Goal: Transaction & Acquisition: Purchase product/service

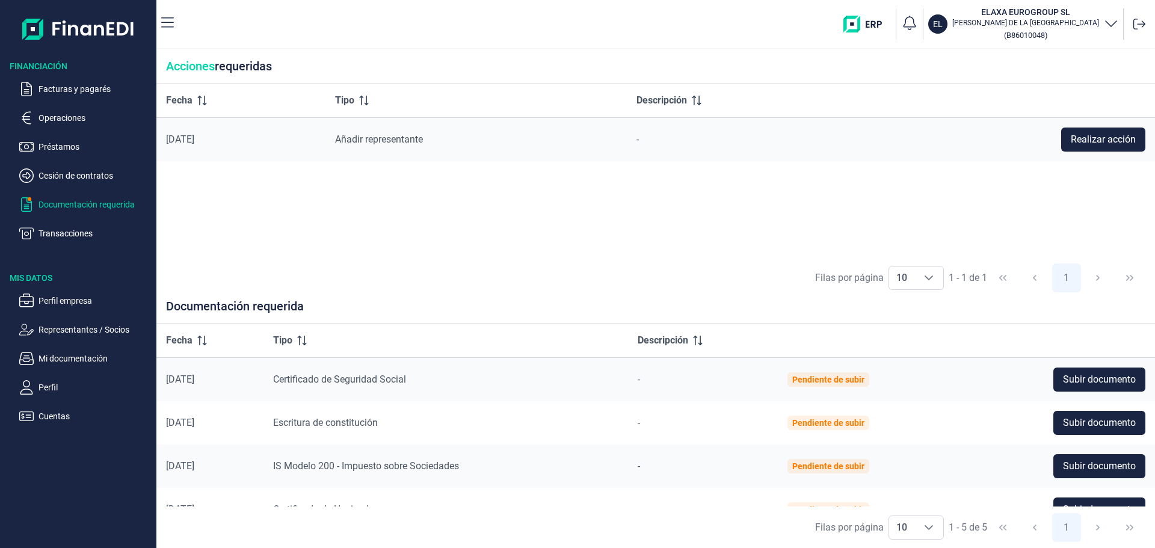
click at [615, 265] on div "Filas por página 10 10 10 1 - 1 de 1 1" at bounding box center [655, 277] width 998 height 41
click at [1086, 416] on span "Subir documento" at bounding box center [1099, 423] width 73 height 14
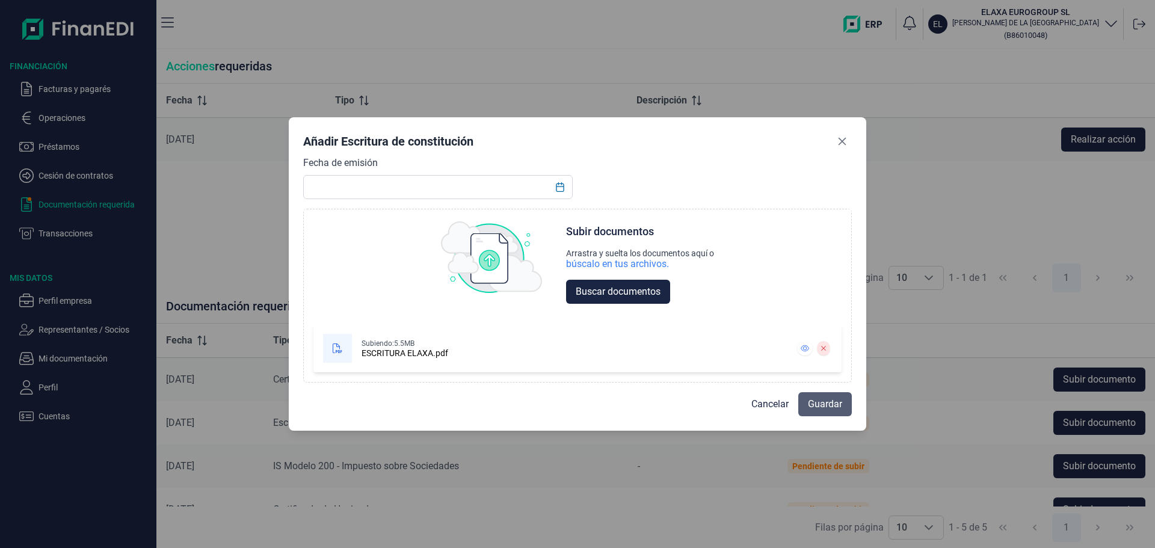
click at [818, 404] on span "Guardar" at bounding box center [825, 404] width 34 height 14
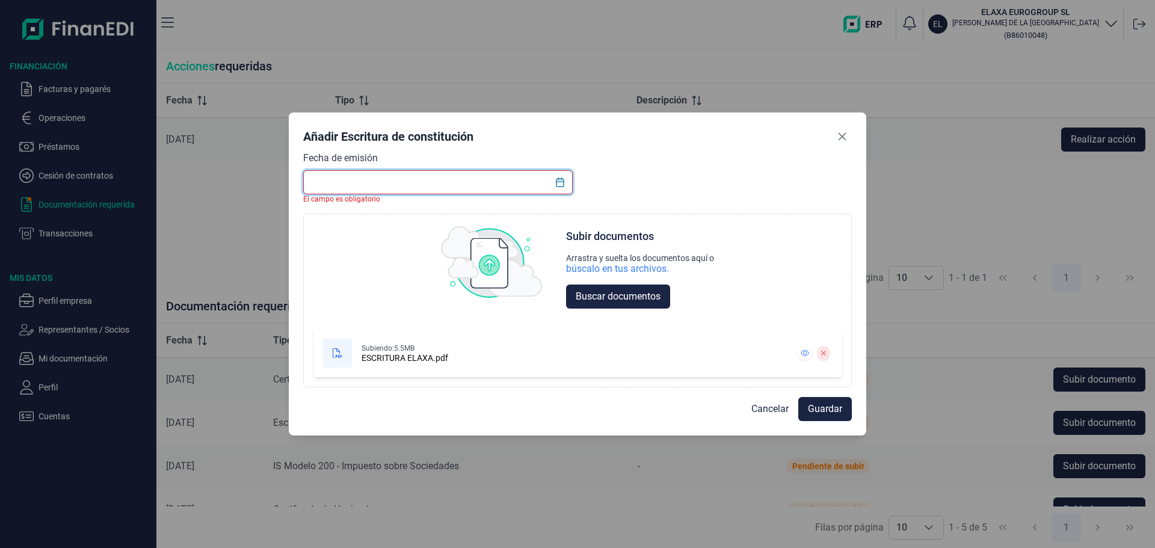
click at [425, 179] on input "text" at bounding box center [437, 182] width 269 height 24
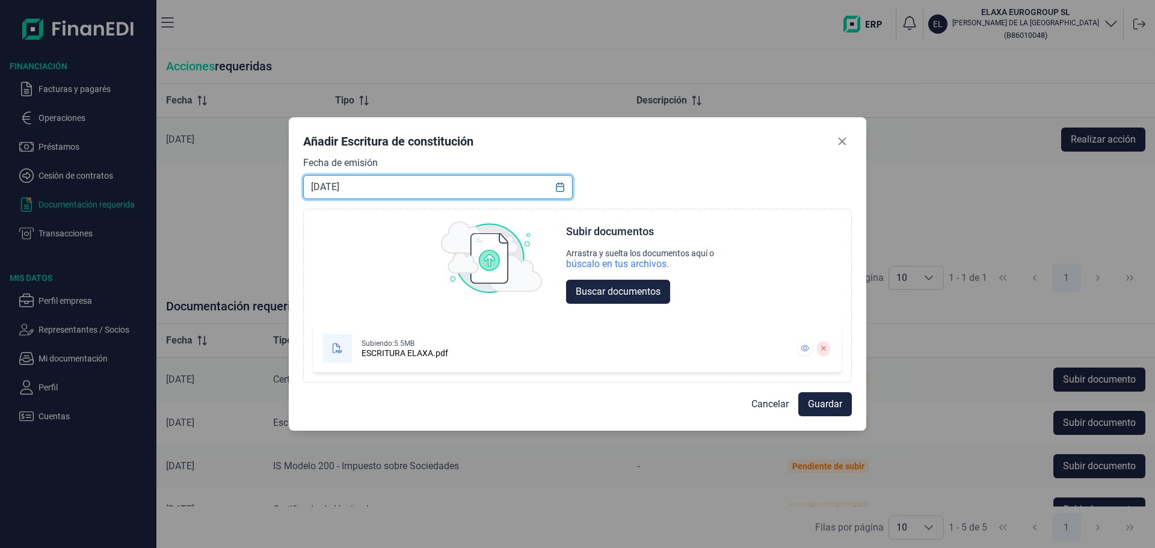
type input "26/07/2010"
click at [817, 404] on span "Guardar" at bounding box center [825, 404] width 34 height 14
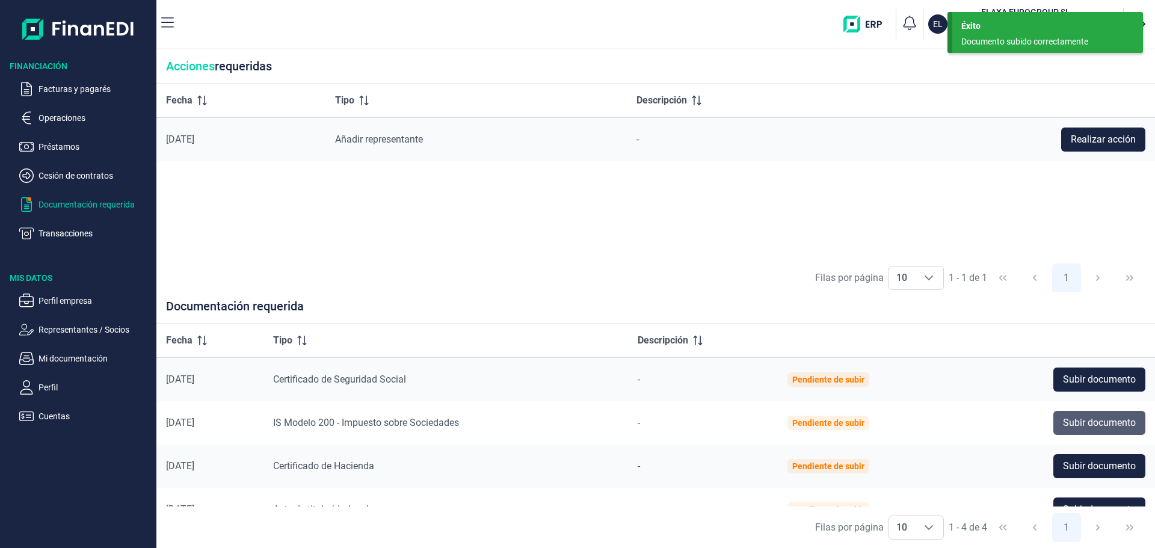
click at [1053, 421] on button "Subir documento" at bounding box center [1099, 423] width 92 height 24
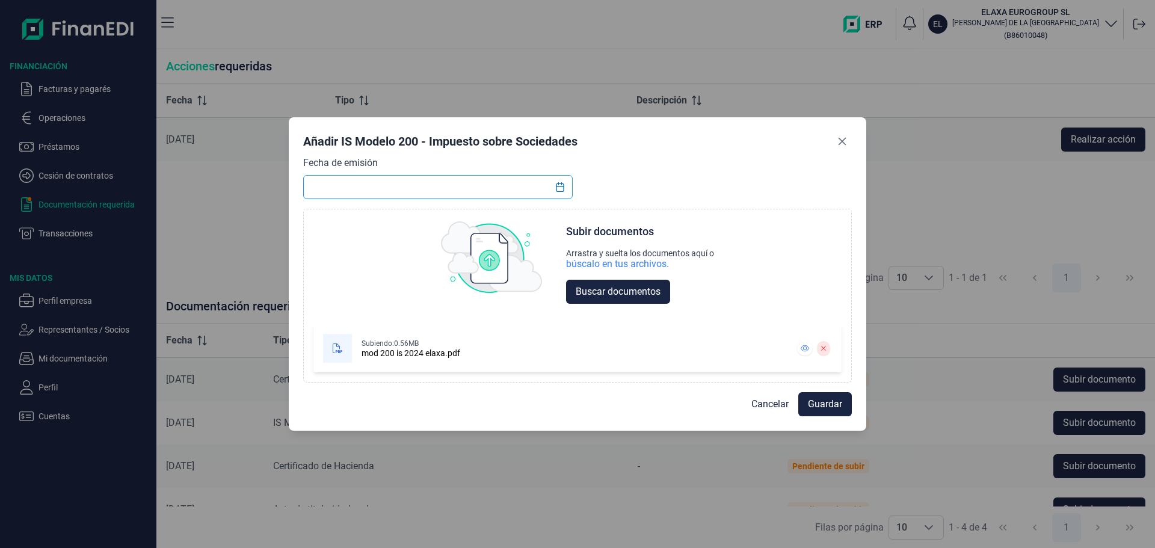
click at [435, 189] on input "text" at bounding box center [437, 187] width 269 height 24
drag, startPoint x: 760, startPoint y: 289, endPoint x: 726, endPoint y: 287, distance: 33.7
click at [760, 289] on div "Subir documentos Arrastra y suelta los documentos aquí o búscalo en tus archivo…" at bounding box center [577, 264] width 546 height 111
click at [360, 187] on input "text" at bounding box center [437, 187] width 269 height 24
type input "23/07/2025"
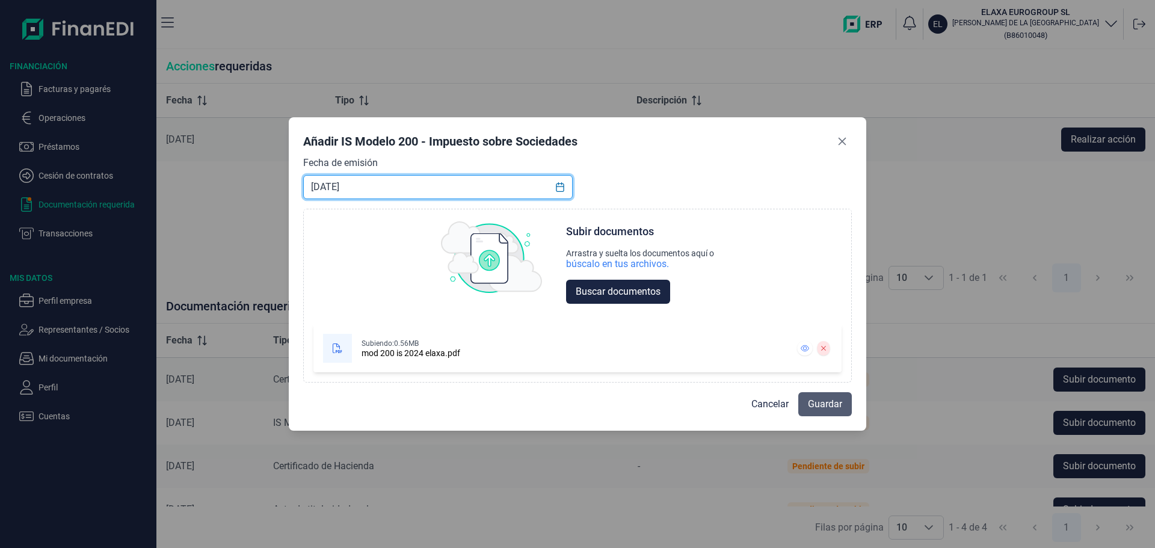
click at [821, 405] on span "Guardar" at bounding box center [825, 404] width 34 height 14
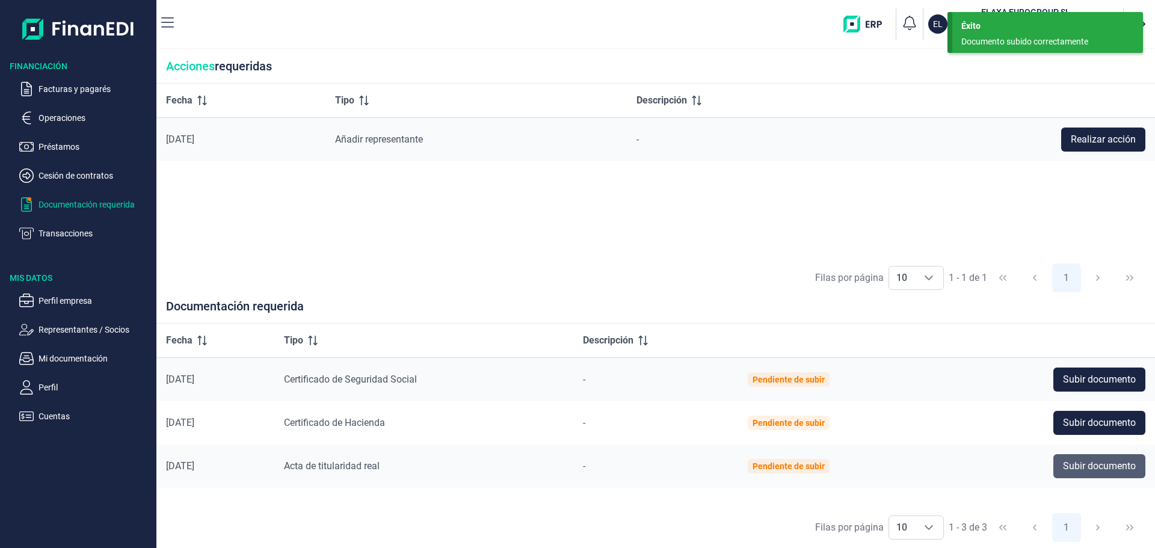
click at [1062, 468] on button "Subir documento" at bounding box center [1099, 466] width 92 height 24
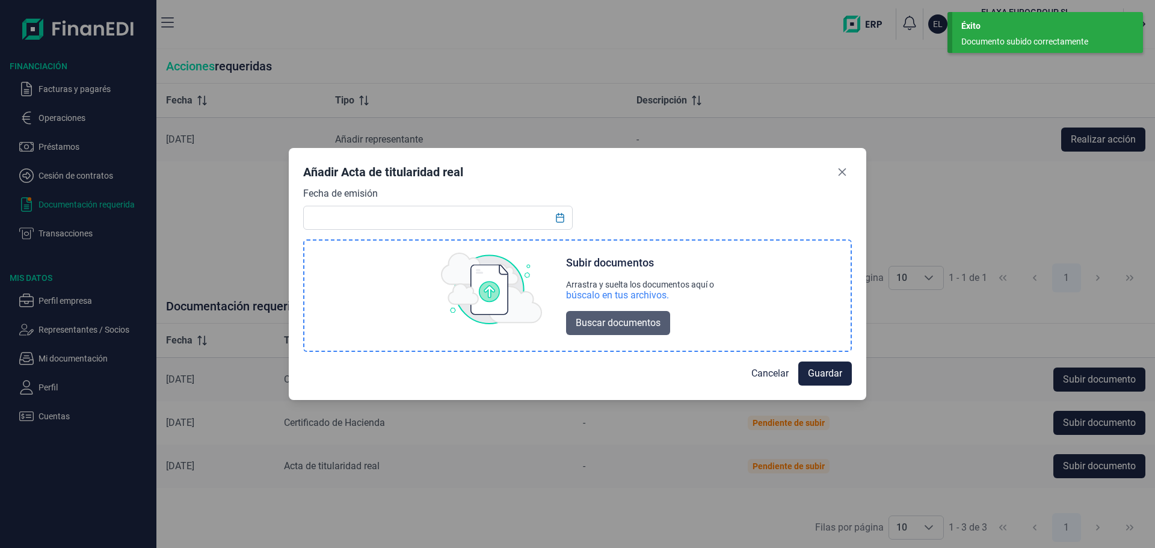
click at [627, 324] on span "Buscar documentos" at bounding box center [618, 323] width 85 height 14
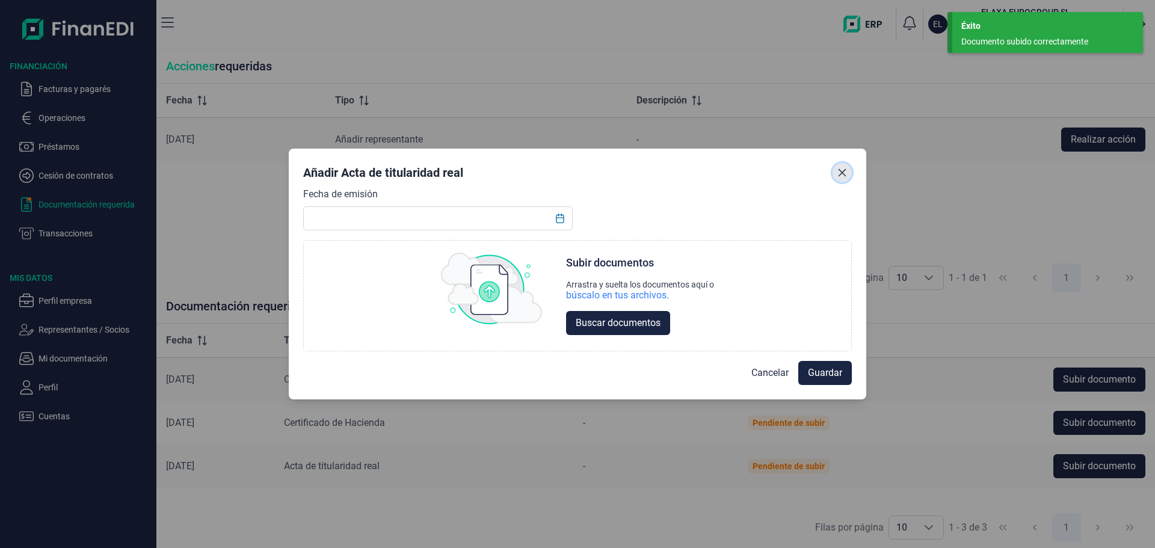
click at [843, 177] on icon "Close" at bounding box center [842, 173] width 10 height 10
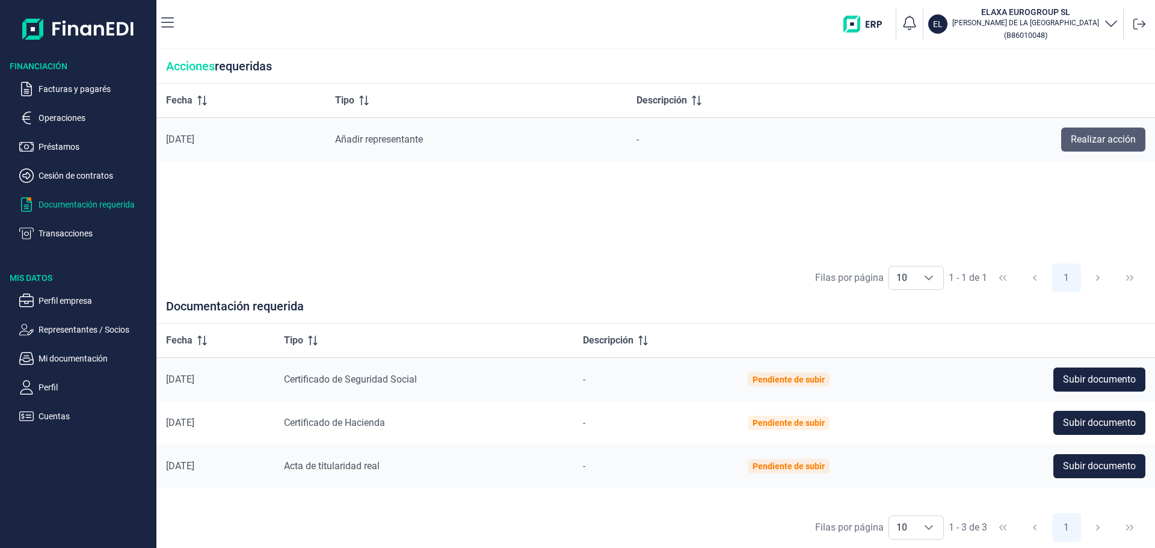
click at [1114, 139] on span "Realizar acción" at bounding box center [1102, 139] width 65 height 14
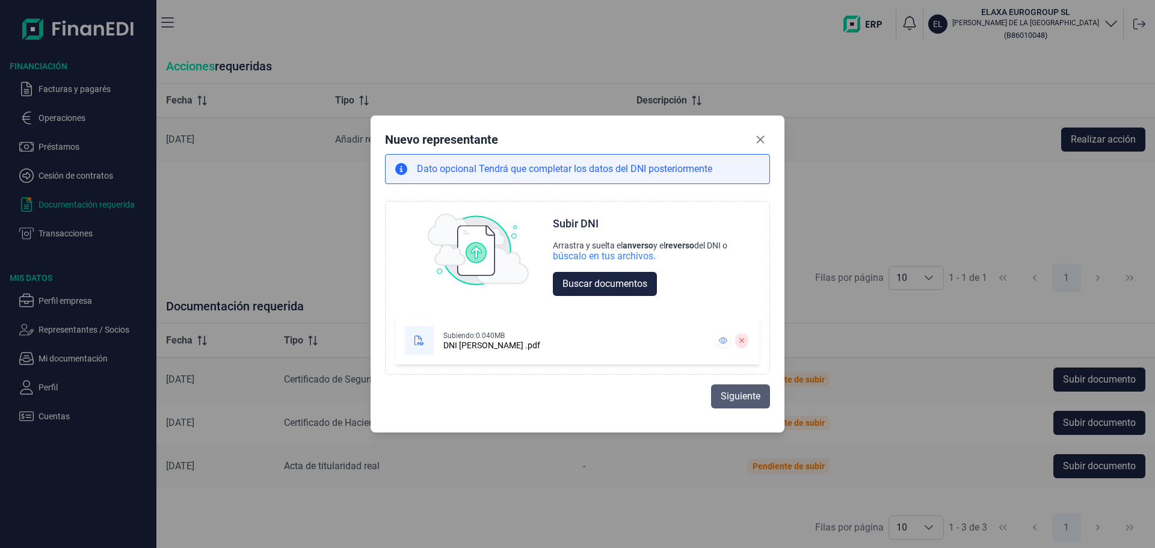
click at [732, 397] on span "Siguiente" at bounding box center [740, 396] width 40 height 14
select select "ES"
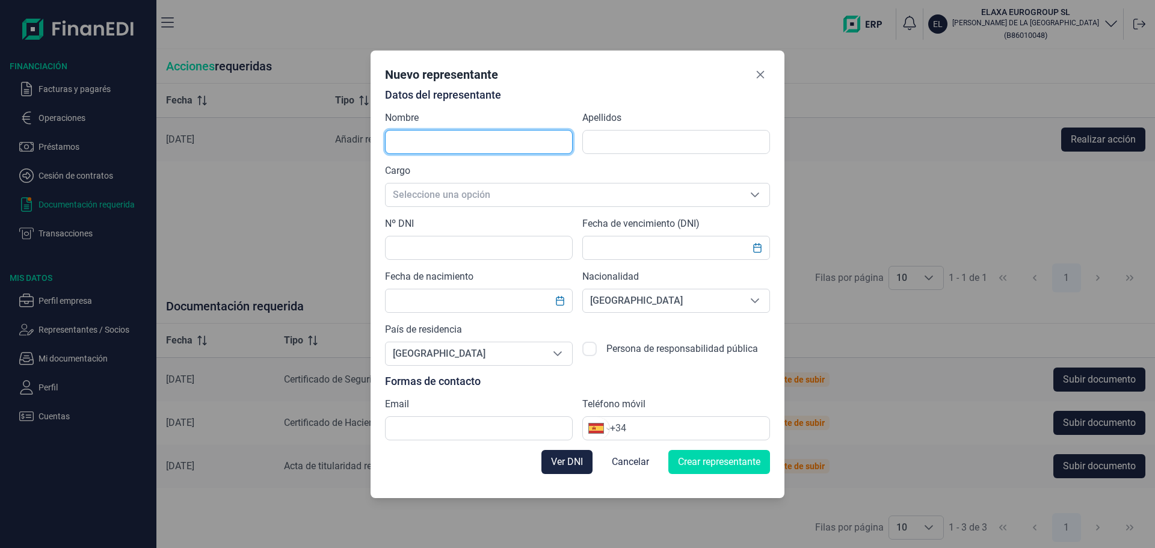
click at [520, 151] on input "text" at bounding box center [479, 142] width 188 height 24
type input "[PERSON_NAME]"
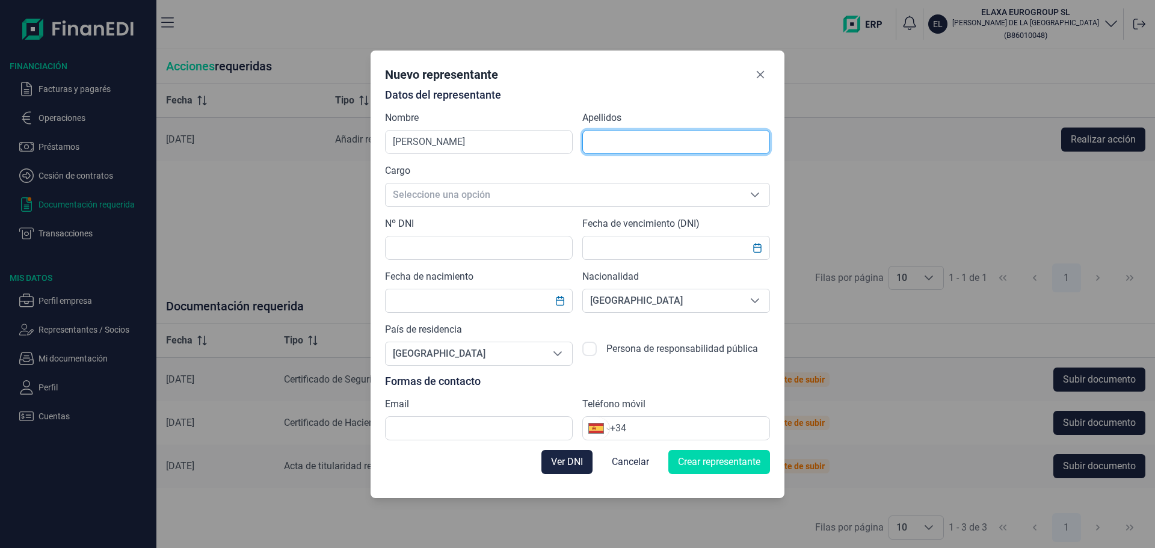
click at [634, 149] on input "text" at bounding box center [676, 142] width 188 height 24
type input "DE LA [GEOGRAPHIC_DATA]"
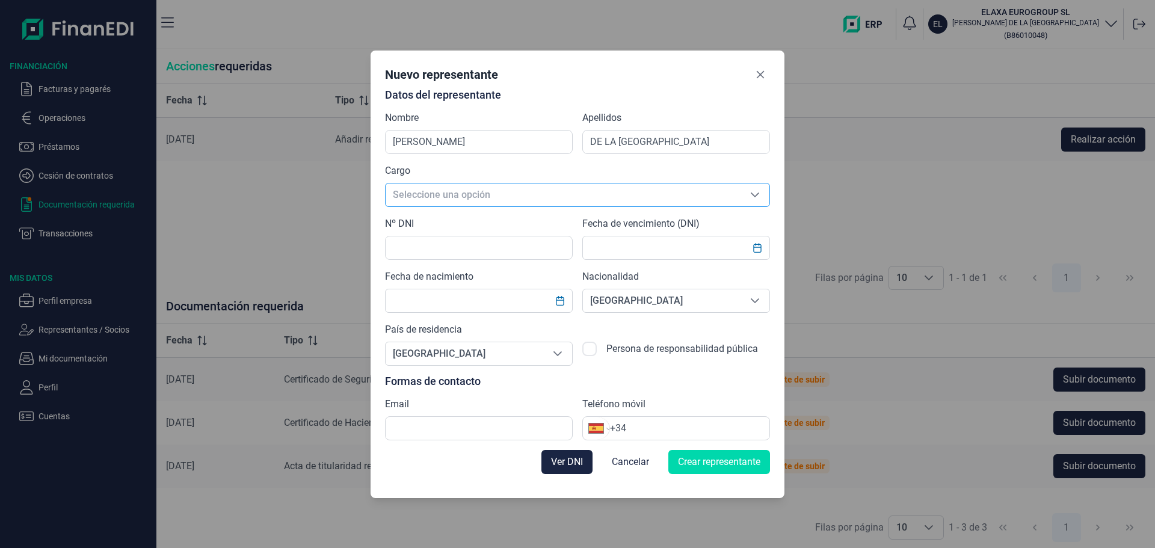
click at [609, 193] on span "Seleccione una opción" at bounding box center [562, 194] width 355 height 23
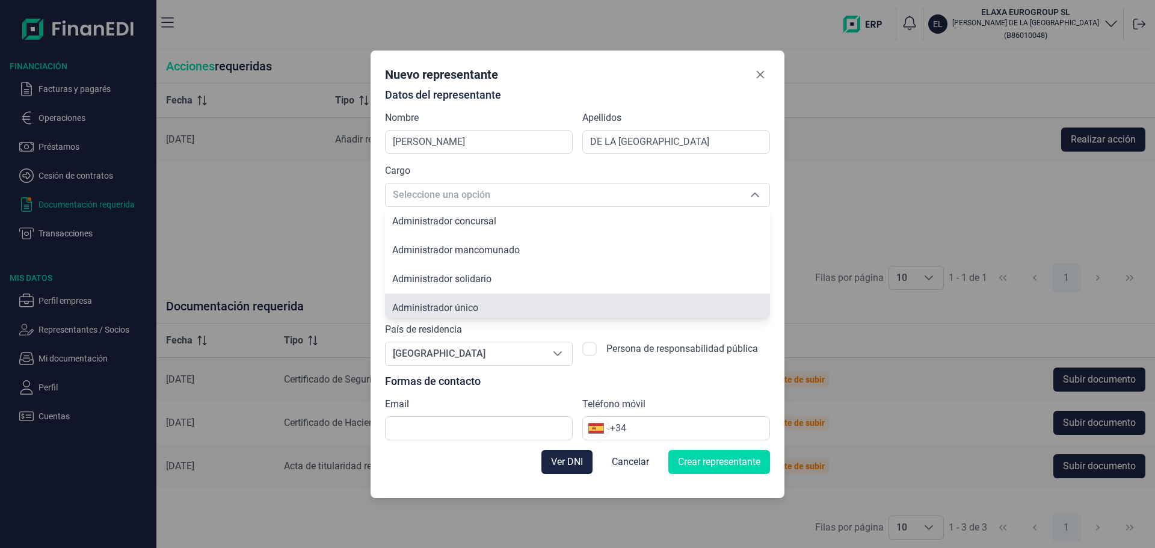
scroll to position [4, 0]
click at [563, 299] on li "Administrador único" at bounding box center [577, 303] width 385 height 29
type input "Administrador único"
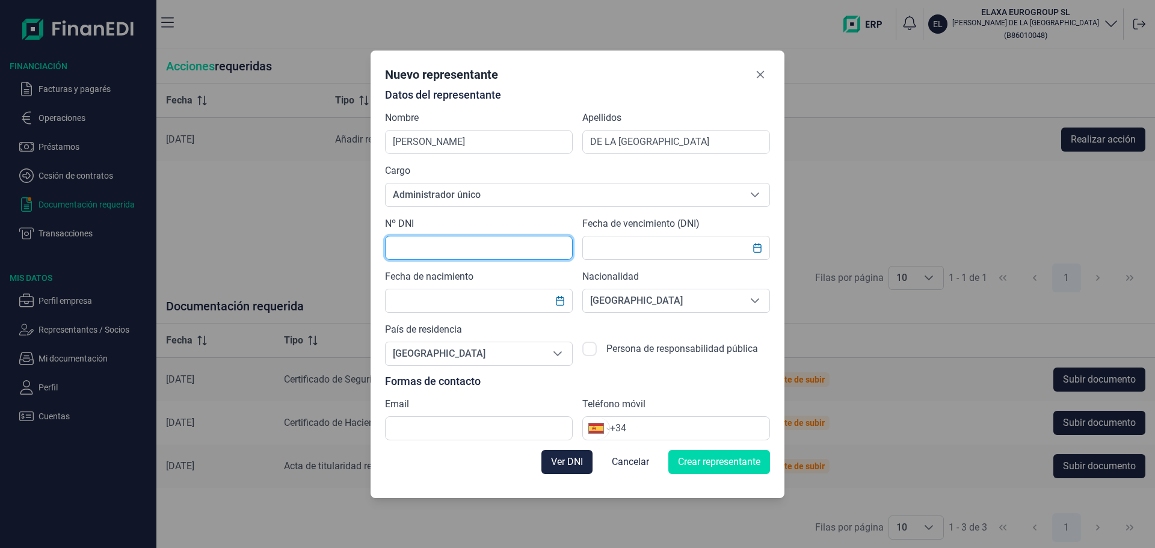
click at [519, 250] on input "text" at bounding box center [479, 248] width 188 height 24
type input "50310027B"
click at [628, 245] on input "text" at bounding box center [676, 248] width 188 height 24
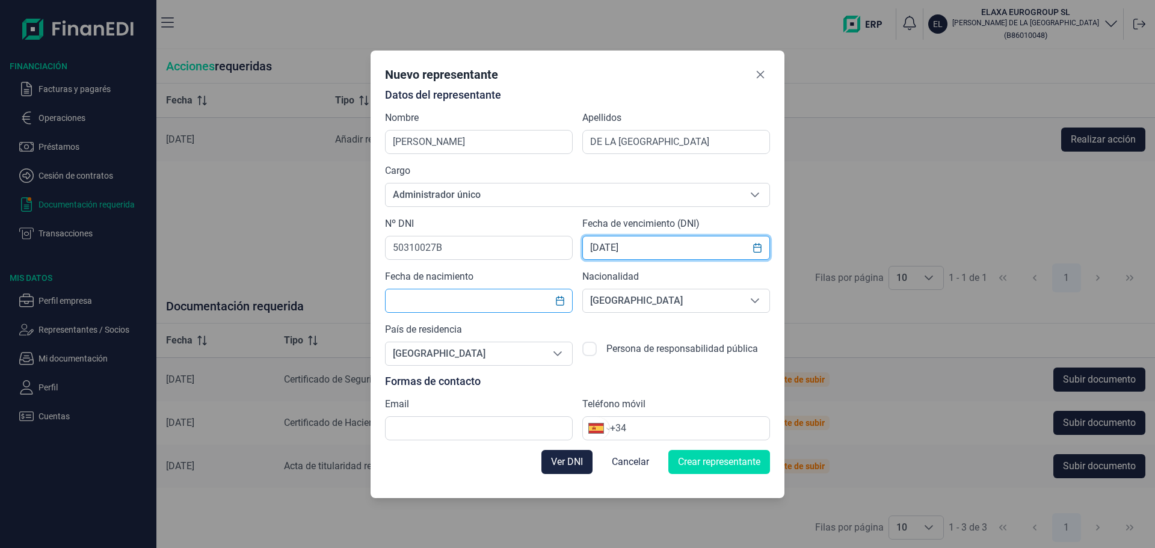
type input "04/10/2034"
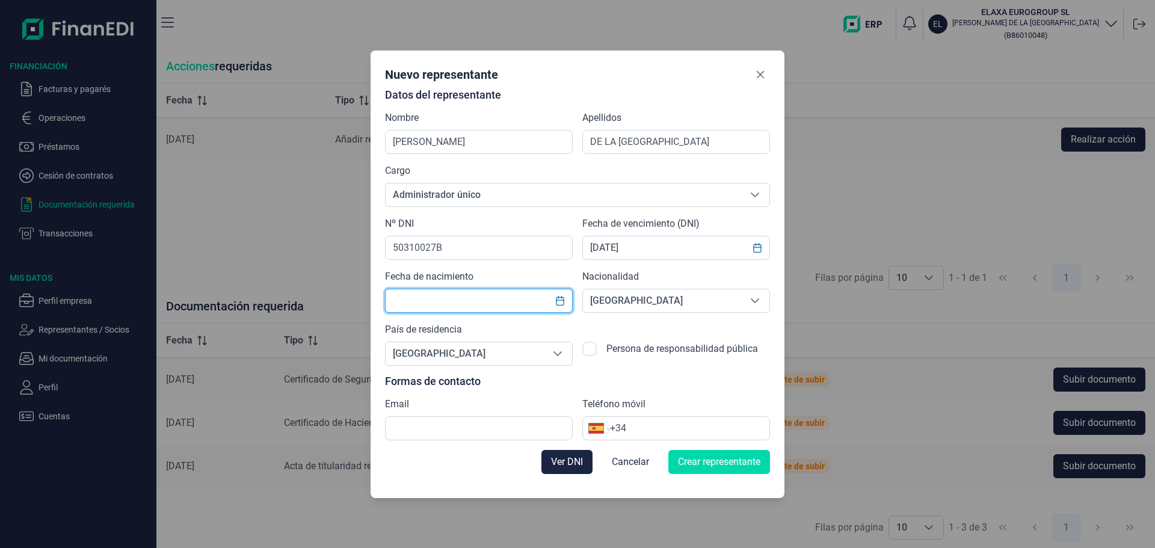
click at [508, 301] on input "text" at bounding box center [479, 301] width 188 height 24
click at [725, 112] on div "Apellidos DE LA TORRE RIOJA" at bounding box center [676, 132] width 188 height 43
click at [490, 292] on input "text" at bounding box center [479, 301] width 188 height 24
type input "07/04/1973"
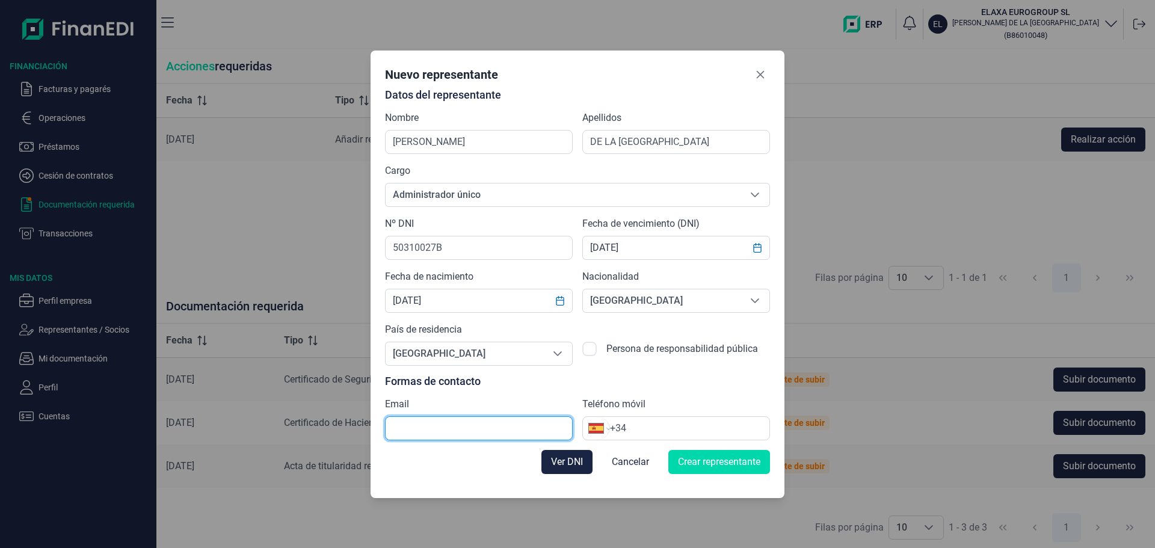
click at [518, 425] on input "text" at bounding box center [479, 428] width 188 height 24
type input "A"
type input "admin@elaxaeurogroup.com"
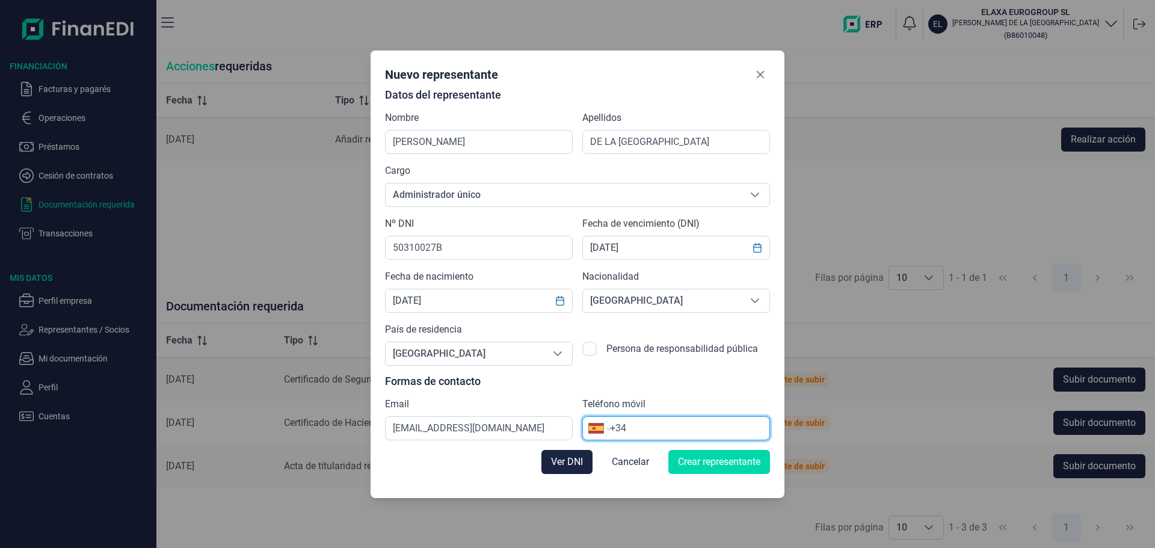
click at [657, 423] on input "+34" at bounding box center [689, 428] width 159 height 14
type input "+34 615 73 81 08"
click at [705, 467] on span "Crear representante" at bounding box center [719, 462] width 82 height 14
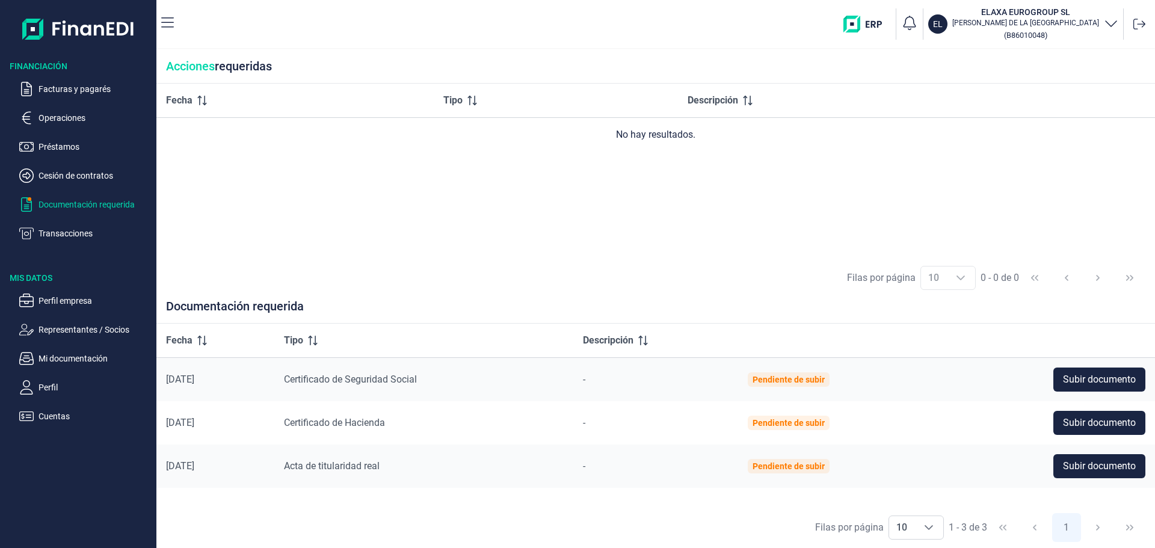
click at [818, 471] on div "Pendiente de subir" at bounding box center [788, 466] width 82 height 14
click at [344, 462] on span "Acta de titularidad real" at bounding box center [332, 465] width 96 height 11
drag, startPoint x: 410, startPoint y: 456, endPoint x: 300, endPoint y: 459, distance: 109.5
click at [300, 459] on td "Acta de titularidad real" at bounding box center [423, 465] width 298 height 43
drag, startPoint x: 411, startPoint y: 471, endPoint x: 299, endPoint y: 480, distance: 112.3
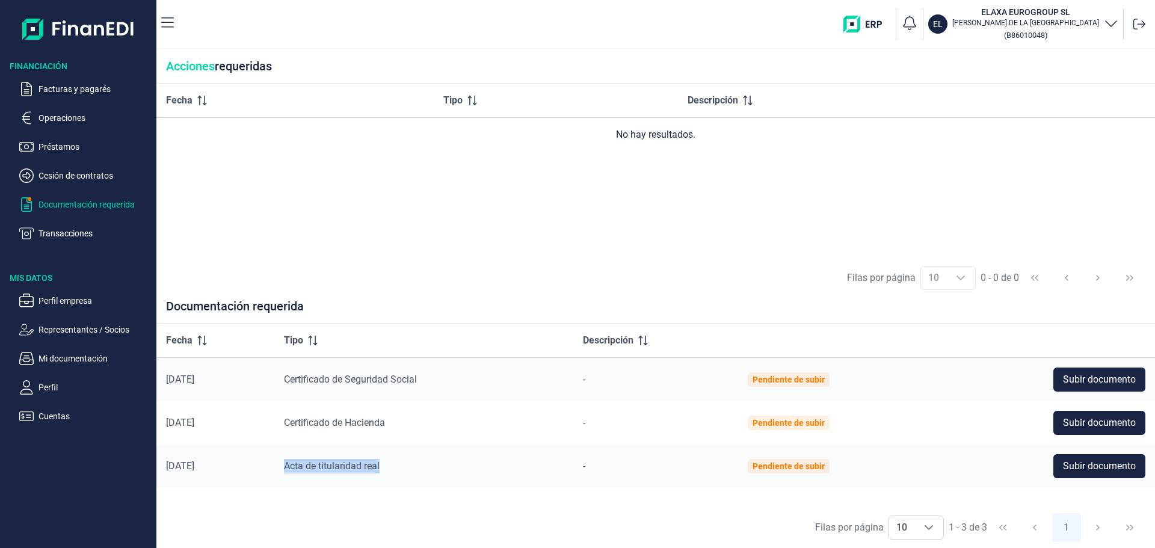
click at [299, 480] on td "Acta de titularidad real" at bounding box center [423, 465] width 298 height 43
copy span "Acta de titularidad real"
drag, startPoint x: 1034, startPoint y: 211, endPoint x: 1079, endPoint y: 312, distance: 110.1
click at [1034, 211] on div "Fecha Tipo Descripción No hay resultados." at bounding box center [655, 171] width 998 height 174
click at [1072, 375] on span "Subir documento" at bounding box center [1099, 379] width 73 height 14
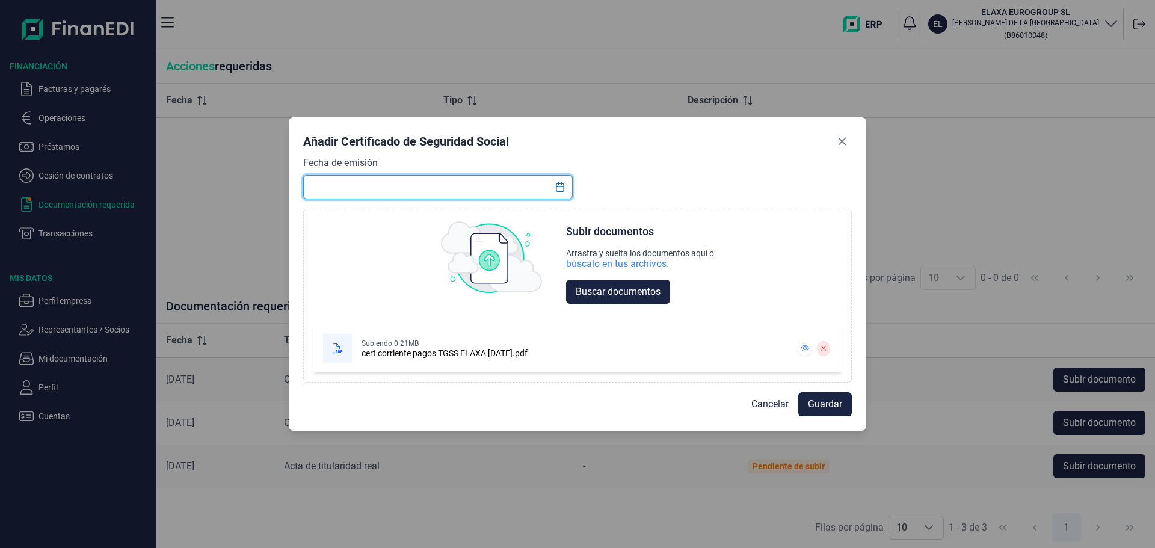
click at [345, 185] on input "text" at bounding box center [437, 187] width 269 height 24
type input "01/10/2025"
click at [811, 409] on span "Guardar" at bounding box center [825, 404] width 34 height 14
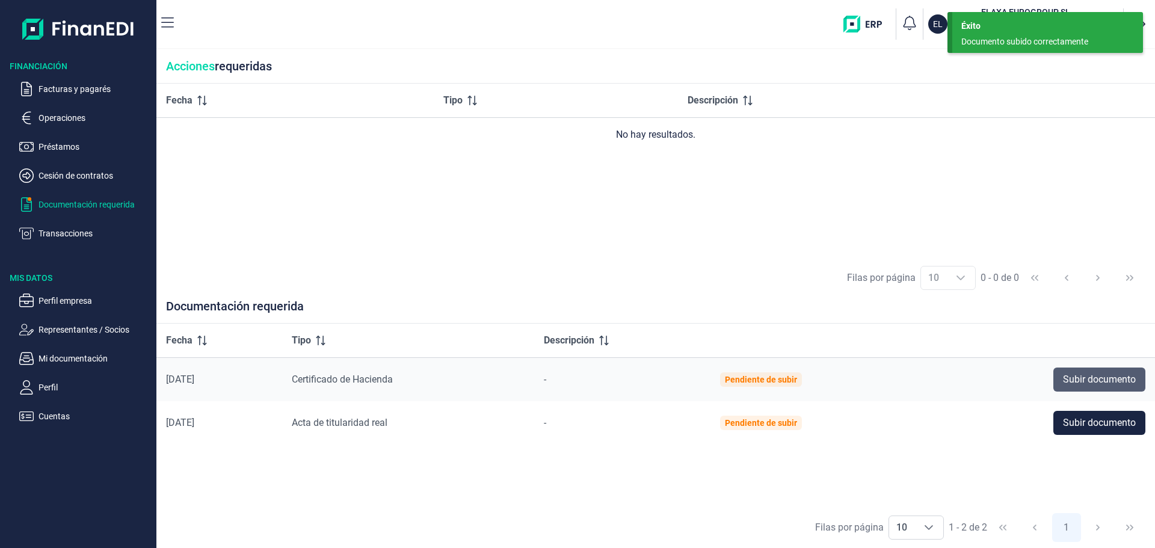
click at [1069, 376] on span "Subir documento" at bounding box center [1099, 379] width 73 height 14
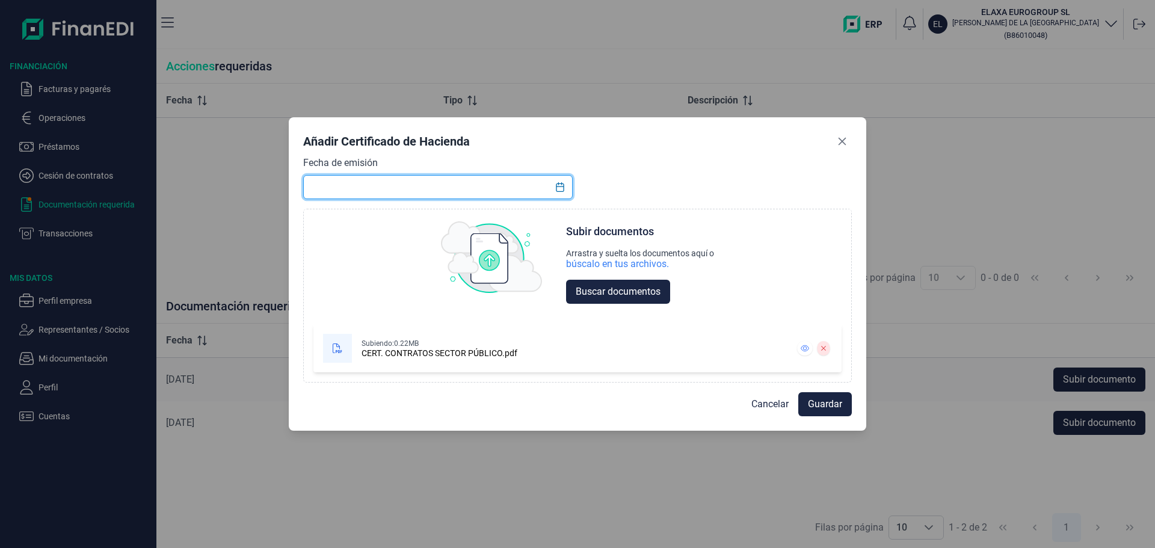
click at [449, 186] on input "text" at bounding box center [437, 187] width 269 height 24
type input "[DATE]"
click at [829, 406] on span "Guardar" at bounding box center [825, 404] width 34 height 14
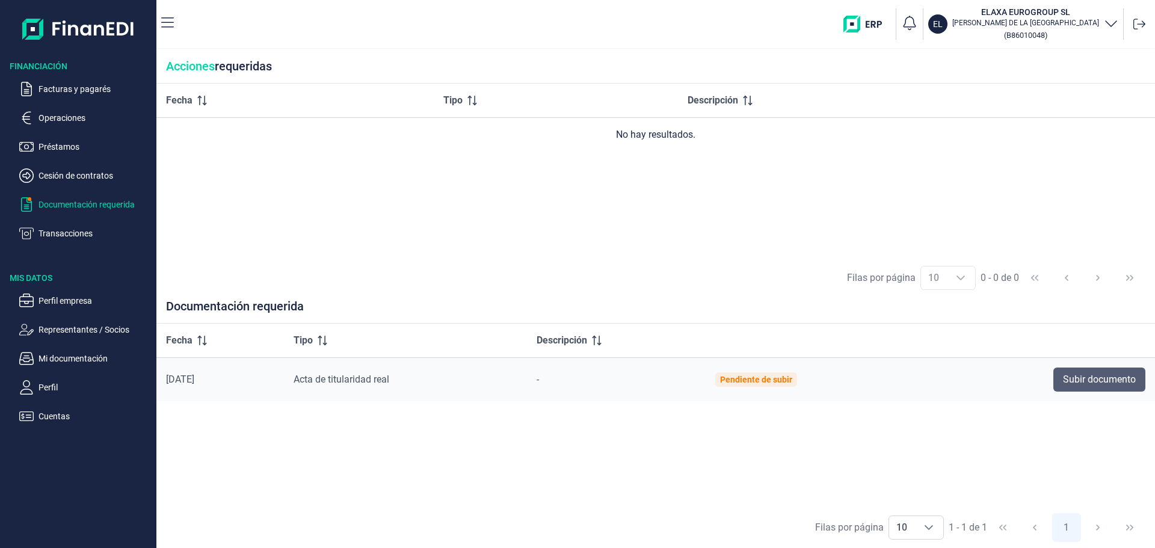
click at [1060, 387] on button "Subir documento" at bounding box center [1099, 379] width 92 height 24
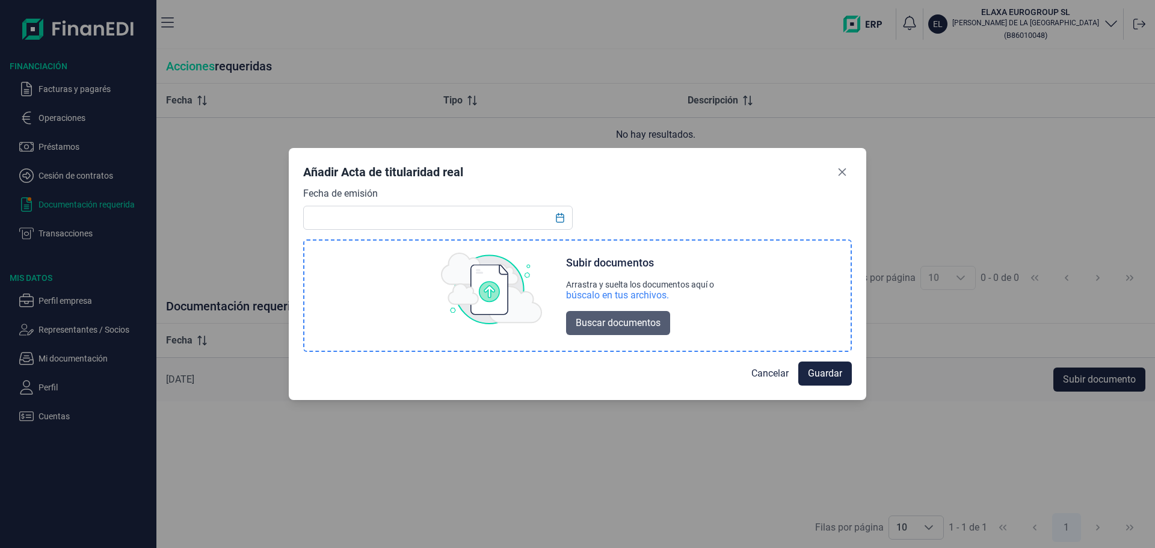
click at [583, 327] on span "Buscar documentos" at bounding box center [618, 323] width 85 height 14
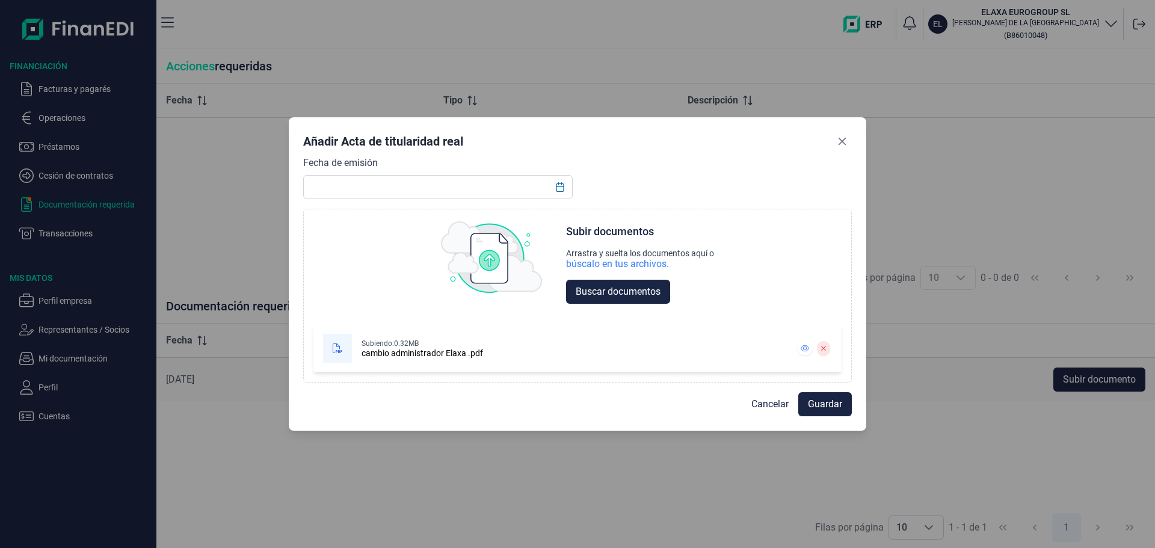
click at [911, 219] on div "Añadir Acta de titularidad real Fecha de emisión Choose Subir documentos Arrast…" at bounding box center [577, 274] width 1155 height 548
click at [441, 191] on input "text" at bounding box center [437, 187] width 269 height 24
type input "04/03/2025"
click at [821, 407] on span "Guardar" at bounding box center [825, 404] width 34 height 14
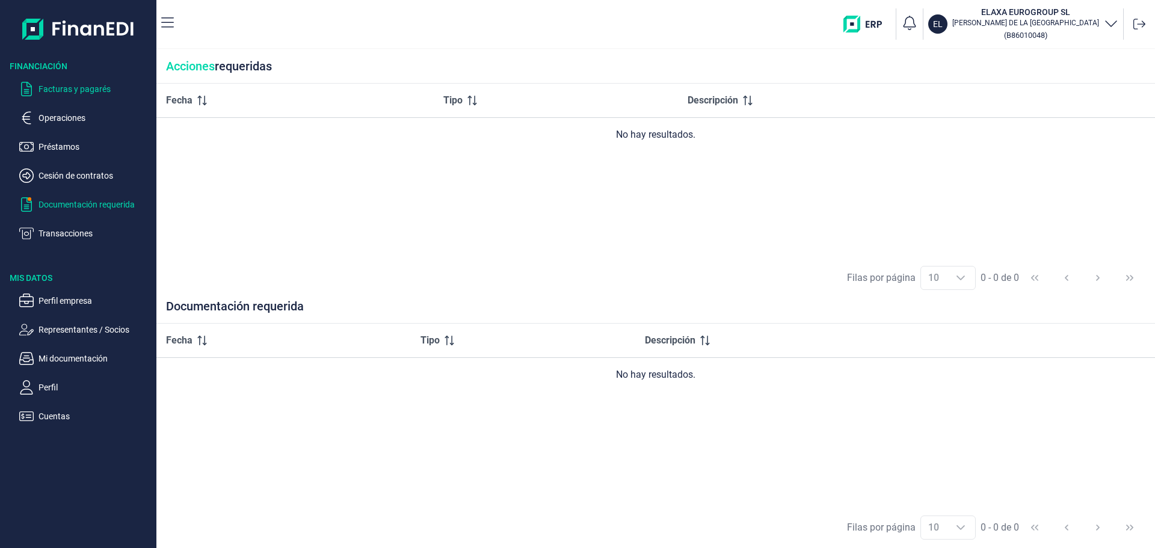
click at [61, 88] on p "Facturas y pagarés" at bounding box center [94, 89] width 113 height 14
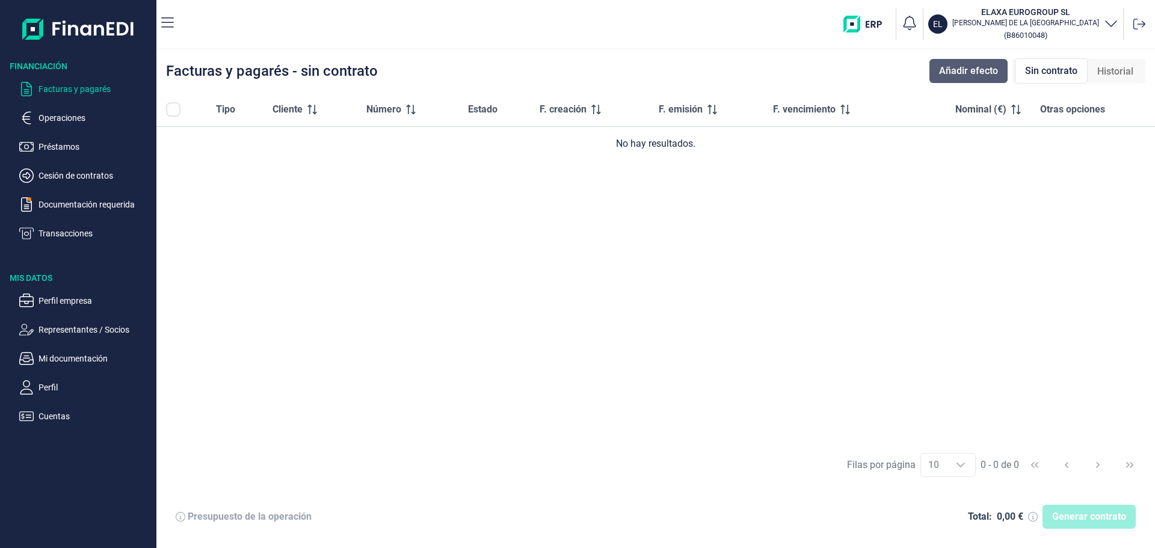
click at [979, 67] on span "Añadir efecto" at bounding box center [968, 71] width 59 height 14
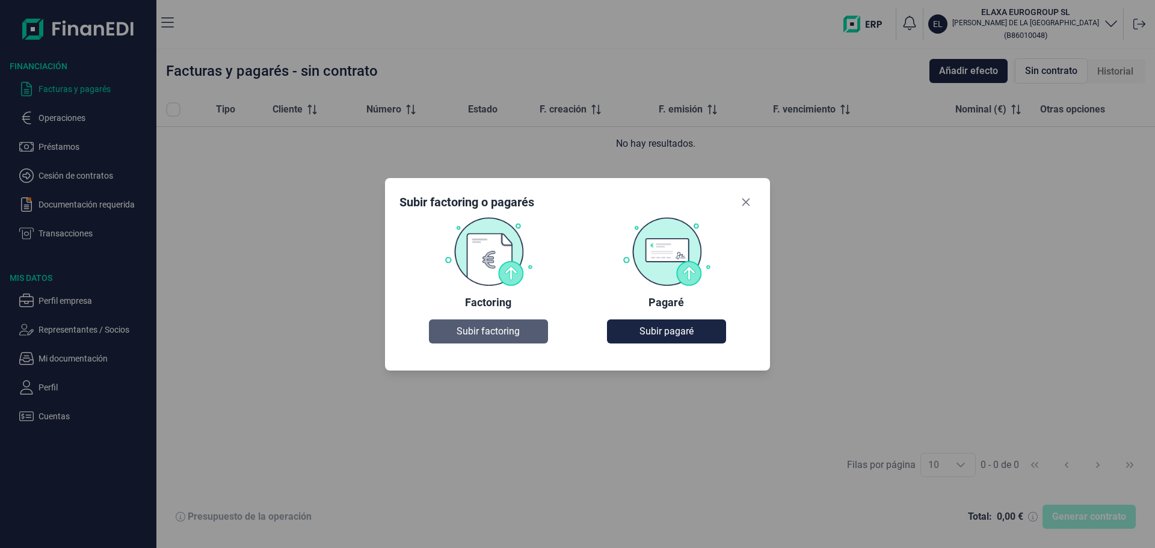
click at [465, 321] on button "Subir factoring" at bounding box center [488, 331] width 118 height 24
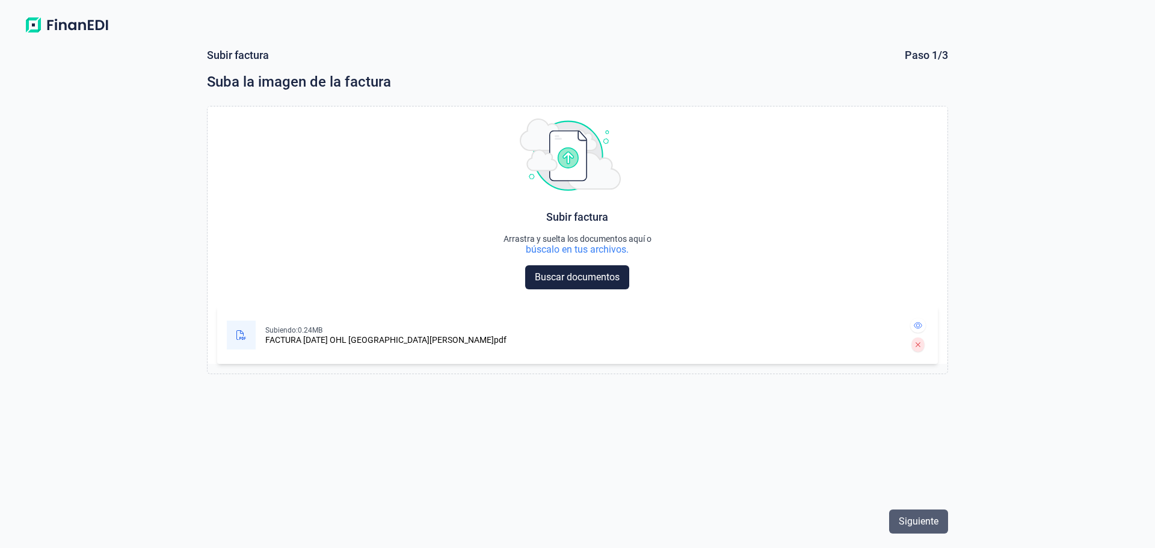
click at [898, 526] on span "Siguiente" at bounding box center [918, 521] width 40 height 14
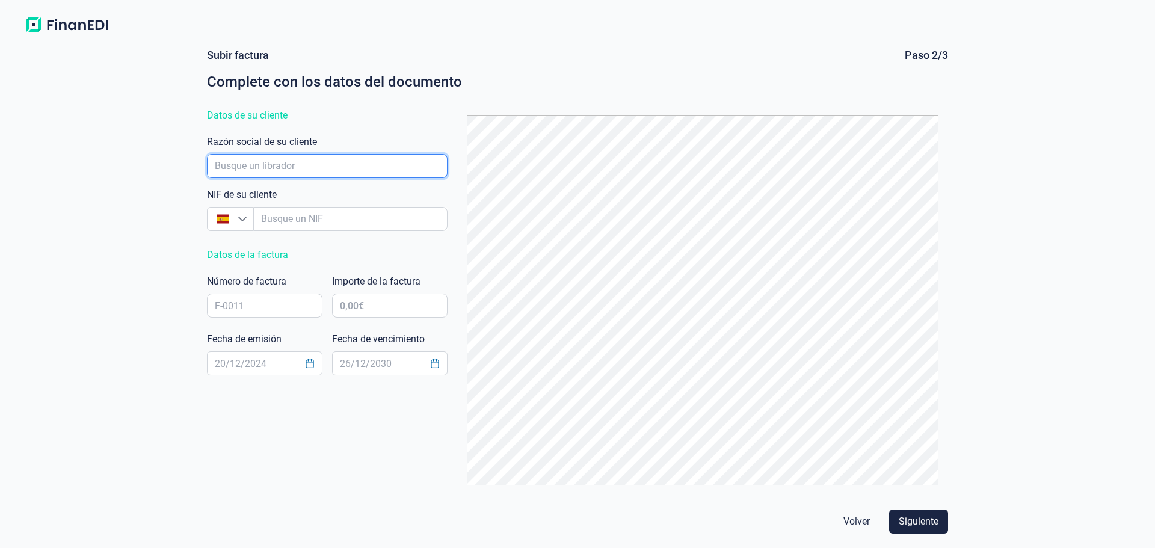
click at [296, 165] on input "empresaAutocomplete" at bounding box center [327, 166] width 241 height 24
click at [287, 159] on input "empresaAutocomplete" at bounding box center [327, 166] width 241 height 24
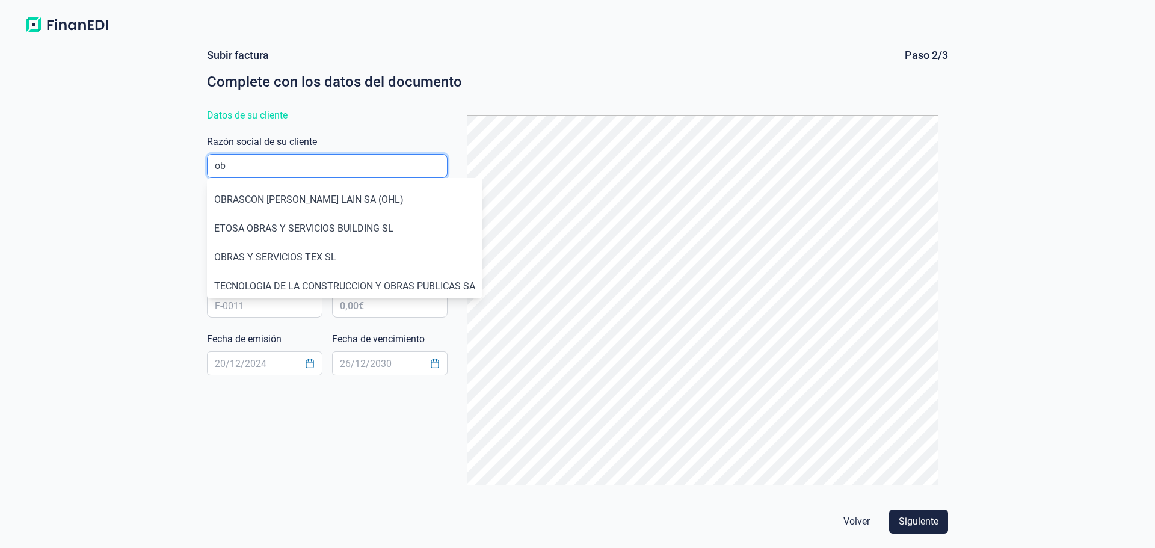
type input "o"
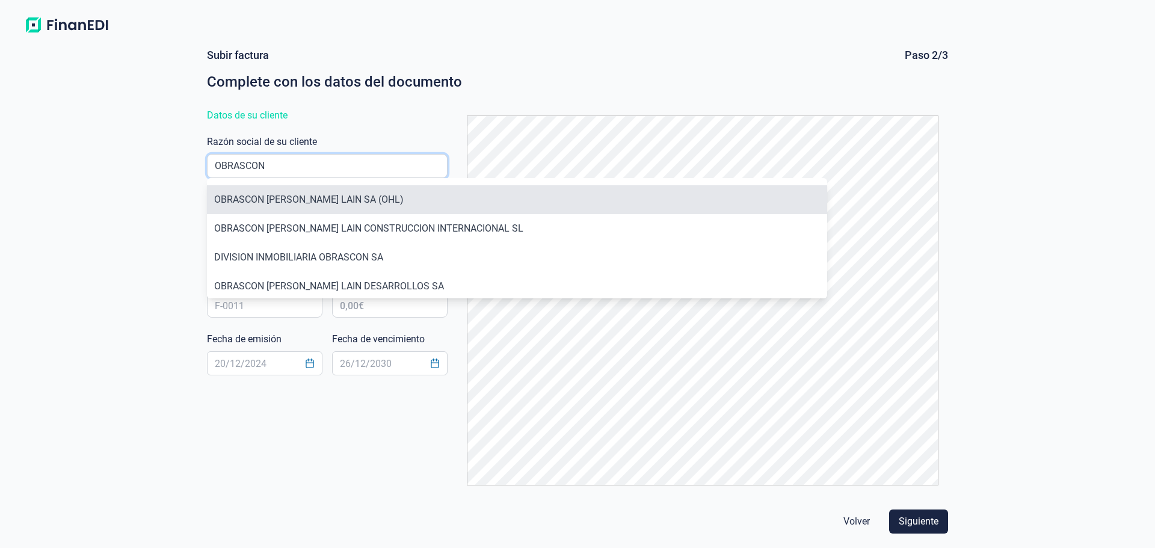
type input "OBRASCON"
click at [435, 189] on li "OBRASCON HUARTE [PERSON_NAME] ([PERSON_NAME])" at bounding box center [517, 199] width 620 height 29
type input "A48010573"
type input "OBRASCON HUARTE [PERSON_NAME] ([PERSON_NAME])"
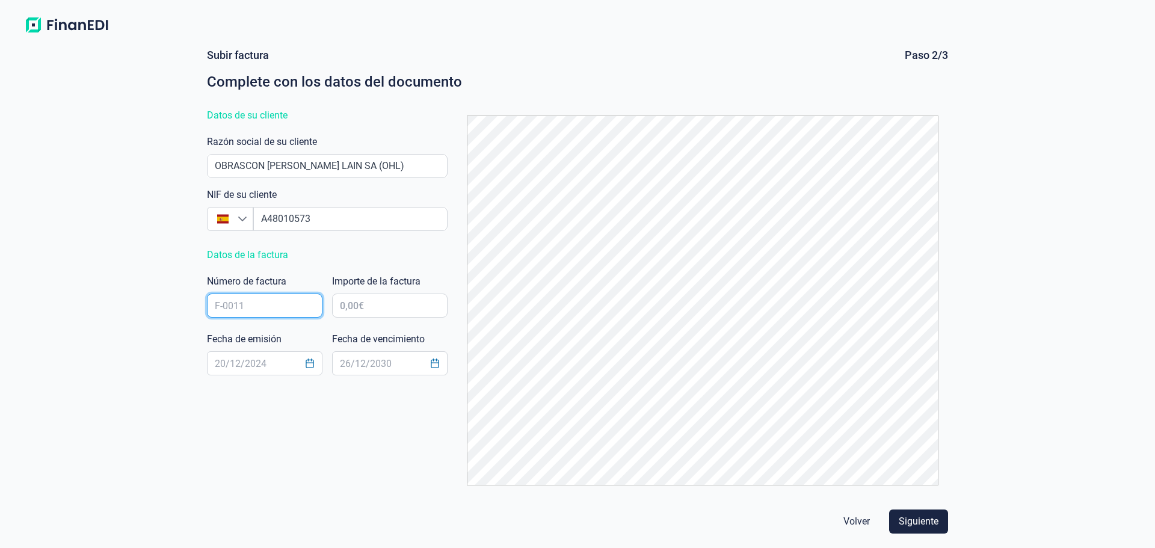
click at [288, 305] on input "text" at bounding box center [264, 305] width 115 height 24
type input "[DATE]"
click at [387, 304] on input "text" at bounding box center [389, 305] width 115 height 24
type input "9.405.164,00 €"
click at [241, 373] on input "text" at bounding box center [264, 363] width 115 height 24
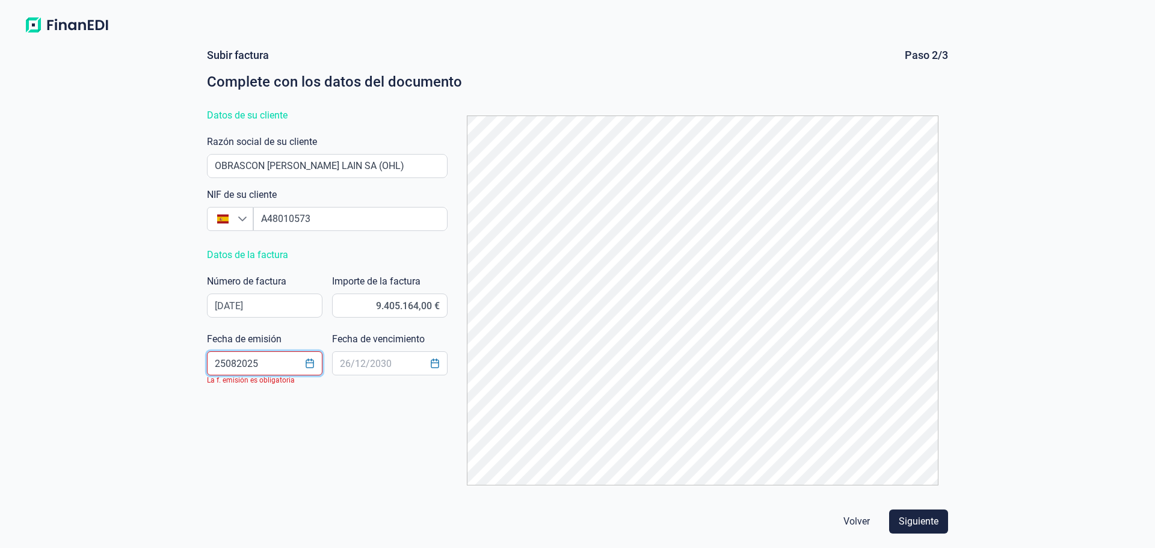
drag, startPoint x: 271, startPoint y: 367, endPoint x: 159, endPoint y: 338, distance: 116.3
click at [156, 339] on div "Subir factura Paso 2/3 Complete con los datos del documento Datos de su cliente…" at bounding box center [577, 292] width 1155 height 509
type input "[DATE]"
click at [366, 366] on input "text" at bounding box center [389, 363] width 115 height 24
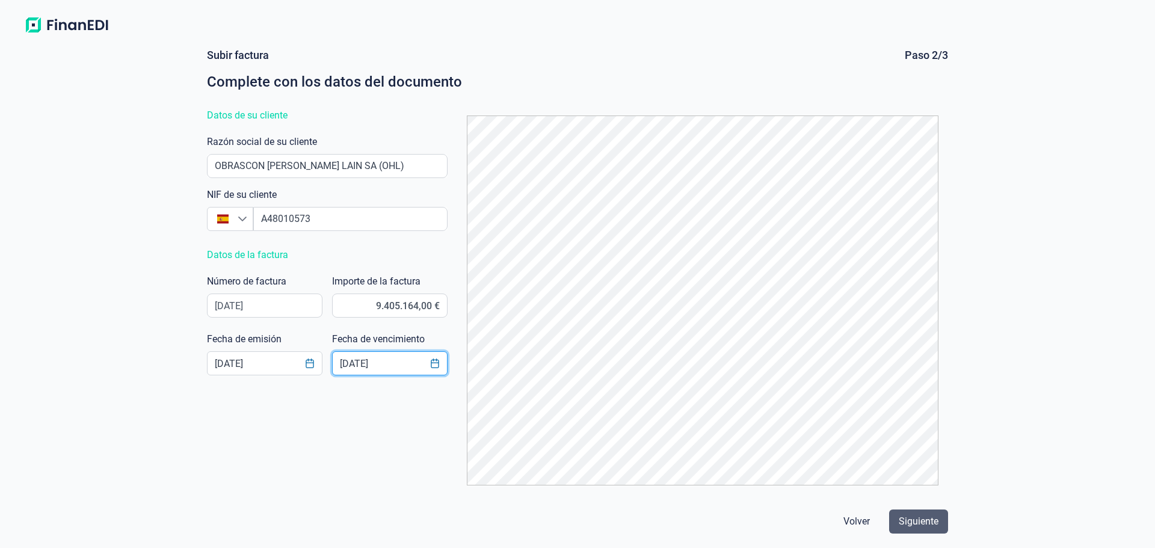
type input "[DATE]"
click at [912, 523] on span "Siguiente" at bounding box center [918, 521] width 40 height 14
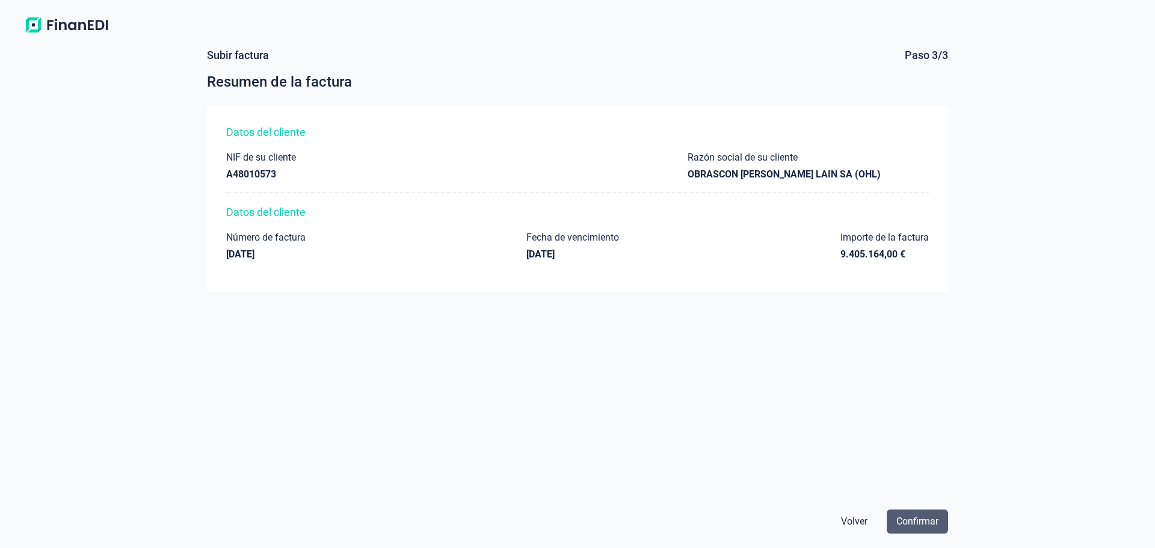
click at [913, 520] on span "Confirmar" at bounding box center [917, 521] width 42 height 14
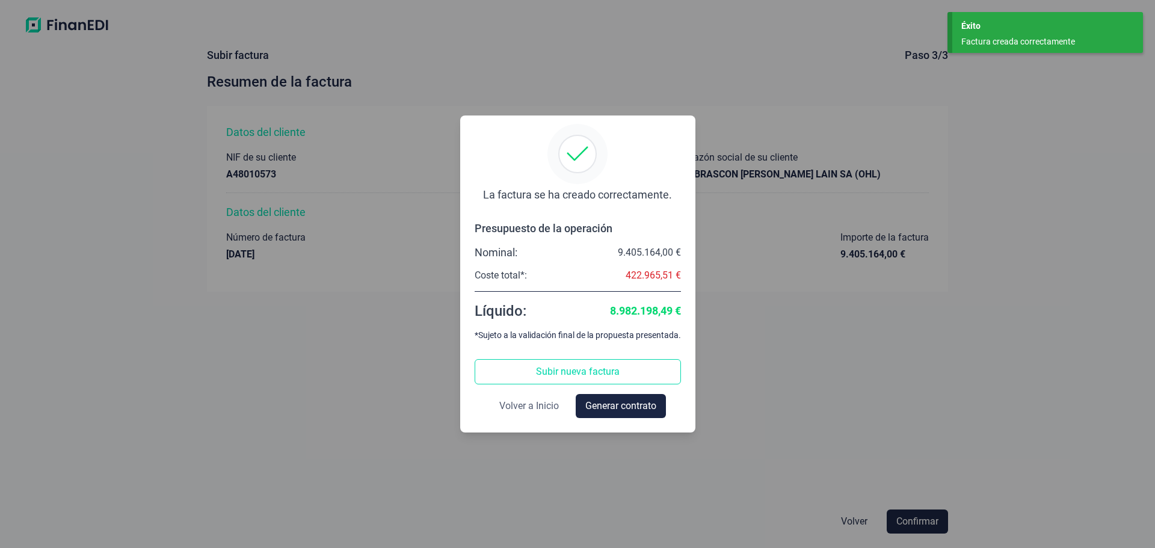
click at [530, 413] on span "Volver a Inicio" at bounding box center [529, 406] width 60 height 14
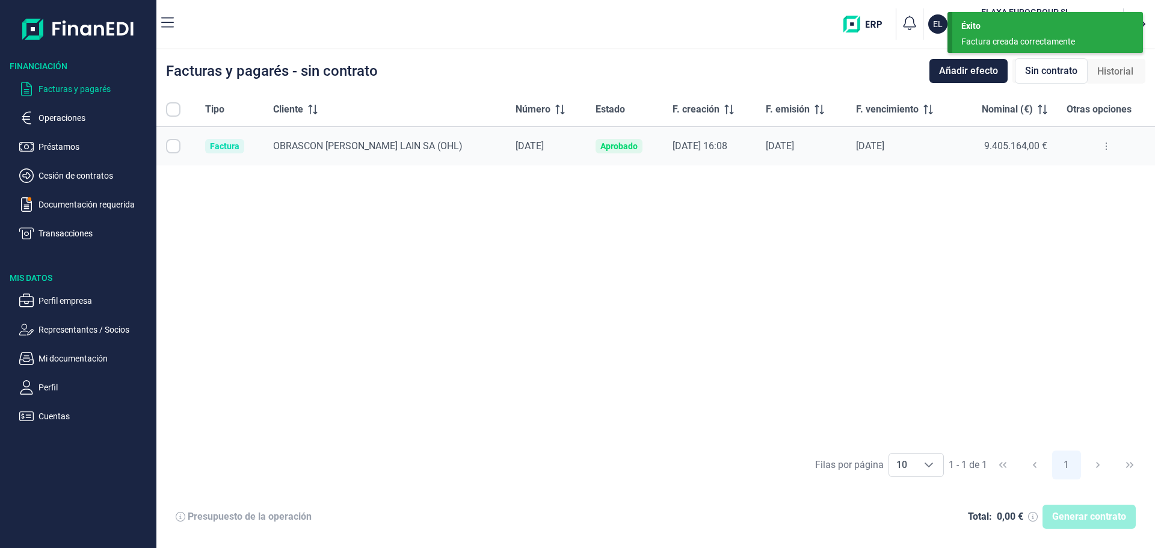
checkbox input "true"
click at [735, 141] on div "[DATE] 16:08" at bounding box center [709, 146] width 75 height 12
click at [1103, 140] on button at bounding box center [1106, 146] width 22 height 19
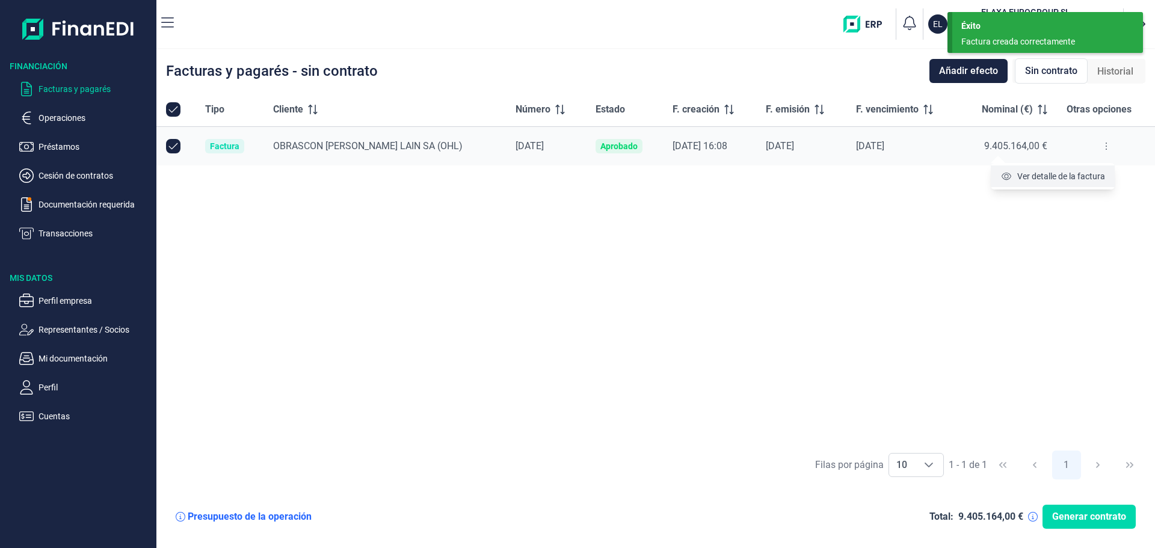
click at [1084, 178] on span "Ver detalle de la factura" at bounding box center [1061, 176] width 88 height 12
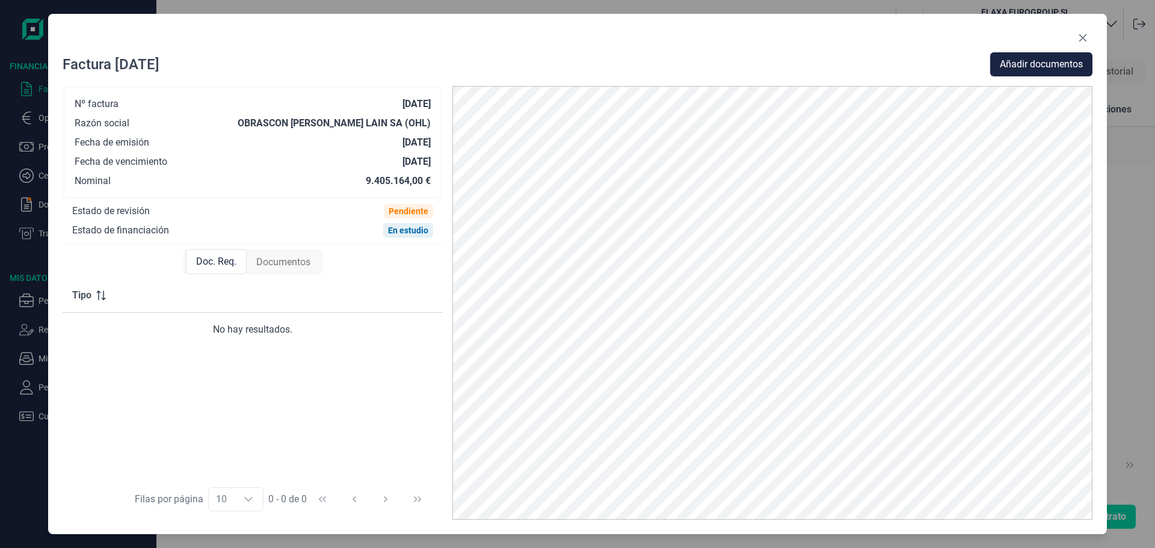
click at [294, 261] on span "Documentos" at bounding box center [283, 262] width 54 height 14
click at [1055, 60] on span "Añadir documentos" at bounding box center [1040, 64] width 83 height 14
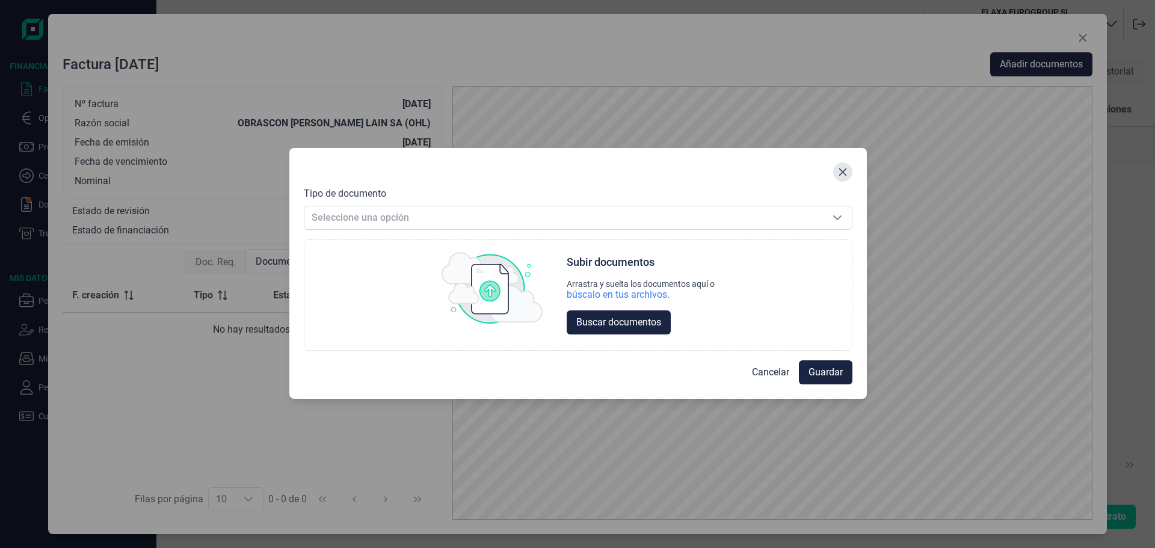
click at [833, 174] on button "Close" at bounding box center [842, 171] width 19 height 19
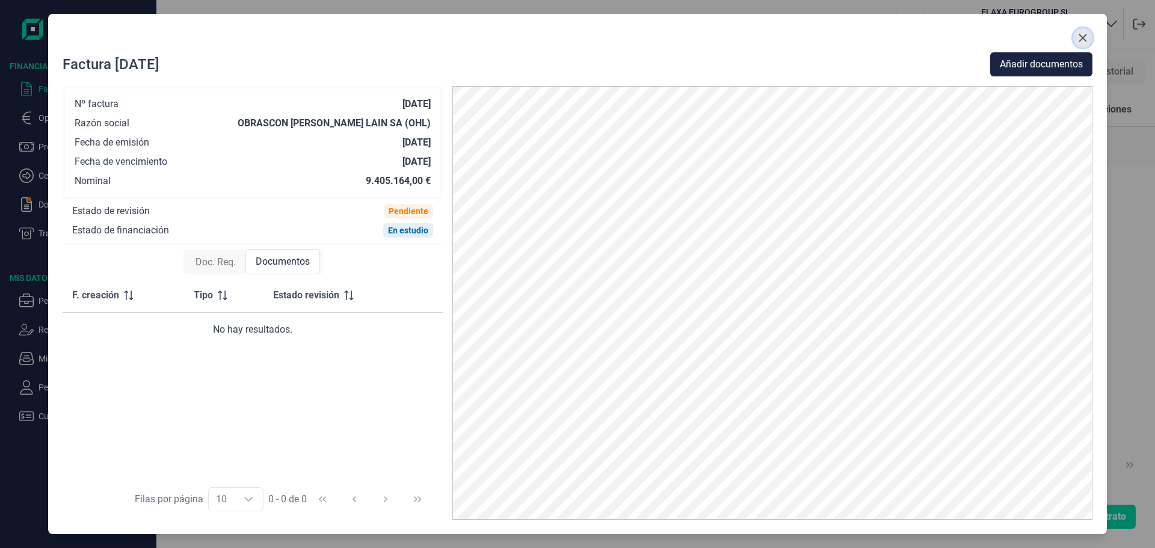
click at [1082, 35] on icon "Close" at bounding box center [1083, 38] width 10 height 10
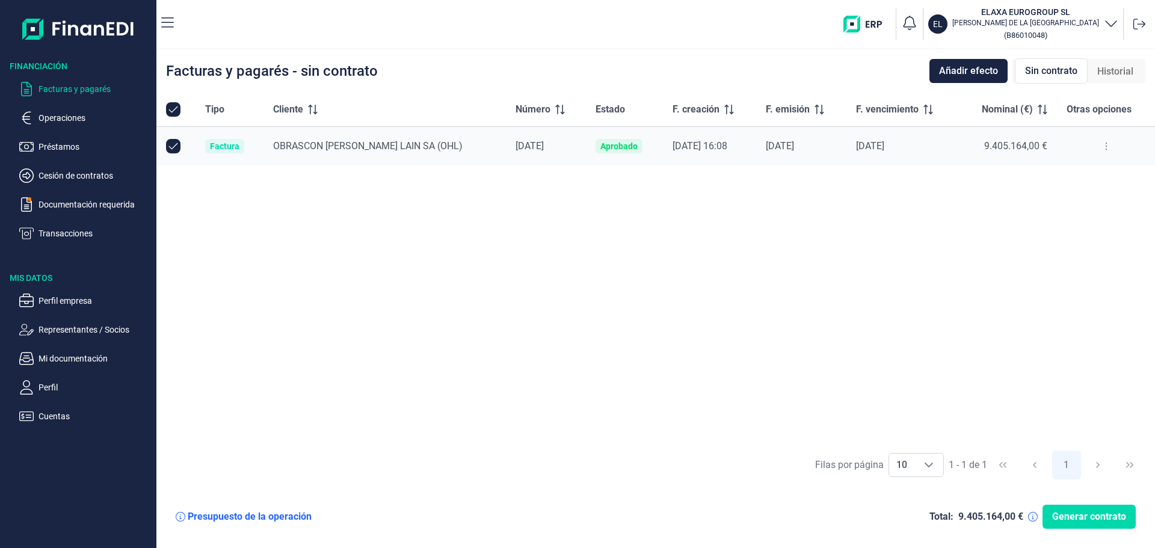
click at [1105, 149] on icon at bounding box center [1106, 146] width 2 height 10
click at [1105, 150] on icon at bounding box center [1106, 146] width 2 height 10
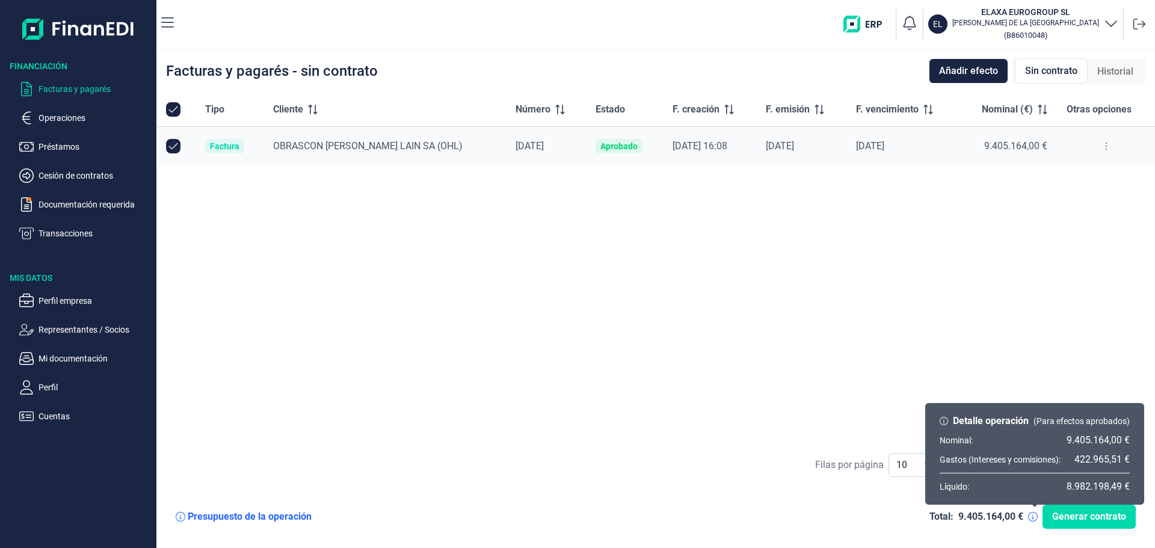
click at [1034, 517] on icon at bounding box center [1033, 517] width 10 height 10
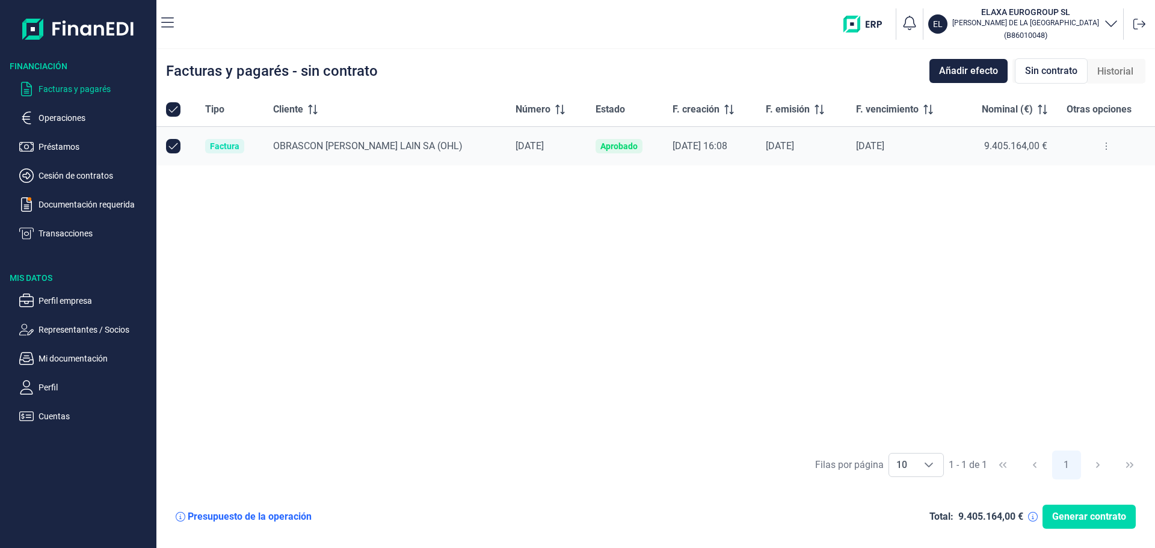
click at [1108, 142] on button at bounding box center [1106, 146] width 22 height 19
click at [1108, 143] on button at bounding box center [1106, 146] width 22 height 19
drag, startPoint x: 819, startPoint y: 144, endPoint x: 607, endPoint y: 144, distance: 212.3
click at [607, 144] on div "Aprobado" at bounding box center [618, 146] width 47 height 14
drag, startPoint x: 606, startPoint y: 144, endPoint x: 520, endPoint y: 159, distance: 86.7
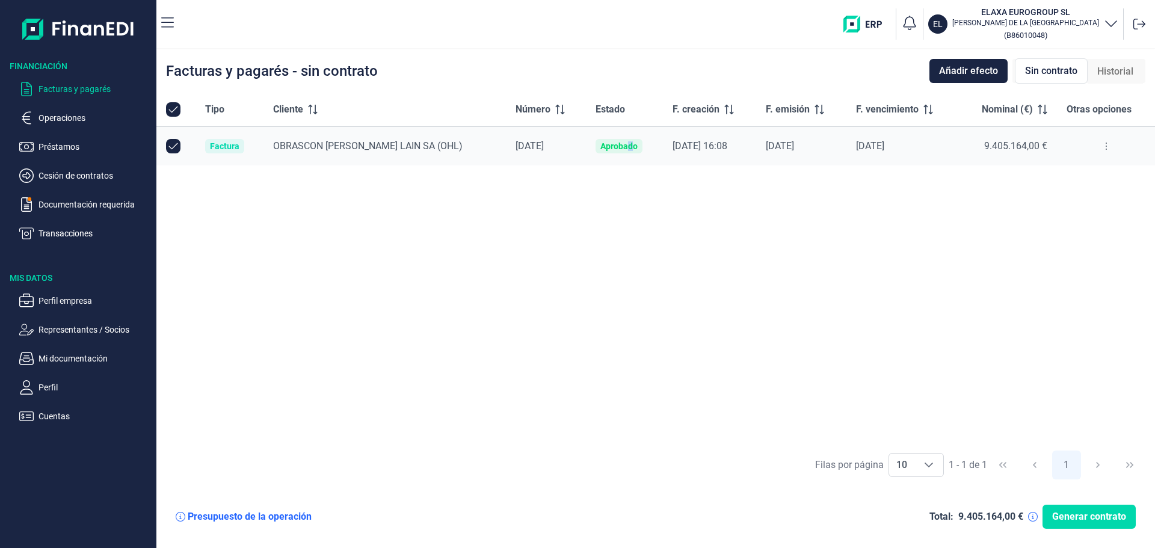
click at [600, 144] on div "Aprobado" at bounding box center [618, 146] width 37 height 10
click at [1118, 65] on span "Historial" at bounding box center [1115, 71] width 36 height 14
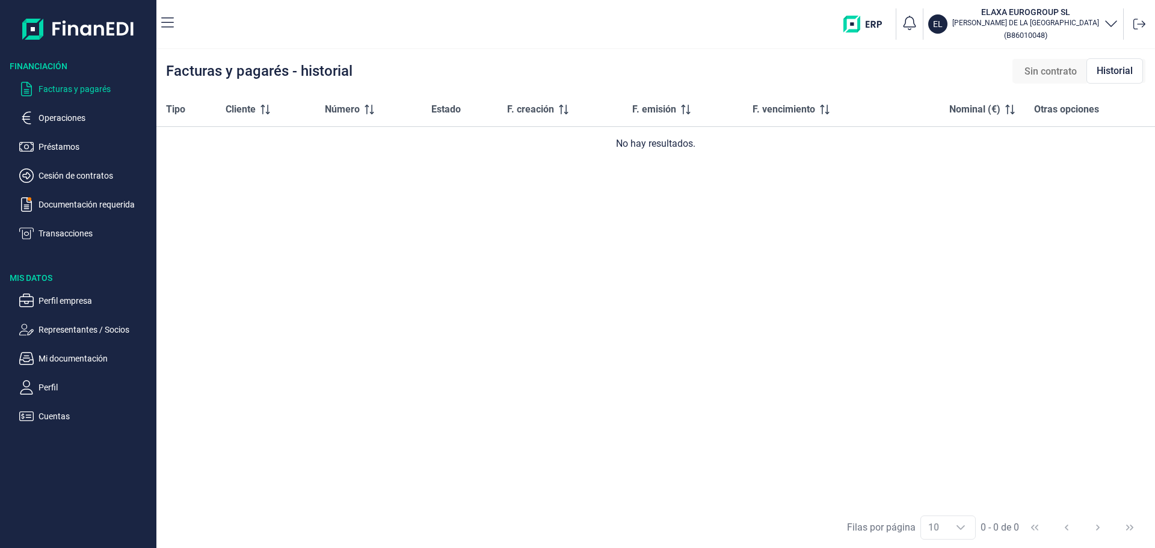
click at [1061, 79] on div "Sin contrato" at bounding box center [1050, 72] width 72 height 24
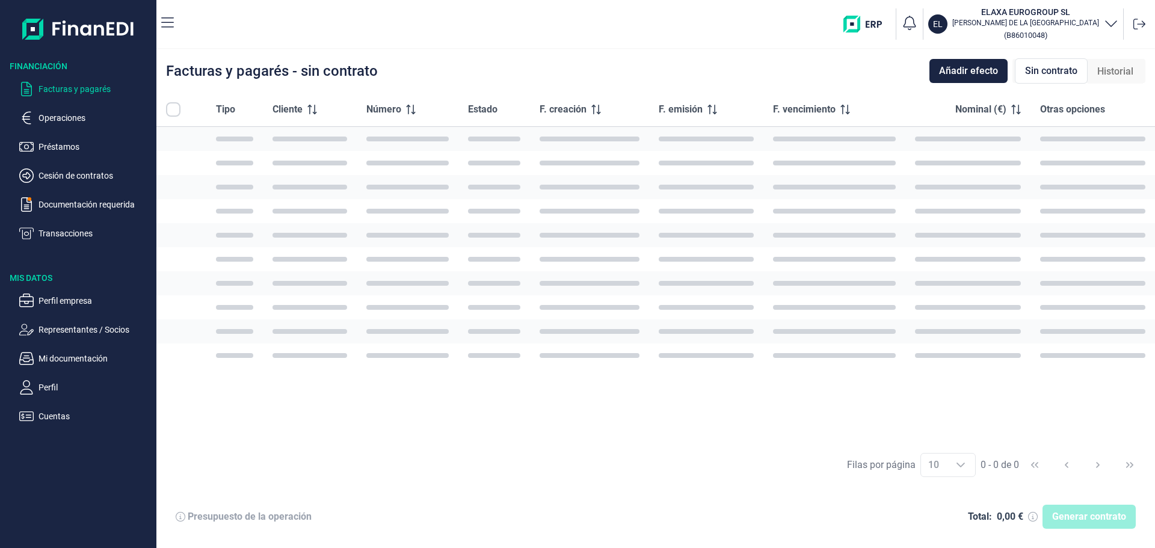
checkbox input "true"
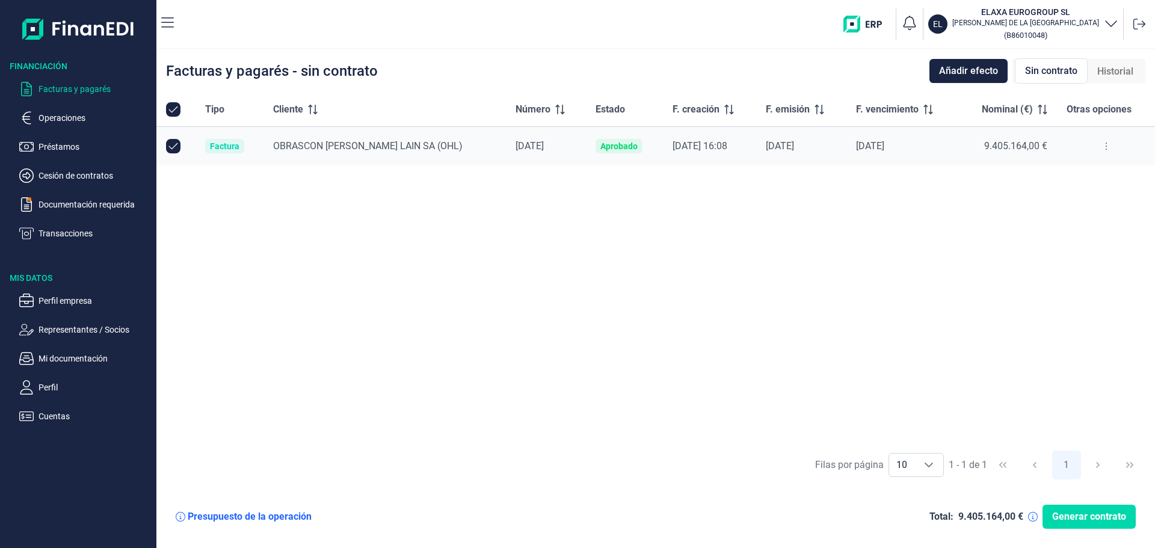
click at [1107, 150] on button at bounding box center [1106, 146] width 22 height 19
click at [1049, 172] on span "Ver detalle de la factura" at bounding box center [1061, 176] width 88 height 12
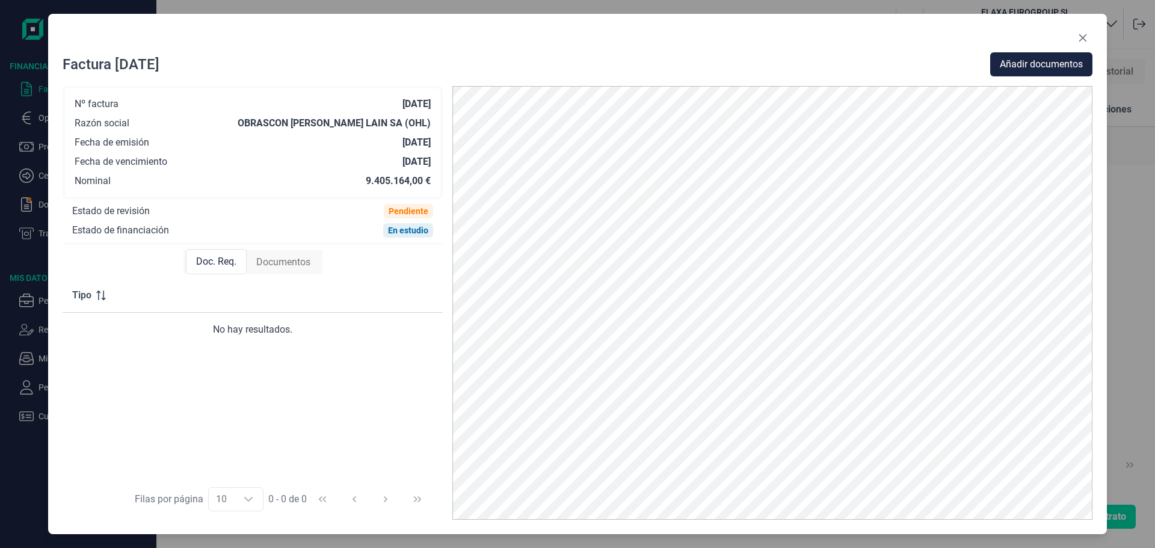
click at [274, 257] on span "Documentos" at bounding box center [283, 262] width 54 height 14
click at [224, 263] on span "Doc. Req." at bounding box center [215, 262] width 40 height 14
click at [1028, 63] on span "Añadir documentos" at bounding box center [1040, 64] width 83 height 14
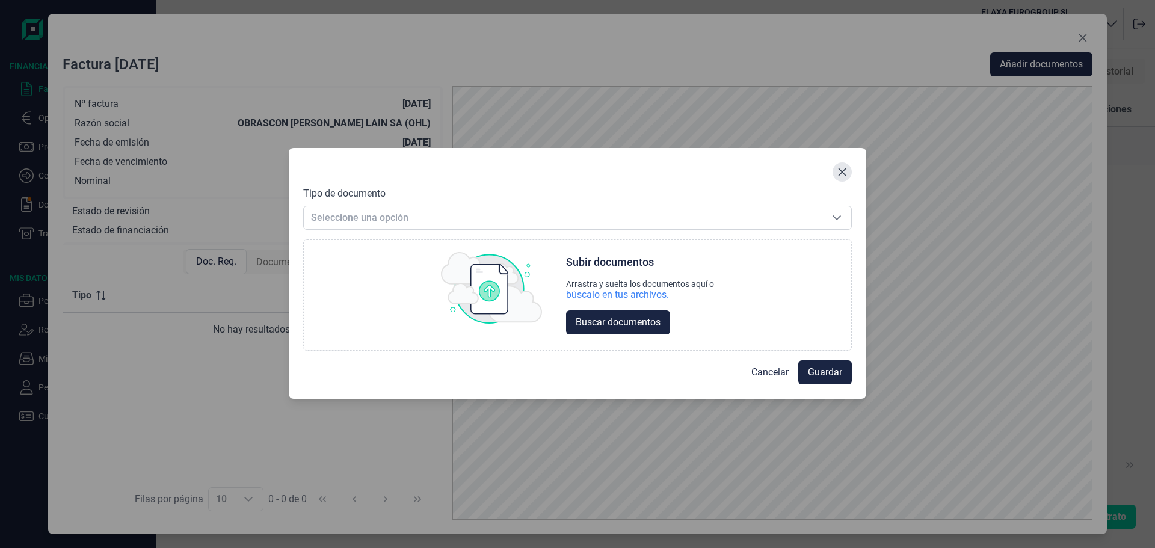
click at [843, 173] on icon "Close" at bounding box center [842, 172] width 8 height 8
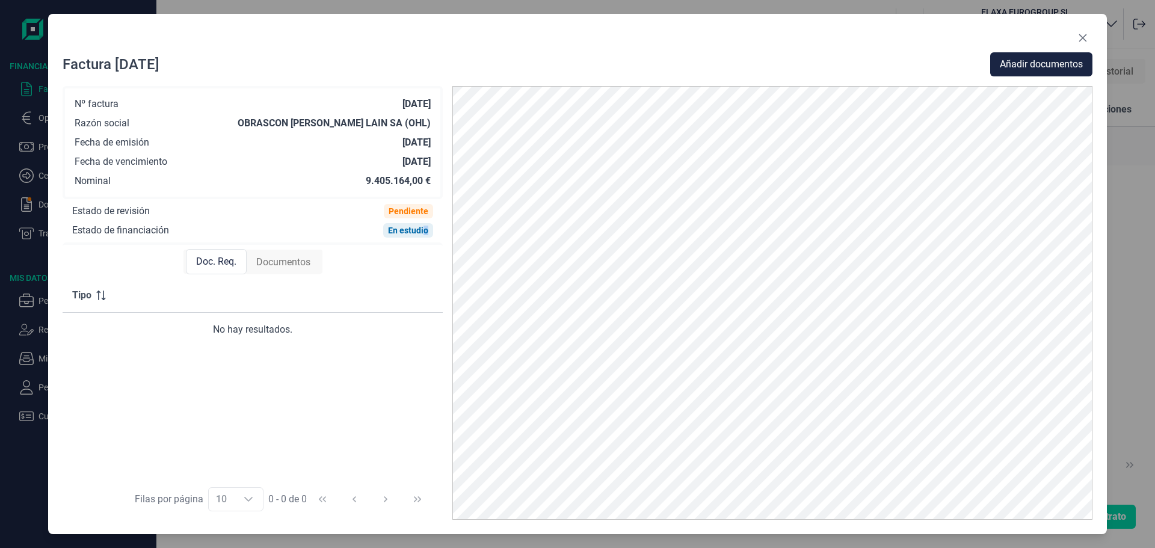
click at [428, 221] on div "Estado de financiación En estudio" at bounding box center [253, 227] width 380 height 19
click at [416, 209] on div "Pendiente" at bounding box center [408, 211] width 40 height 10
click at [1087, 37] on button "Close" at bounding box center [1082, 37] width 19 height 19
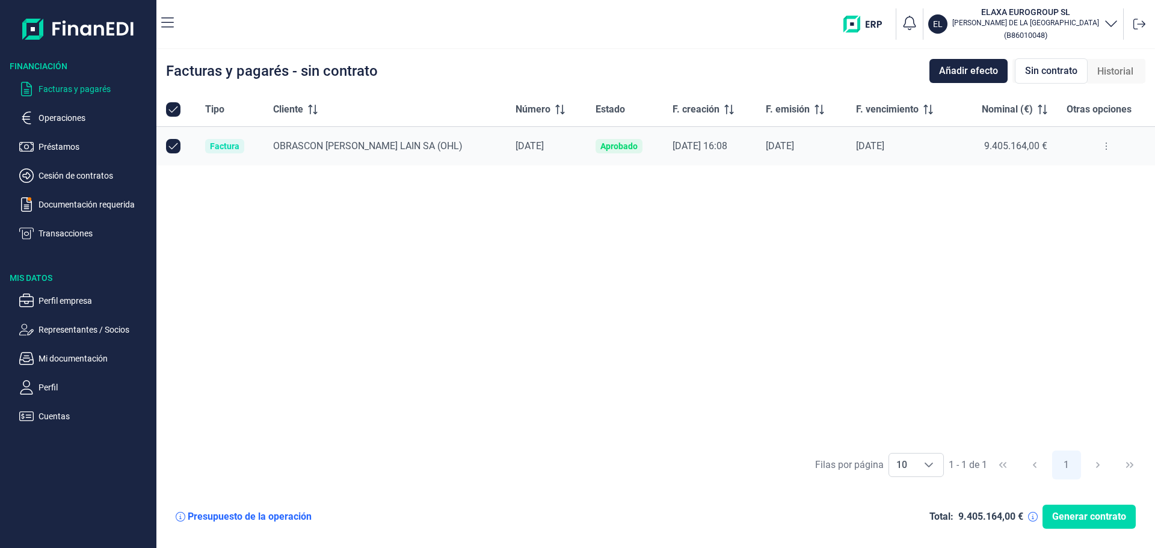
drag, startPoint x: 264, startPoint y: 141, endPoint x: 746, endPoint y: 252, distance: 495.0
click at [746, 251] on div "Tipo Cliente Número Estado F. creación F. emisión F. vencimiento Nominal (€) Ot…" at bounding box center [655, 268] width 998 height 351
click at [984, 66] on span "Añadir efecto" at bounding box center [968, 71] width 59 height 14
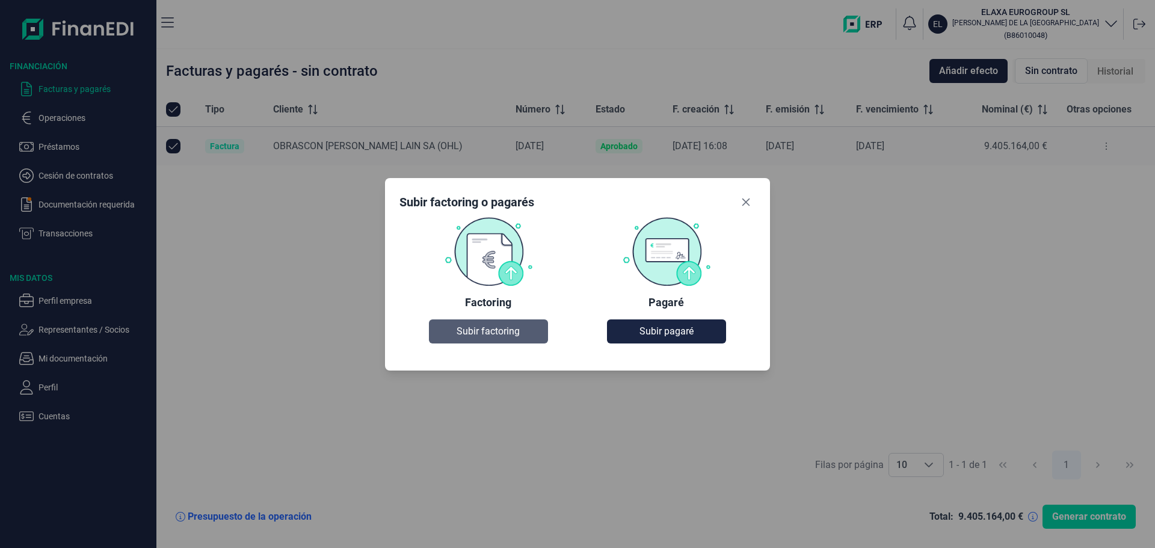
click at [502, 325] on span "Subir factoring" at bounding box center [487, 331] width 63 height 14
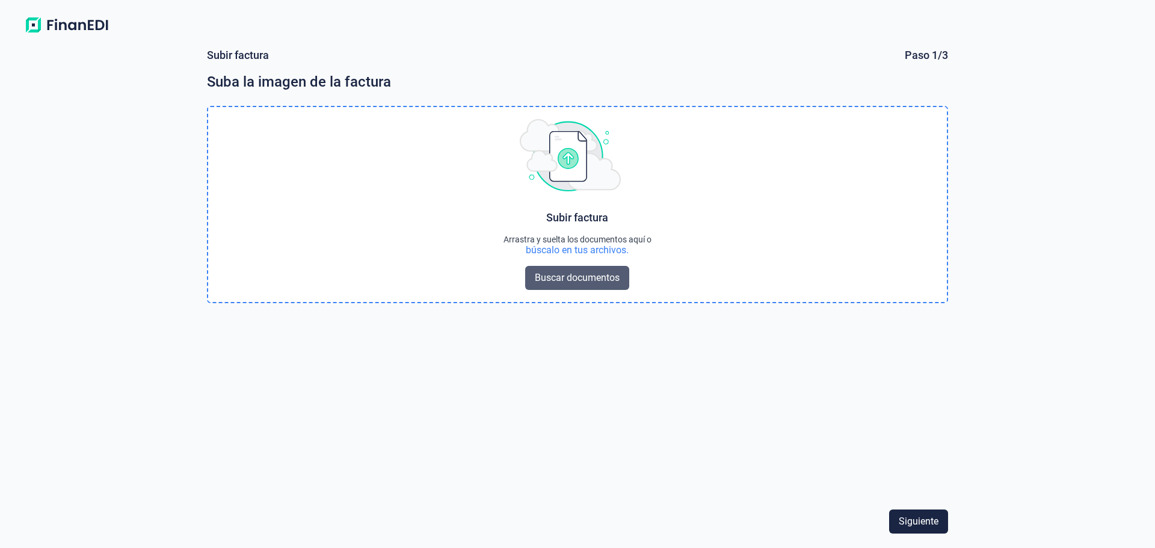
click at [541, 281] on span "Buscar documentos" at bounding box center [577, 278] width 85 height 14
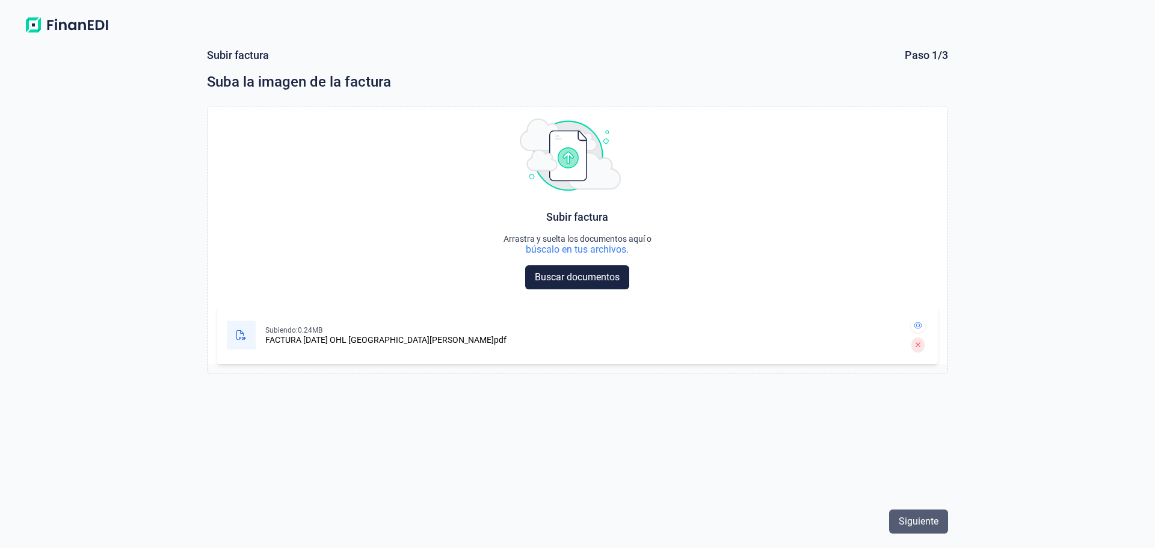
click at [936, 526] on span "Siguiente" at bounding box center [918, 521] width 40 height 14
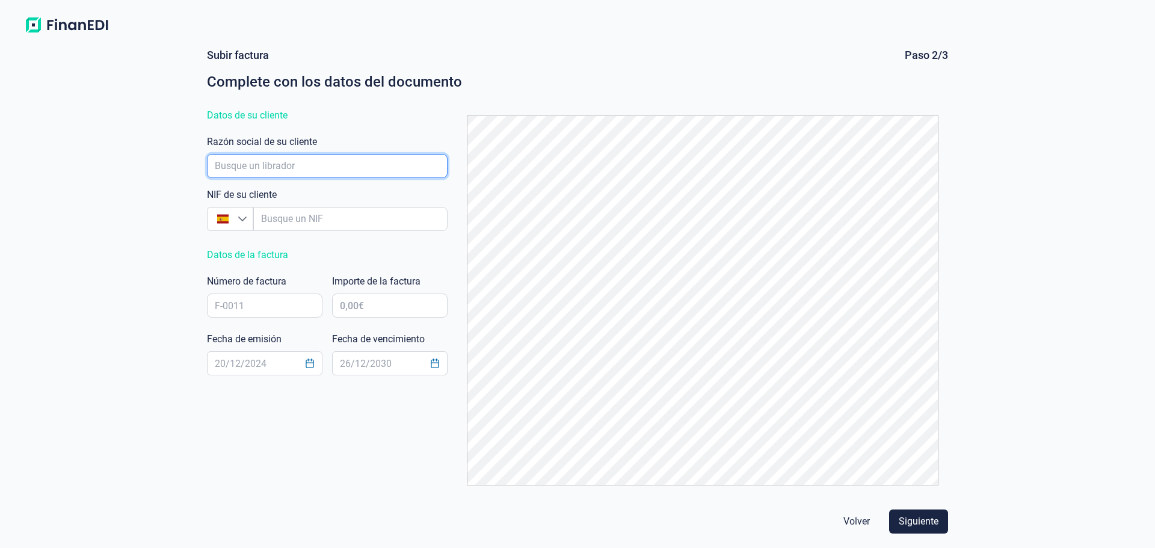
click at [273, 163] on input "empresaAutocomplete" at bounding box center [327, 166] width 241 height 24
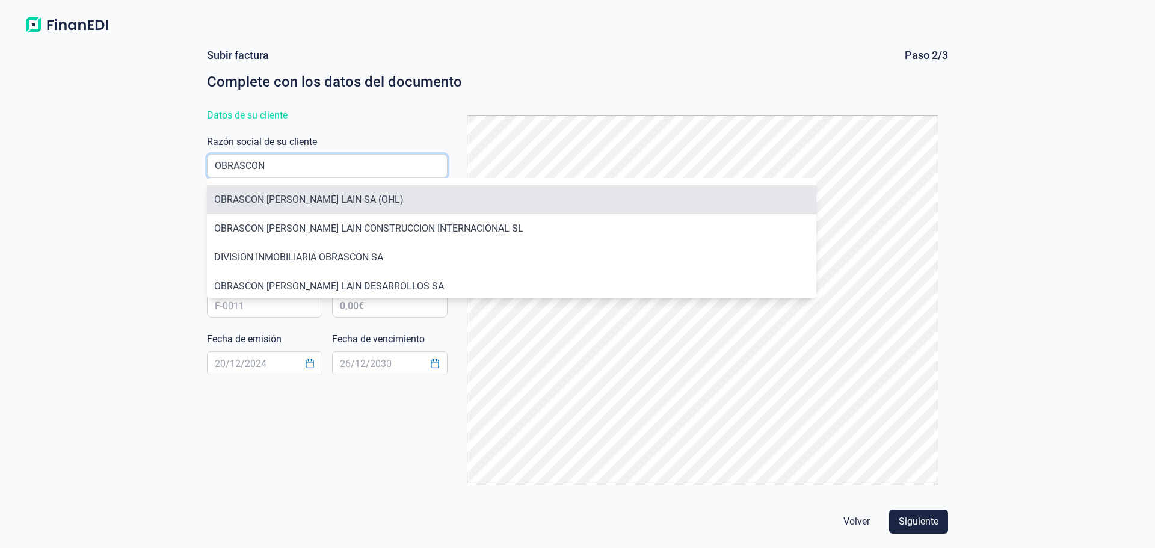
type input "OBRASCON"
click at [289, 195] on li "OBRASCON HUARTE [PERSON_NAME] ([PERSON_NAME])" at bounding box center [511, 199] width 609 height 29
type input "A48010573"
type input "OBRASCON HUARTE [PERSON_NAME] ([PERSON_NAME])"
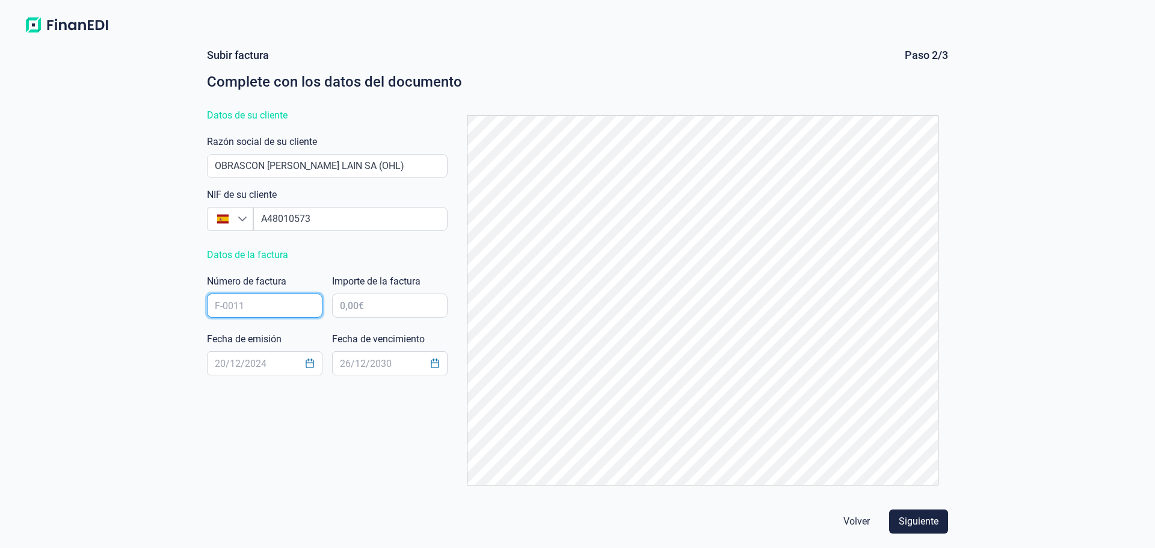
click at [261, 313] on input "text" at bounding box center [264, 305] width 115 height 24
type input "[DATE]"
click at [375, 312] on input "text" at bounding box center [389, 305] width 115 height 24
type input "94.051,64 €"
click at [246, 365] on input "text" at bounding box center [264, 363] width 115 height 24
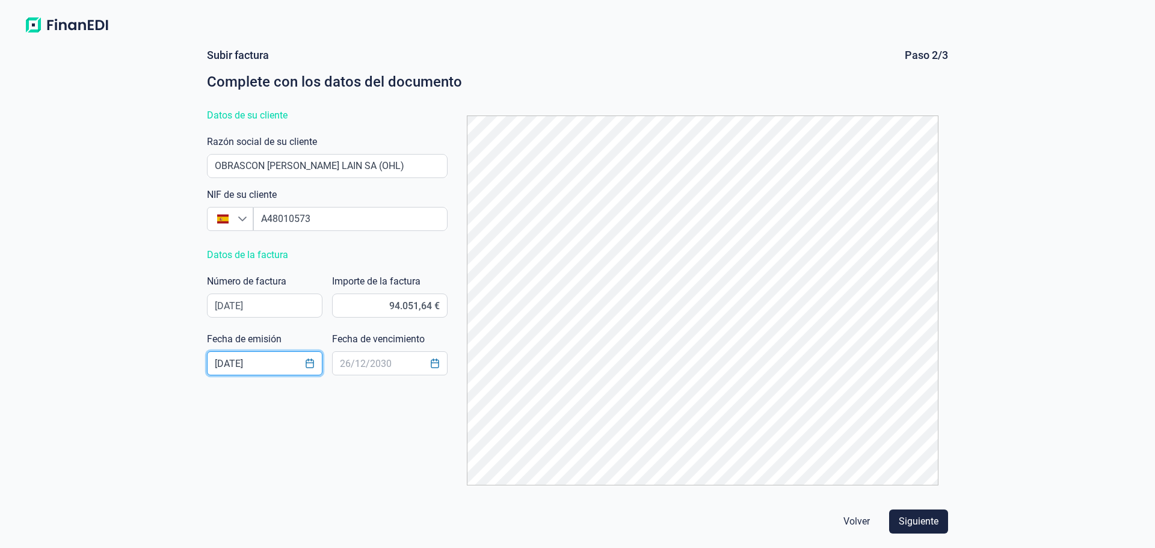
type input "[DATE]"
click at [340, 376] on div "Fecha de vencimiento" at bounding box center [389, 356] width 115 height 48
click at [344, 363] on input "text" at bounding box center [389, 363] width 115 height 24
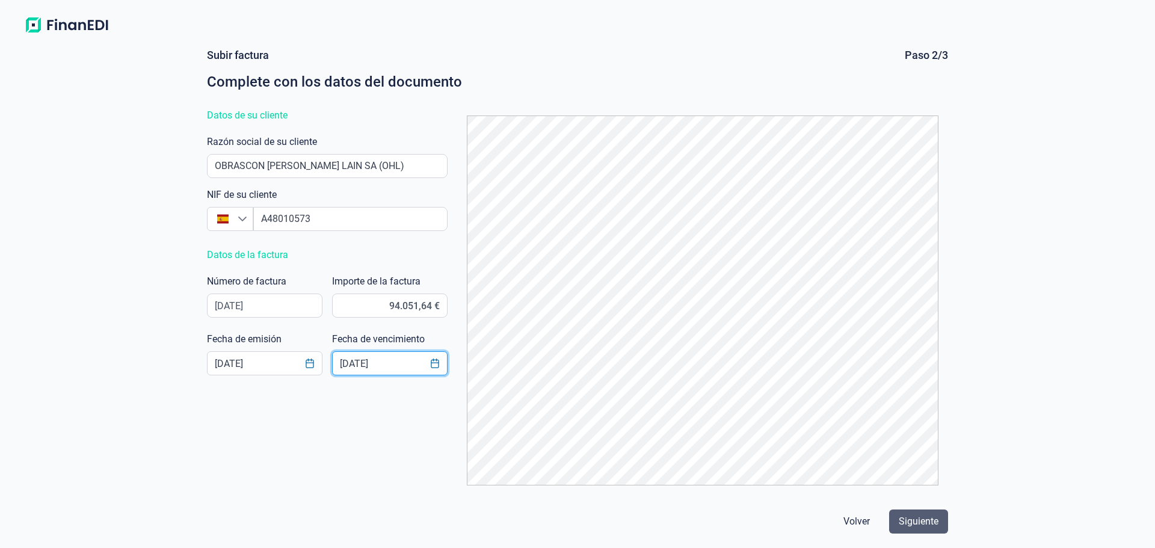
type input "[DATE]"
click at [899, 516] on span "Siguiente" at bounding box center [918, 521] width 40 height 14
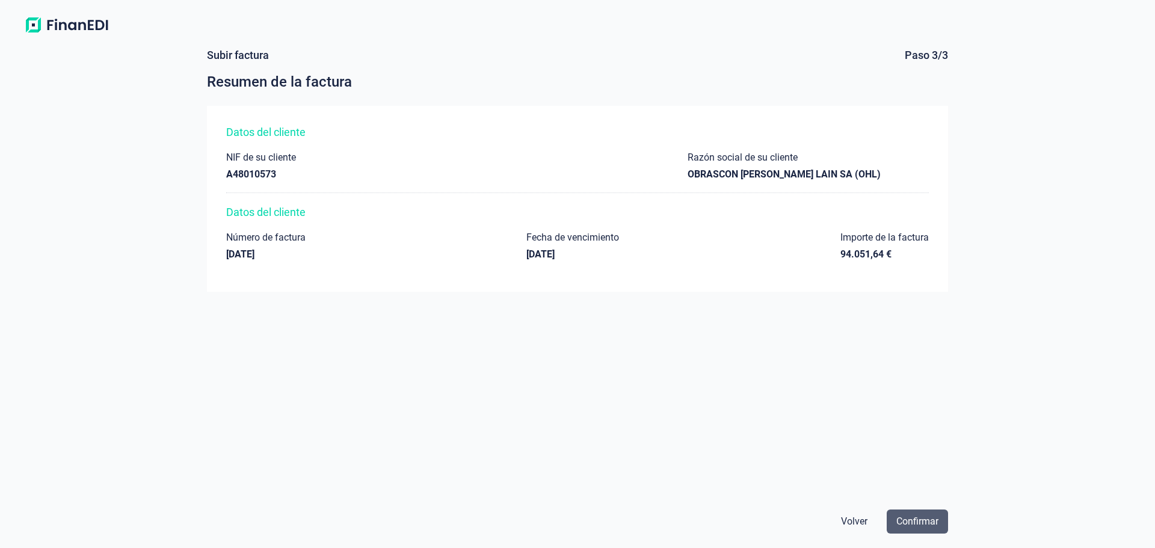
click at [909, 526] on span "Confirmar" at bounding box center [917, 521] width 42 height 14
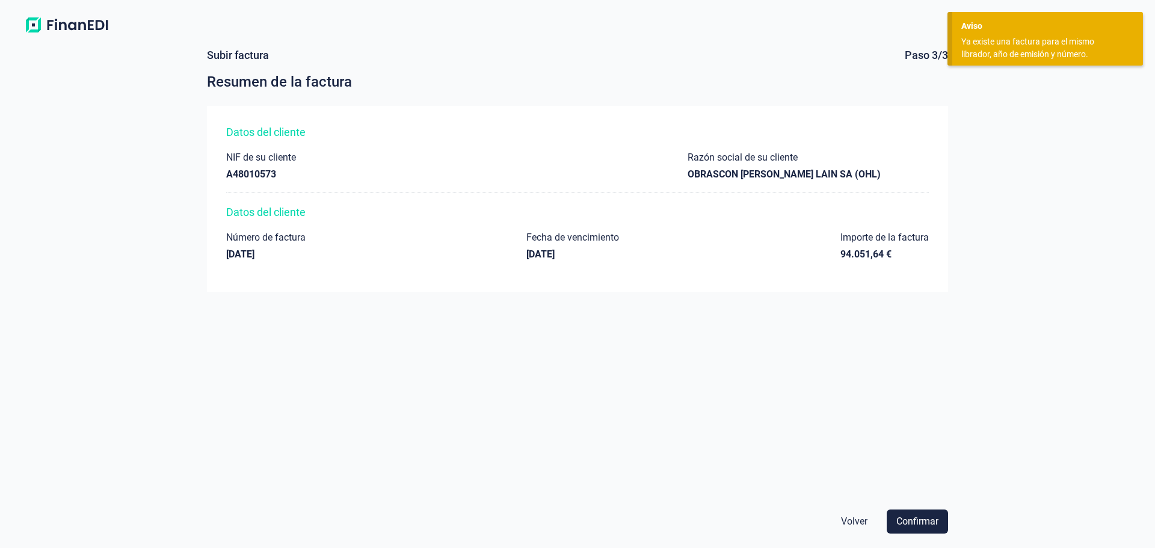
click at [853, 523] on span "Volver" at bounding box center [854, 521] width 26 height 14
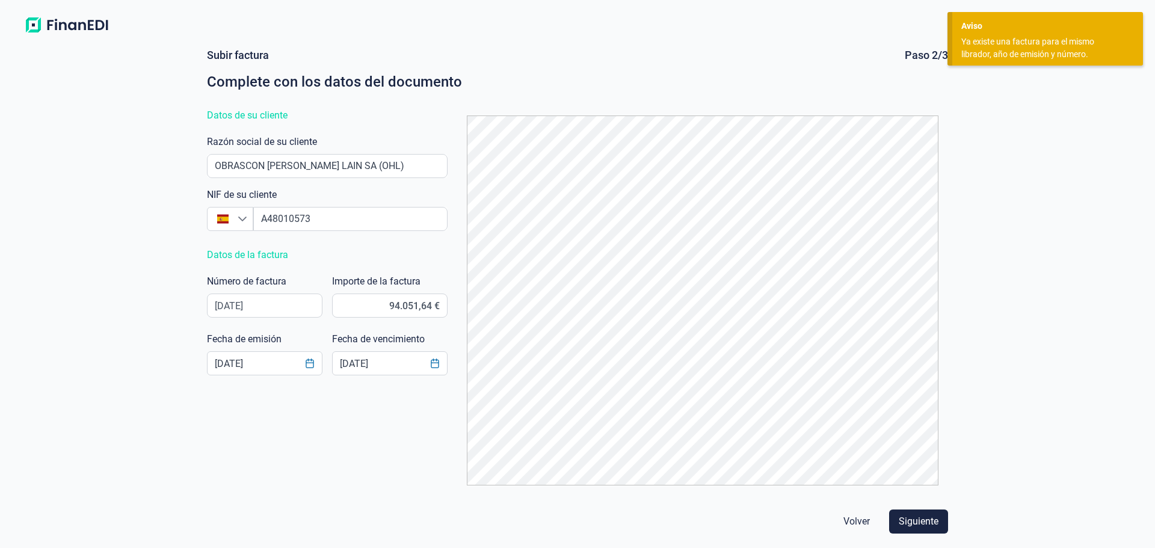
click at [859, 521] on span "Volver" at bounding box center [856, 521] width 26 height 14
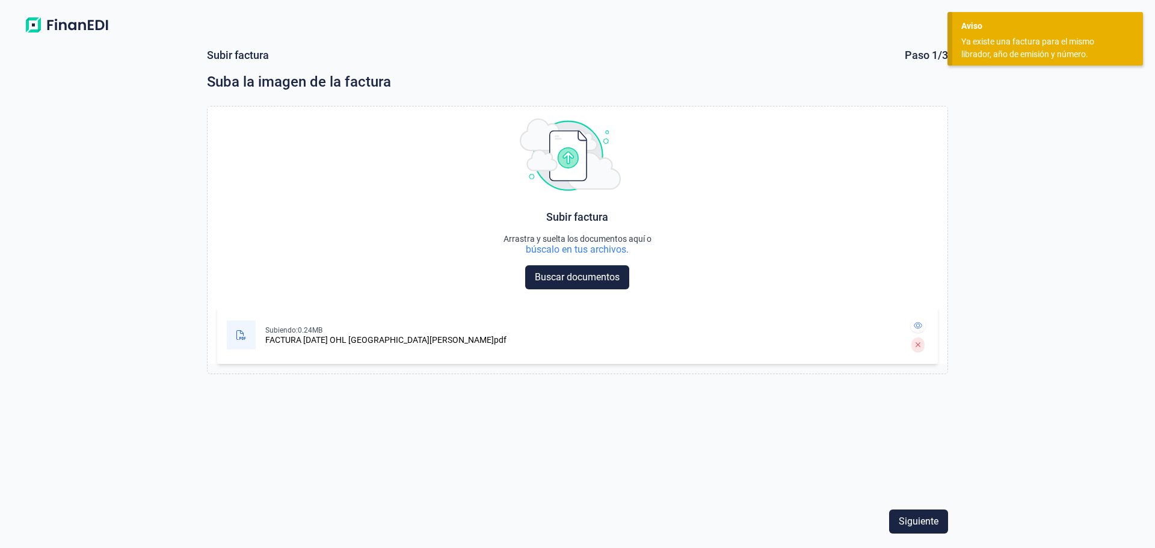
click at [859, 521] on div "Siguiente" at bounding box center [577, 522] width 750 height 34
click at [79, 27] on img at bounding box center [66, 25] width 95 height 22
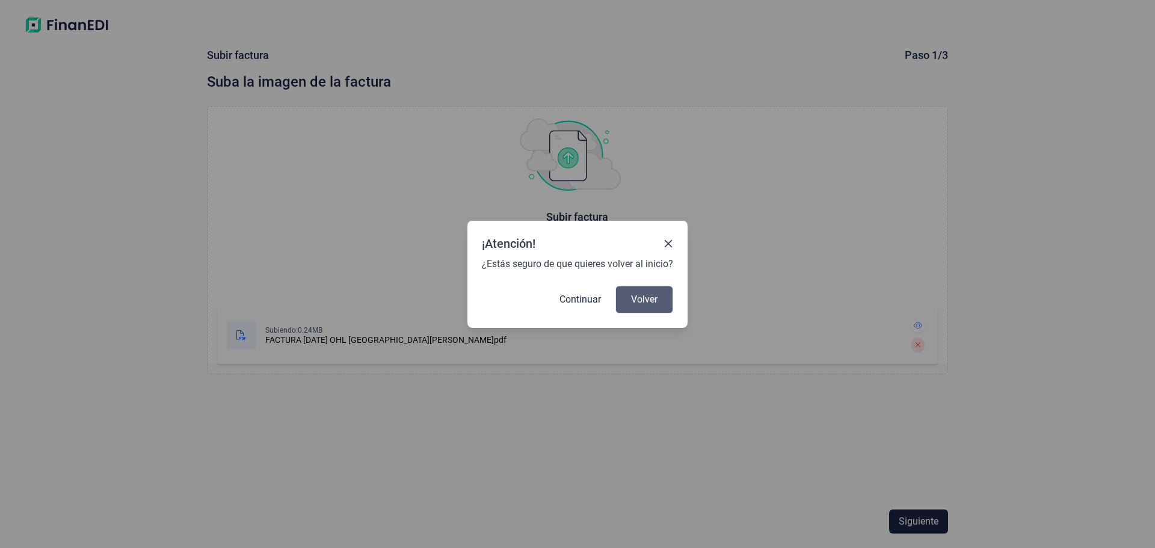
click at [643, 296] on span "Volver" at bounding box center [644, 299] width 26 height 14
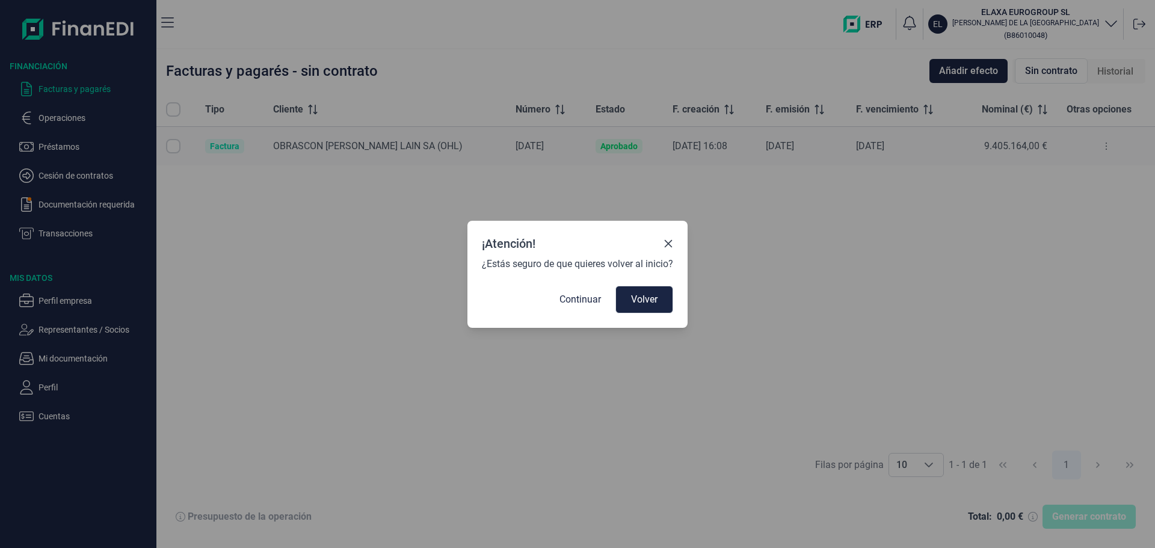
checkbox input "true"
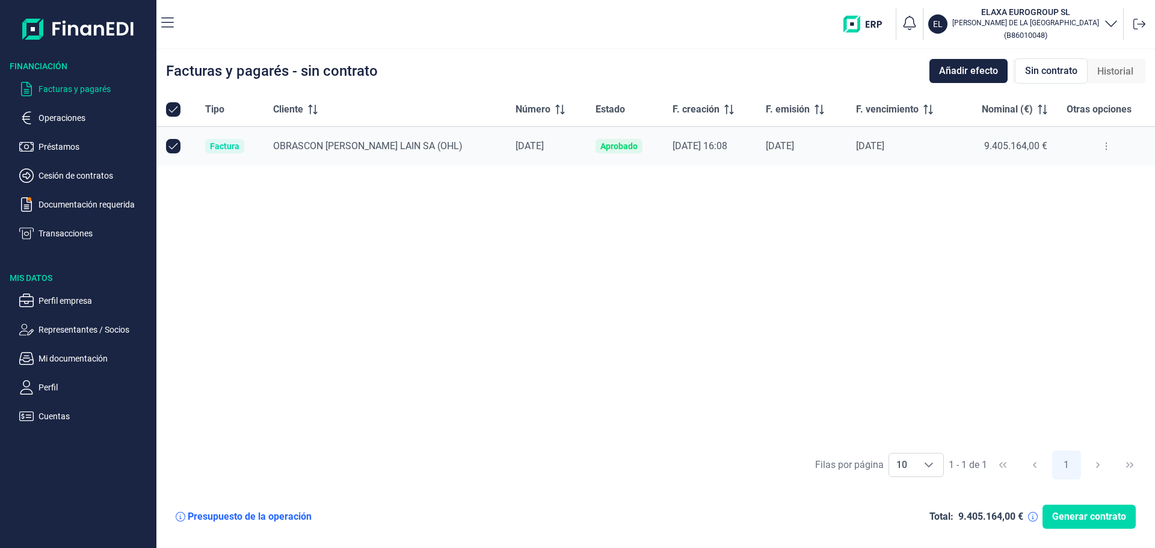
click at [548, 141] on td "[DATE]" at bounding box center [546, 146] width 80 height 39
click at [177, 139] on input "Row Unselected null" at bounding box center [173, 146] width 14 height 14
checkbox input "false"
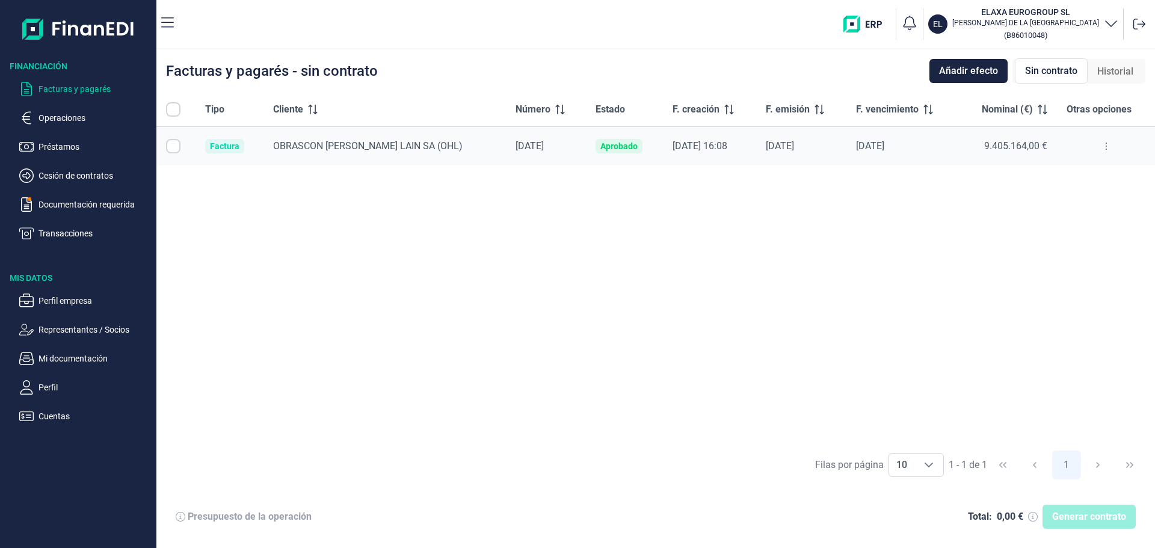
drag, startPoint x: 222, startPoint y: 143, endPoint x: 182, endPoint y: 146, distance: 39.9
click at [182, 146] on td at bounding box center [175, 146] width 39 height 39
click at [176, 146] on input "Row Selected null" at bounding box center [173, 146] width 14 height 14
checkbox input "true"
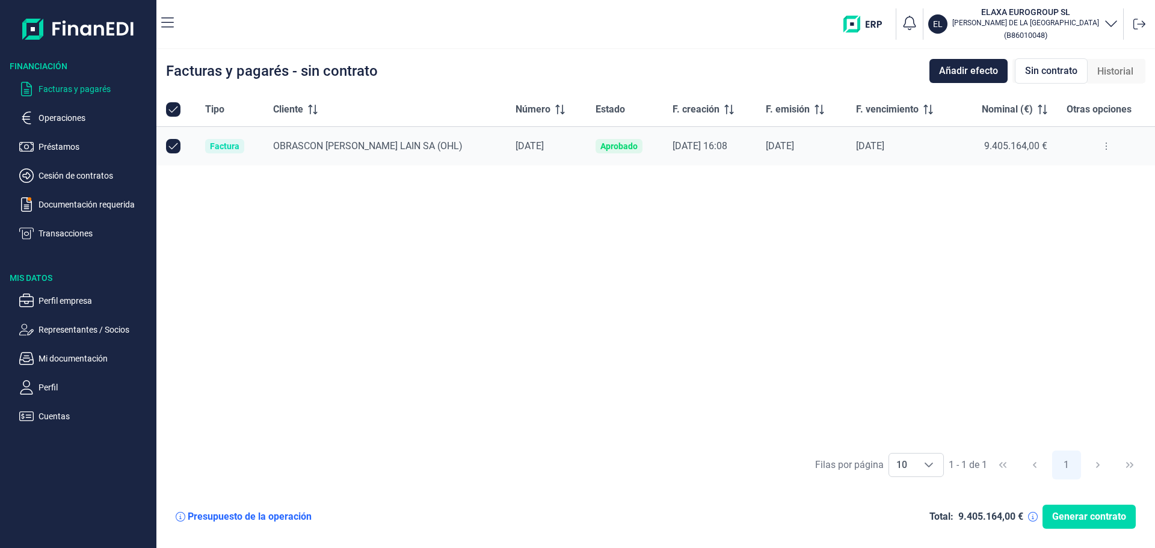
click at [177, 147] on input "Row Unselected null" at bounding box center [173, 146] width 14 height 14
checkbox input "false"
click at [177, 147] on input "Row Selected null" at bounding box center [173, 146] width 14 height 14
checkbox input "true"
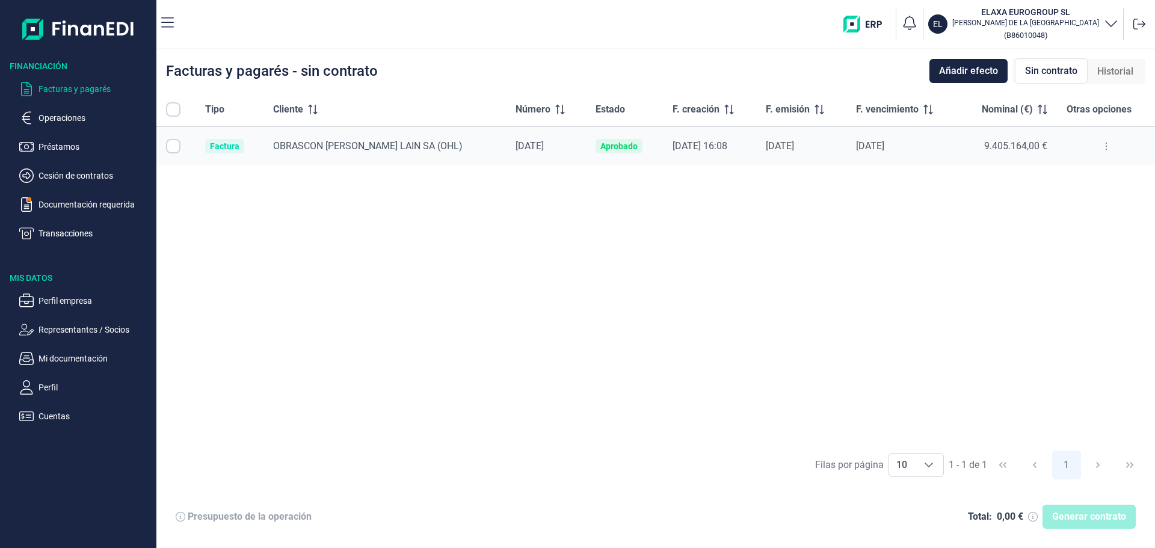
checkbox input "true"
click at [177, 147] on input "Row Unselected null" at bounding box center [173, 146] width 14 height 14
checkbox input "false"
click at [177, 147] on input "Row Selected null" at bounding box center [173, 146] width 14 height 14
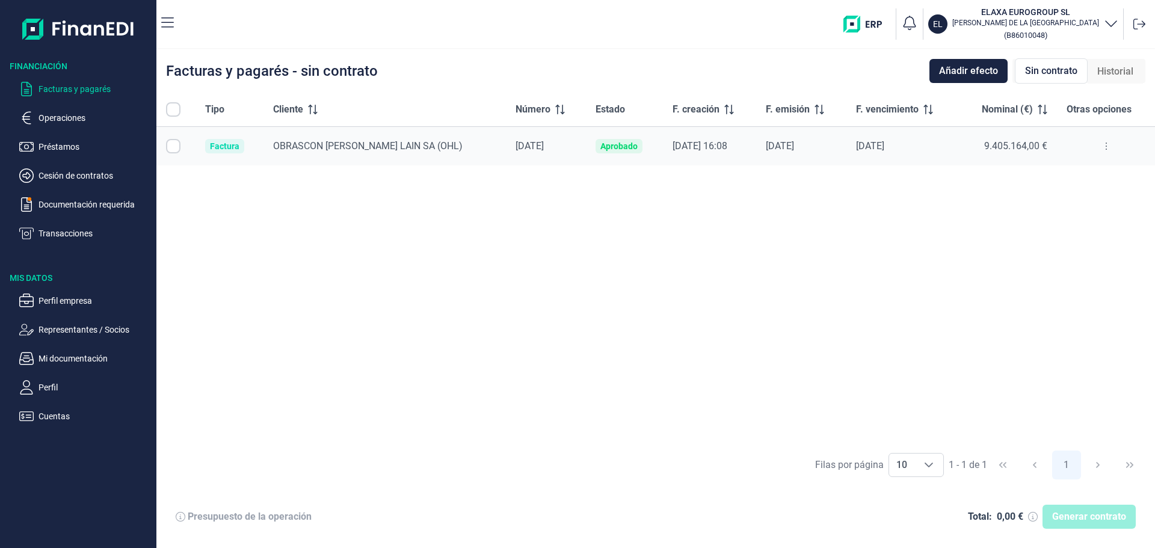
checkbox input "true"
click at [909, 142] on div "[DATE]" at bounding box center [902, 146] width 93 height 12
click at [908, 141] on div "[DATE]" at bounding box center [902, 146] width 93 height 12
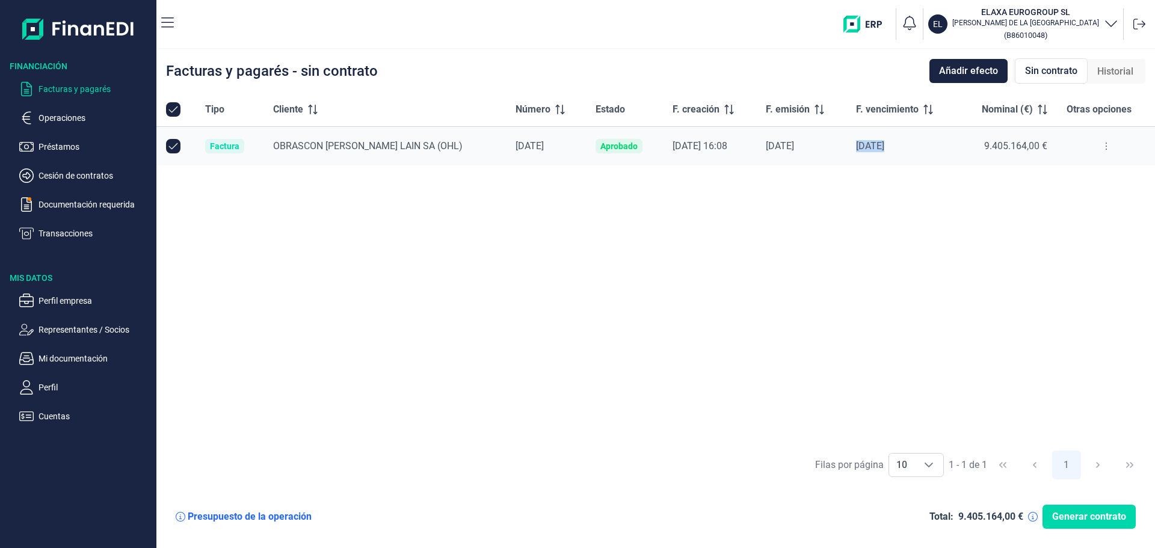
click at [908, 141] on div "[DATE]" at bounding box center [902, 146] width 93 height 12
drag, startPoint x: 764, startPoint y: 145, endPoint x: 707, endPoint y: 144, distance: 56.5
click at [756, 147] on td "[DATE]" at bounding box center [801, 146] width 90 height 39
click at [707, 144] on div "[DATE] 16:08" at bounding box center [709, 146] width 75 height 12
click at [1110, 141] on button at bounding box center [1106, 146] width 22 height 19
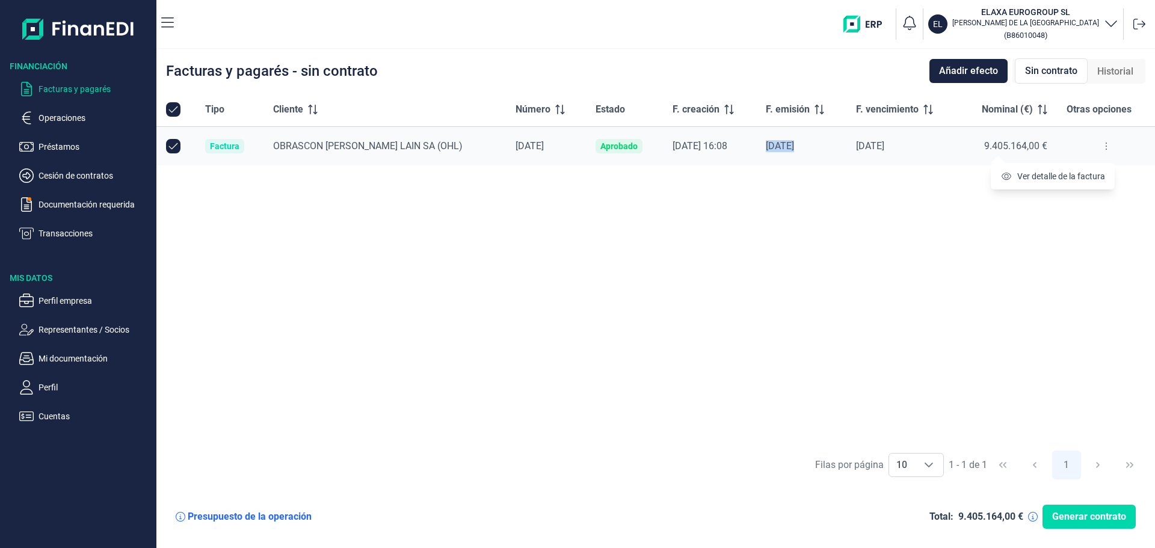
click at [1110, 141] on button at bounding box center [1106, 146] width 22 height 19
click at [1105, 141] on icon at bounding box center [1106, 146] width 2 height 10
click at [1079, 176] on span "Ver detalle de la factura" at bounding box center [1061, 176] width 88 height 12
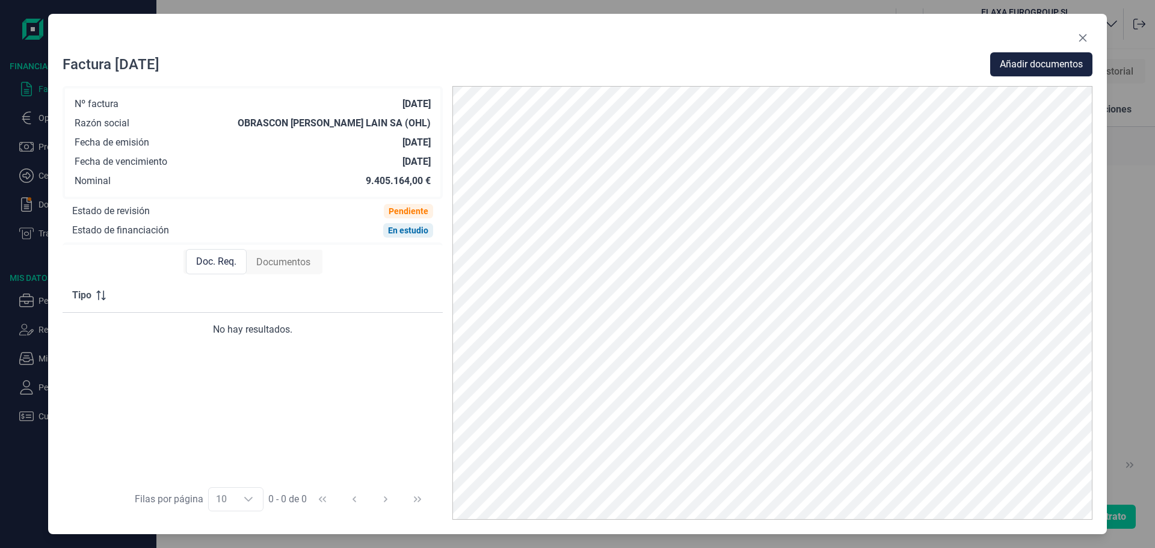
click at [97, 140] on div "Fecha de emisión" at bounding box center [112, 143] width 75 height 12
click at [111, 181] on div "Nº factura [DATE] Razón social OBRASCON HUARTE [PERSON_NAME] ([PERSON_NAME]) Fe…" at bounding box center [253, 142] width 356 height 89
drag, startPoint x: 127, startPoint y: 218, endPoint x: 135, endPoint y: 232, distance: 15.1
click at [129, 219] on div "Nº factura [DATE] Razón social OBRASCON HUARTE [PERSON_NAME] ([PERSON_NAME]) Fe…" at bounding box center [253, 162] width 380 height 152
drag, startPoint x: 138, startPoint y: 237, endPoint x: 158, endPoint y: 250, distance: 23.0
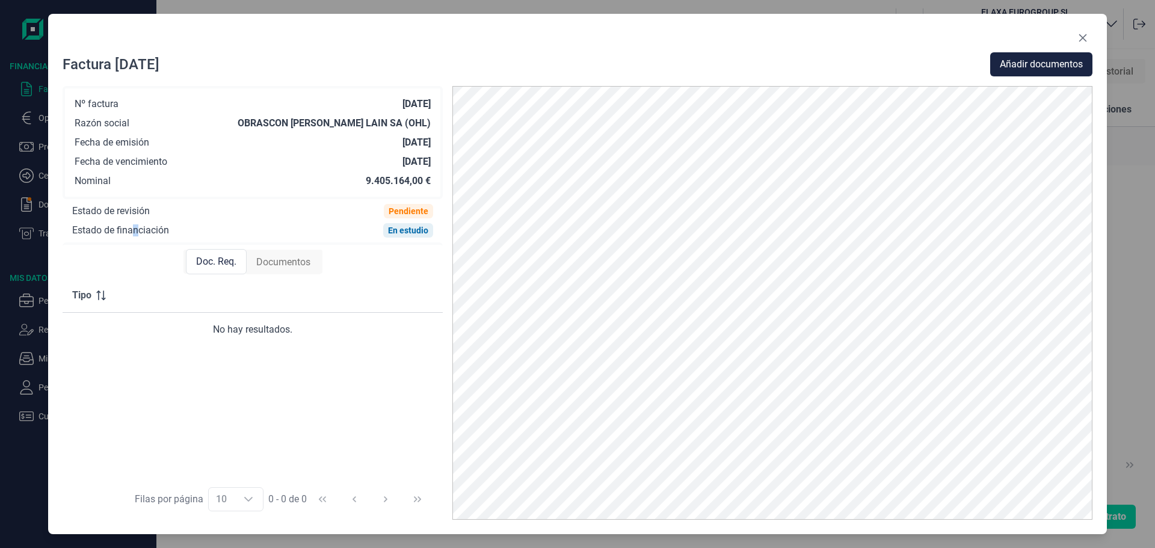
click at [139, 238] on div "Nº factura MO250802 Razón social OBRASCON HUARTE LAIN SA (OHL) Fecha de emisión…" at bounding box center [253, 303] width 380 height 434
click at [158, 251] on div "Doc. Req. Documentos" at bounding box center [253, 262] width 380 height 34
click at [159, 259] on div "Doc. Req. Documentos" at bounding box center [253, 262] width 380 height 34
click at [272, 328] on div "No hay resultados." at bounding box center [252, 329] width 361 height 14
click at [272, 271] on div "Documentos" at bounding box center [283, 262] width 73 height 24
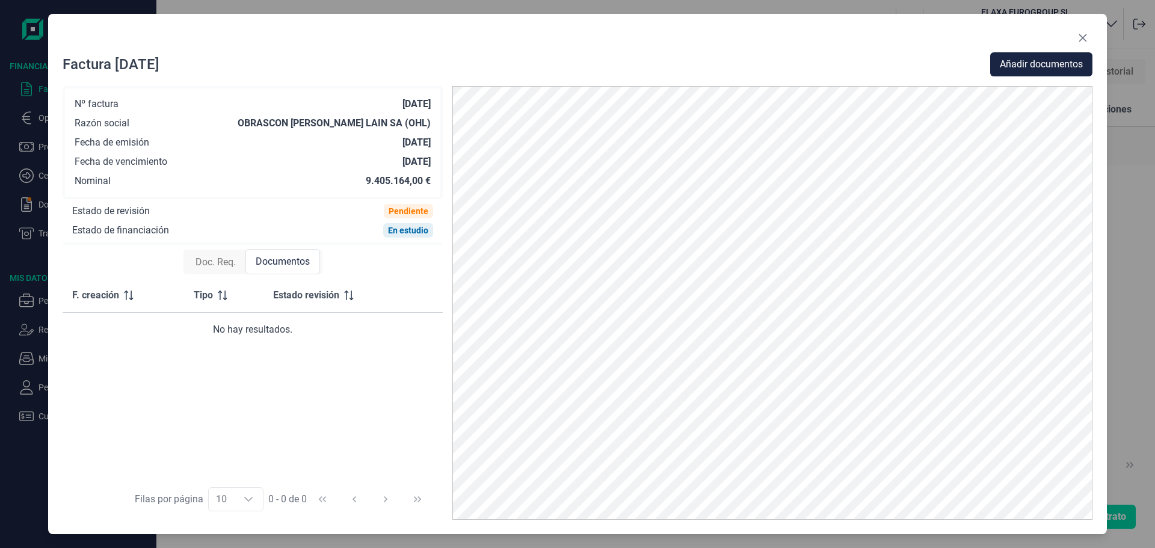
click at [230, 264] on span "Doc. Req." at bounding box center [215, 262] width 40 height 14
click at [335, 261] on div "Doc. Req. Documentos" at bounding box center [253, 262] width 380 height 34
click at [406, 226] on div "En estudio" at bounding box center [408, 231] width 40 height 10
click at [406, 209] on div "Pendiente" at bounding box center [408, 211] width 40 height 10
click at [411, 234] on div "En estudio" at bounding box center [408, 231] width 40 height 10
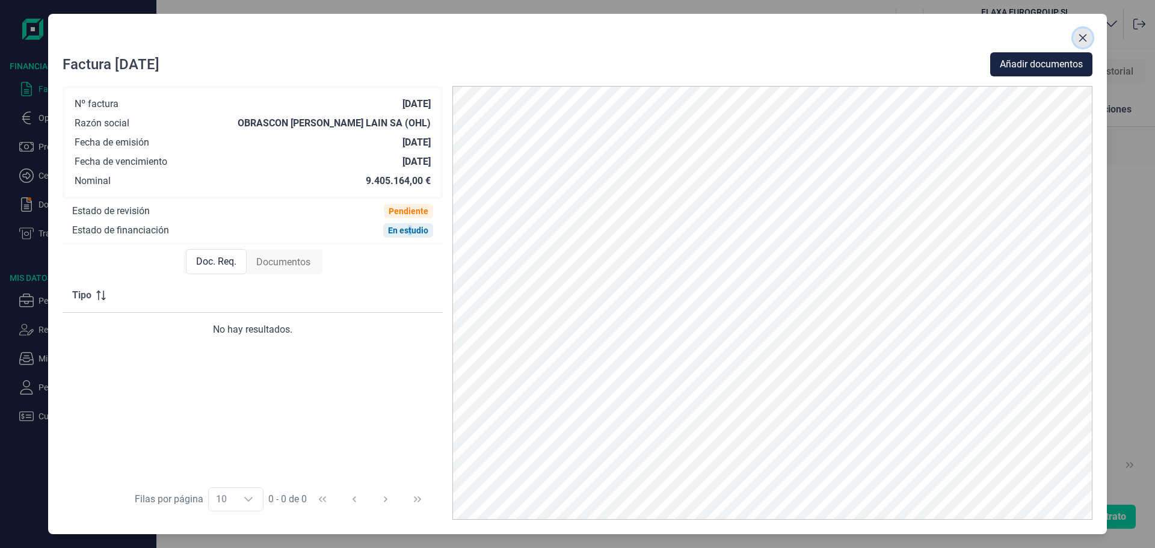
click at [1082, 37] on icon "Close" at bounding box center [1083, 38] width 8 height 8
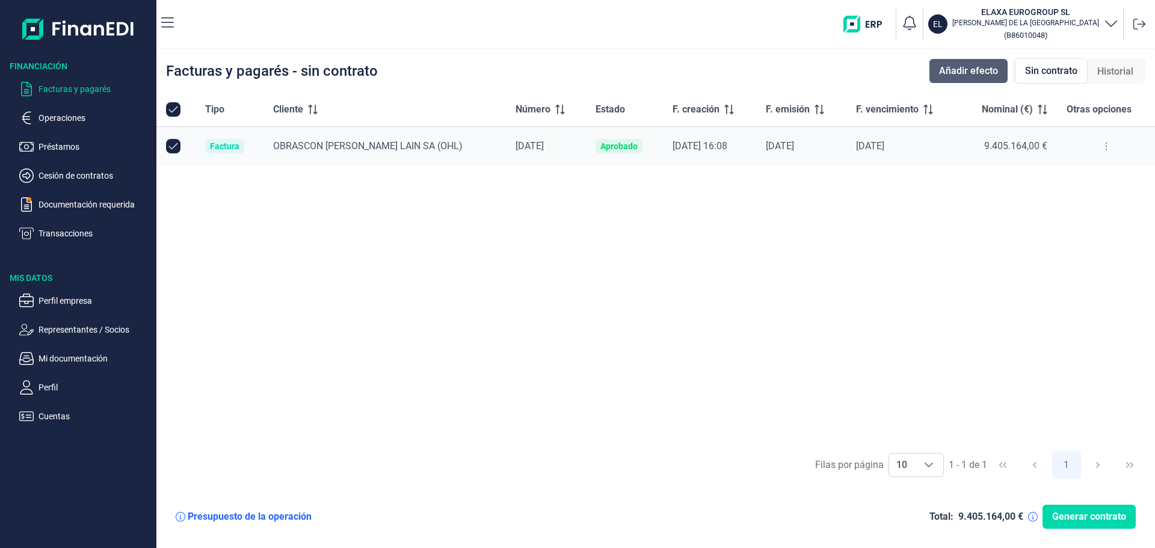
click at [957, 67] on span "Añadir efecto" at bounding box center [968, 71] width 59 height 14
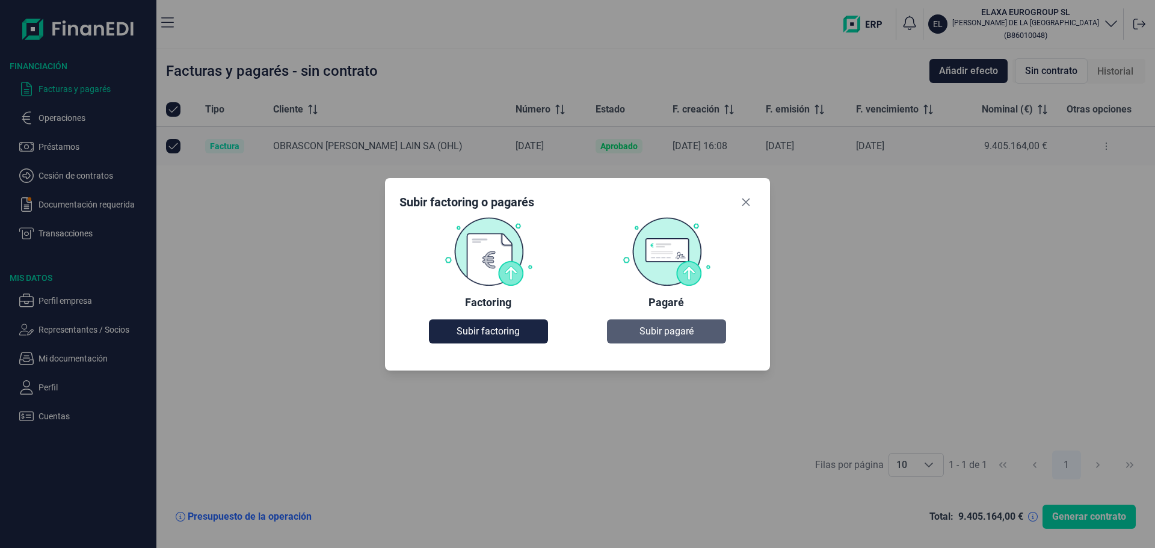
click at [661, 329] on span "Subir pagaré" at bounding box center [666, 331] width 54 height 14
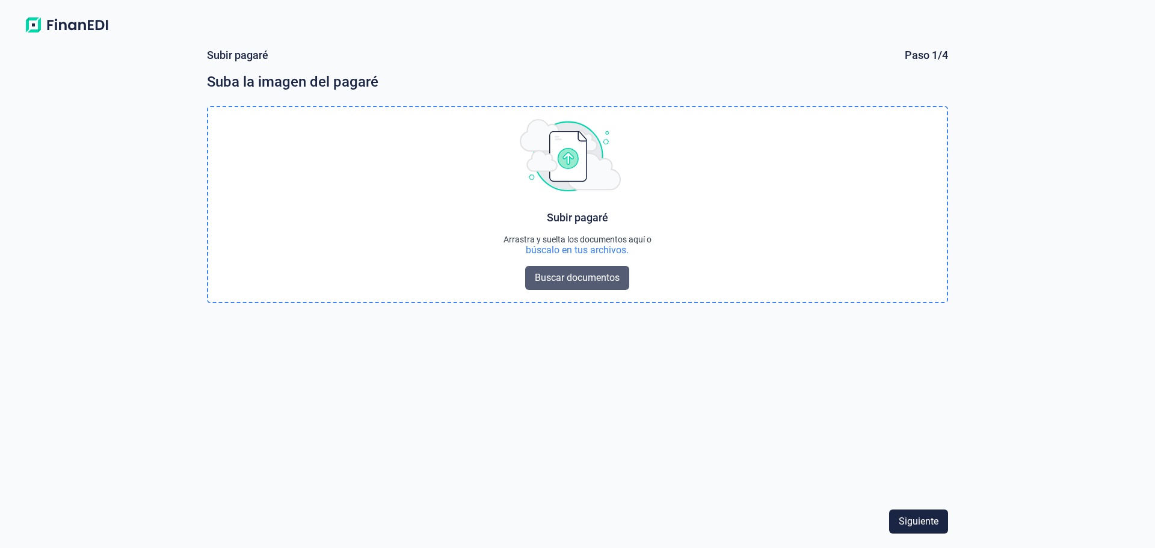
click at [591, 273] on span "Buscar documentos" at bounding box center [577, 278] width 85 height 14
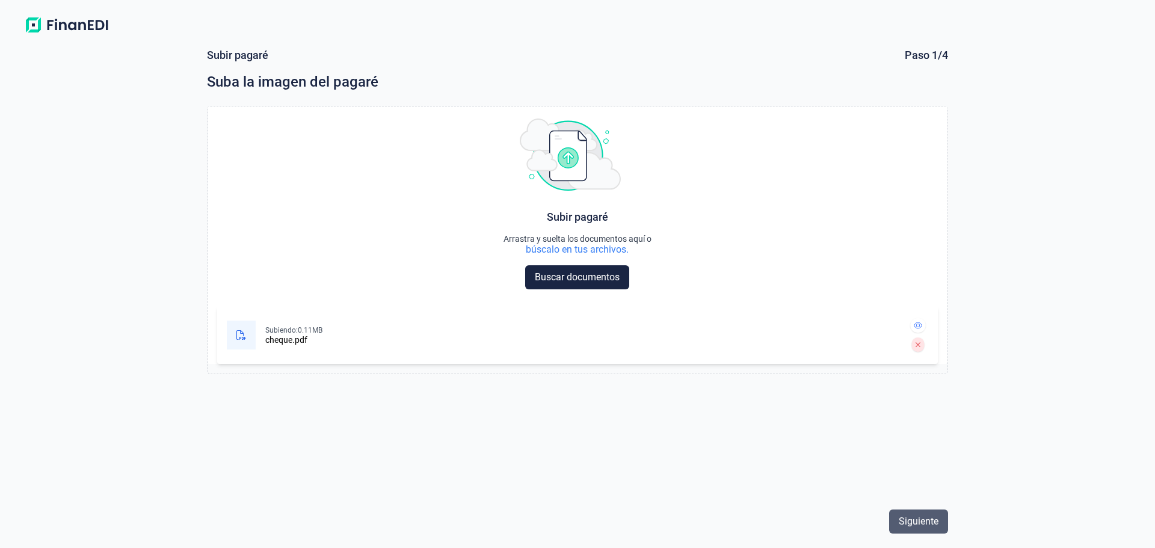
click at [909, 516] on span "Siguiente" at bounding box center [918, 521] width 40 height 14
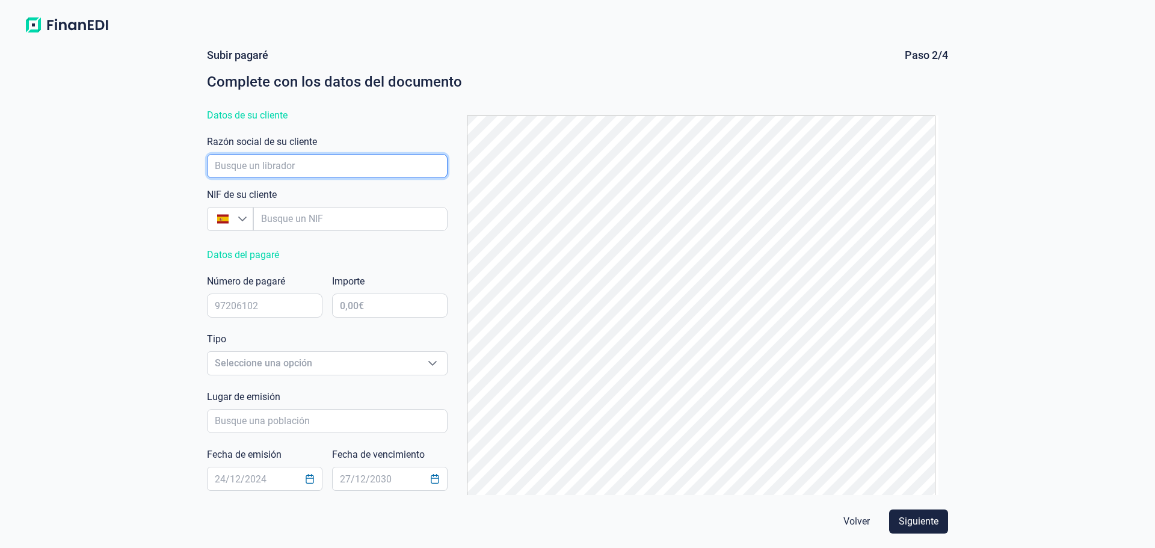
click at [347, 158] on input "empresaAutocomplete" at bounding box center [327, 166] width 241 height 24
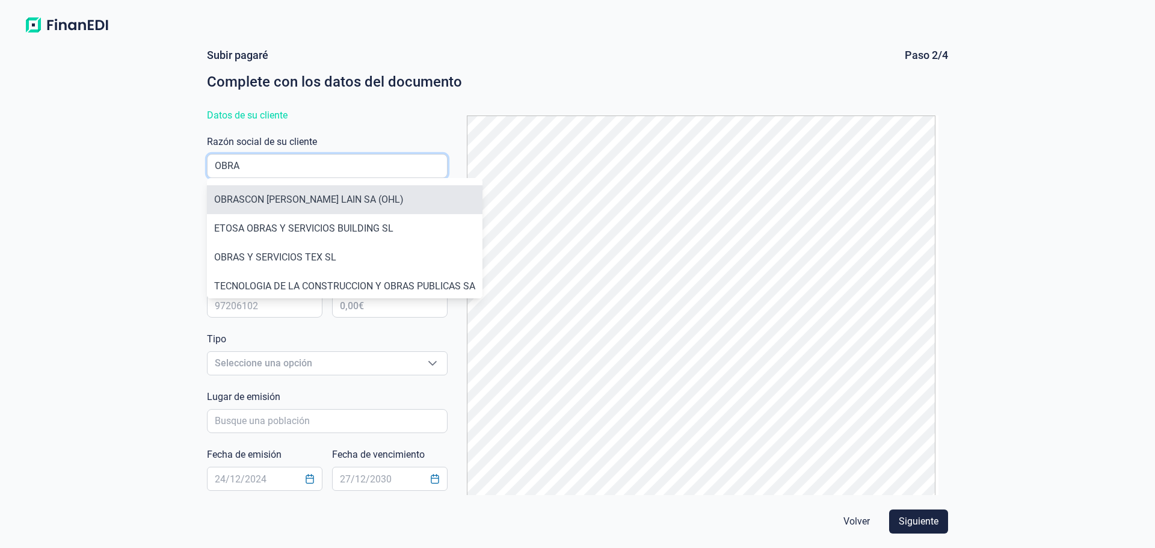
type input "OBRA"
click at [275, 194] on li "OBRASCON HUARTE [PERSON_NAME] ([PERSON_NAME])" at bounding box center [344, 199] width 275 height 29
type input "A48010573"
type input "OBRASCON HUARTE [PERSON_NAME] ([PERSON_NAME])"
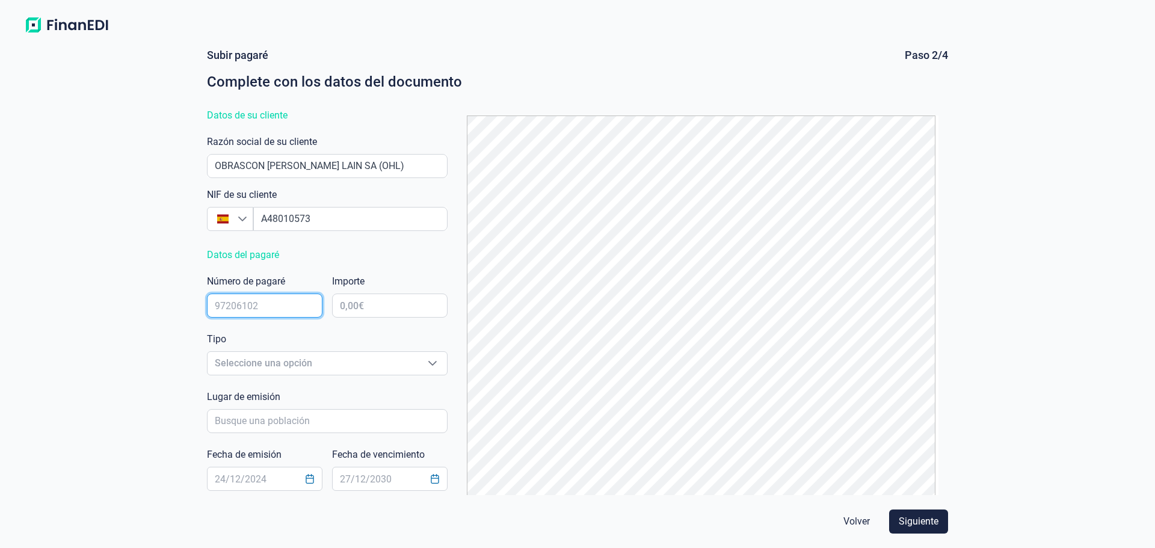
click at [275, 305] on input "text" at bounding box center [264, 305] width 115 height 24
click at [420, 306] on input "text" at bounding box center [389, 305] width 115 height 24
type input "94.051,64 €"
click at [246, 360] on span "Seleccione una opción" at bounding box center [312, 363] width 210 height 23
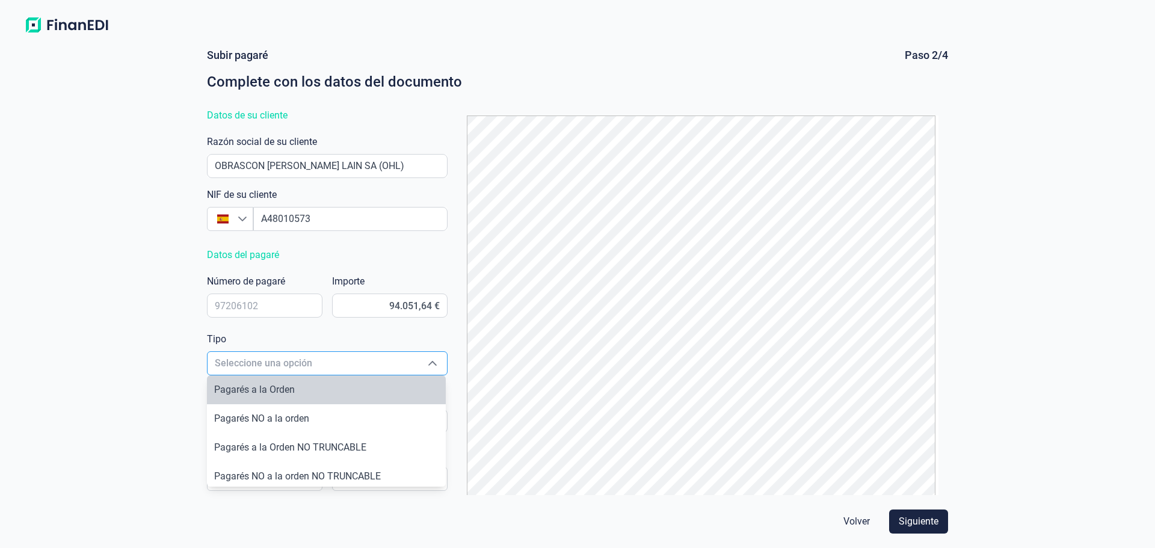
click at [289, 358] on span "Seleccione una opción" at bounding box center [312, 363] width 210 height 23
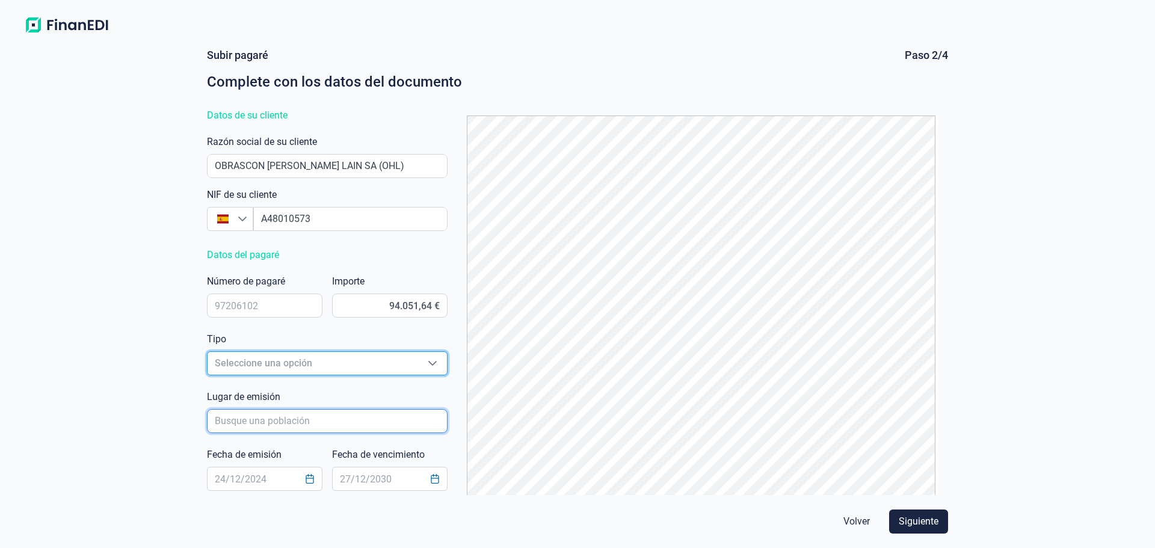
click at [319, 423] on input "poblacionAutocomplete" at bounding box center [327, 421] width 241 height 24
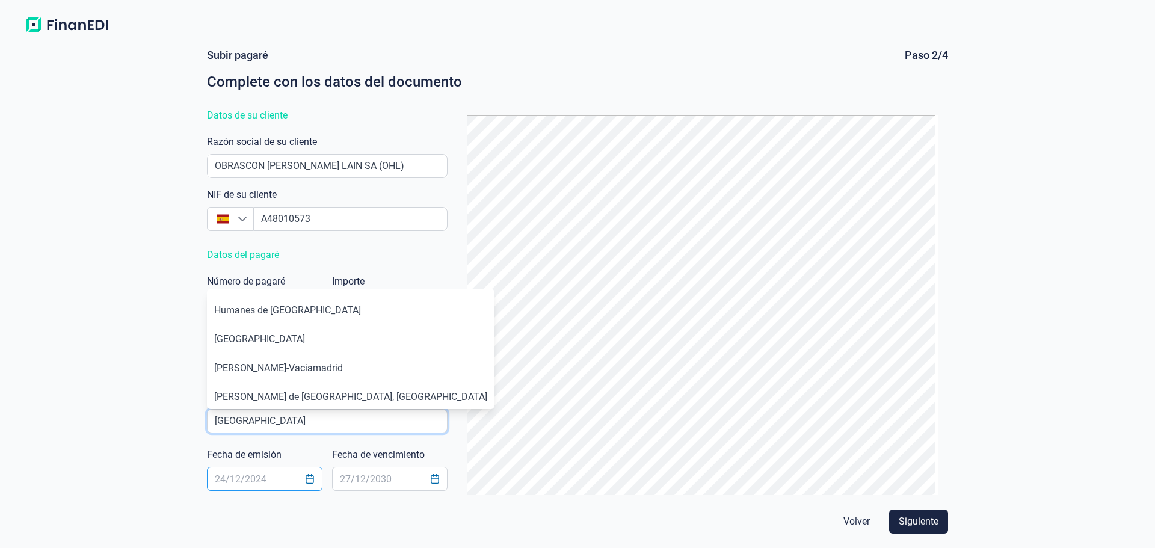
type input "MADRID"
click at [215, 484] on input "text" at bounding box center [264, 479] width 115 height 24
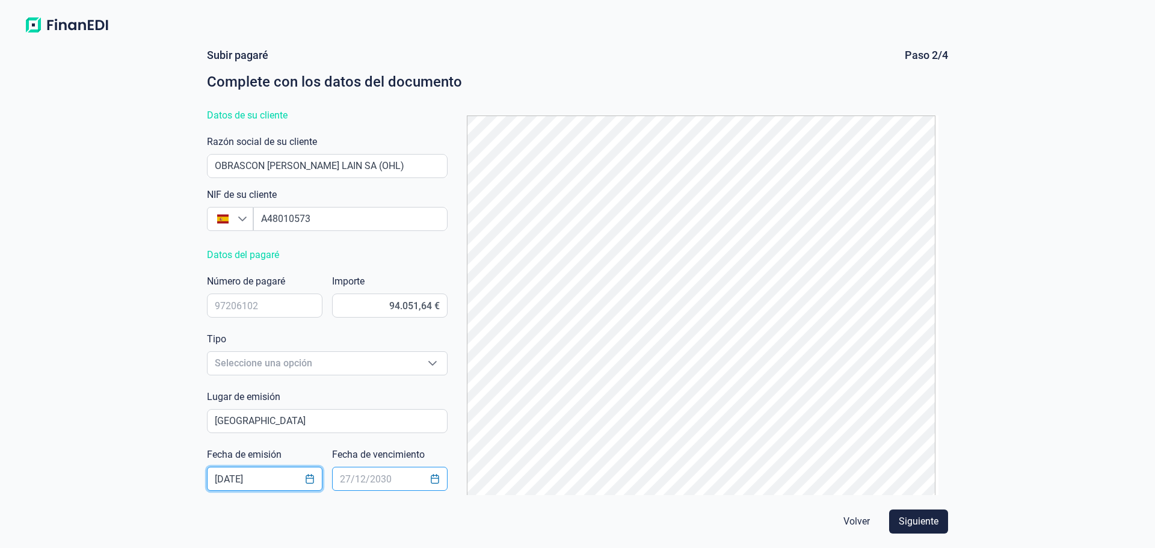
type input "[DATE]"
click at [345, 478] on input "text" at bounding box center [389, 479] width 115 height 24
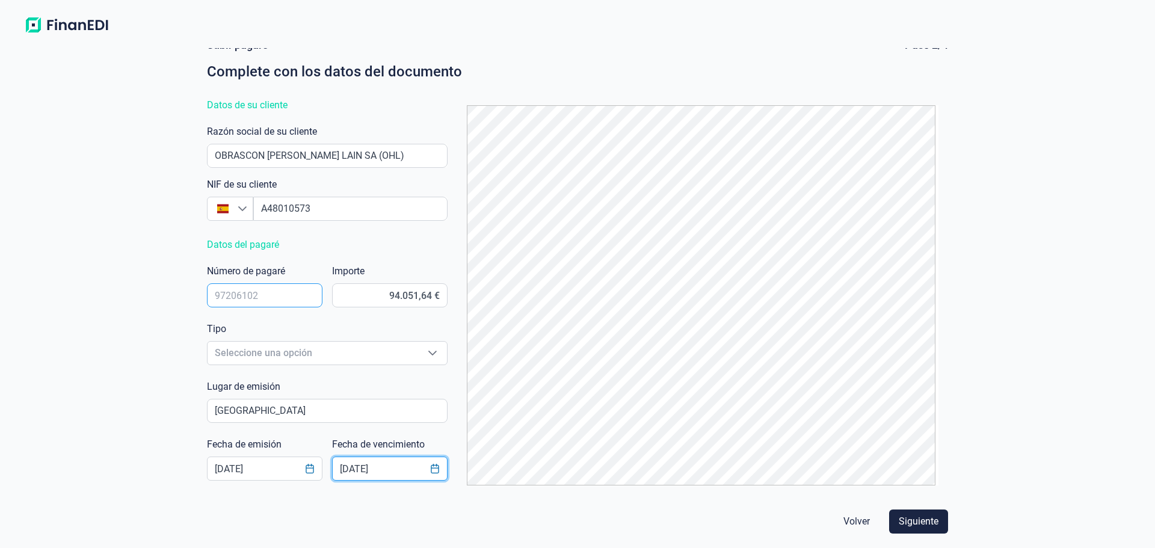
type input "[DATE]"
click at [289, 298] on input "text" at bounding box center [264, 295] width 115 height 24
type input "0150907382003"
click at [322, 351] on span "Seleccione una opción" at bounding box center [312, 353] width 210 height 23
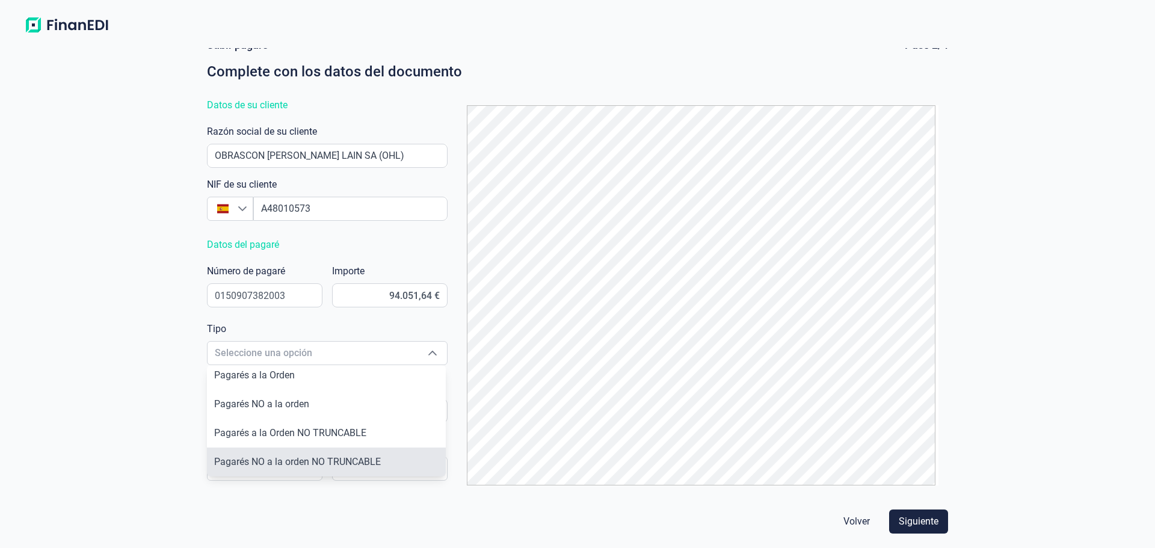
scroll to position [0, 0]
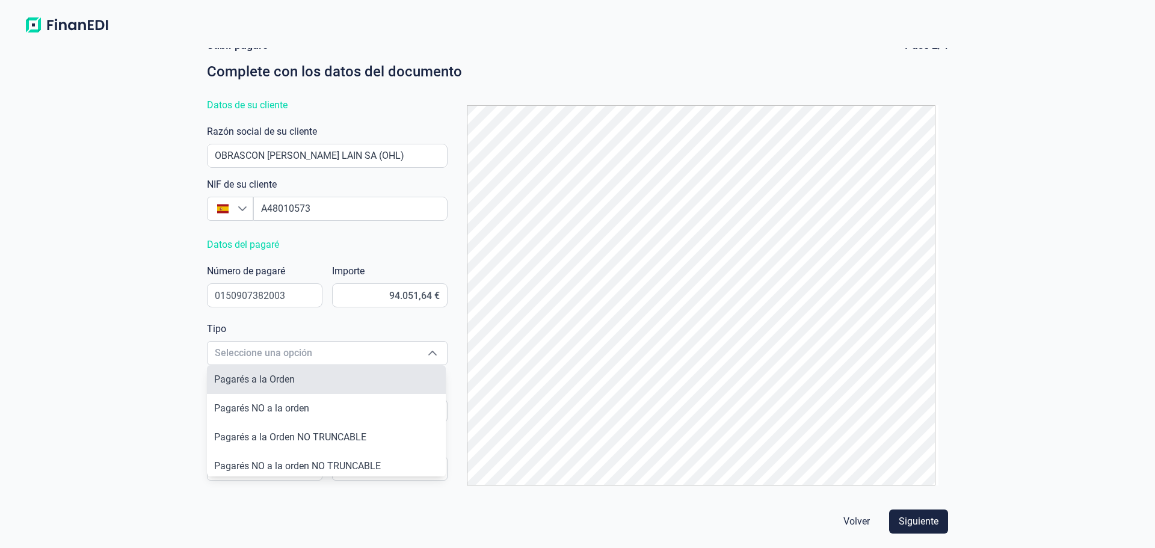
click at [331, 382] on li "Pagarés a la Orden" at bounding box center [326, 379] width 239 height 29
type input "Pagarés a la Orden"
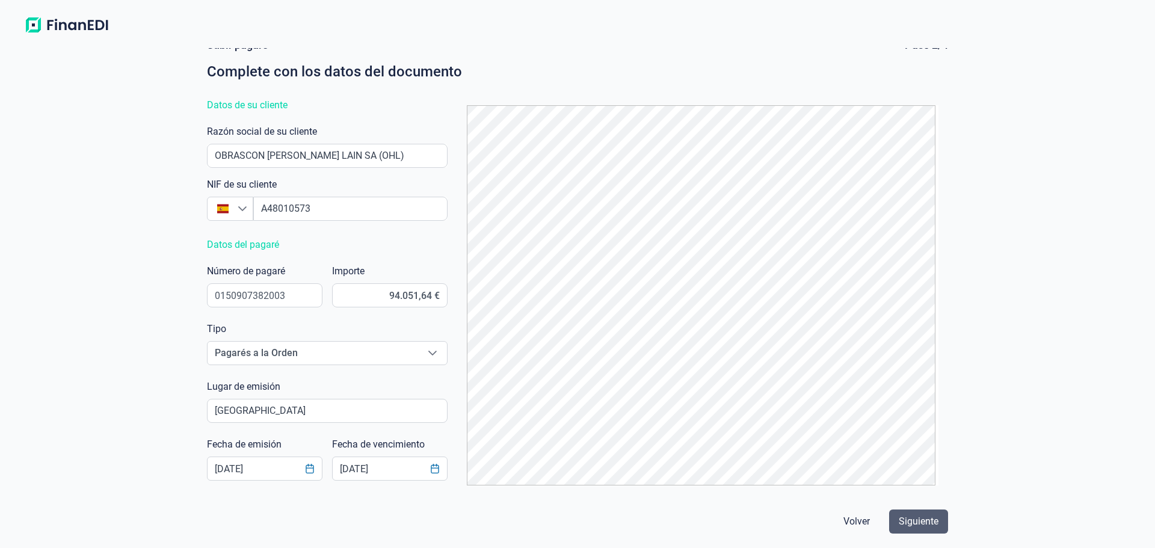
click at [931, 524] on span "Siguiente" at bounding box center [918, 521] width 40 height 14
click at [933, 524] on span "Siguiente" at bounding box center [918, 521] width 40 height 14
click at [345, 407] on input "poblacionAutocomplete" at bounding box center [326, 410] width 239 height 23
drag, startPoint x: 345, startPoint y: 407, endPoint x: 27, endPoint y: 438, distance: 319.1
click at [27, 438] on div "Subir pagaré Paso 2/4 Complete con los datos del documento Datos de su cliente …" at bounding box center [577, 292] width 1155 height 509
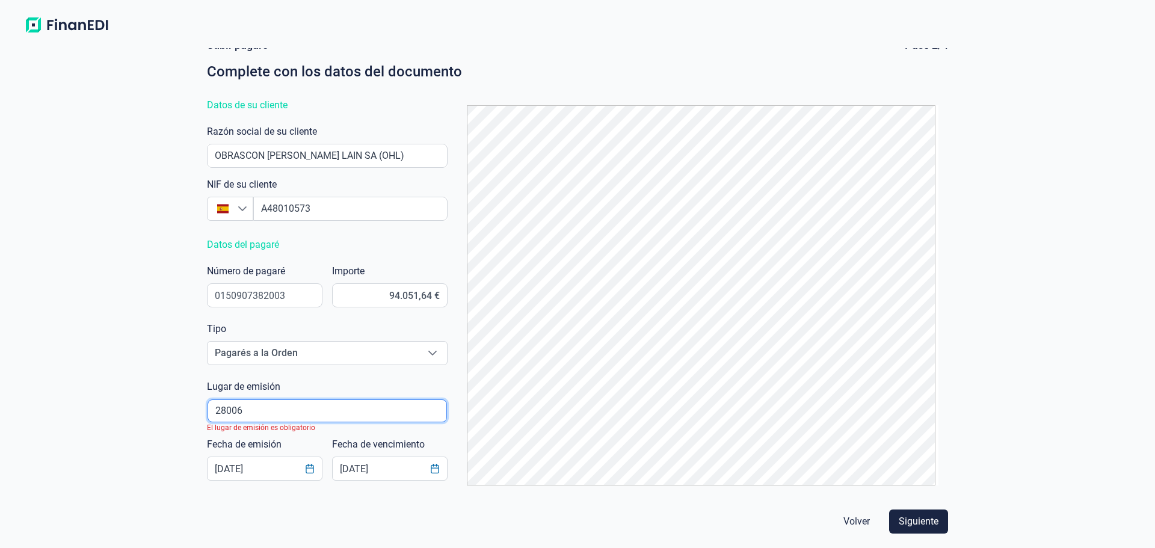
click at [355, 408] on input "poblacionAutocomplete" at bounding box center [326, 410] width 239 height 23
type input "28006"
click at [496, 523] on div "Volver Siguiente" at bounding box center [577, 522] width 750 height 34
click at [906, 527] on span "Siguiente" at bounding box center [918, 521] width 40 height 14
click at [259, 408] on input "poblacionAutocomplete" at bounding box center [326, 410] width 239 height 23
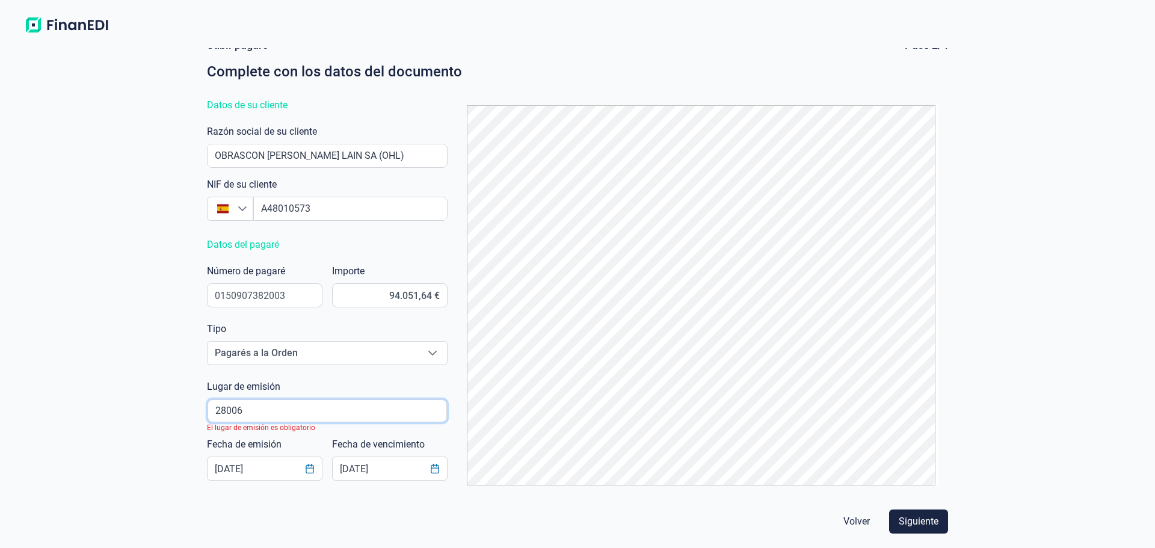
drag, startPoint x: 259, startPoint y: 407, endPoint x: 146, endPoint y: 402, distance: 113.2
click at [146, 402] on div "Subir pagaré Paso 2/4 Complete con los datos del documento Datos de su cliente …" at bounding box center [577, 292] width 1155 height 509
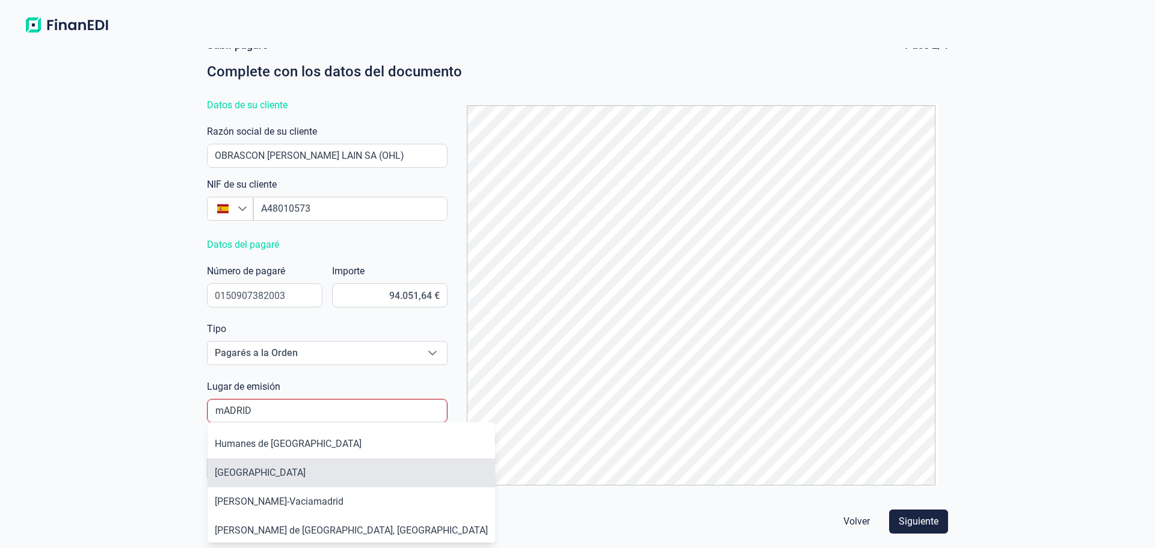
click at [274, 472] on li "Madrid" at bounding box center [350, 472] width 287 height 29
type input "Madrid"
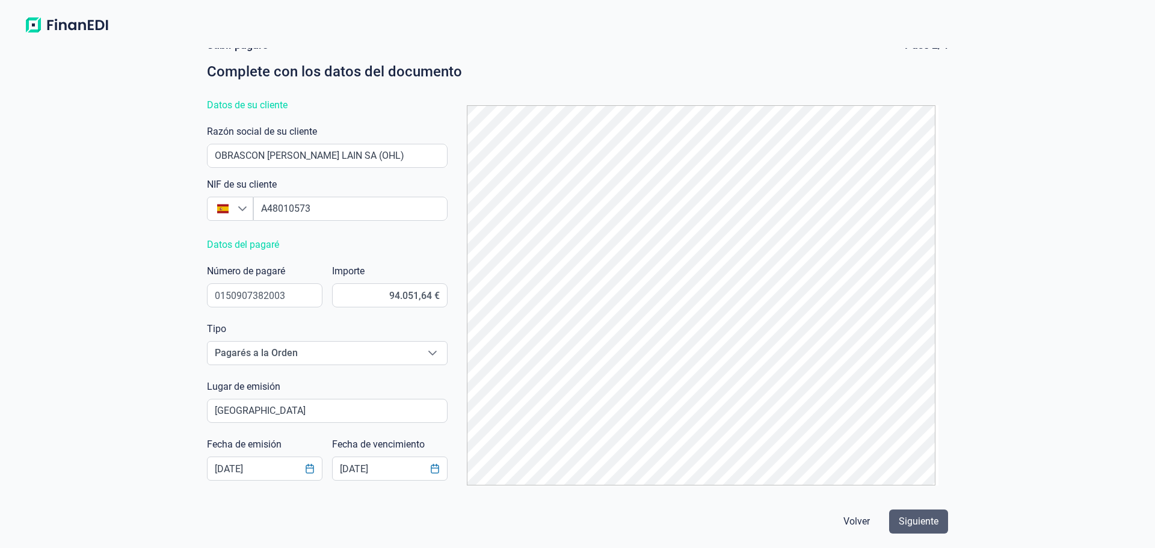
click at [913, 517] on span "Siguiente" at bounding box center [918, 521] width 40 height 14
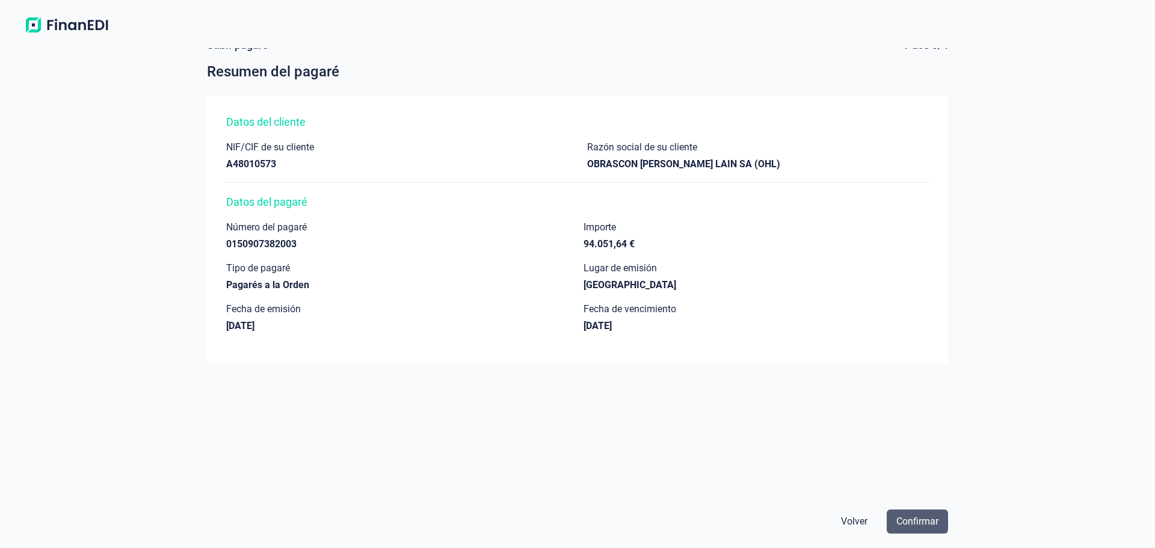
click at [924, 519] on span "Confirmar" at bounding box center [917, 521] width 42 height 14
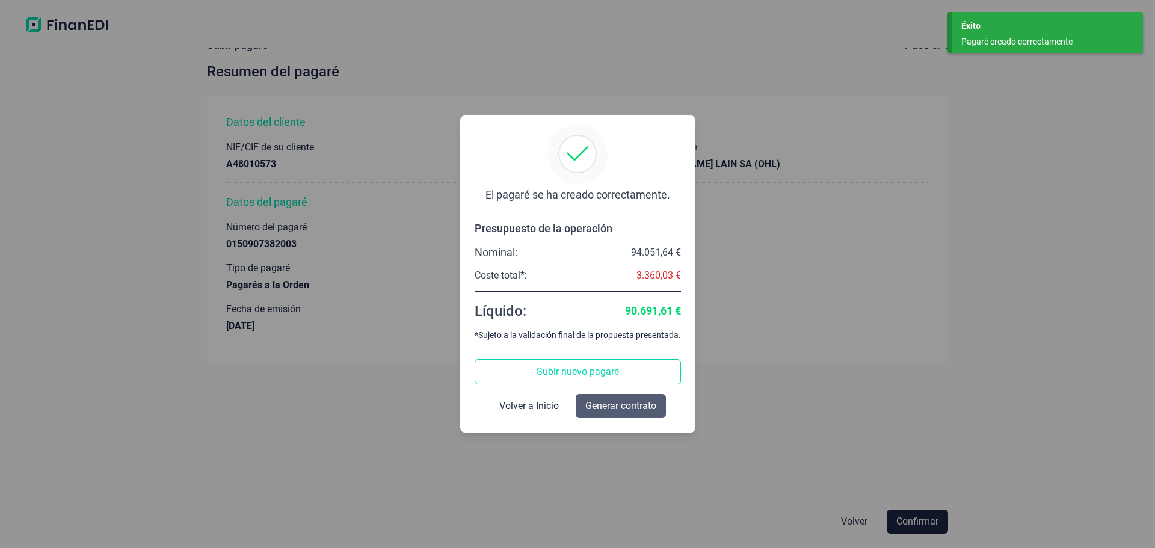
click at [596, 408] on span "Generar contrato" at bounding box center [620, 406] width 71 height 14
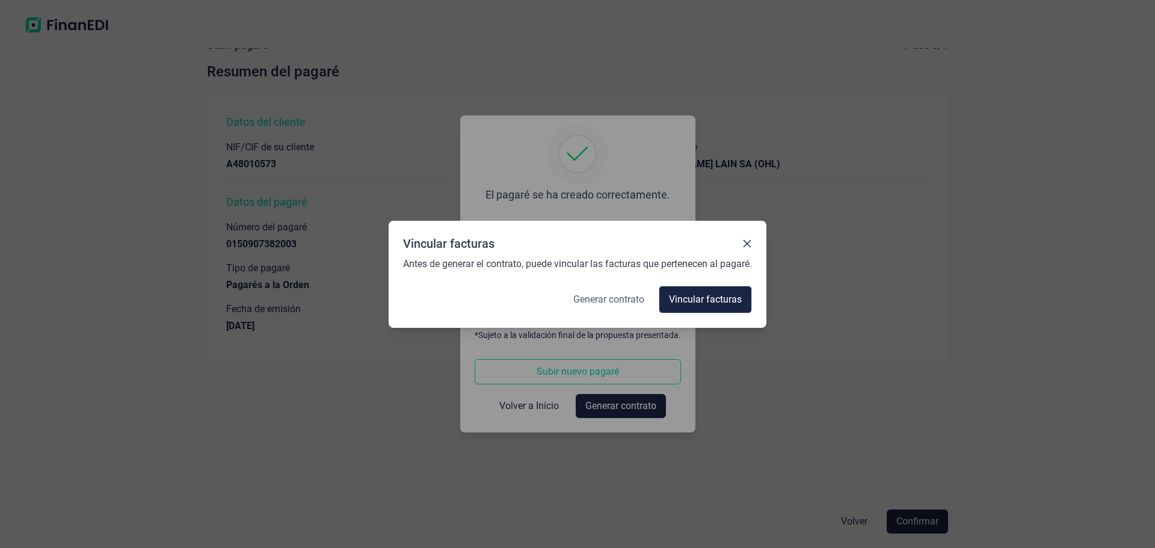
click at [619, 296] on span "Generar contrato" at bounding box center [608, 299] width 71 height 14
select select "ES"
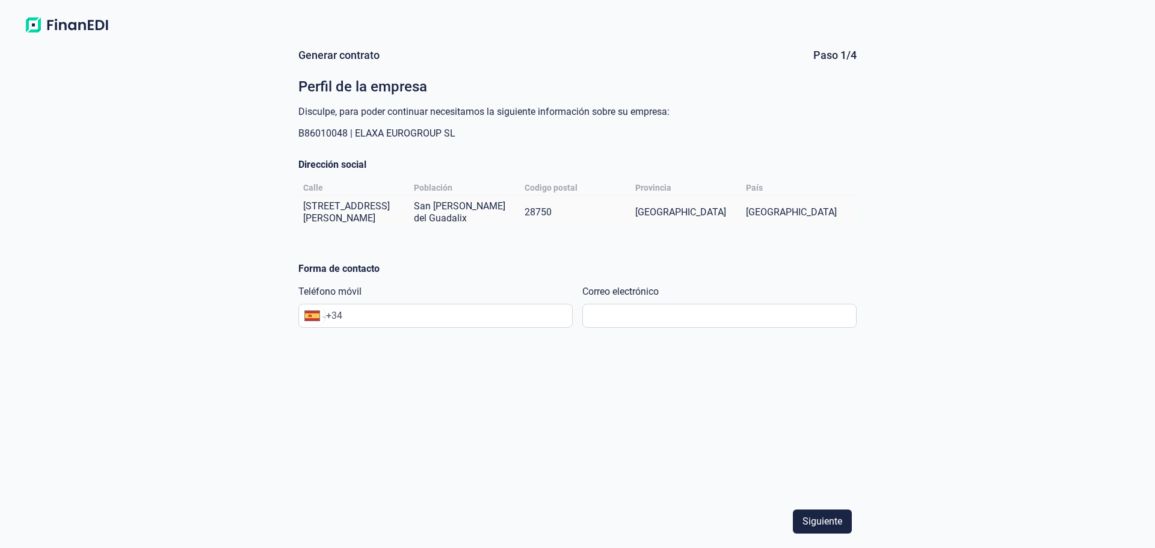
click at [483, 318] on input "+34" at bounding box center [449, 315] width 246 height 14
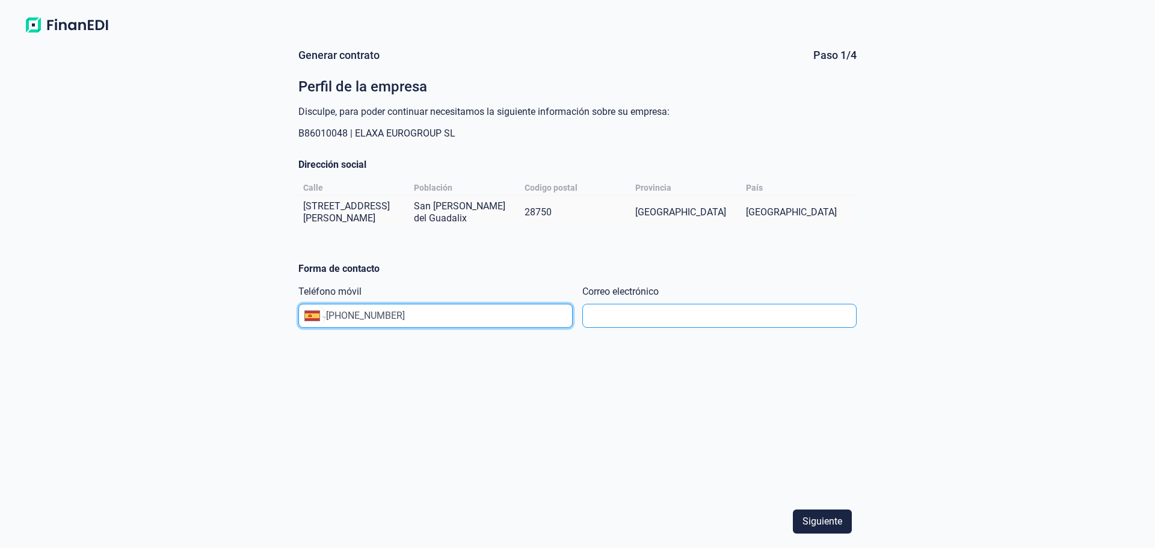
type input "+34 615 73 81 08"
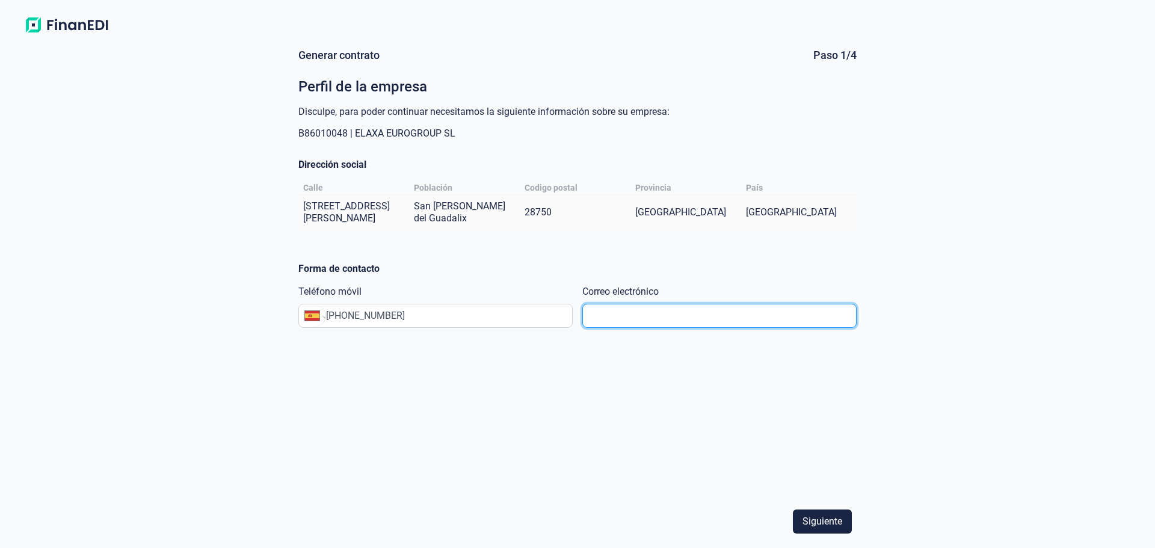
click at [641, 319] on input "text" at bounding box center [719, 316] width 274 height 24
type input "A"
type input "admin@"
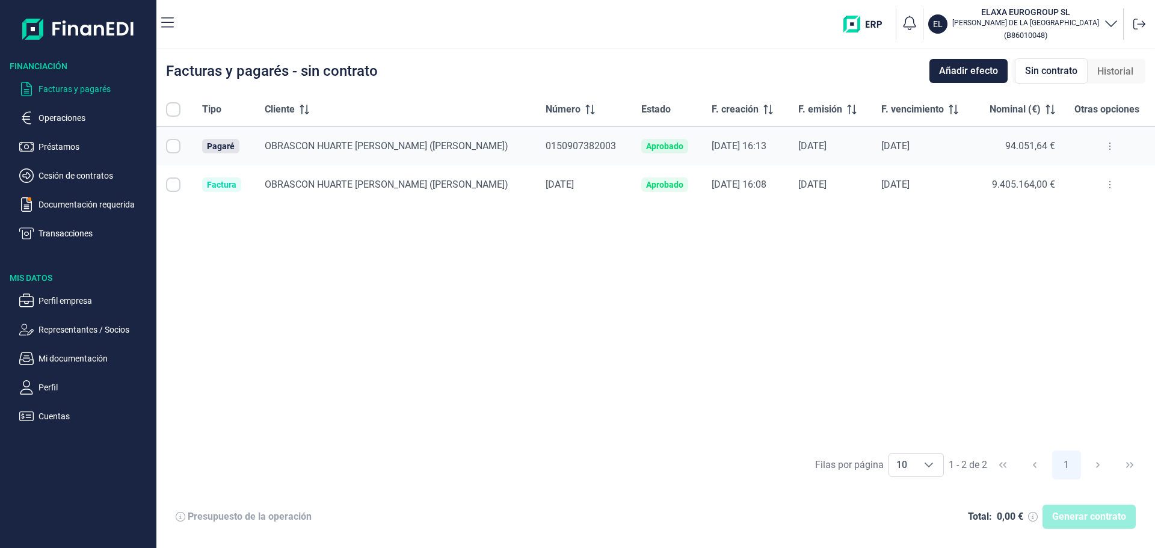
click at [173, 186] on input "Row Selected null" at bounding box center [173, 184] width 14 height 14
checkbox input "true"
click at [174, 186] on input "Row Unselected null" at bounding box center [173, 184] width 14 height 14
checkbox input "false"
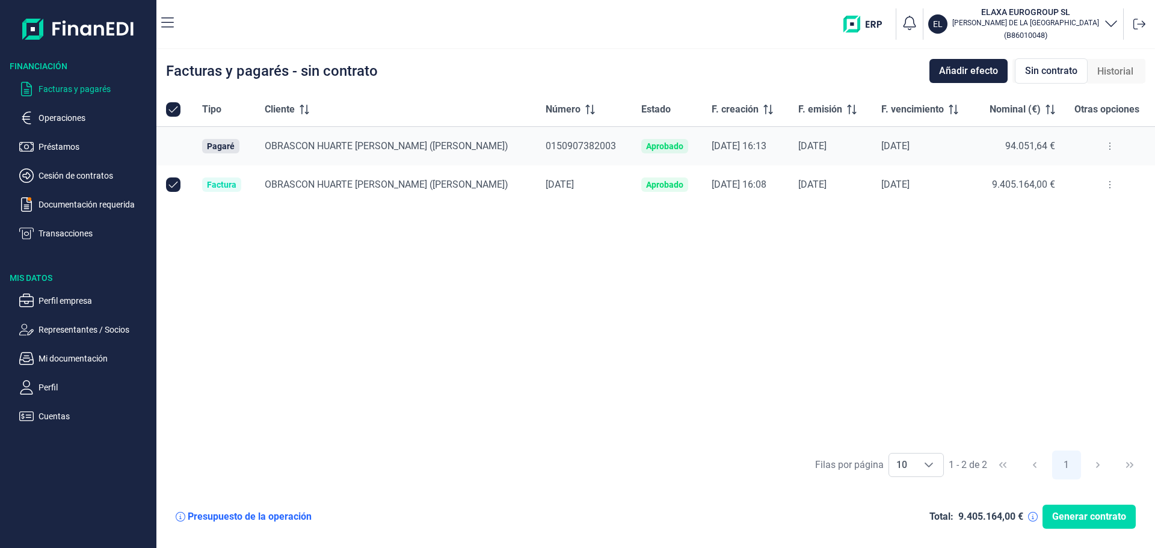
checkbox input "false"
click at [1103, 183] on button at bounding box center [1110, 184] width 22 height 19
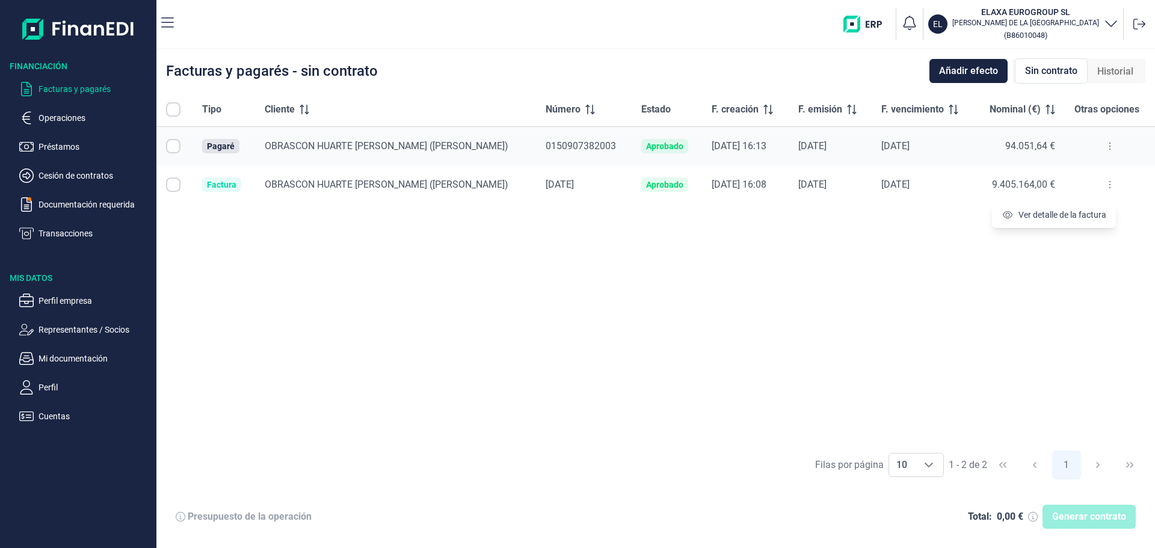
click at [1100, 185] on button at bounding box center [1110, 184] width 22 height 19
click at [165, 25] on icon "button" at bounding box center [167, 23] width 13 height 14
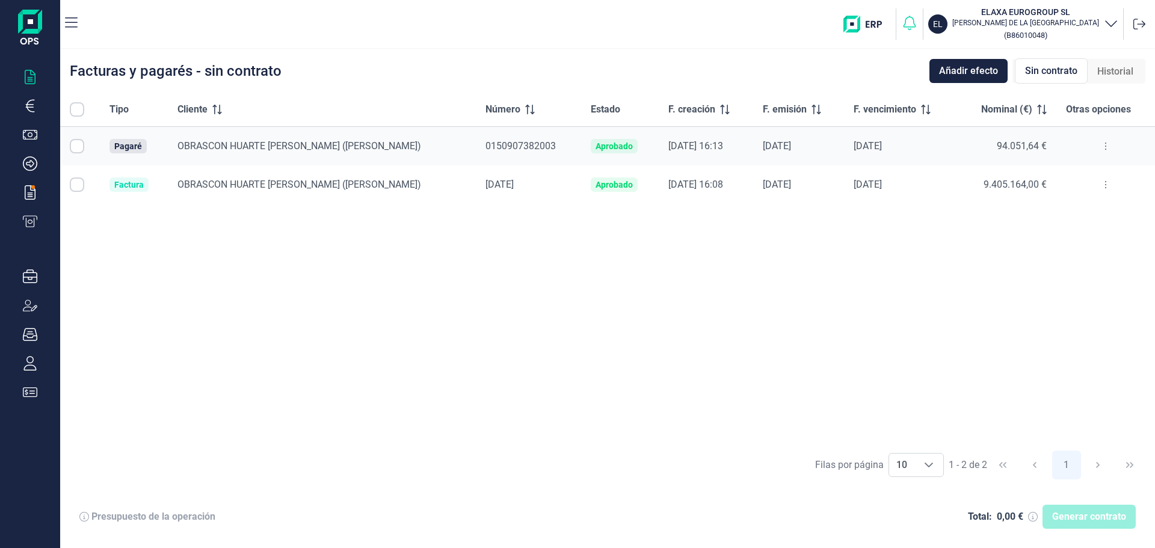
click at [918, 19] on icon "button" at bounding box center [909, 22] width 17 height 17
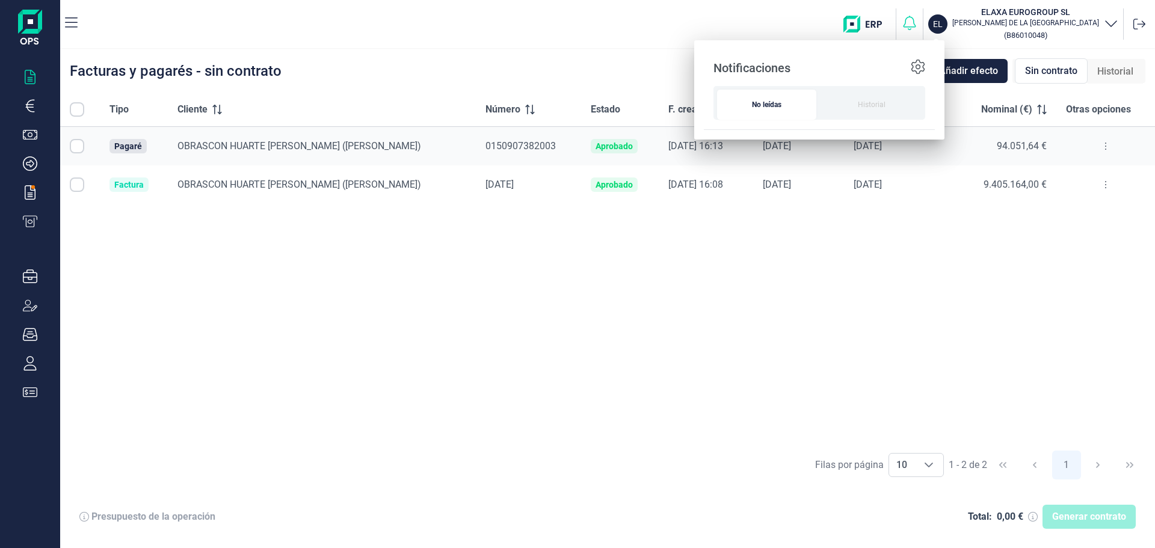
click at [918, 19] on icon "button" at bounding box center [909, 22] width 17 height 17
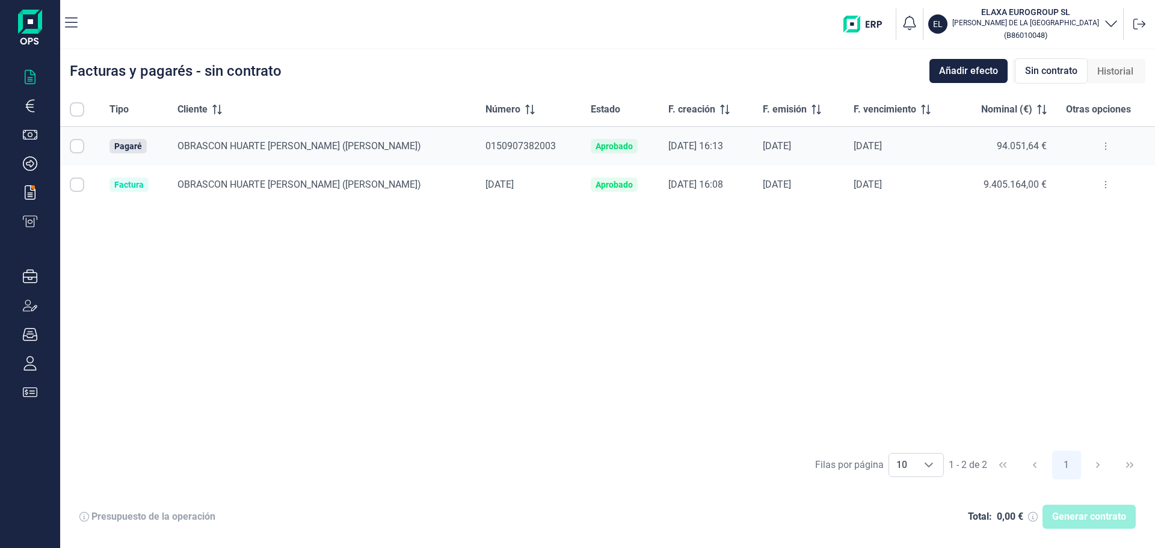
click at [581, 179] on td "Aprobado" at bounding box center [620, 184] width 78 height 38
click at [141, 183] on div "Factura" at bounding box center [128, 185] width 29 height 10
click at [335, 150] on span "OBRASCON HUARTE [PERSON_NAME] ([PERSON_NAME])" at bounding box center [299, 145] width 244 height 11
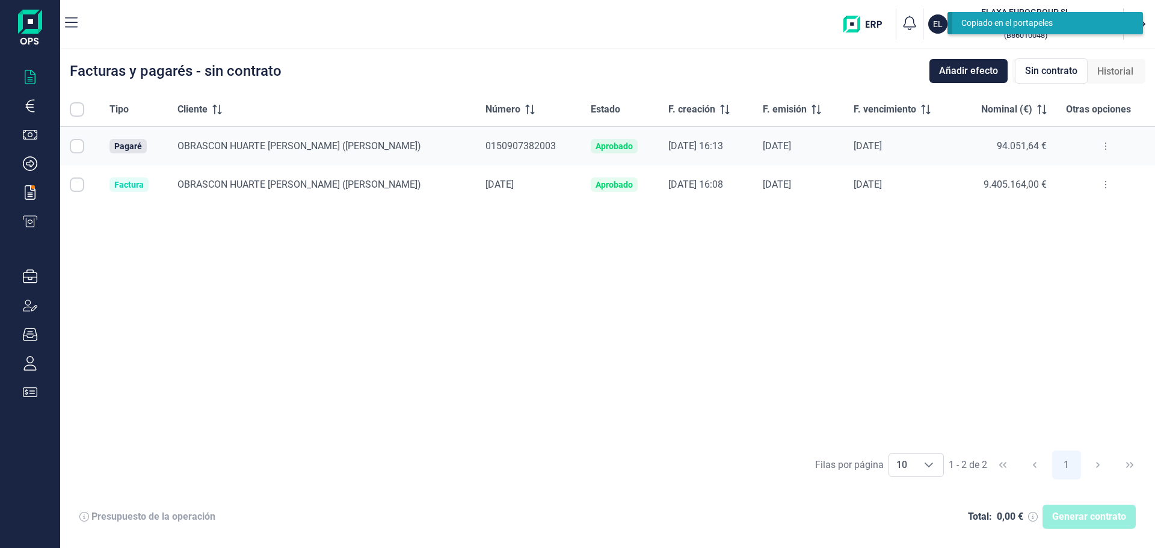
click at [78, 141] on input "Row Selected null" at bounding box center [77, 146] width 14 height 14
checkbox input "true"
click at [1074, 517] on span "Generar contrato" at bounding box center [1089, 516] width 74 height 14
select select "ES"
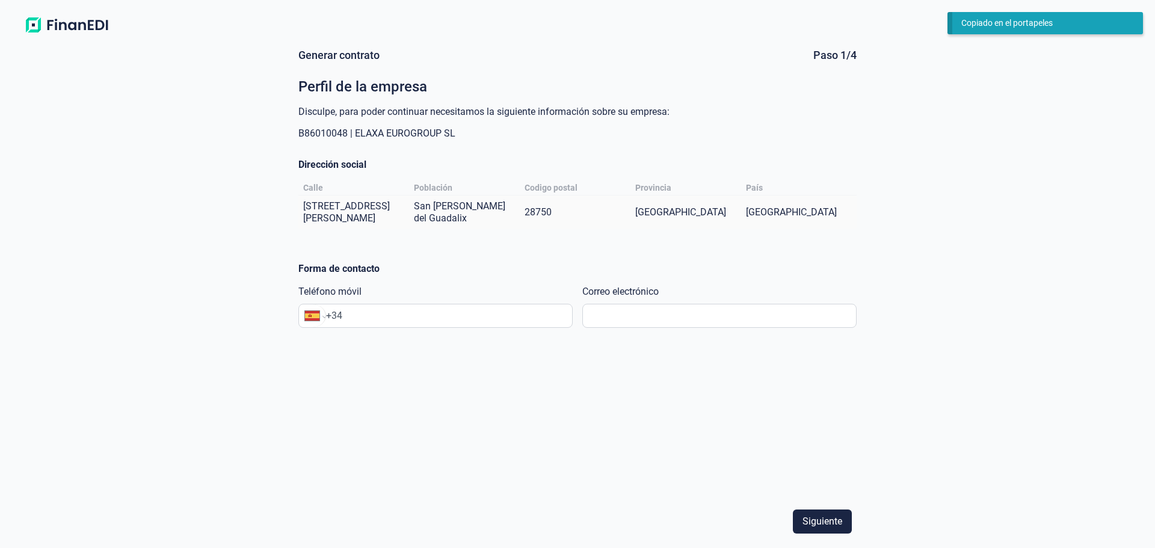
click at [407, 307] on div "Internacional Afganistán Albania Alemania Andorra Angola Anguila Antigua y Barb…" at bounding box center [435, 316] width 274 height 24
click at [409, 310] on input "+34" at bounding box center [449, 315] width 246 height 14
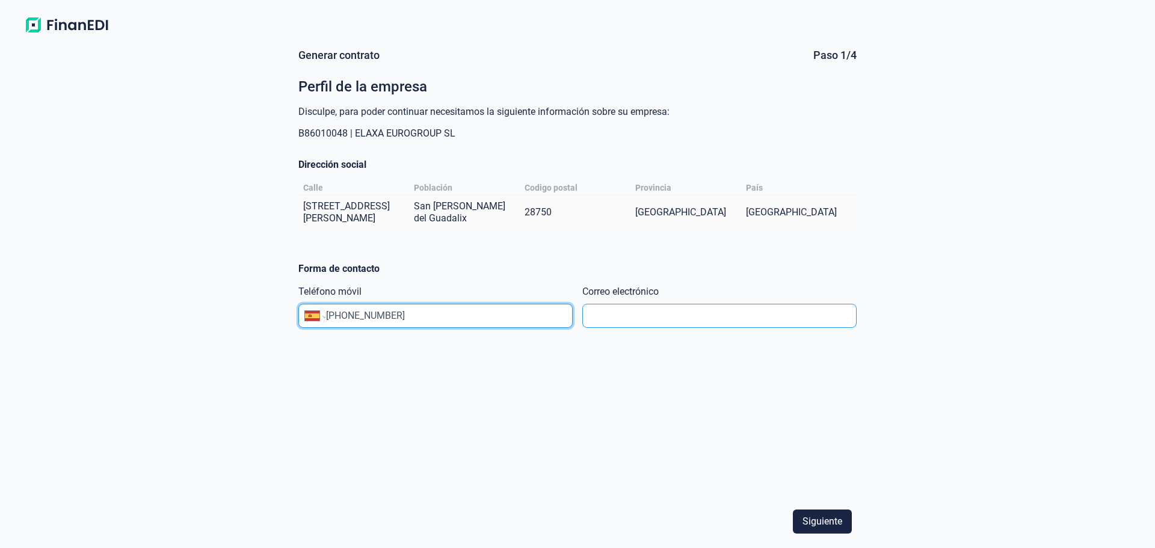
type input "+34 615 73 81 08"
click at [649, 315] on input "text" at bounding box center [719, 316] width 274 height 24
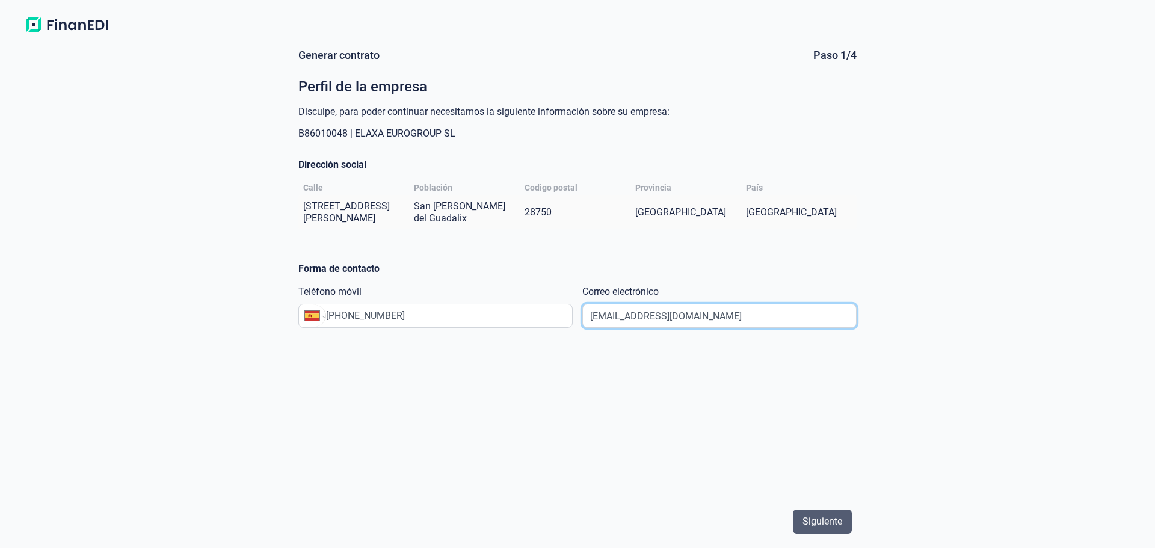
type input "admin@elaxaeurogroup.com"
click at [817, 520] on span "Siguiente" at bounding box center [822, 521] width 40 height 14
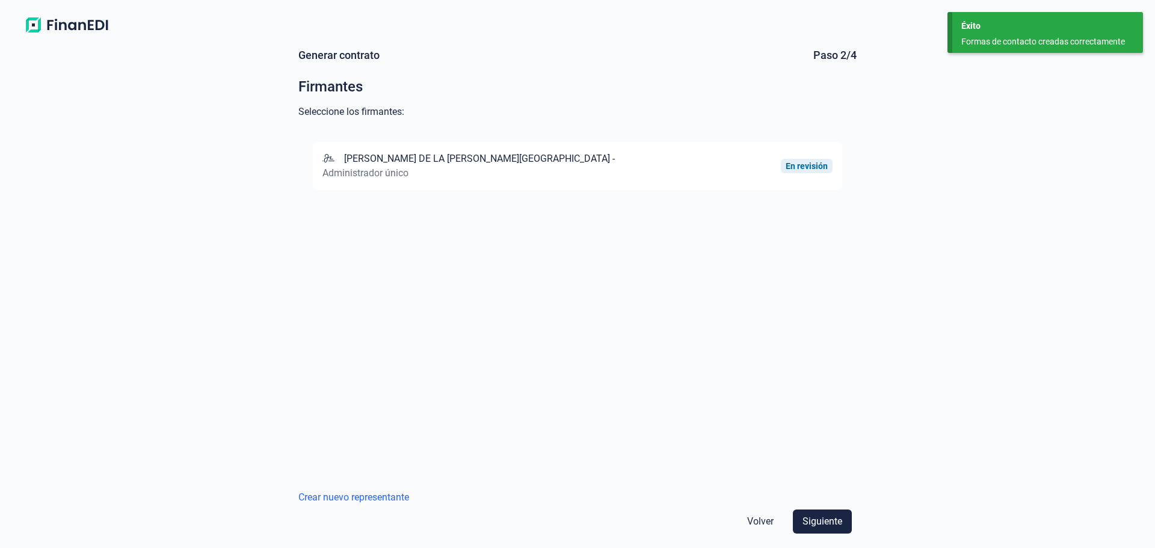
click at [803, 161] on div "En revisión" at bounding box center [806, 166] width 42 height 10
click at [819, 524] on span "Siguiente" at bounding box center [822, 521] width 40 height 14
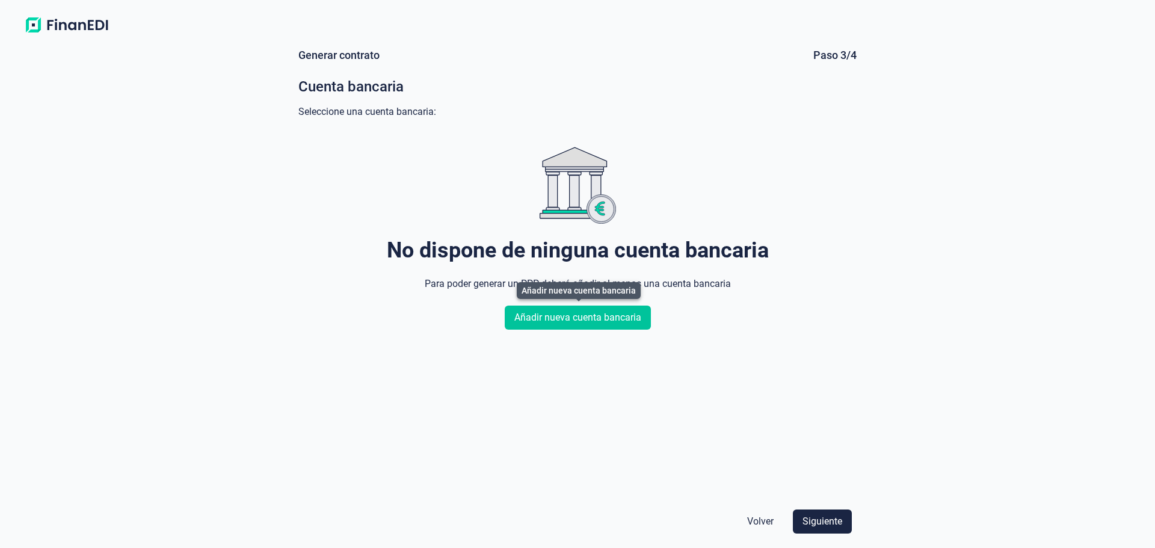
click at [599, 316] on span "Añadir nueva cuenta bancaria" at bounding box center [577, 317] width 127 height 14
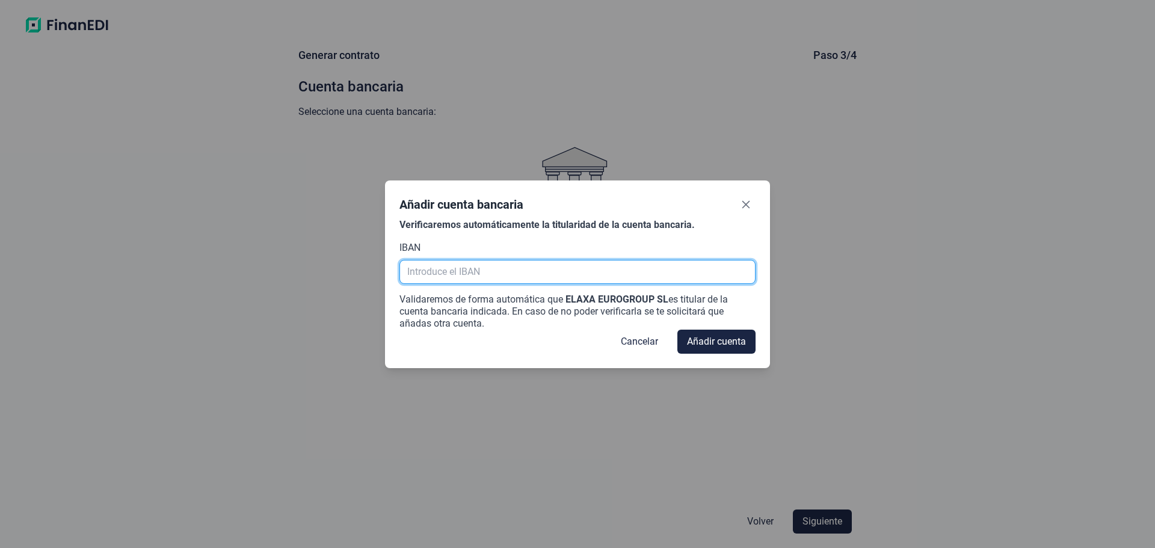
click at [529, 271] on input "text" at bounding box center [577, 272] width 356 height 24
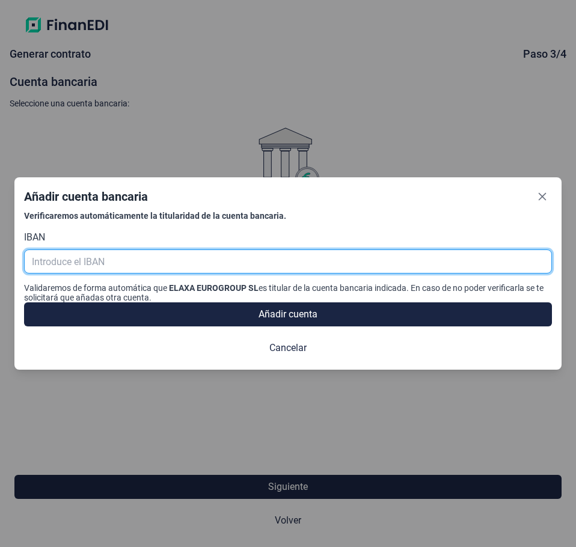
click at [174, 259] on input "text" at bounding box center [288, 262] width 528 height 24
type input "w"
click at [63, 261] on input "ES0300492535702414070067" at bounding box center [288, 262] width 528 height 24
click at [76, 264] on input "ES0300492535702414070067" at bounding box center [288, 262] width 528 height 24
click at [98, 263] on input "ES0300492535702414070067" at bounding box center [288, 262] width 528 height 24
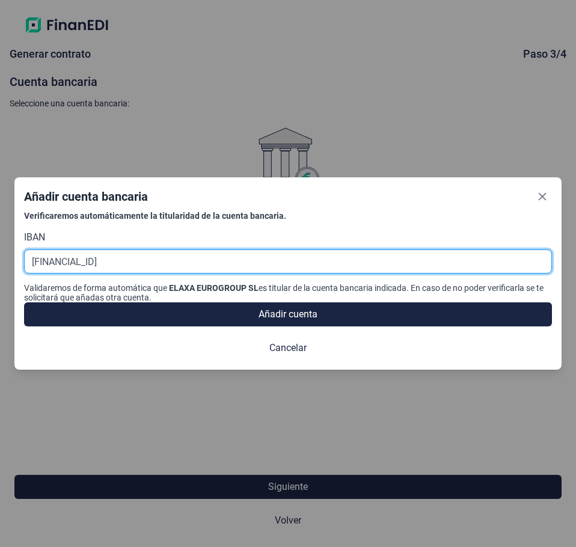
click at [118, 266] on input "ES0300492535702414070067" at bounding box center [288, 262] width 528 height 24
click at [138, 263] on input "ES0300492535702414070067" at bounding box center [288, 262] width 528 height 24
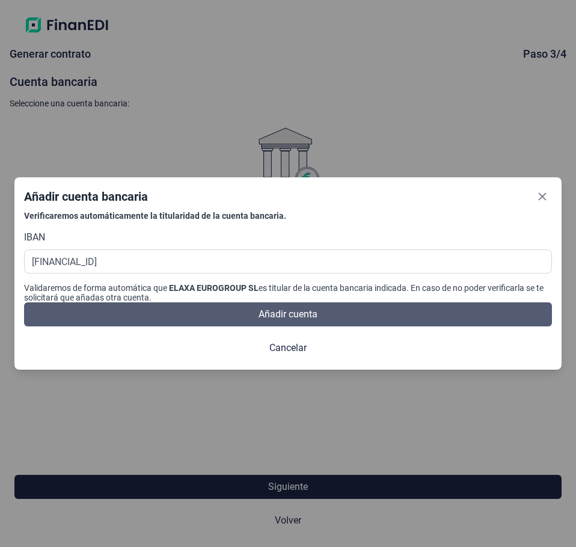
type input "ES03 0049 2535 7024 1407 0067"
click at [280, 313] on span "Añadir cuenta" at bounding box center [288, 314] width 59 height 14
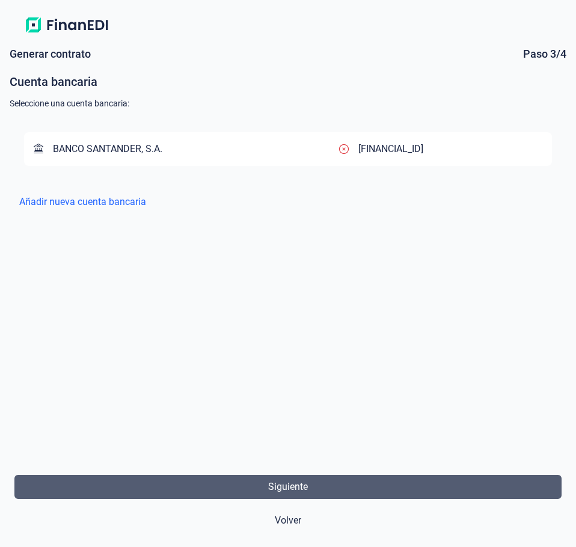
click at [426, 483] on button "Siguiente" at bounding box center [287, 487] width 547 height 24
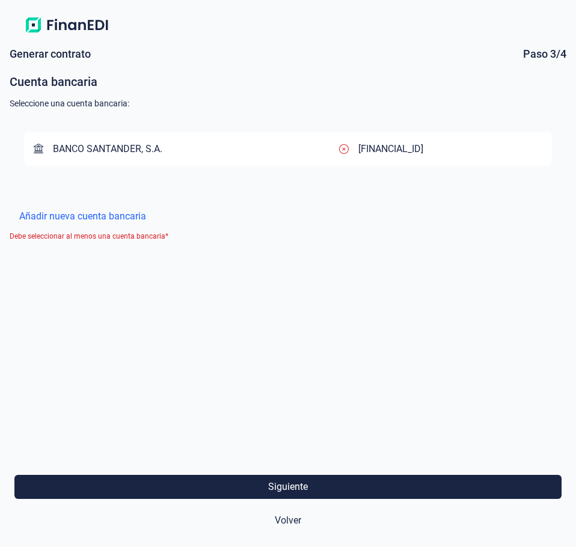
click at [194, 143] on div "BANCO SANTANDER, S.A." at bounding box center [186, 149] width 305 height 14
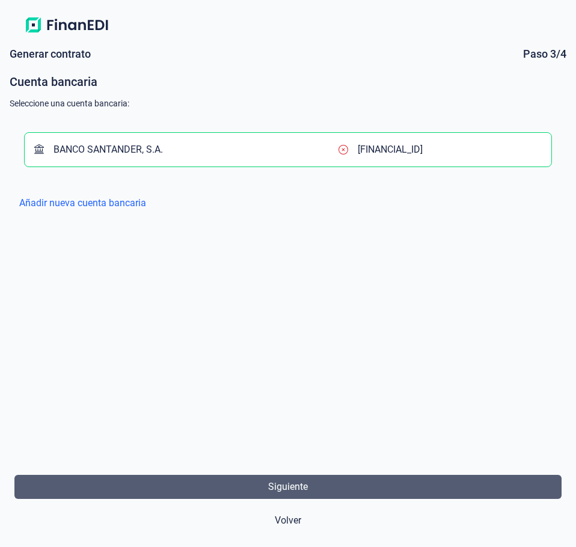
click at [281, 491] on span "Siguiente" at bounding box center [288, 487] width 40 height 14
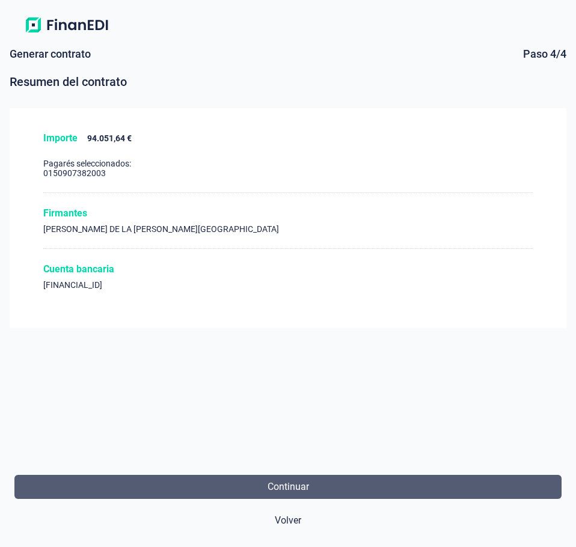
click at [260, 487] on button "Continuar" at bounding box center [287, 487] width 547 height 24
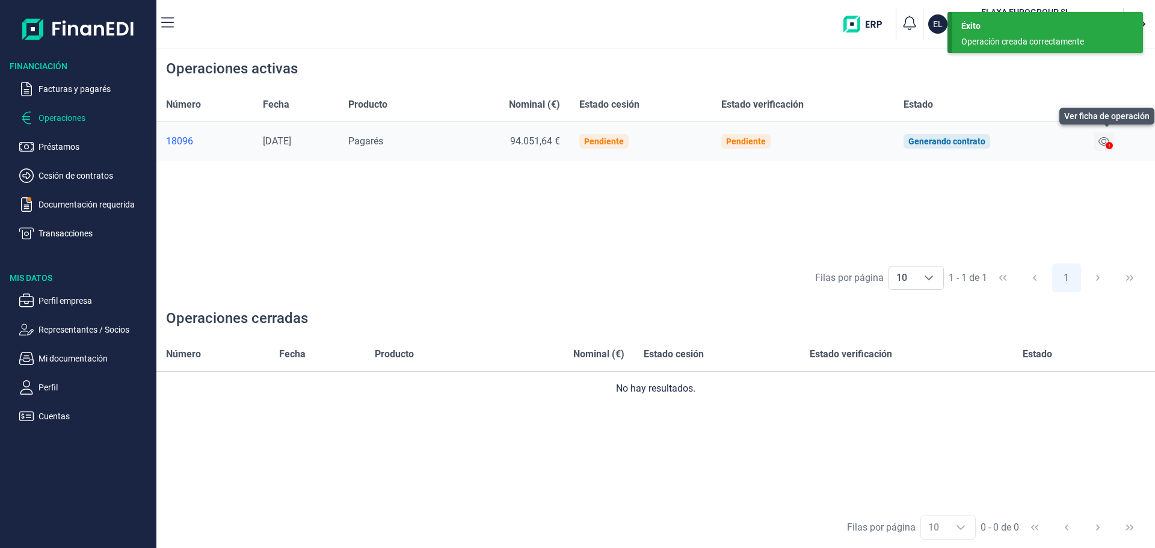
click at [1105, 144] on icon at bounding box center [1103, 142] width 11 height 10
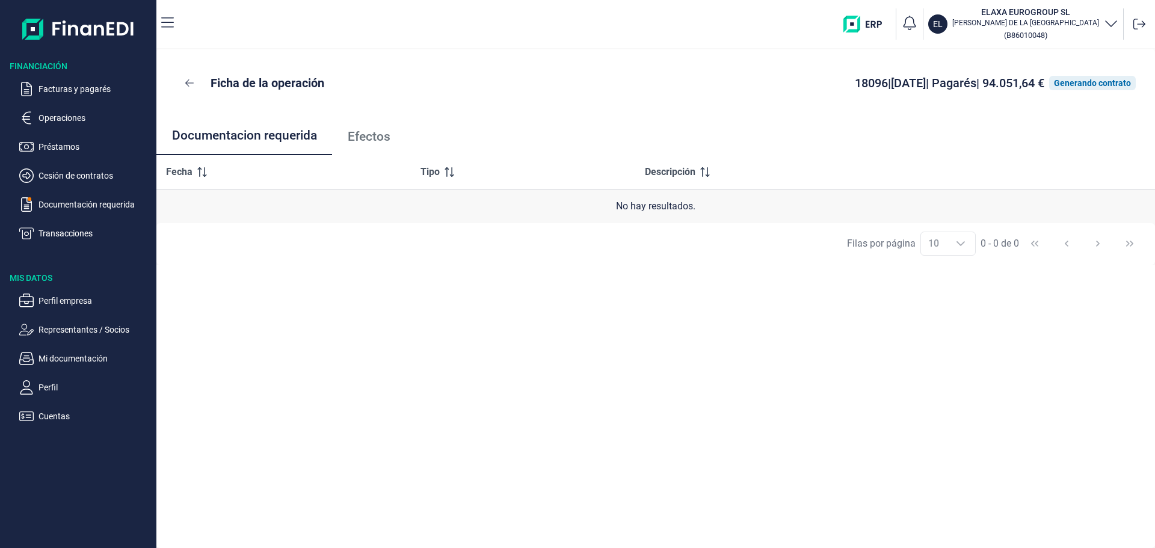
click at [347, 140] on link "Efectos" at bounding box center [368, 137] width 73 height 40
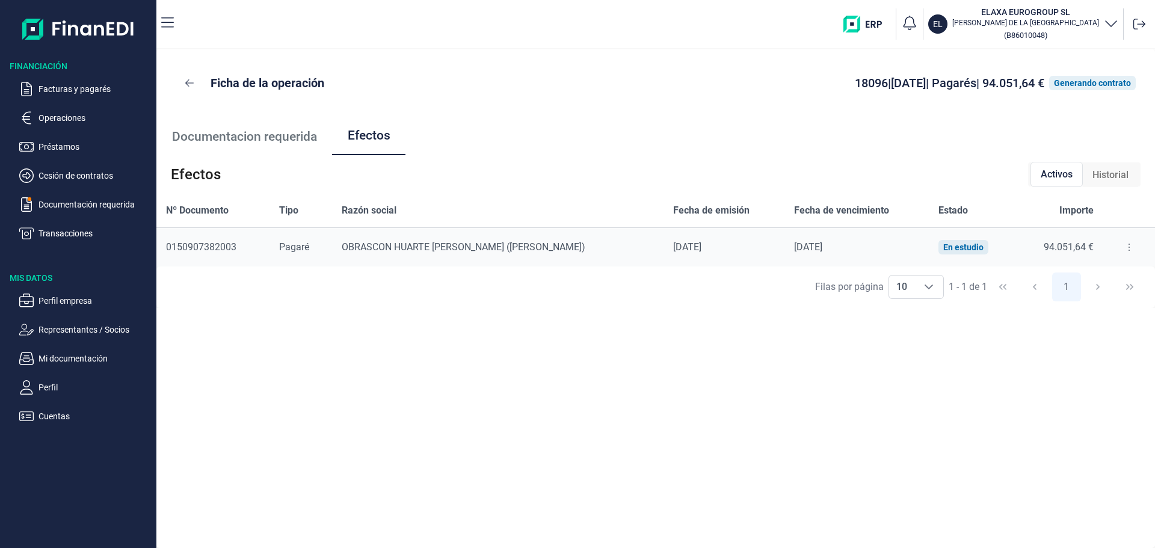
click at [225, 132] on span "Documentacion requerida" at bounding box center [244, 136] width 145 height 13
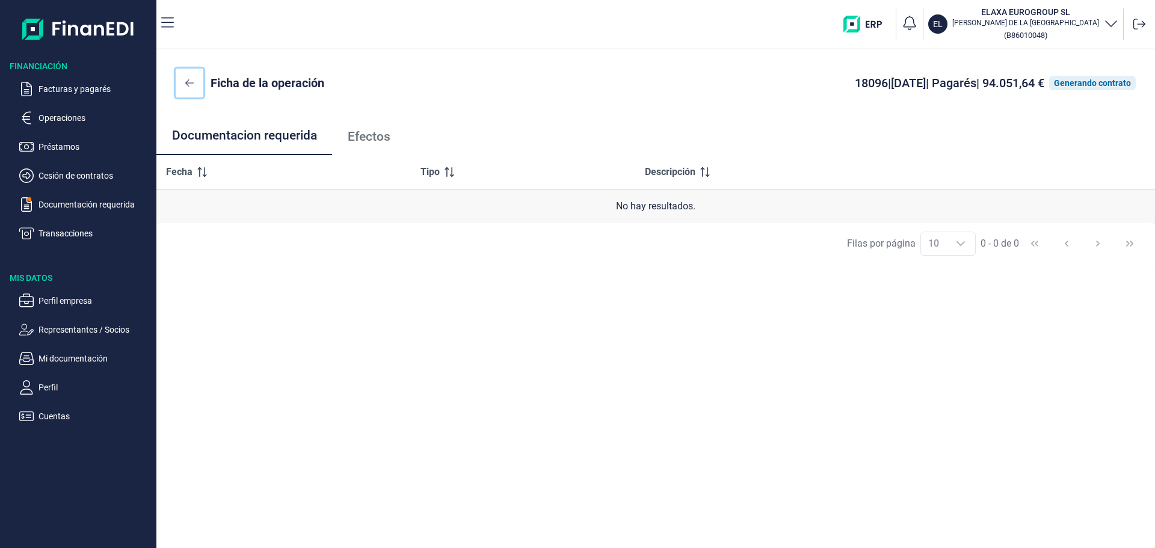
click at [188, 87] on icon at bounding box center [189, 83] width 8 height 10
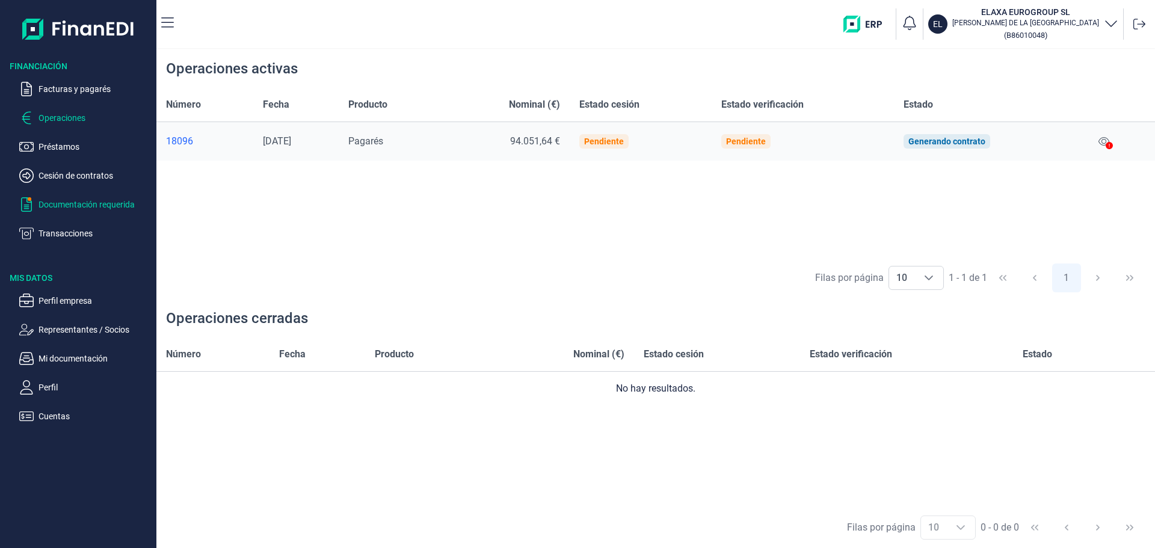
click at [69, 207] on p "Documentación requerida" at bounding box center [94, 204] width 113 height 14
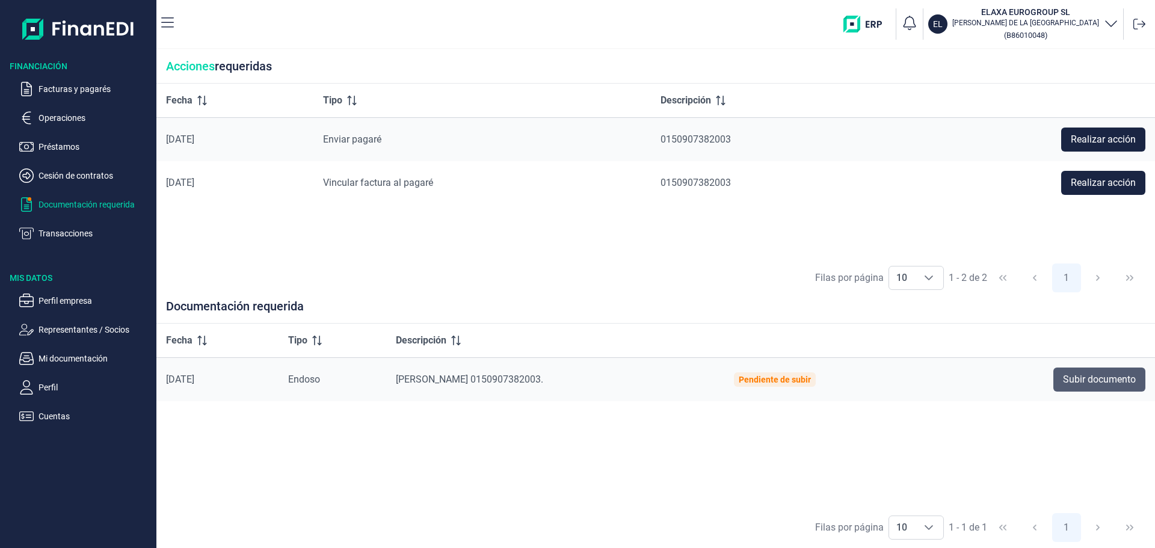
click at [1105, 378] on span "Subir documento" at bounding box center [1099, 379] width 73 height 14
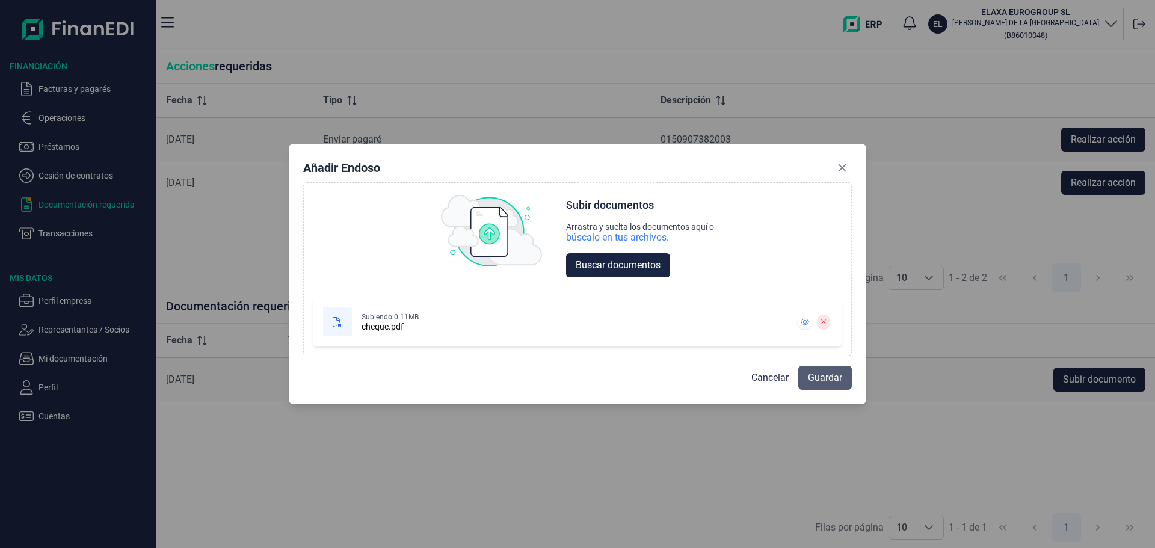
click at [826, 379] on span "Guardar" at bounding box center [825, 377] width 34 height 14
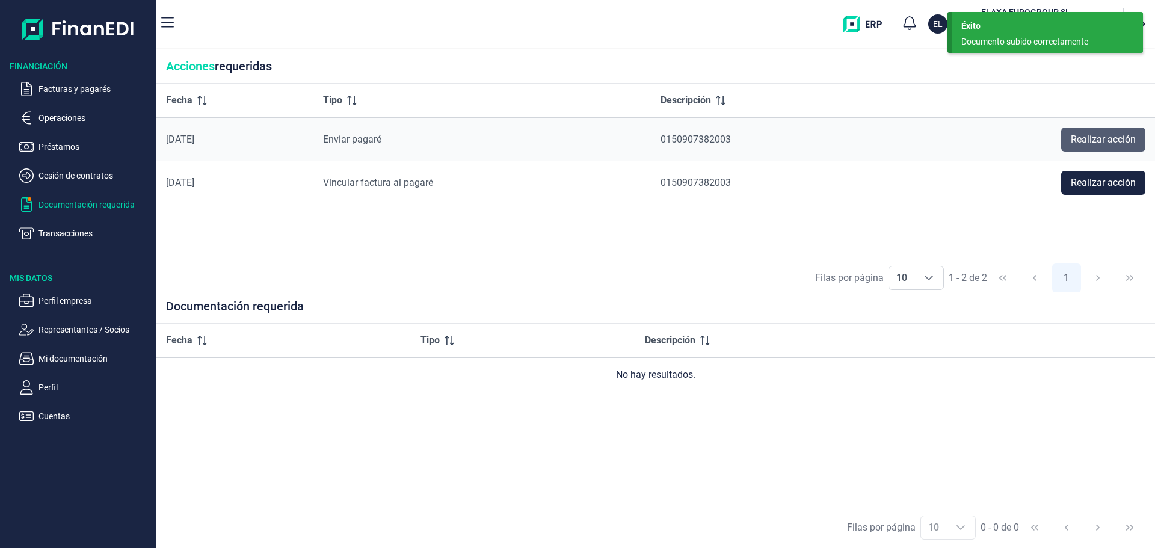
click at [1107, 134] on span "Realizar acción" at bounding box center [1102, 139] width 65 height 14
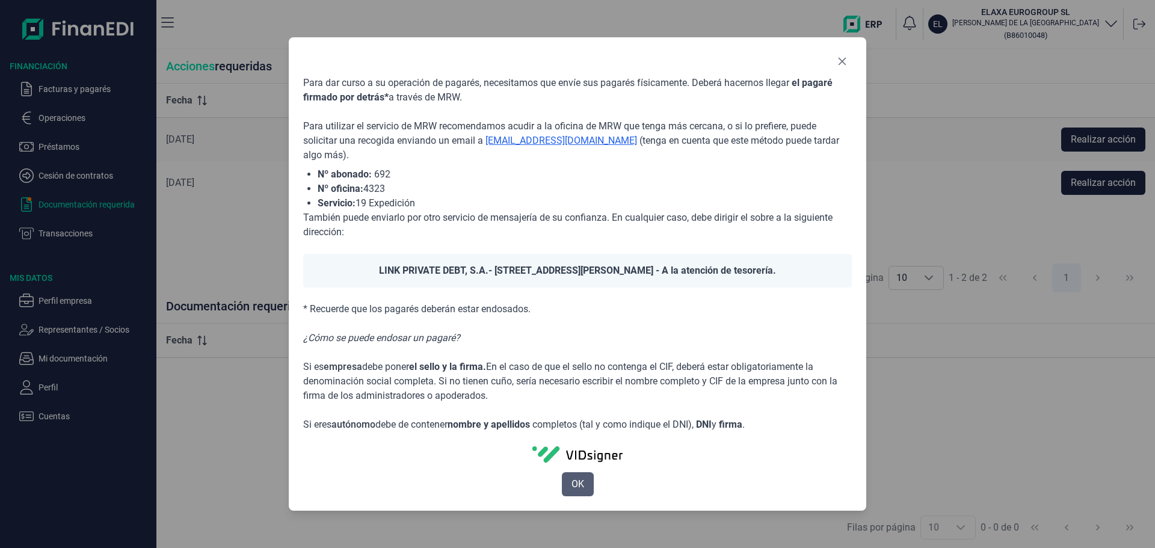
click at [579, 477] on span "OK" at bounding box center [577, 484] width 13 height 14
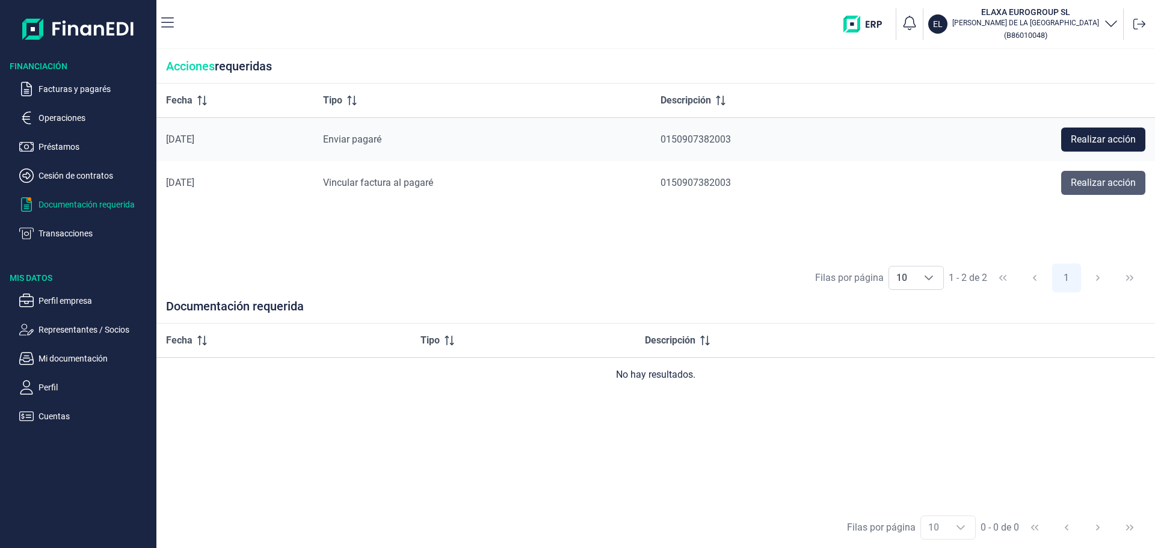
click at [1091, 183] on span "Realizar acción" at bounding box center [1102, 183] width 65 height 14
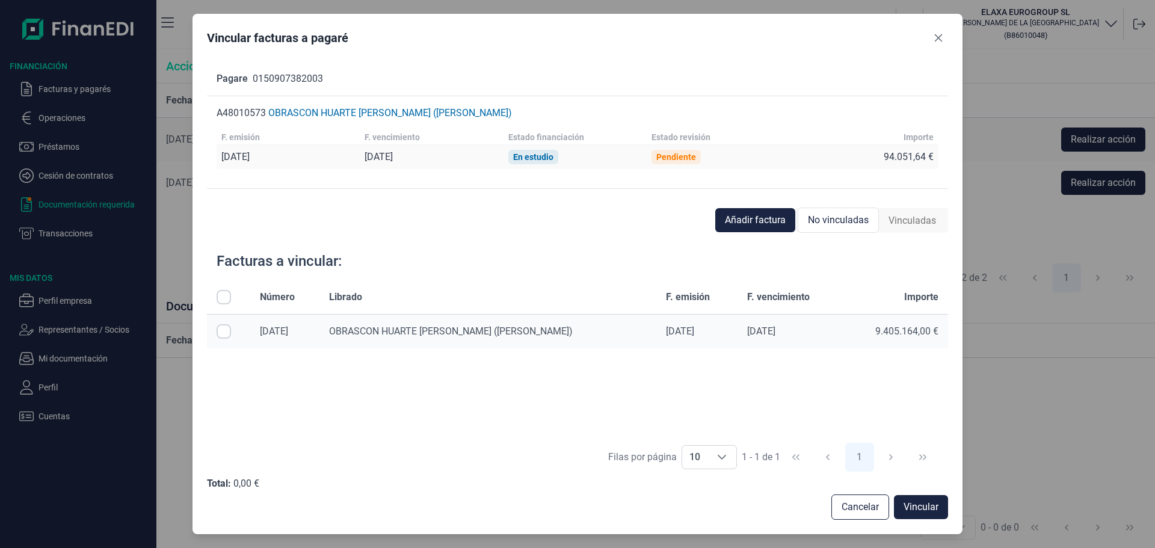
click at [938, 37] on icon "Close" at bounding box center [938, 38] width 10 height 10
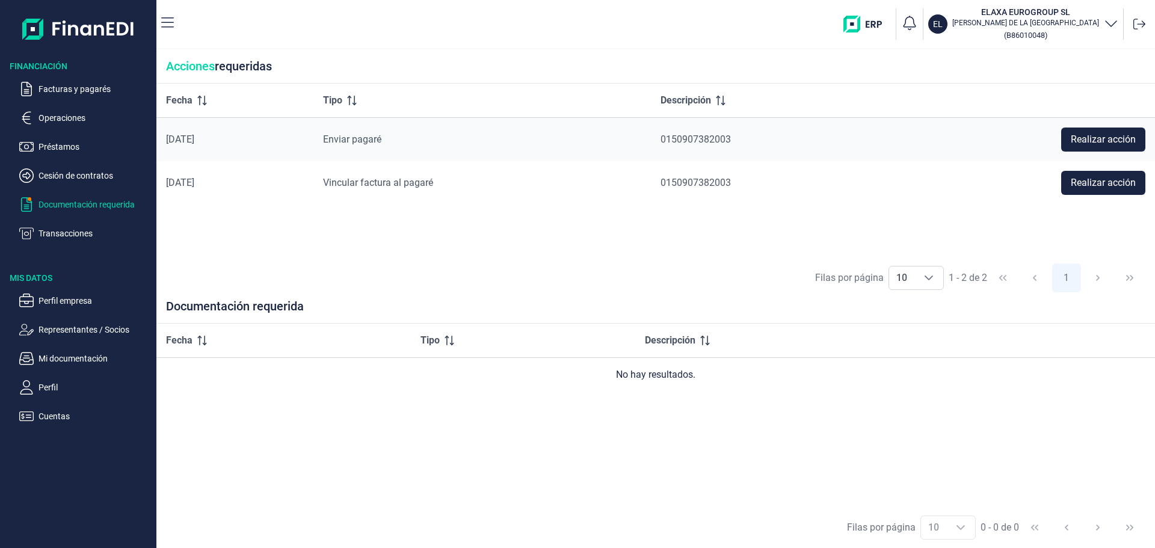
click at [658, 344] on span "Descripción" at bounding box center [670, 340] width 51 height 14
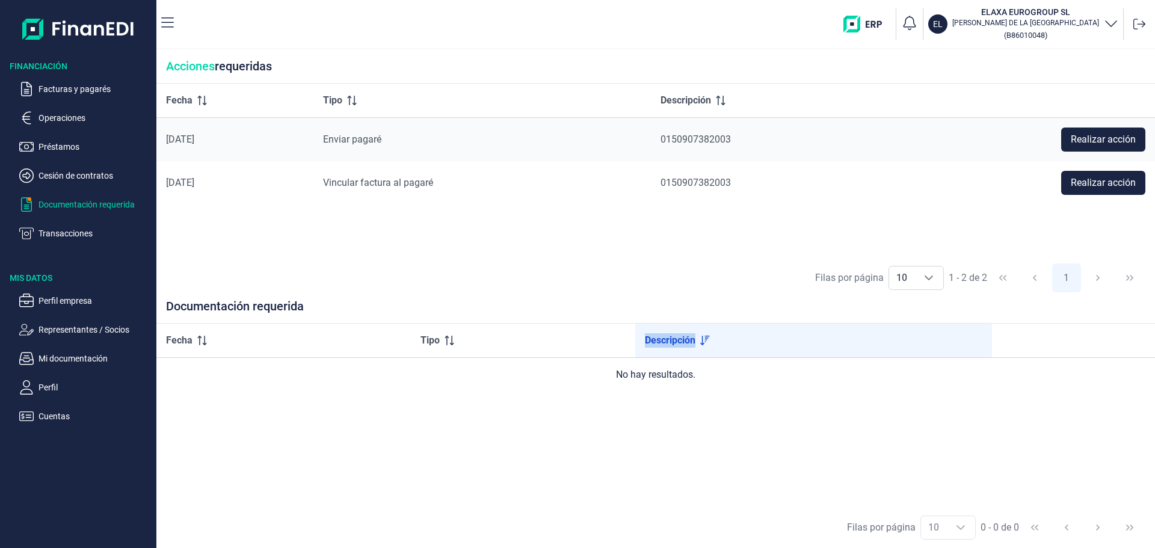
click at [658, 344] on span "Descripción" at bounding box center [670, 340] width 51 height 14
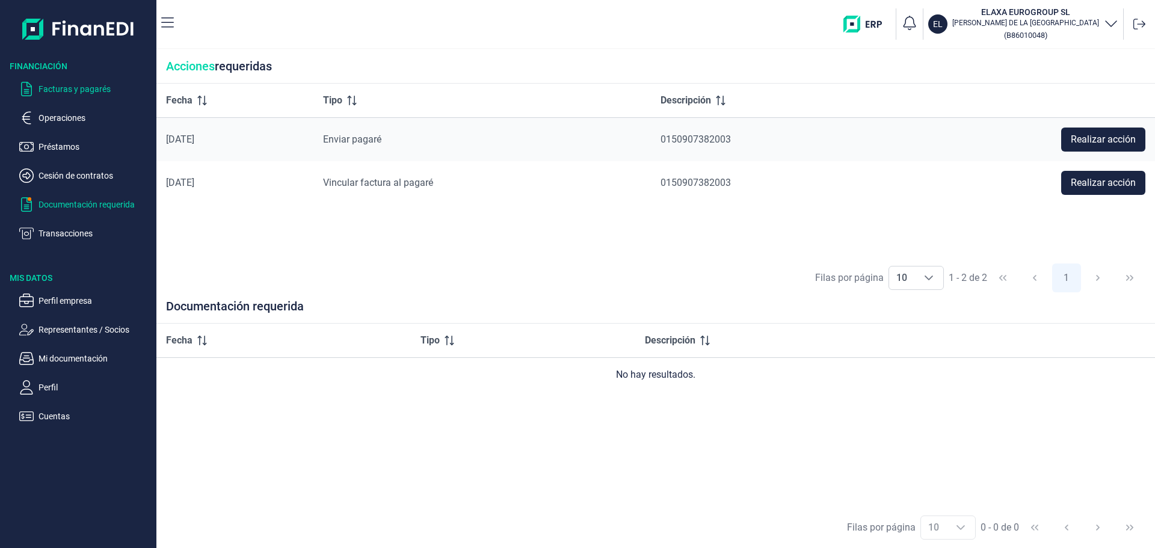
click at [73, 90] on p "Facturas y pagarés" at bounding box center [94, 89] width 113 height 14
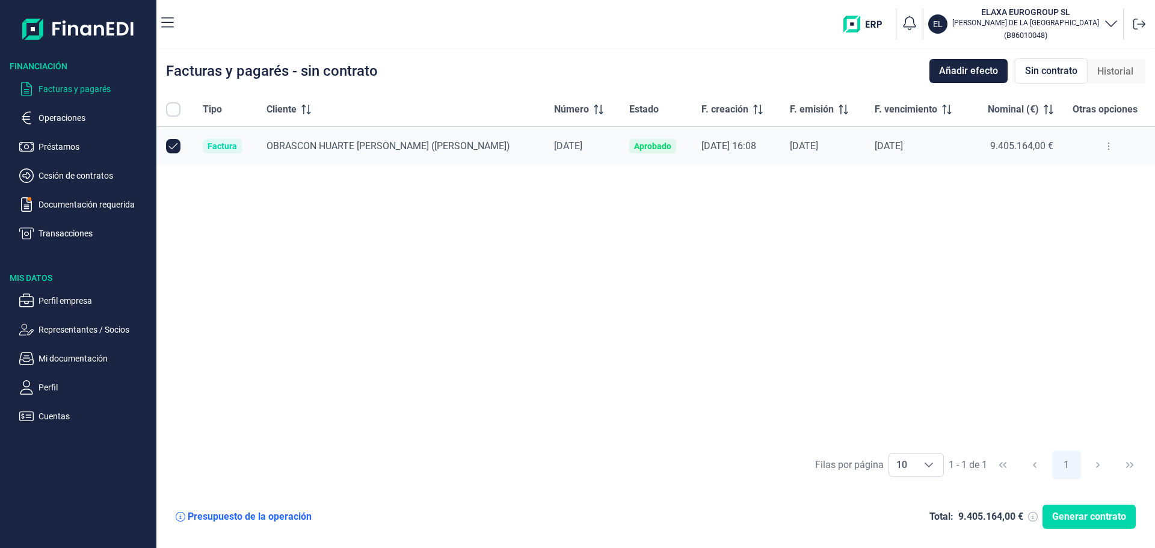
checkbox input "true"
click at [1081, 203] on div "Tipo Cliente Número Estado F. creación F. emisión F. vencimiento Nominal (€) Ot…" at bounding box center [655, 268] width 998 height 351
click at [1107, 144] on button at bounding box center [1108, 146] width 22 height 19
click at [1107, 145] on button at bounding box center [1108, 146] width 22 height 19
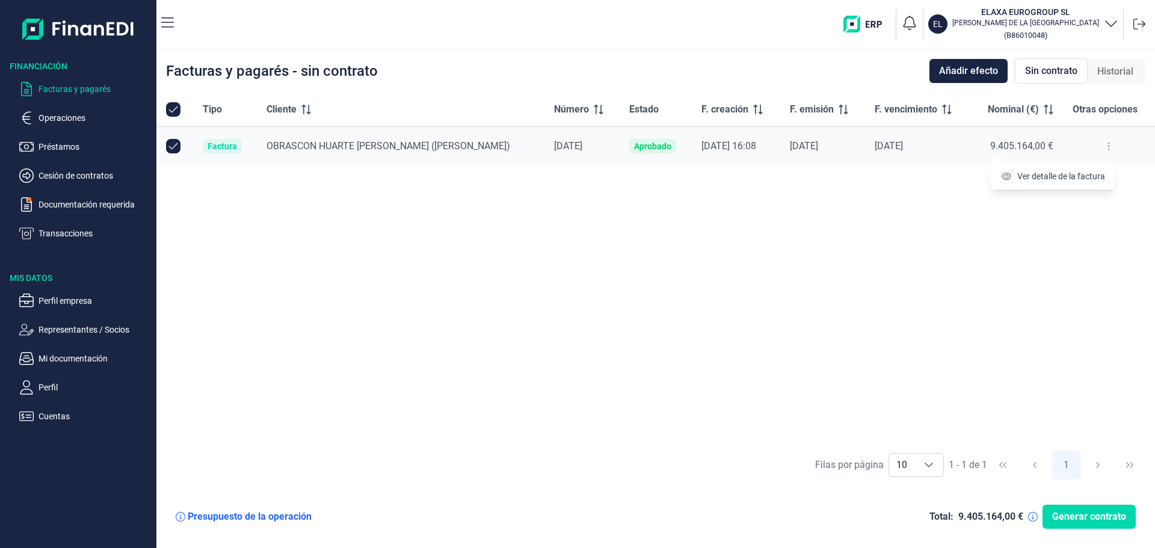
click at [1099, 70] on span "Historial" at bounding box center [1115, 71] width 36 height 14
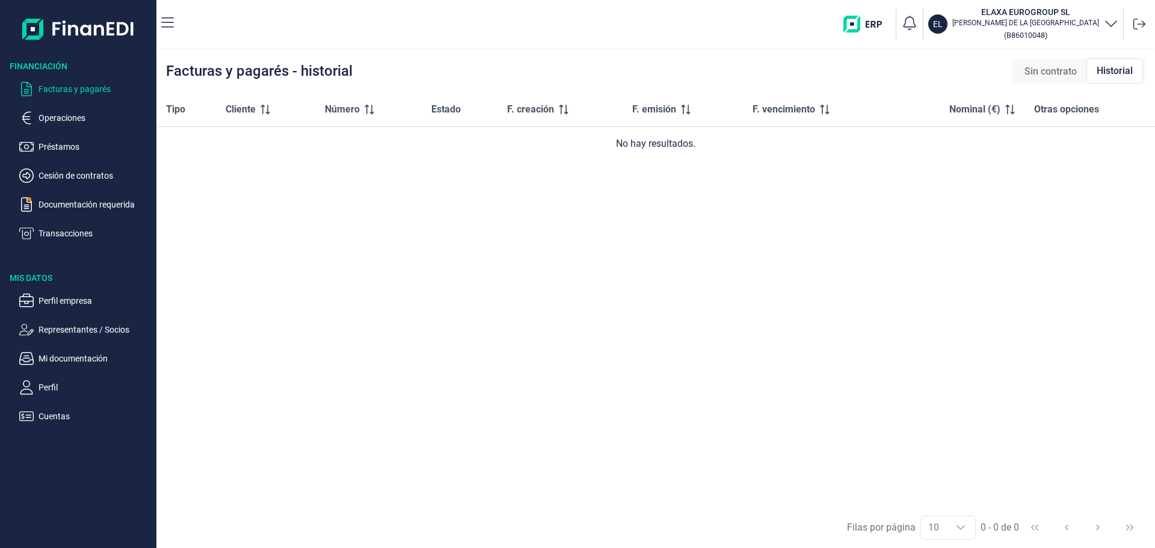
click at [1052, 75] on span "Sin contrato" at bounding box center [1050, 71] width 52 height 14
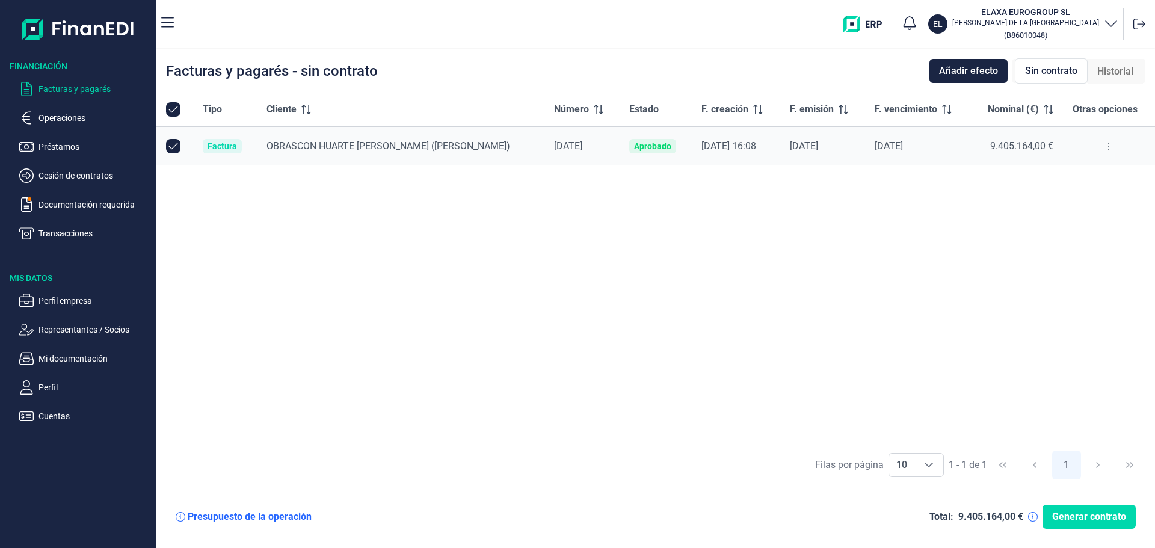
click at [168, 146] on input "Row Unselected null" at bounding box center [173, 146] width 14 height 14
checkbox input "false"
click at [223, 144] on div "Factura" at bounding box center [221, 146] width 29 height 10
click at [235, 144] on div "Factura" at bounding box center [221, 146] width 29 height 10
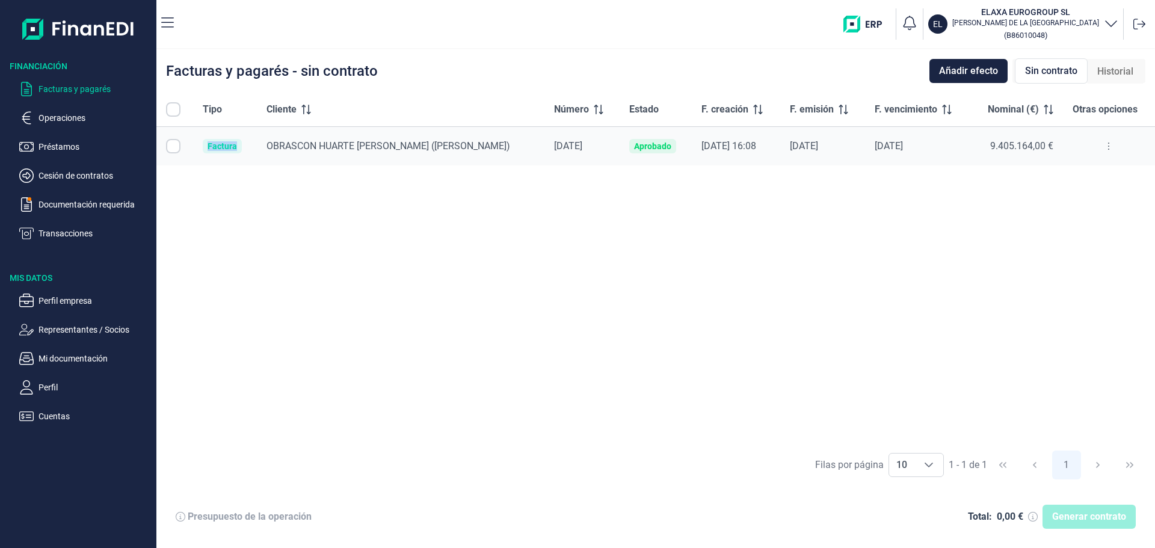
click at [235, 144] on div "Factura" at bounding box center [221, 146] width 29 height 10
click at [983, 80] on button "Añadir efecto" at bounding box center [968, 71] width 78 height 24
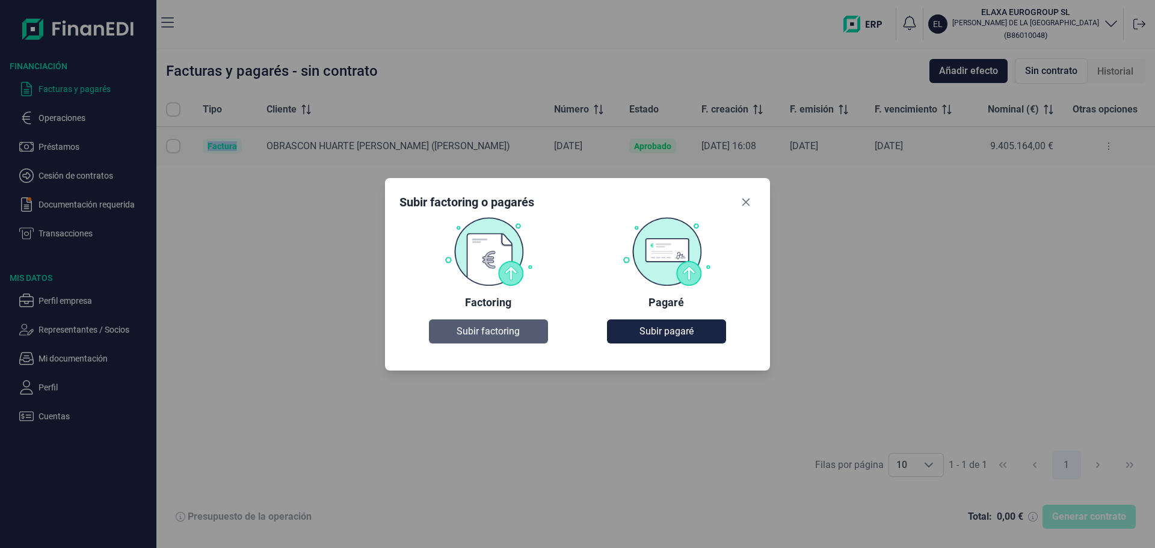
click at [482, 334] on span "Subir factoring" at bounding box center [487, 331] width 63 height 14
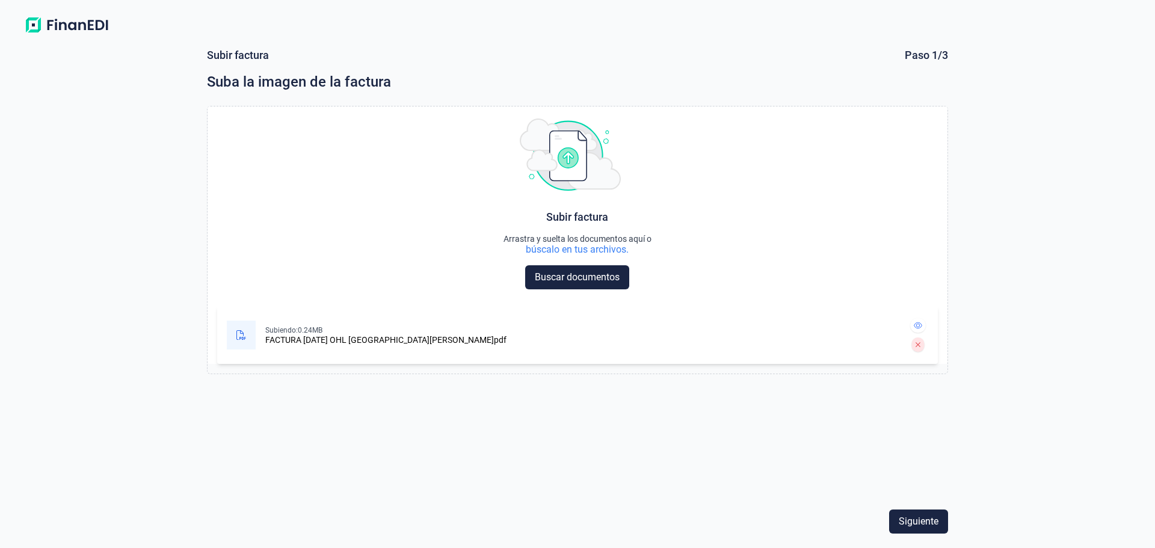
drag, startPoint x: 919, startPoint y: 525, endPoint x: 928, endPoint y: 508, distance: 19.4
click at [919, 525] on span "Siguiente" at bounding box center [918, 521] width 40 height 14
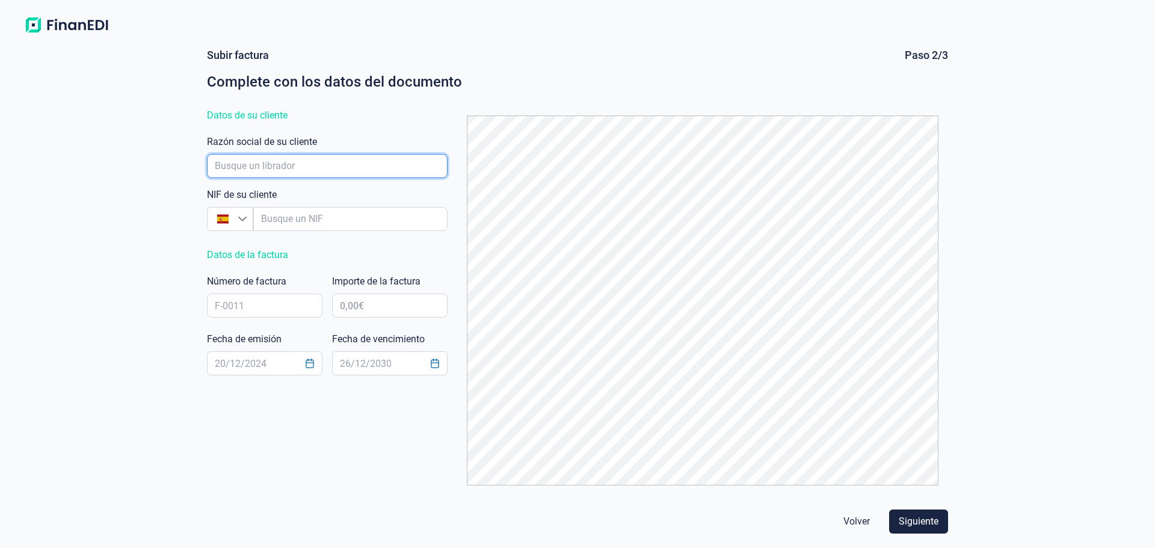
click at [260, 160] on input "empresaAutocomplete" at bounding box center [327, 166] width 241 height 24
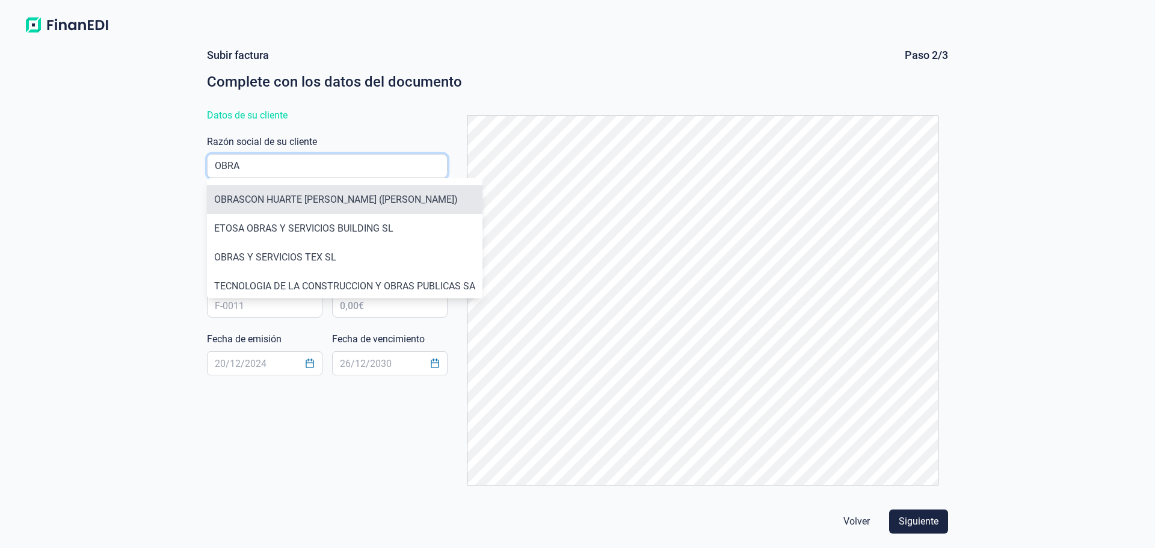
type input "OBRA"
click at [286, 207] on li "OBRASCON HUARTE [PERSON_NAME] ([PERSON_NAME])" at bounding box center [344, 199] width 275 height 29
type input "A48010573"
type input "OBRASCON HUARTE [PERSON_NAME] ([PERSON_NAME])"
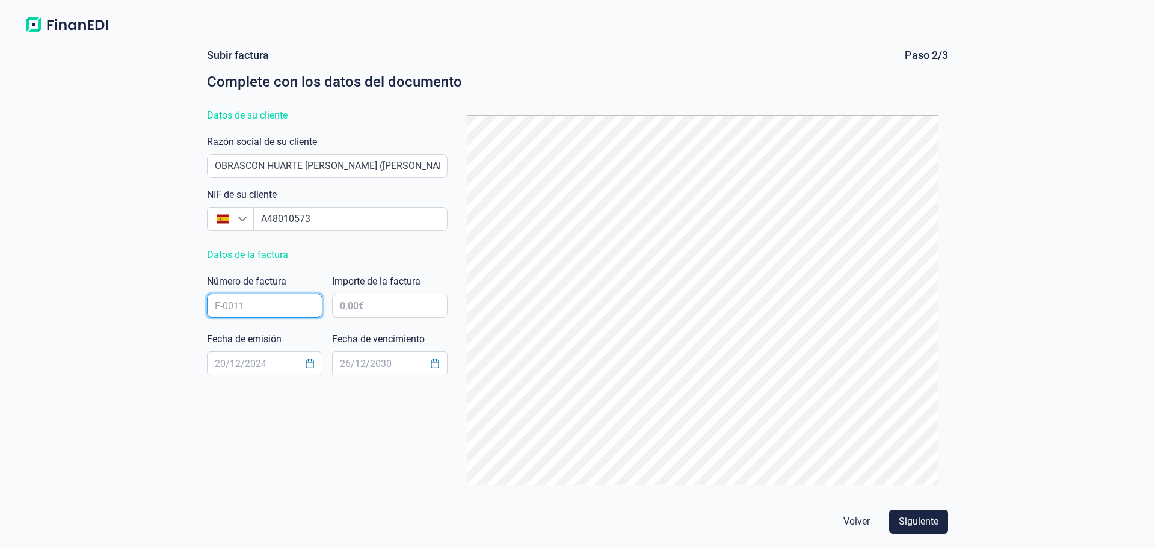
click at [272, 301] on input "text" at bounding box center [264, 305] width 115 height 24
type input "M"
type input "Mo250802"
click at [363, 305] on input "text" at bounding box center [389, 305] width 115 height 24
type input "94.051,64 €"
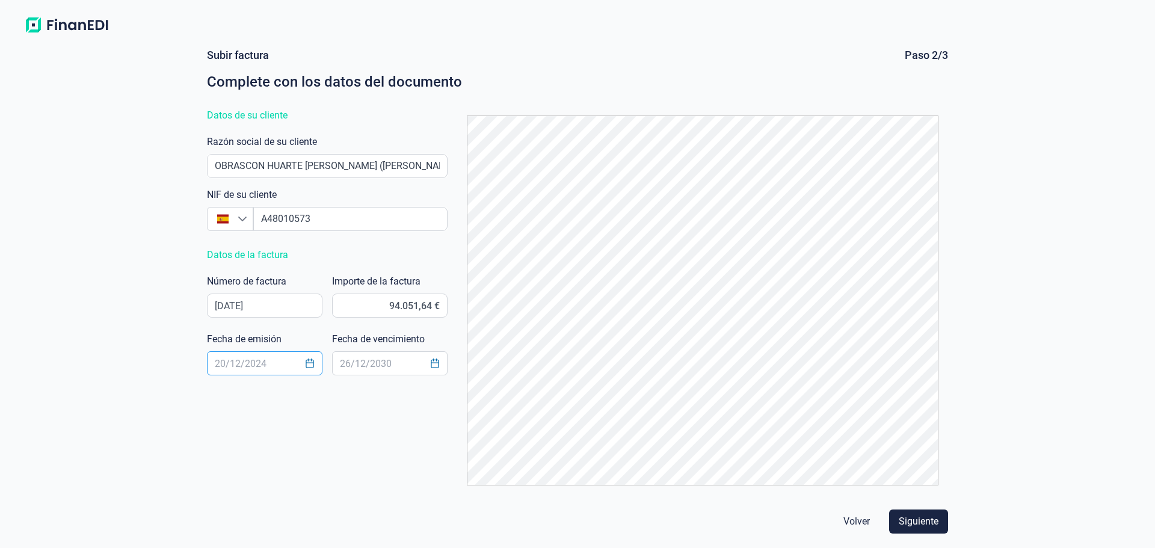
click at [217, 369] on input "text" at bounding box center [264, 363] width 115 height 24
type input "[DATE]"
click at [361, 358] on input "text" at bounding box center [389, 363] width 115 height 24
type input "[DATE]"
click at [924, 522] on span "Siguiente" at bounding box center [918, 521] width 40 height 14
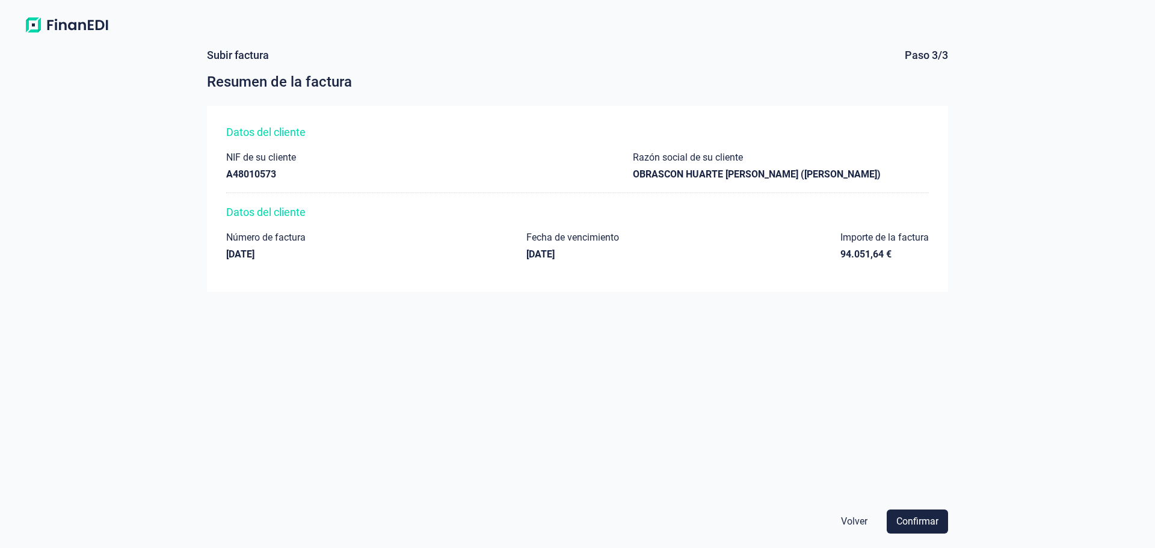
click at [924, 522] on span "Confirmar" at bounding box center [917, 521] width 42 height 14
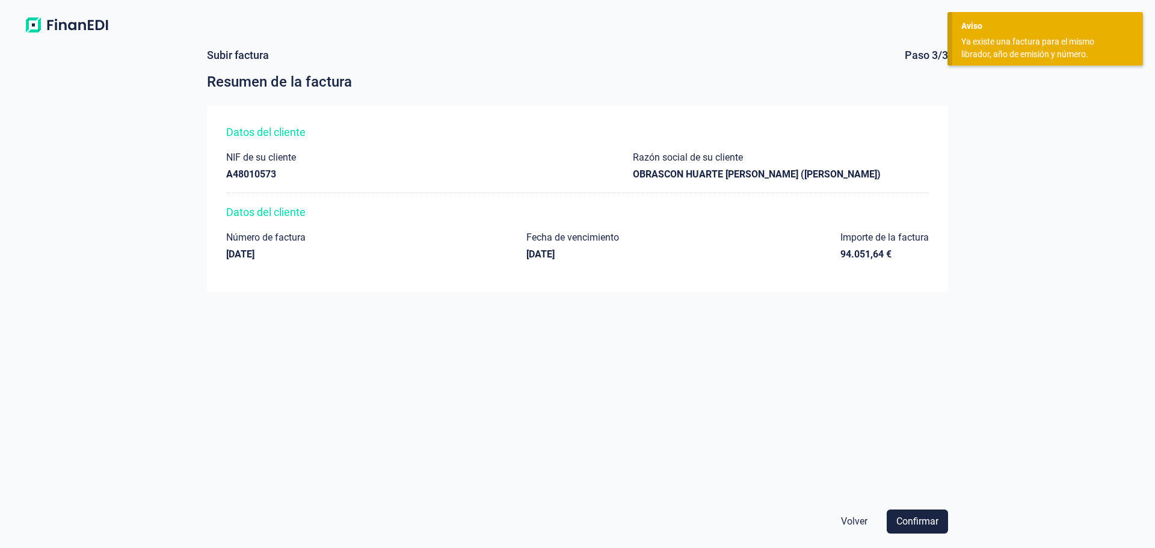
drag, startPoint x: 878, startPoint y: 388, endPoint x: 881, endPoint y: 419, distance: 31.4
click at [880, 388] on div "Datos del cliente NIF de su cliente A48010573 Razón social de su cliente OBRASC…" at bounding box center [577, 300] width 741 height 389
click at [903, 520] on span "Confirmar" at bounding box center [917, 521] width 42 height 14
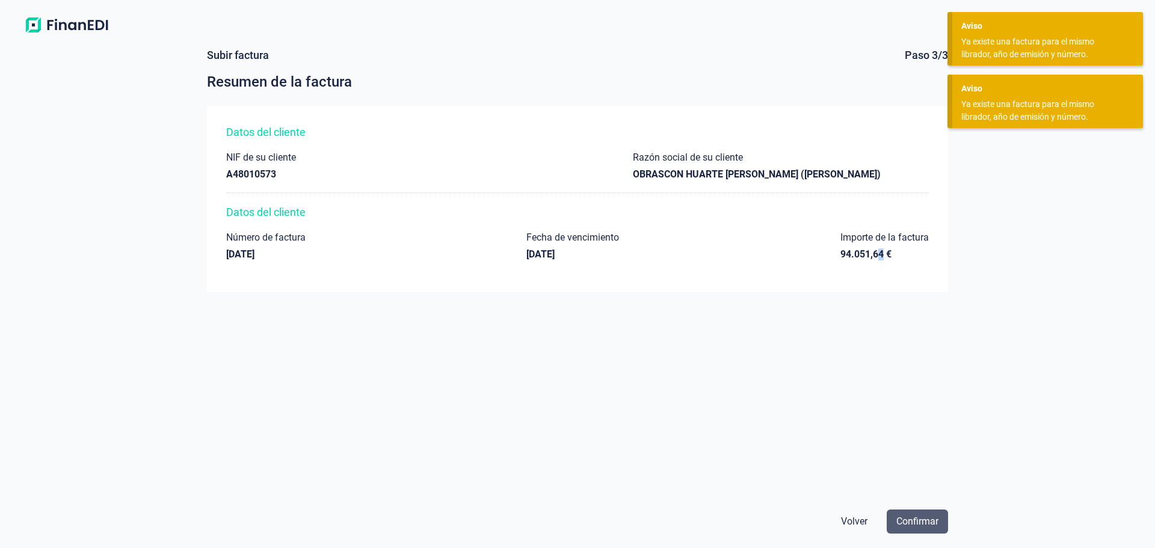
click at [930, 517] on span "Confirmar" at bounding box center [917, 521] width 42 height 14
click at [930, 517] on div "Confirmar" at bounding box center [910, 521] width 76 height 24
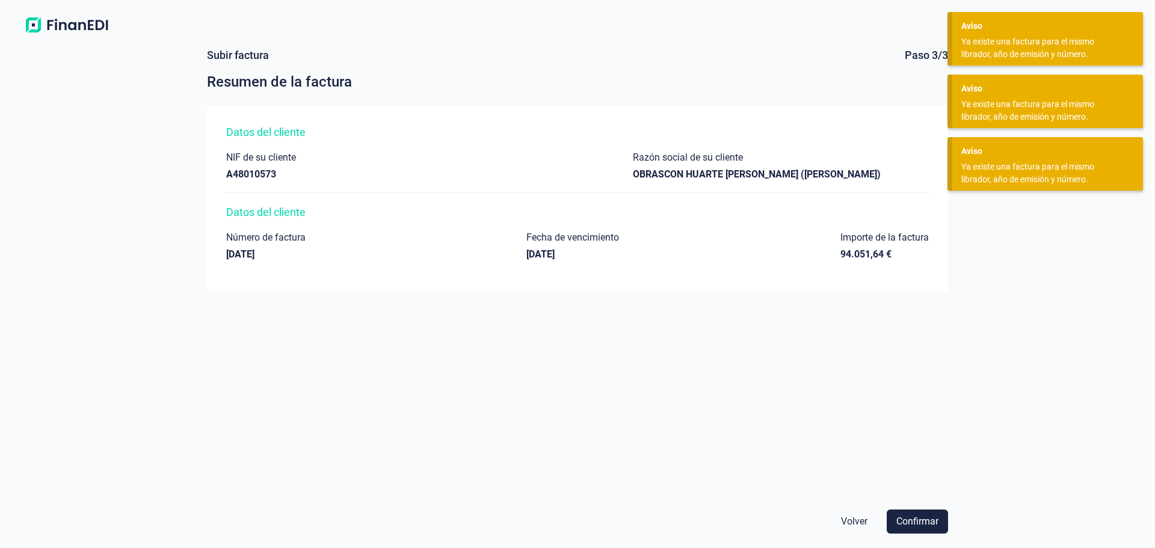
click at [931, 517] on span "Confirmar" at bounding box center [917, 521] width 42 height 14
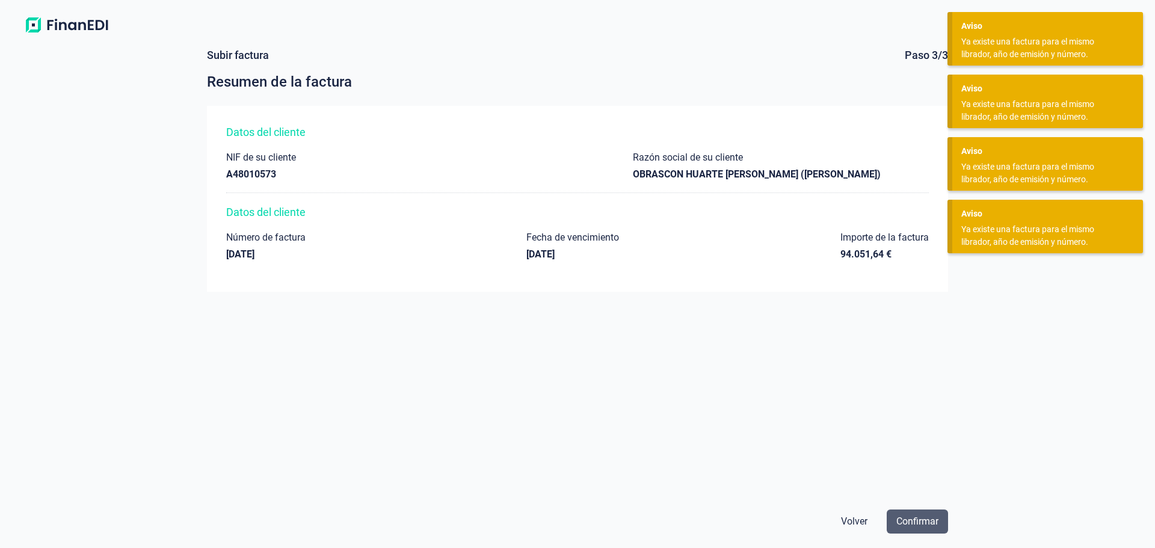
click at [927, 512] on button "Confirmar" at bounding box center [916, 521] width 61 height 24
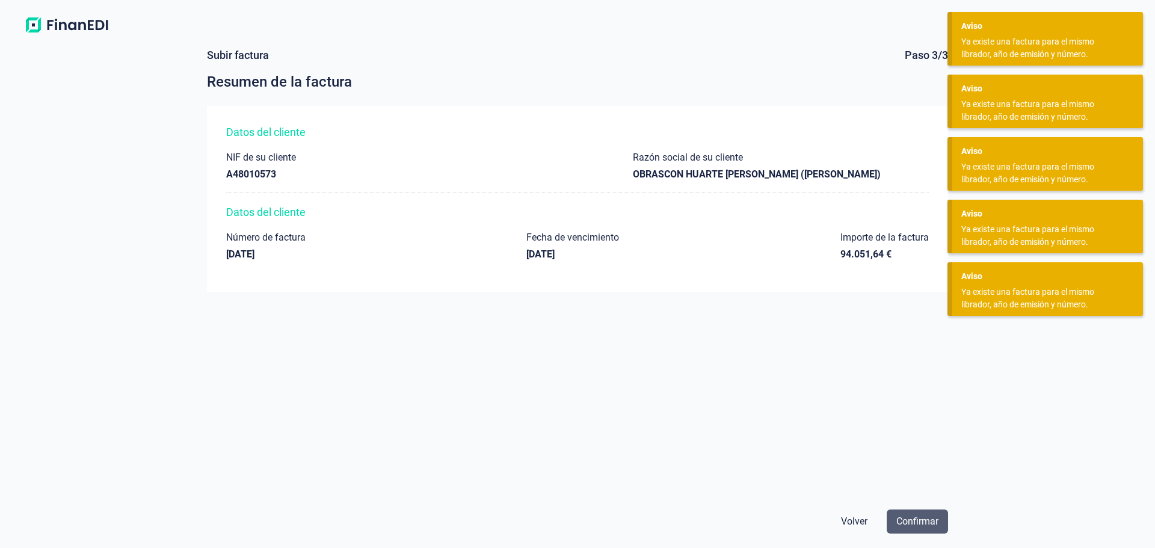
click at [929, 515] on button "Confirmar" at bounding box center [916, 521] width 61 height 24
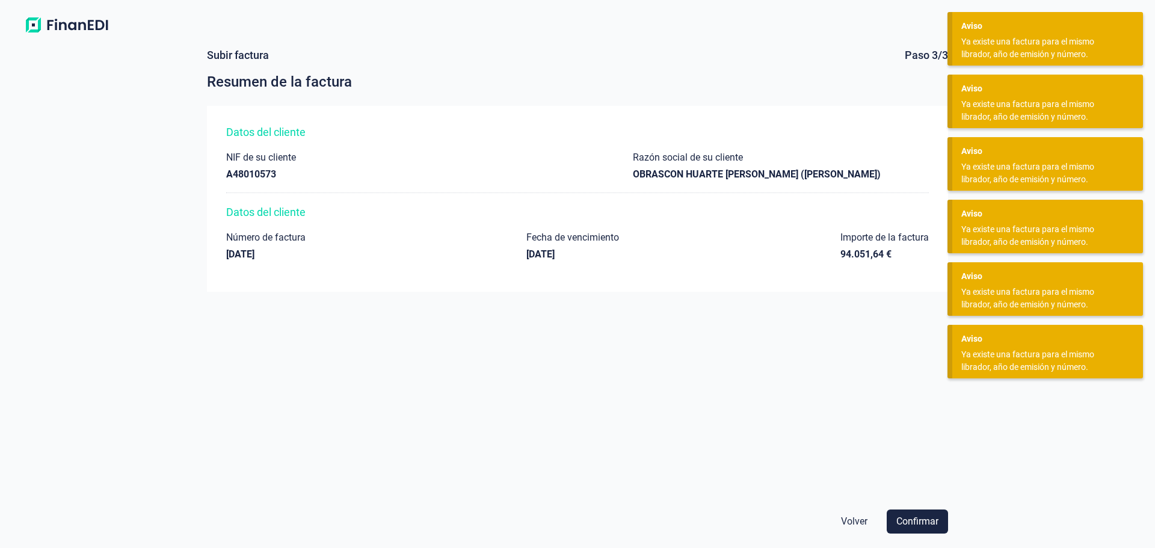
click at [864, 517] on span "Volver" at bounding box center [854, 521] width 26 height 14
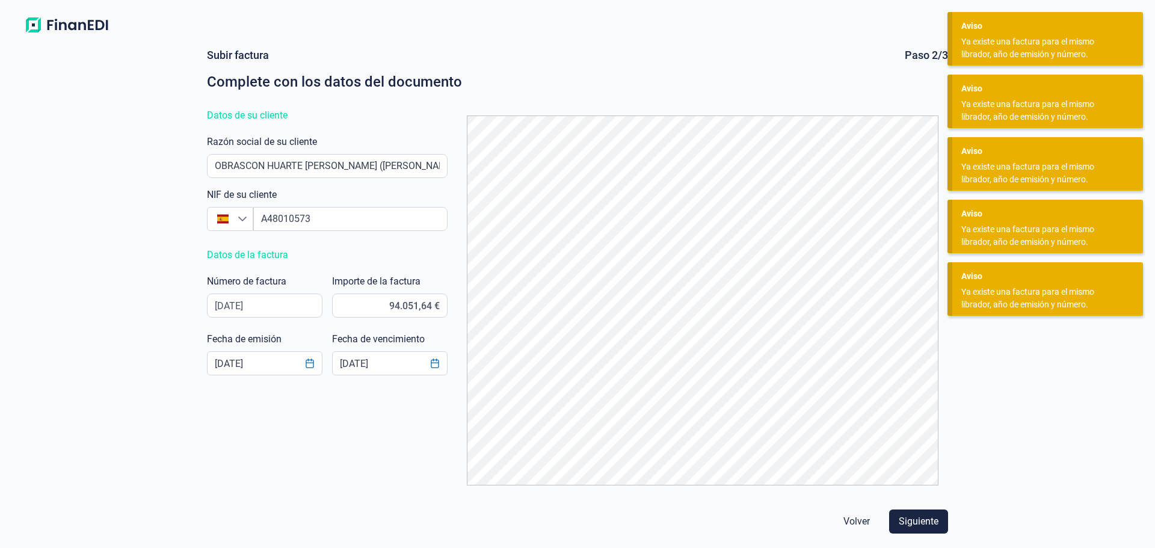
click at [864, 526] on span "Volver" at bounding box center [856, 521] width 26 height 14
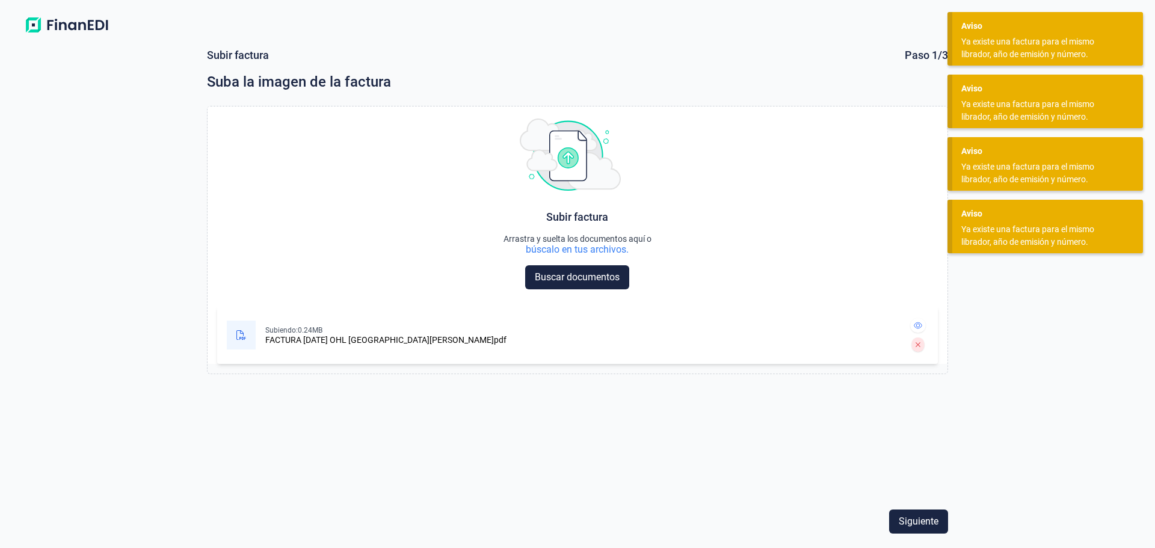
click at [47, 19] on img at bounding box center [66, 25] width 95 height 22
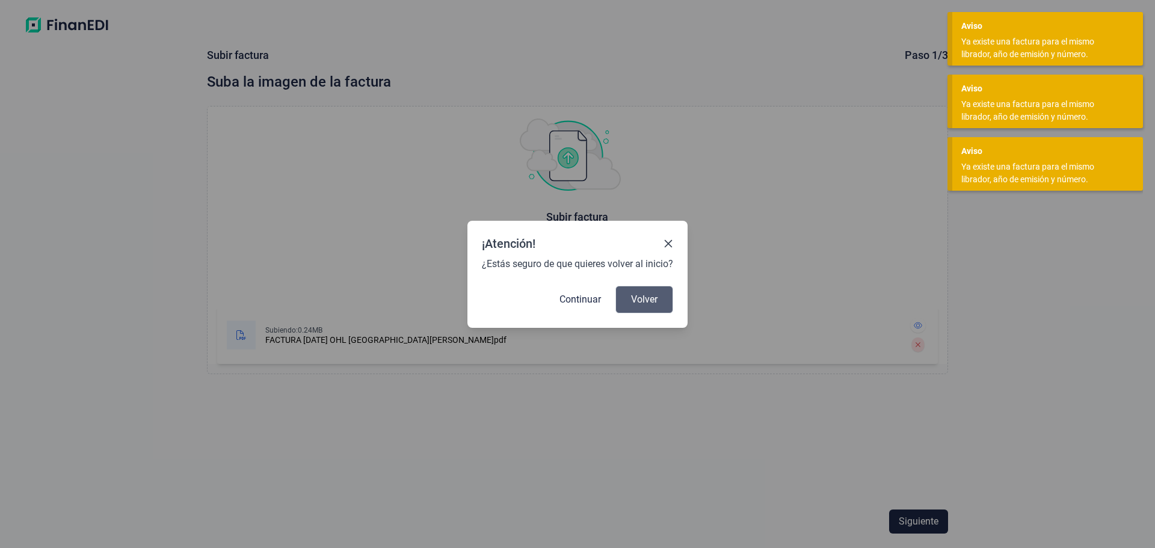
click at [658, 301] on button "Volver" at bounding box center [644, 300] width 58 height 28
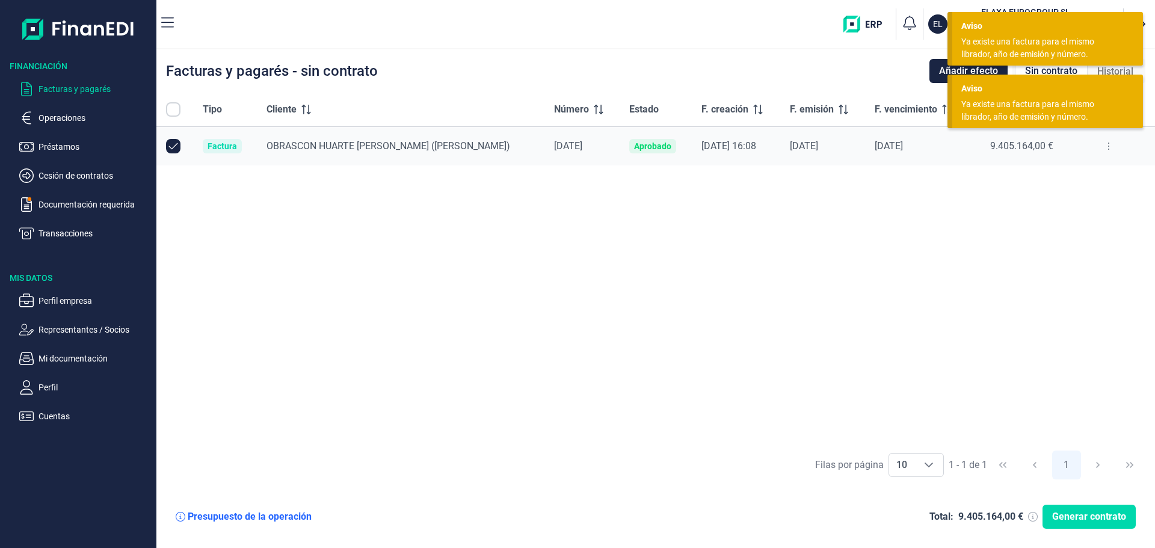
checkbox input "true"
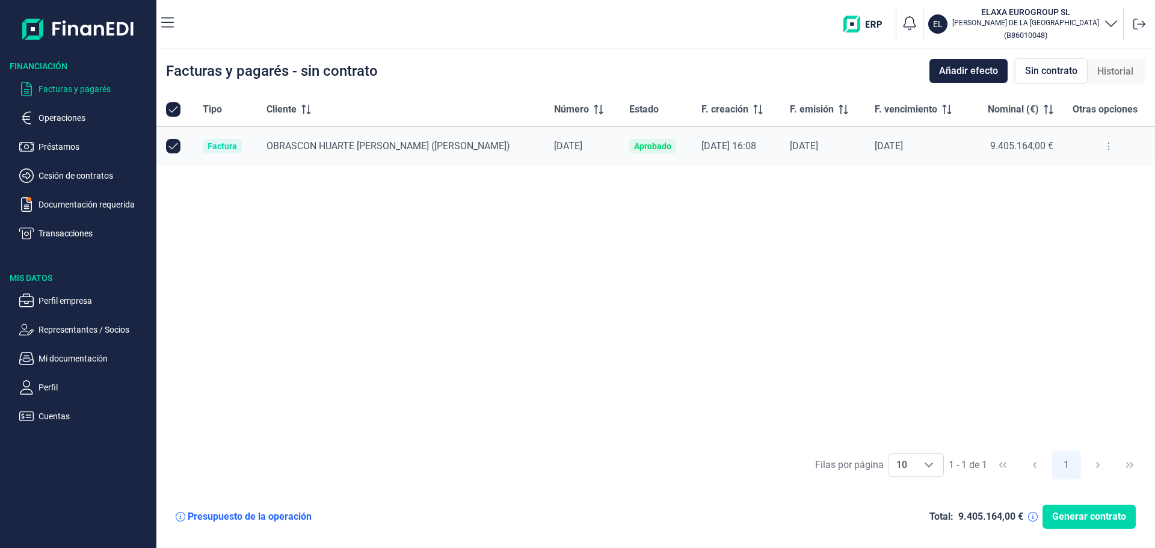
click at [701, 151] on div "[DATE] 16:08" at bounding box center [735, 146] width 69 height 12
click at [634, 148] on div "Aprobado" at bounding box center [652, 146] width 37 height 10
click at [927, 144] on div "[DATE]" at bounding box center [917, 146] width 86 height 12
click at [1082, 517] on span "Generar contrato" at bounding box center [1089, 516] width 74 height 14
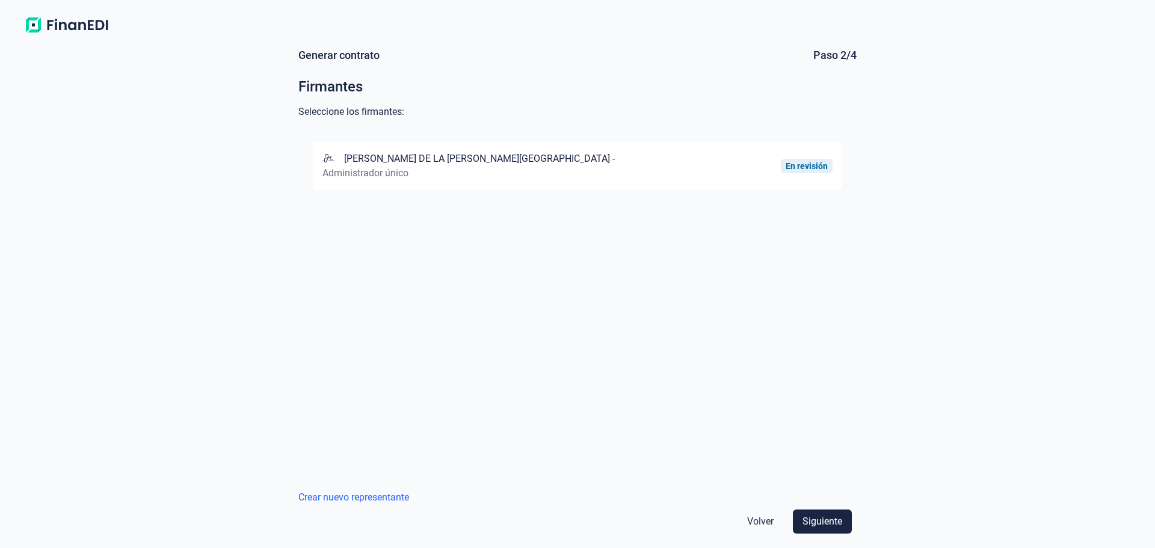
click at [770, 518] on span "Volver" at bounding box center [760, 521] width 26 height 14
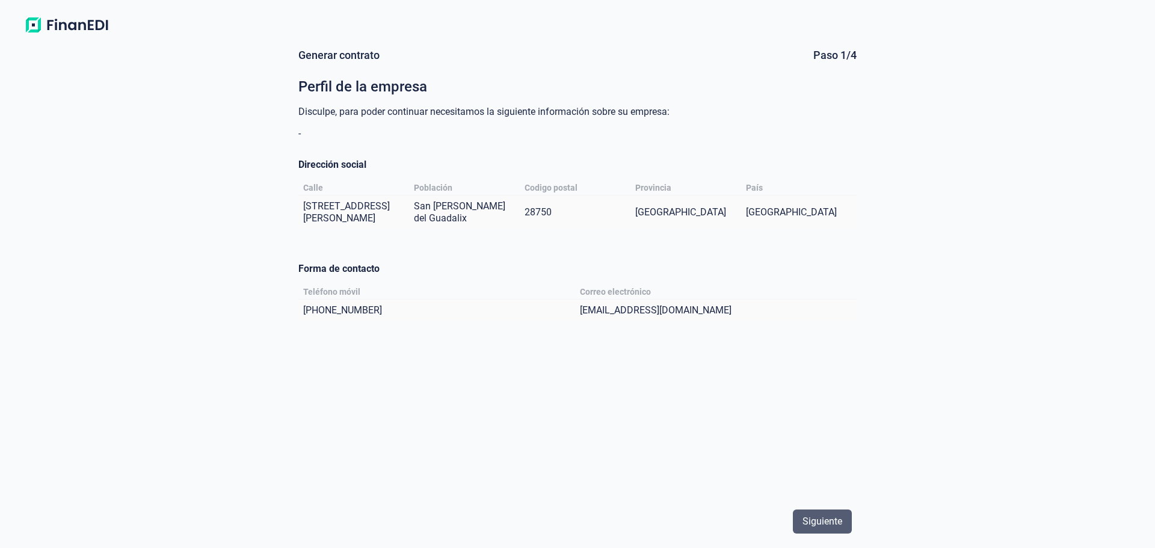
click at [823, 515] on span "Siguiente" at bounding box center [822, 521] width 40 height 14
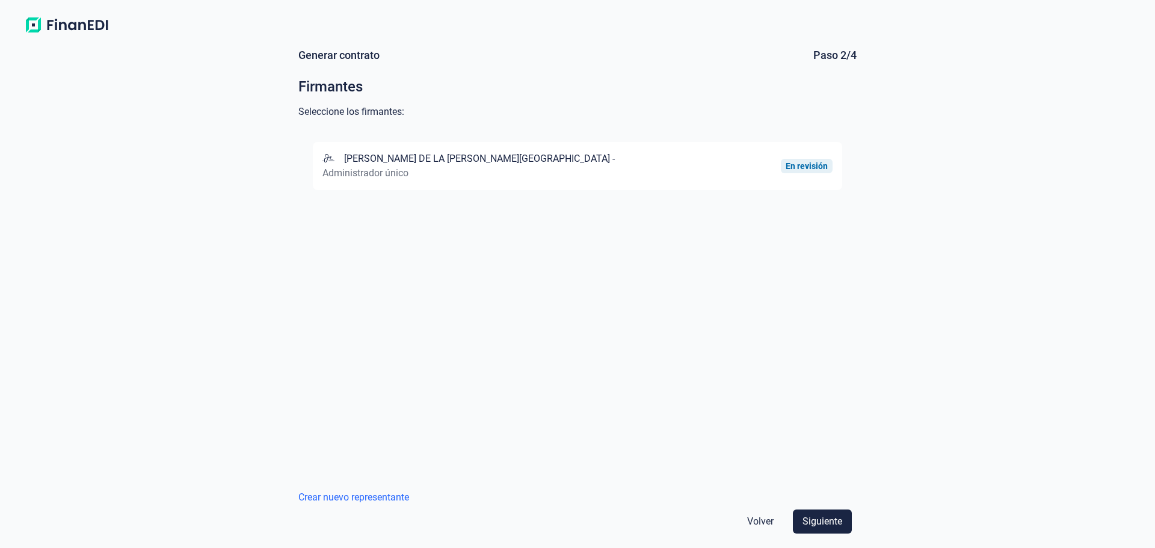
click at [764, 525] on span "Volver" at bounding box center [760, 521] width 26 height 14
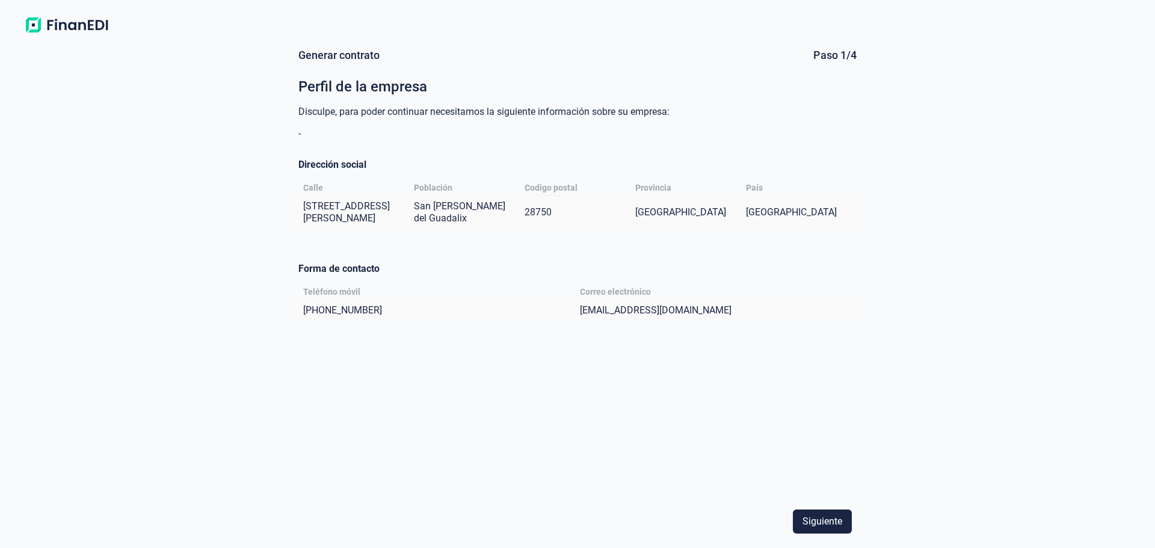
click at [34, 27] on img at bounding box center [66, 25] width 95 height 22
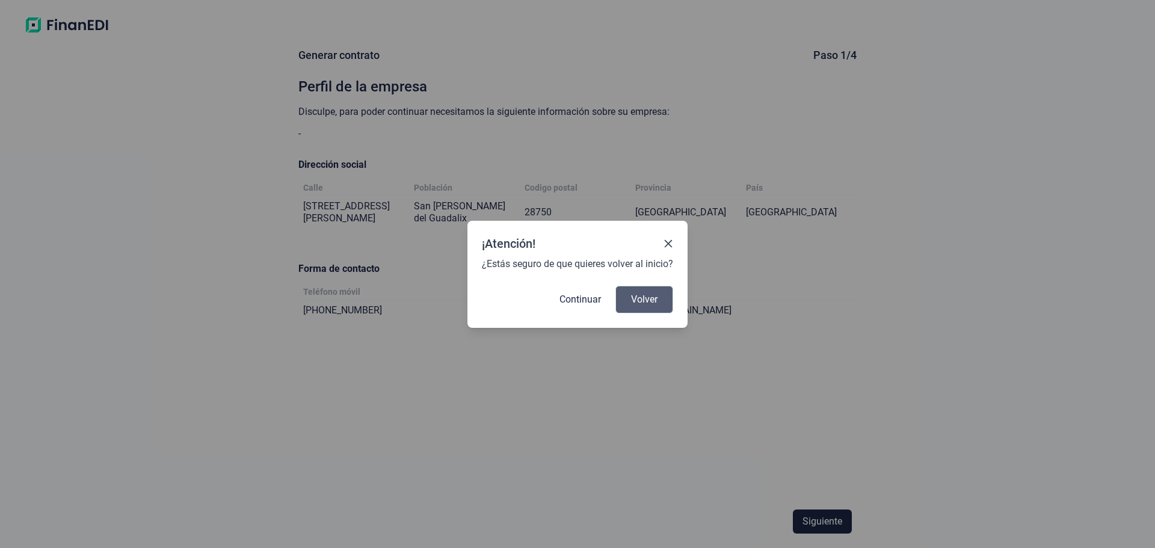
click at [636, 294] on span "Volver" at bounding box center [644, 299] width 26 height 14
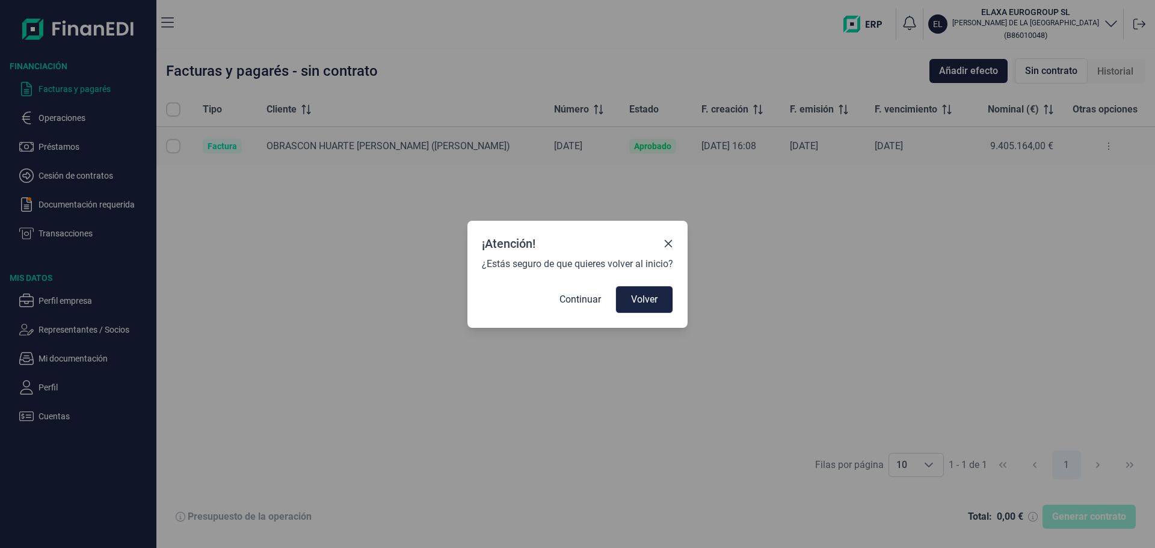
checkbox input "true"
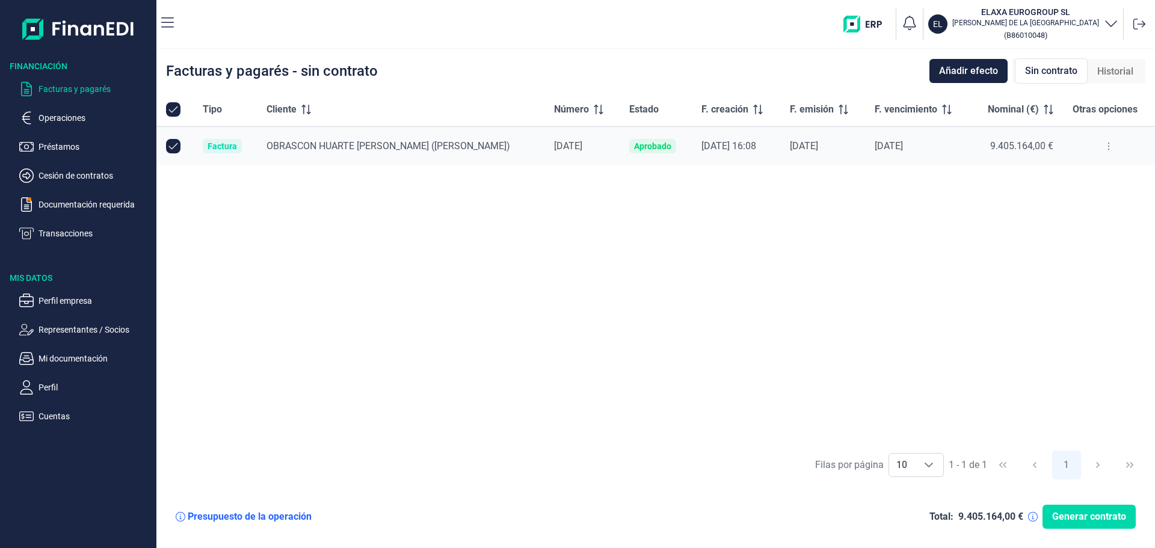
drag, startPoint x: 624, startPoint y: 161, endPoint x: 620, endPoint y: 151, distance: 10.3
click at [620, 151] on td "Aprobado" at bounding box center [655, 146] width 72 height 39
click at [179, 516] on icon at bounding box center [181, 517] width 10 height 10
click at [208, 517] on div "Presupuesto de la operación" at bounding box center [250, 517] width 124 height 12
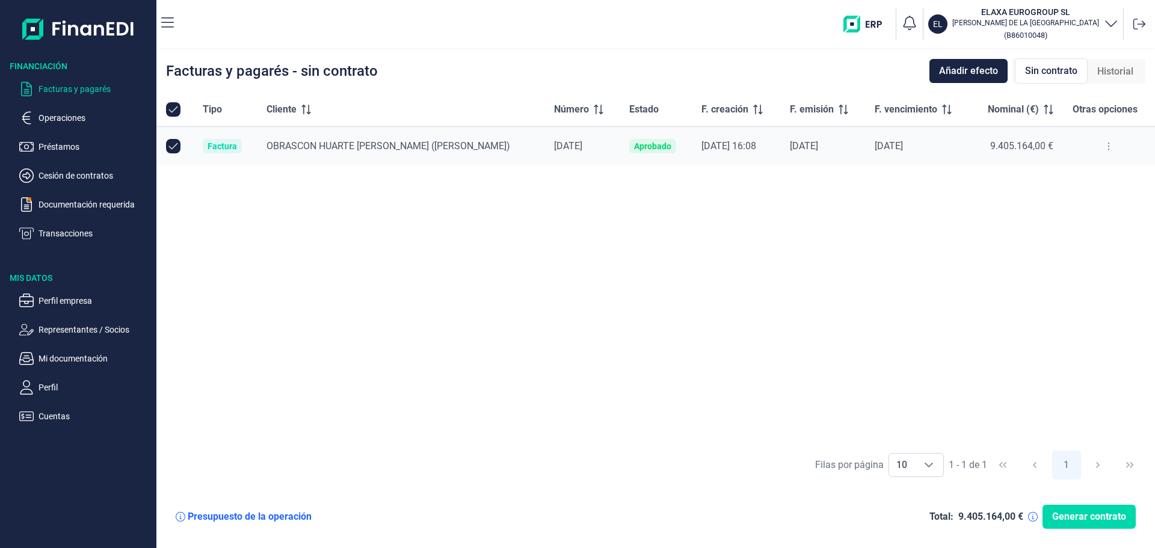
click at [268, 523] on div "Presupuesto de la operación Total: 9.405.164,00 € Generar contrato" at bounding box center [655, 516] width 979 height 43
drag, startPoint x: 268, startPoint y: 523, endPoint x: 274, endPoint y: 520, distance: 7.0
click at [268, 523] on div "Presupuesto de la operación Total: 9.405.164,00 € Generar contrato" at bounding box center [655, 516] width 979 height 43
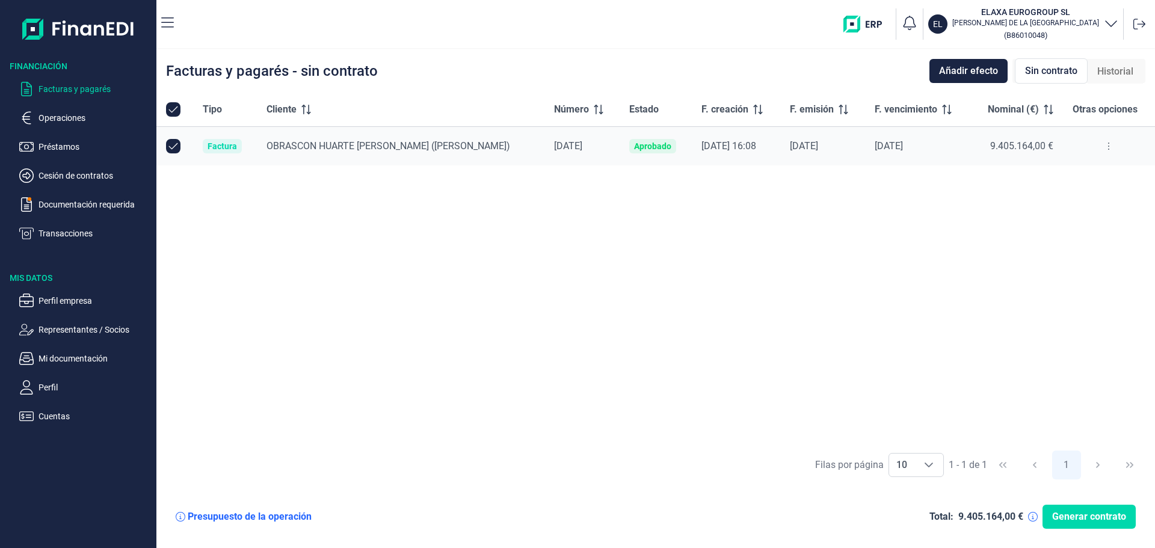
click at [717, 319] on div "Tipo Cliente Número Estado F. creación F. emisión F. vencimiento Nominal (€) Ot…" at bounding box center [655, 268] width 998 height 351
click at [1091, 118] on th "Otras opciones" at bounding box center [1109, 110] width 92 height 34
click at [1091, 107] on span "Otras opciones" at bounding box center [1104, 109] width 65 height 14
click at [1097, 107] on span "Otras opciones" at bounding box center [1104, 109] width 65 height 14
click at [1109, 155] on button at bounding box center [1108, 146] width 22 height 19
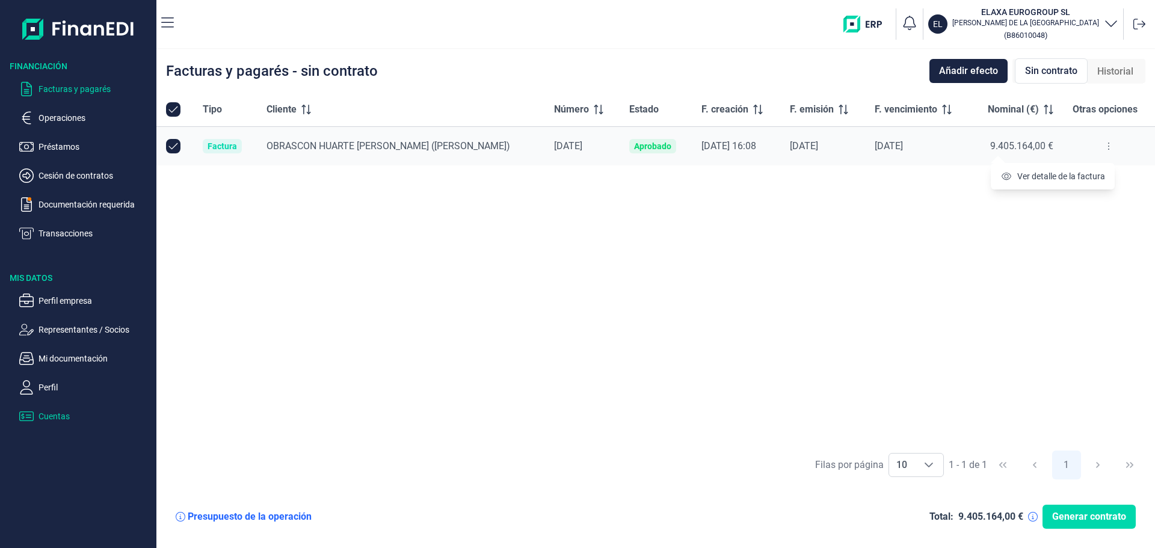
click at [70, 416] on p "Cuentas" at bounding box center [94, 416] width 113 height 14
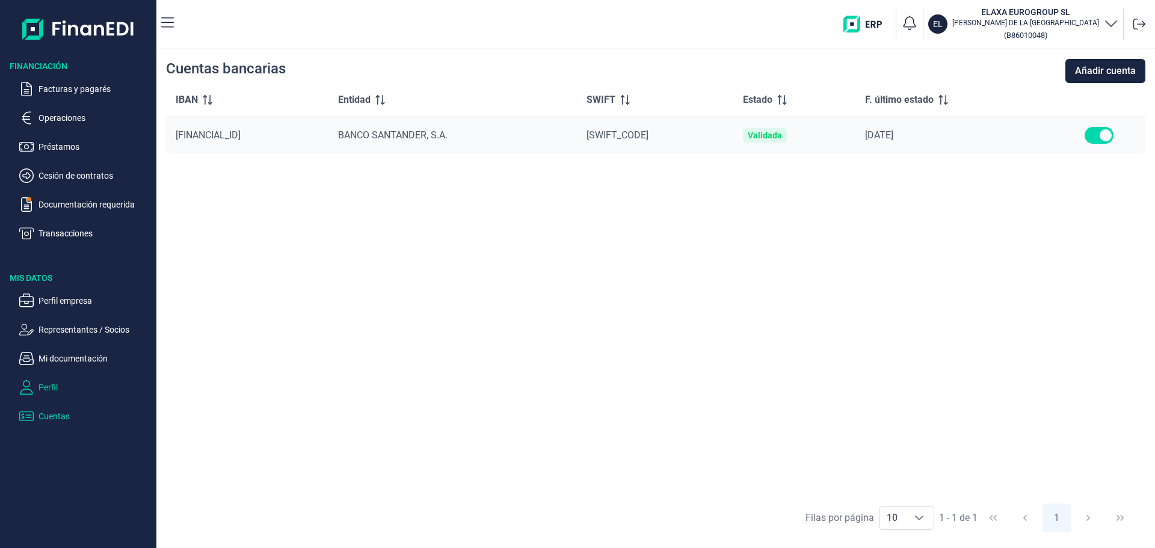
click at [52, 384] on p "Perfil" at bounding box center [94, 387] width 113 height 14
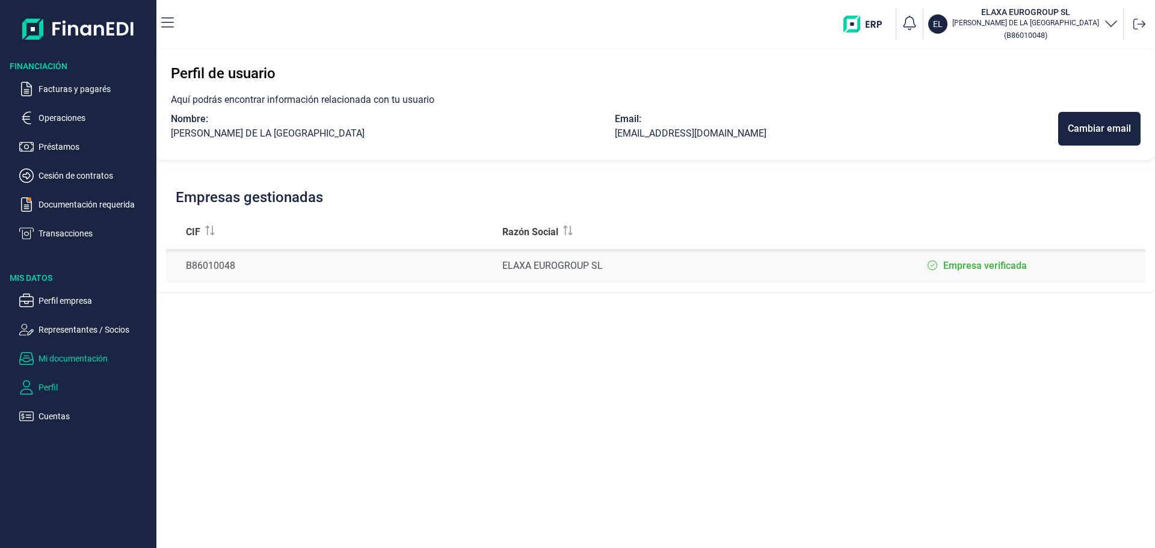
click at [52, 364] on p "Mi documentación" at bounding box center [94, 358] width 113 height 14
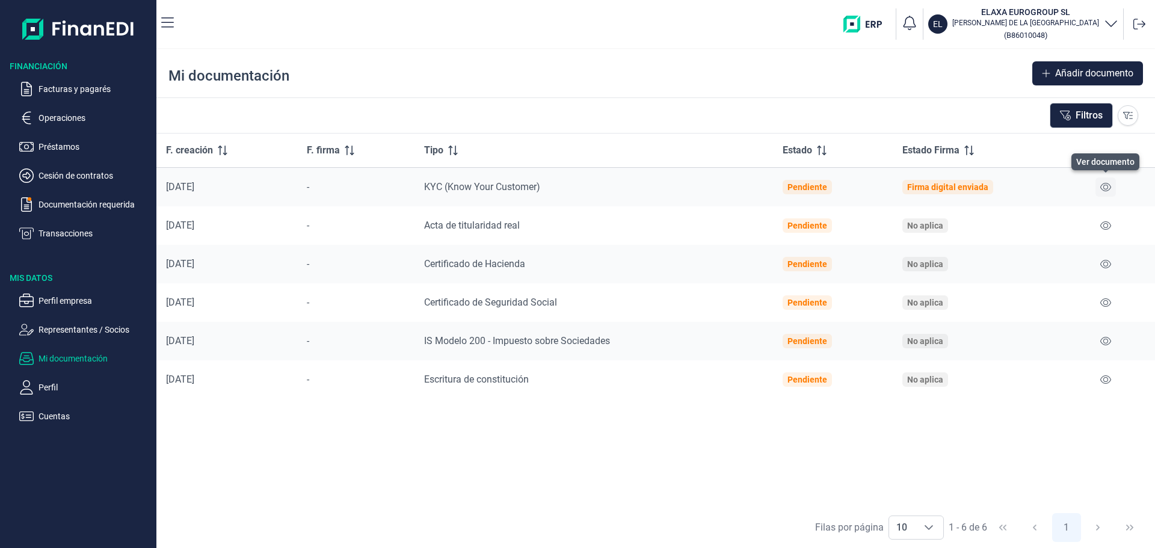
click at [1096, 189] on button at bounding box center [1105, 186] width 20 height 19
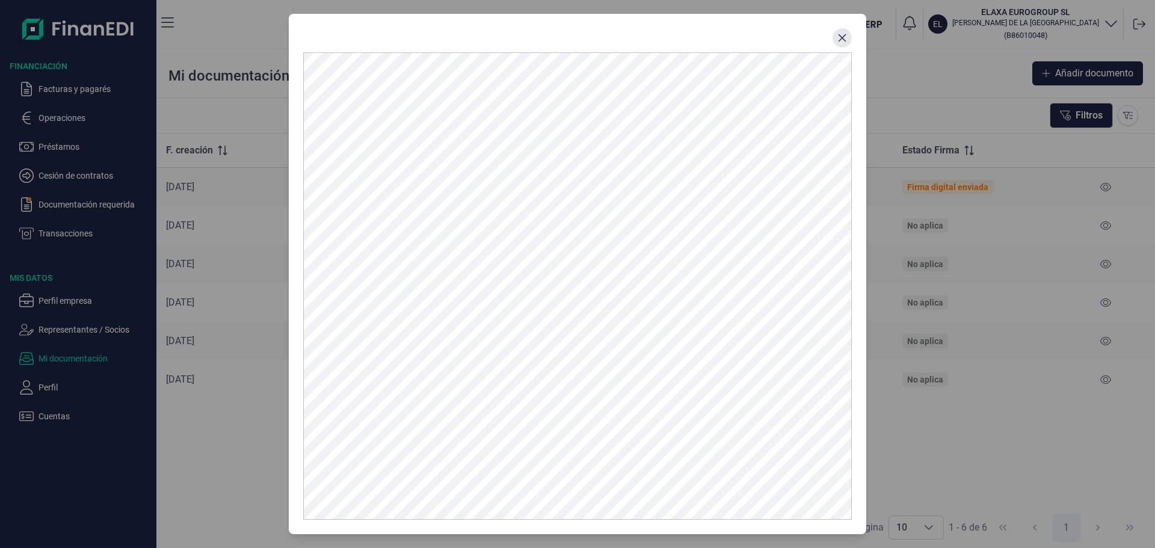
click at [850, 41] on button "Close" at bounding box center [841, 37] width 19 height 19
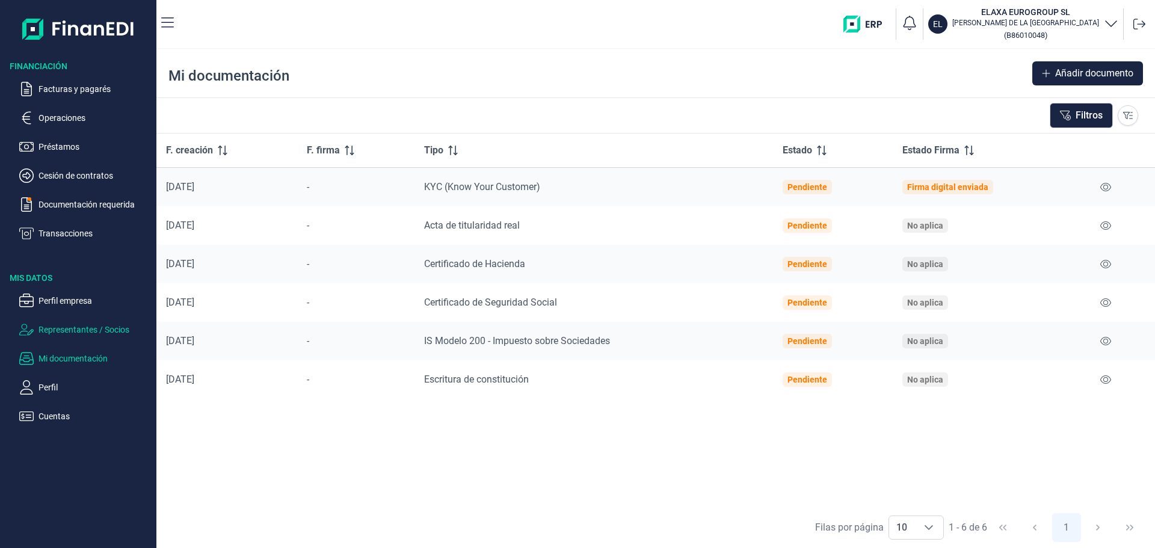
click at [90, 336] on p "Representantes / Socios" at bounding box center [94, 329] width 113 height 14
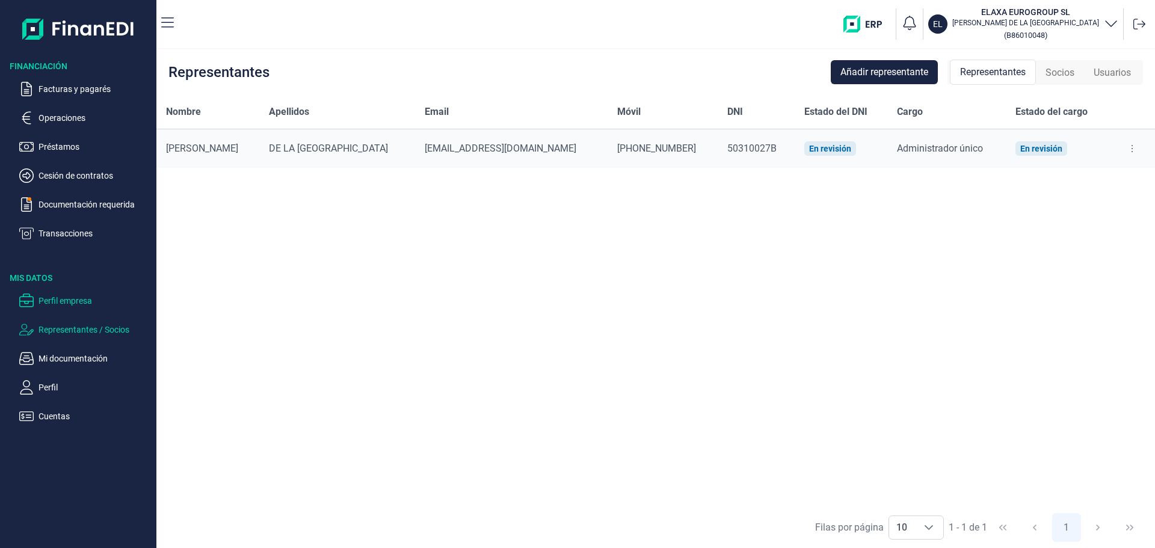
click at [73, 302] on p "Perfil empresa" at bounding box center [94, 300] width 113 height 14
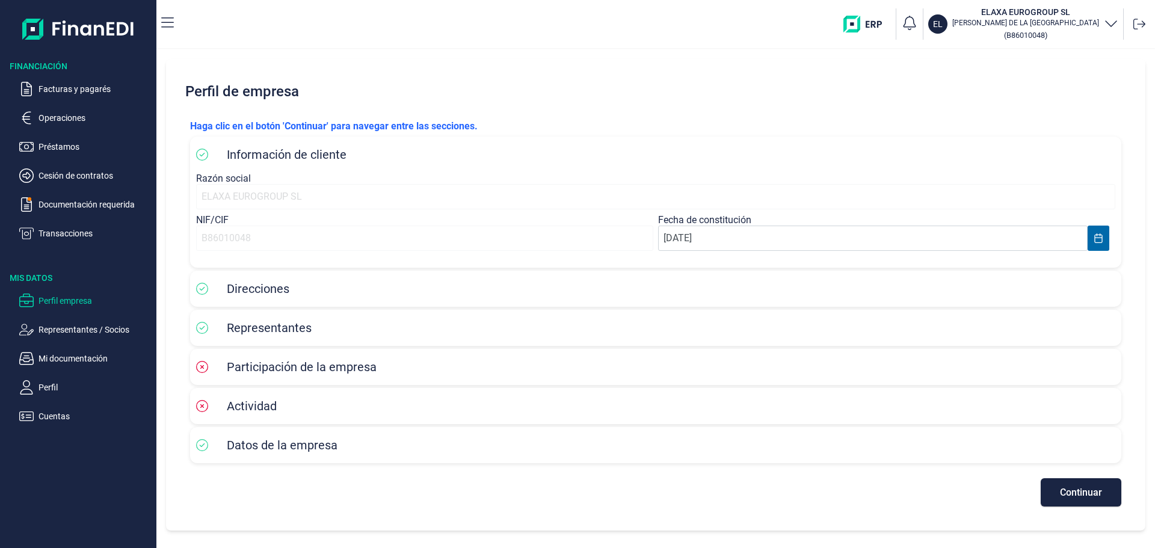
click at [69, 232] on p "Transacciones" at bounding box center [94, 233] width 113 height 14
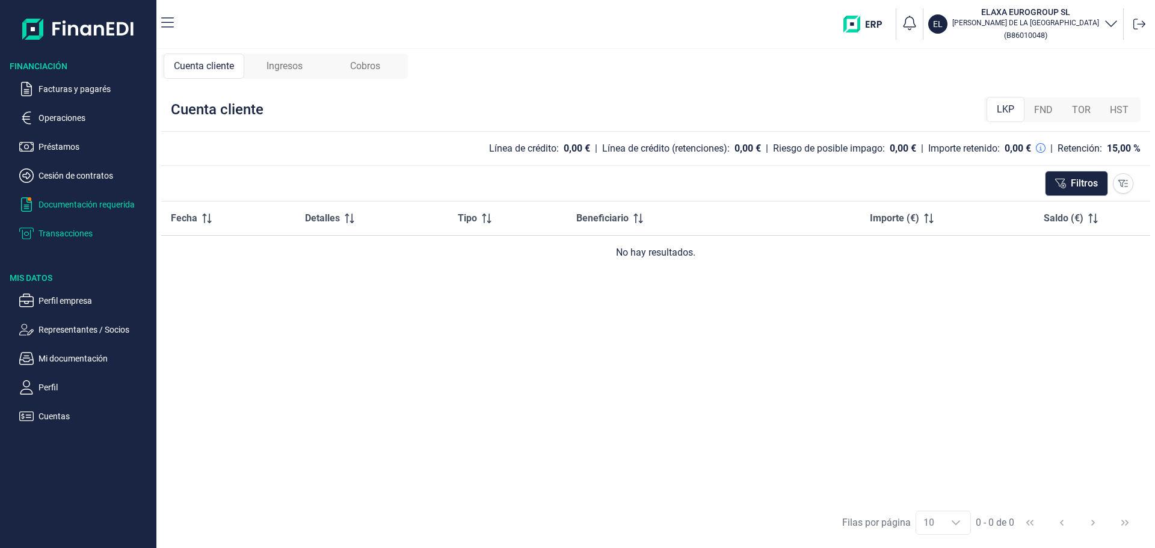
click at [78, 202] on p "Documentación requerida" at bounding box center [94, 204] width 113 height 14
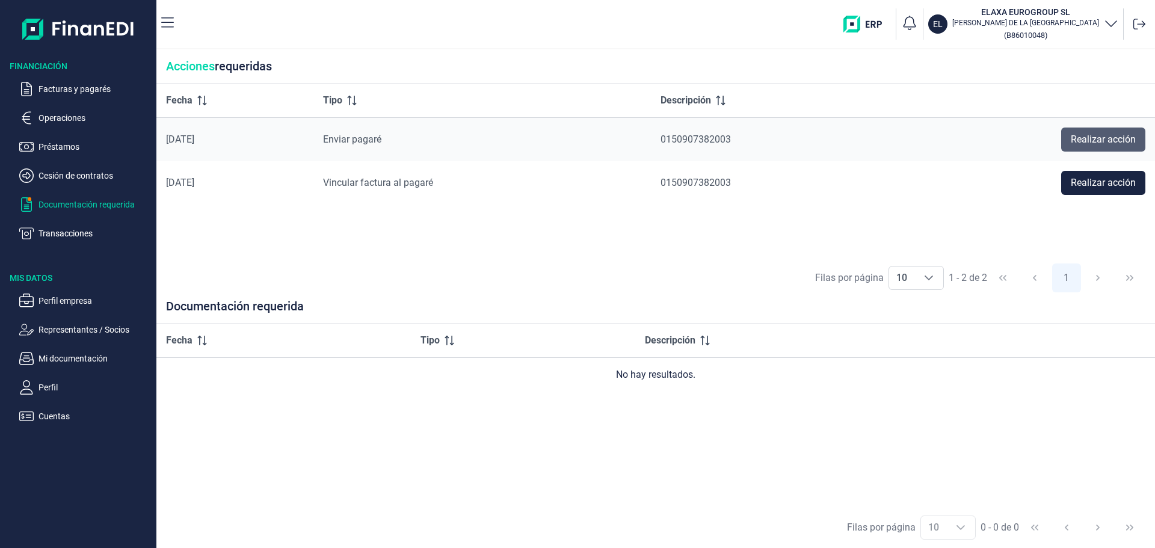
click at [1114, 139] on span "Realizar acción" at bounding box center [1102, 139] width 65 height 14
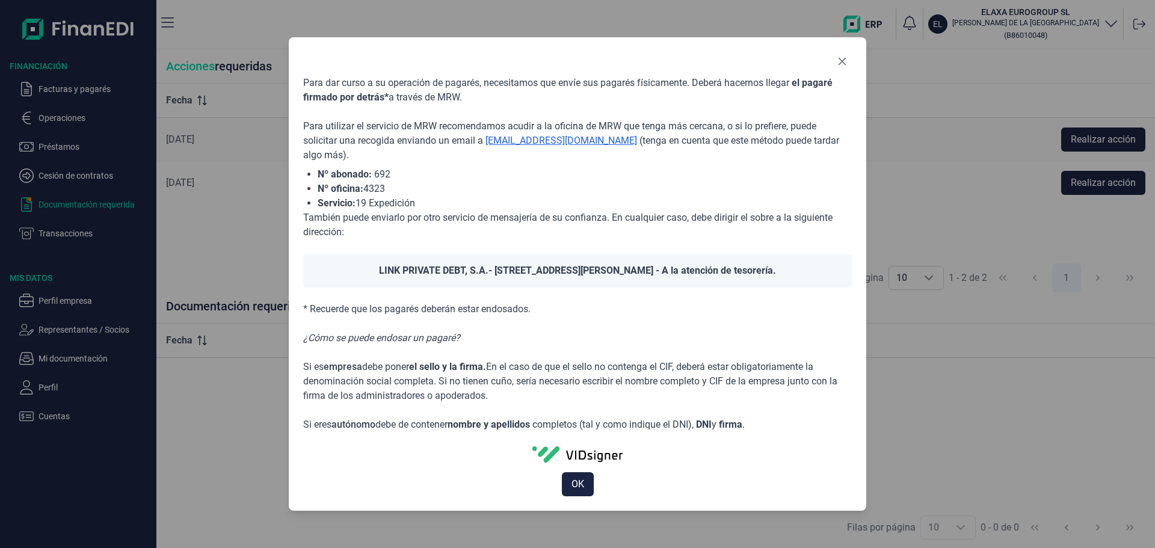
click at [581, 487] on span "OK" at bounding box center [577, 484] width 13 height 14
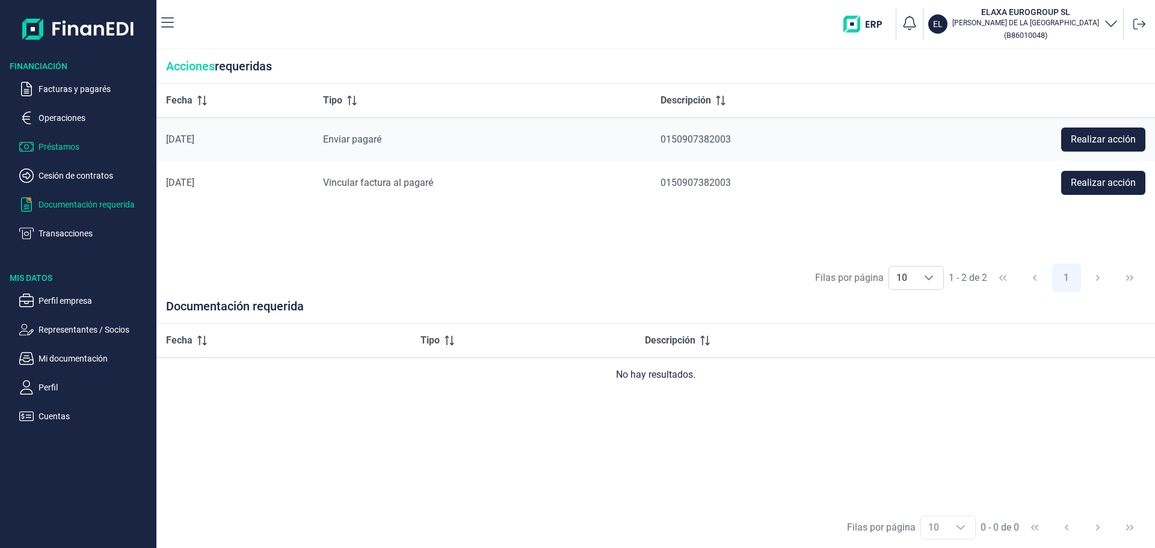
click at [69, 149] on p "Préstamos" at bounding box center [94, 147] width 113 height 14
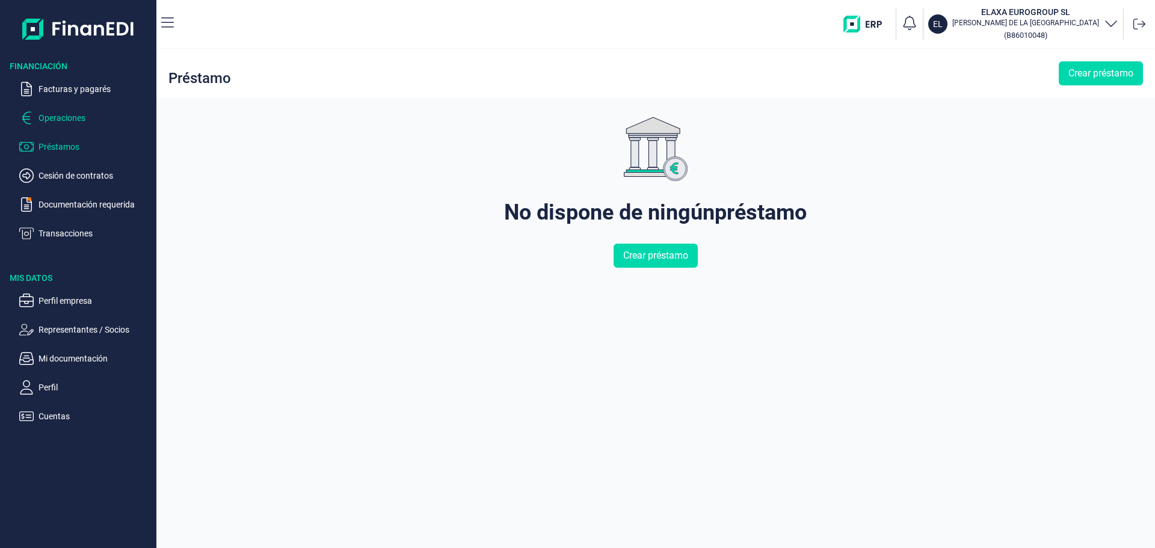
click at [69, 123] on p "Operaciones" at bounding box center [94, 118] width 113 height 14
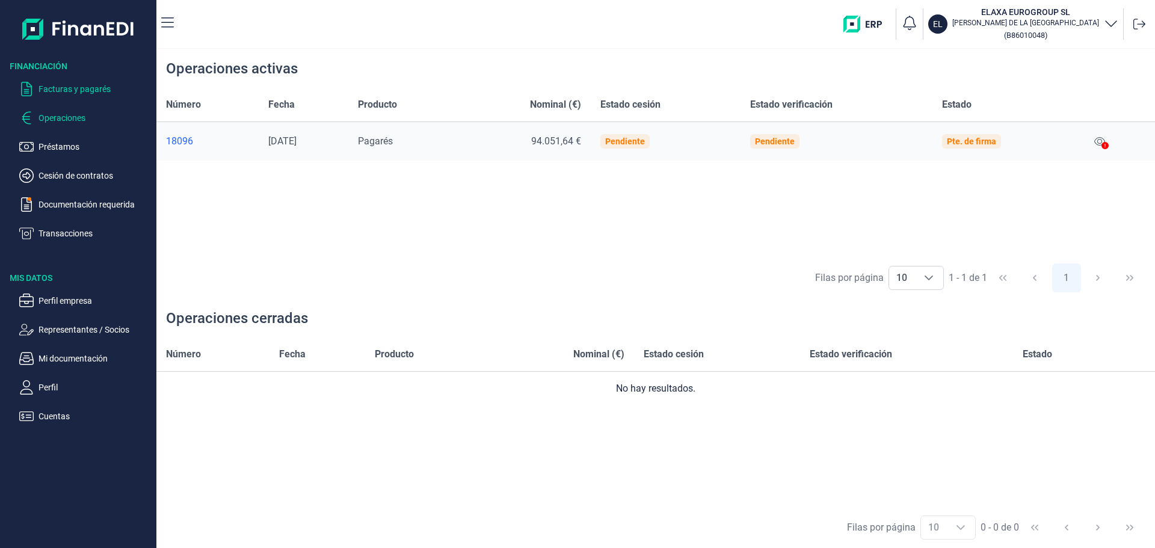
click at [74, 88] on p "Facturas y pagarés" at bounding box center [94, 89] width 113 height 14
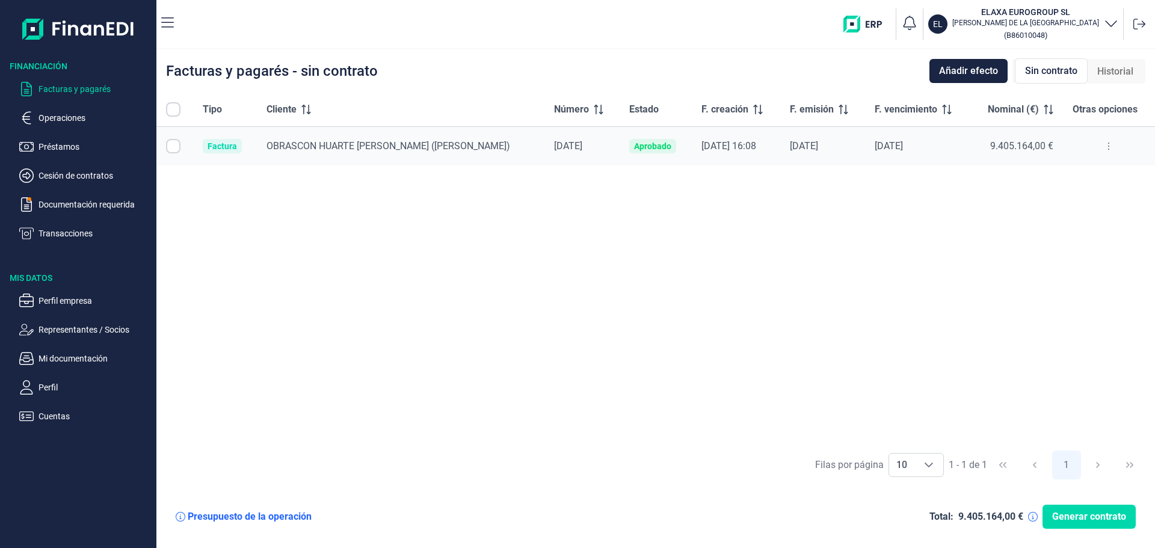
checkbox input "true"
click at [544, 160] on td "[DATE]" at bounding box center [581, 146] width 75 height 39
click at [833, 256] on div "Tipo Cliente Número Estado F. creación F. emisión F. vencimiento Nominal (€) Ot…" at bounding box center [655, 268] width 998 height 351
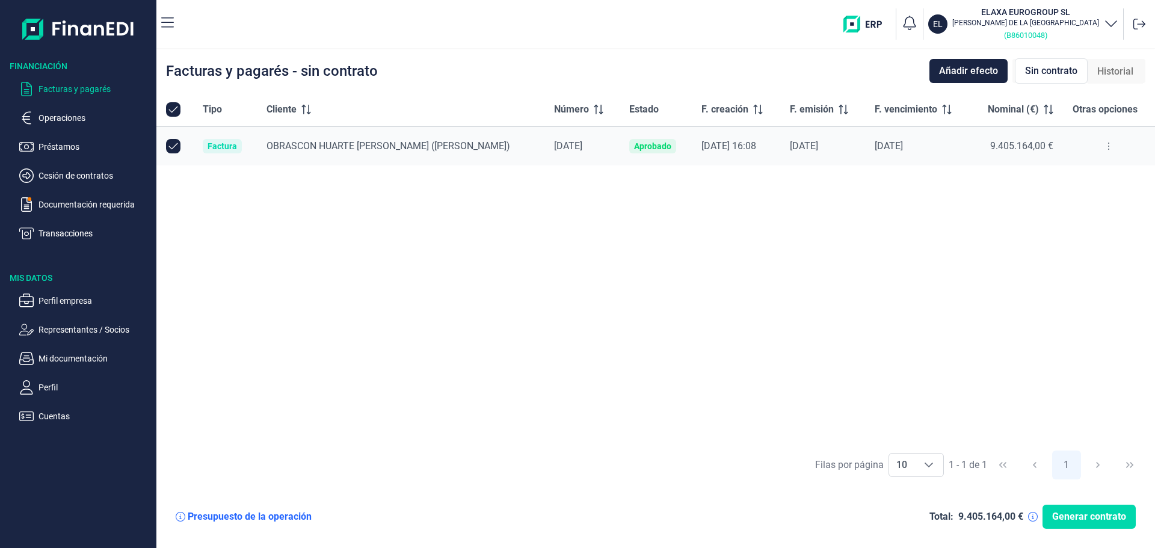
click at [1043, 32] on small "( B86010048 )" at bounding box center [1025, 35] width 43 height 9
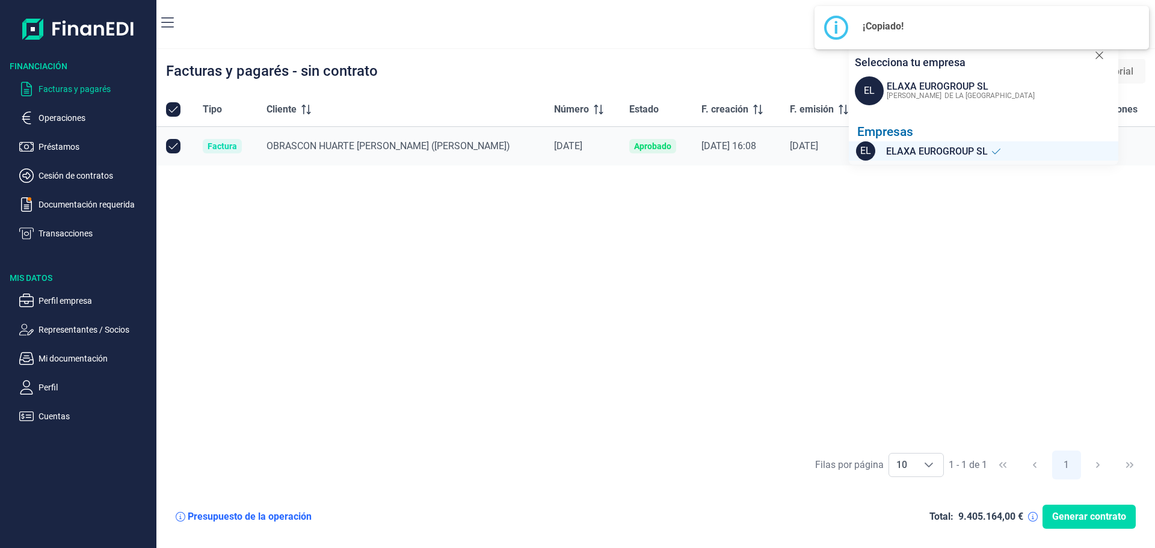
click at [983, 144] on span "ELAXA EUROGROUP SL" at bounding box center [937, 151] width 102 height 15
click at [962, 241] on div "Tipo Cliente Número Estado F. creación F. emisión F. vencimiento Nominal (€) Ot…" at bounding box center [655, 268] width 998 height 351
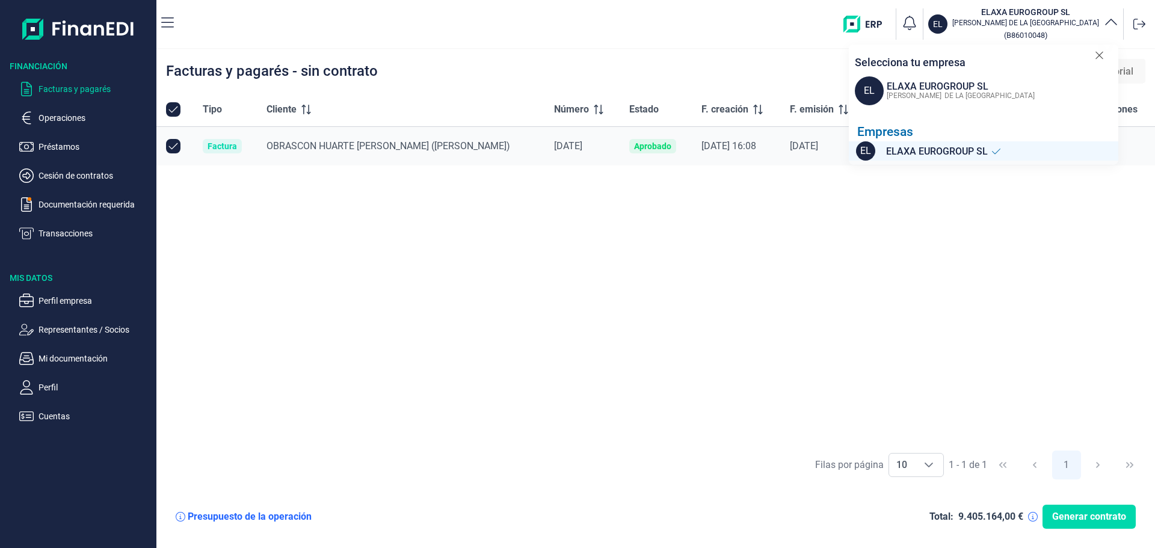
click at [770, 76] on div "Facturas y pagarés - sin contrato Añadir efecto Sin contrato Historial" at bounding box center [655, 70] width 998 height 43
click at [1102, 50] on icon at bounding box center [1098, 55] width 9 height 12
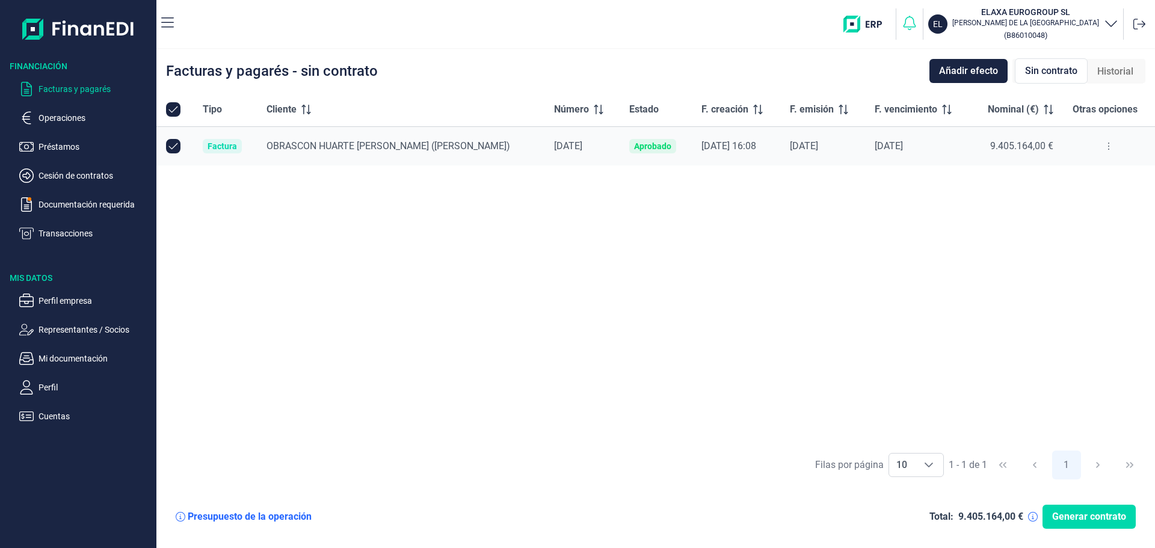
click at [918, 22] on icon "button" at bounding box center [909, 22] width 17 height 17
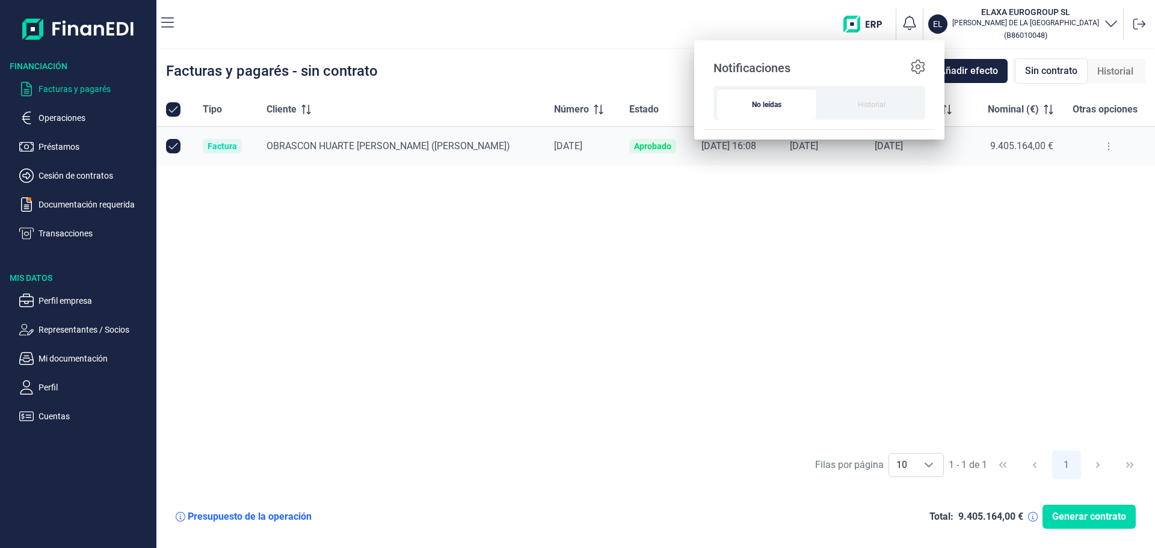
click at [891, 17] on img "button" at bounding box center [867, 24] width 48 height 17
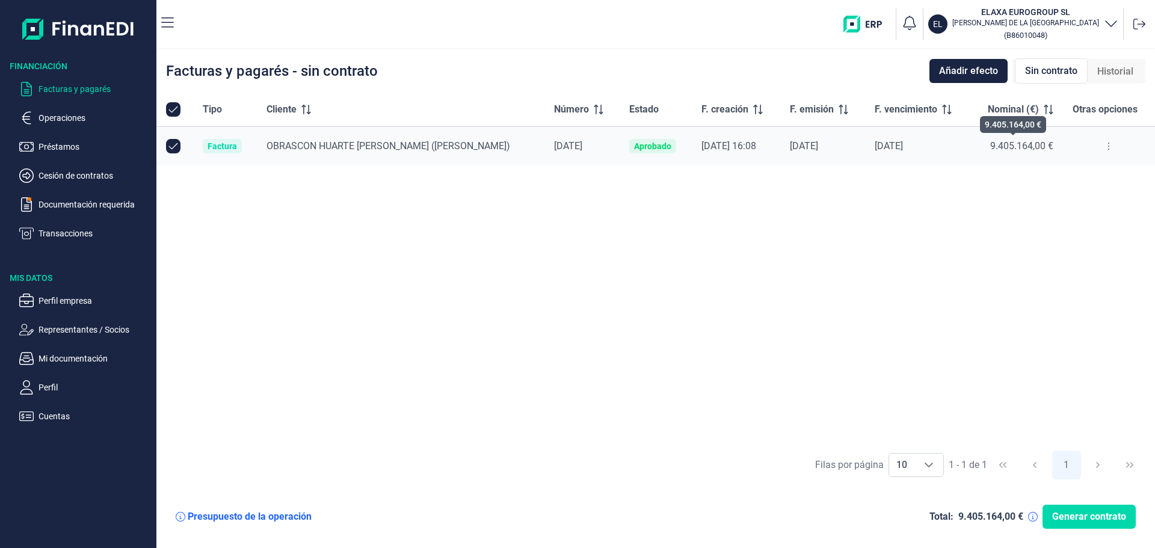
click at [1024, 145] on span "9.405.164,00 €" at bounding box center [1021, 145] width 63 height 11
click at [1101, 148] on button at bounding box center [1108, 146] width 22 height 19
click at [1085, 167] on li "Ver detalle de la factura" at bounding box center [1052, 176] width 124 height 22
click at [1043, 176] on span "Ver detalle de la factura" at bounding box center [1061, 176] width 88 height 12
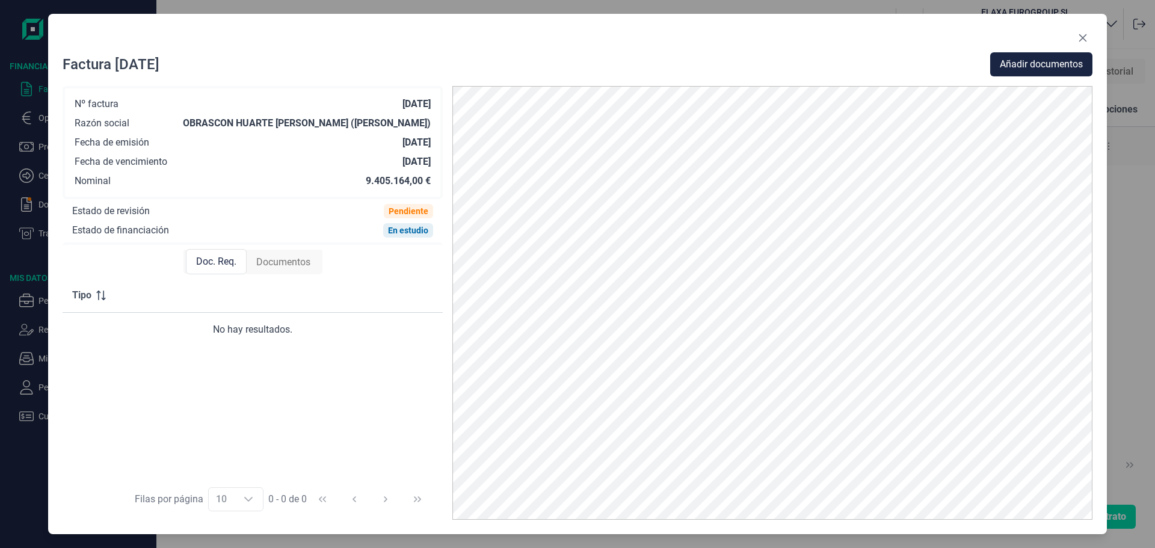
click at [390, 150] on div "Nº factura [DATE] Razón social OBRASCON HUARTE [PERSON_NAME] ([PERSON_NAME]) Fe…" at bounding box center [253, 142] width 356 height 89
click at [388, 176] on div "9.405.164,00 €" at bounding box center [398, 181] width 65 height 12
drag, startPoint x: 388, startPoint y: 176, endPoint x: 363, endPoint y: 185, distance: 26.8
click at [380, 180] on div "9.405.164,00 €" at bounding box center [398, 181] width 65 height 12
click at [403, 216] on div "Pendiente" at bounding box center [408, 211] width 49 height 14
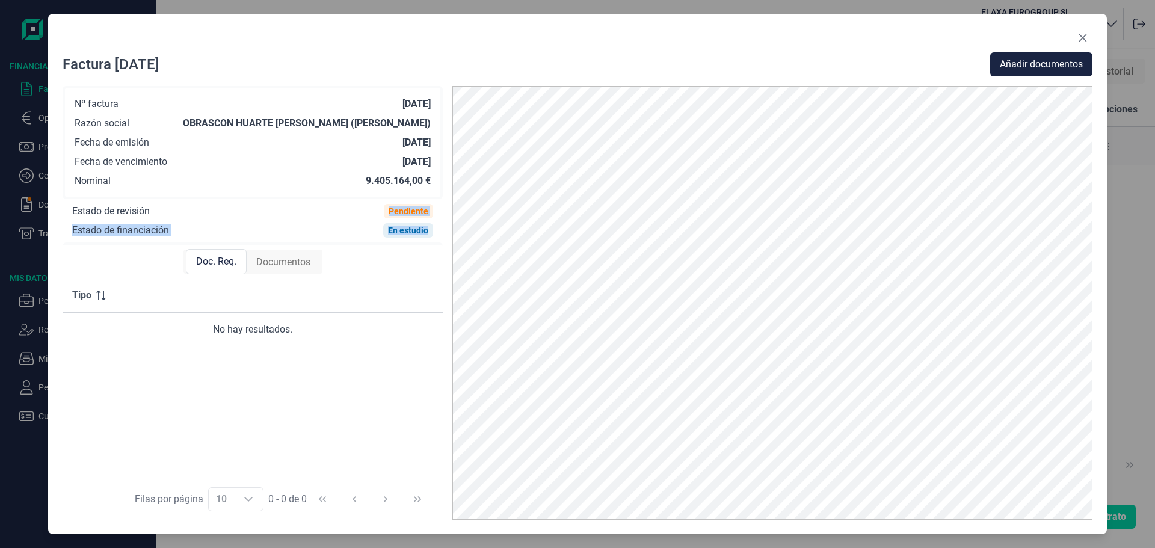
drag, startPoint x: 403, startPoint y: 216, endPoint x: 407, endPoint y: 233, distance: 17.2
click at [407, 233] on div "Nº factura [DATE] Razón social OBRASCON HUARTE [PERSON_NAME] ([PERSON_NAME]) Fe…" at bounding box center [253, 162] width 380 height 152
click at [407, 234] on div "En estudio" at bounding box center [408, 231] width 40 height 10
click at [405, 234] on div "En estudio" at bounding box center [408, 231] width 40 height 10
click at [313, 256] on div "Documentos" at bounding box center [283, 262] width 73 height 24
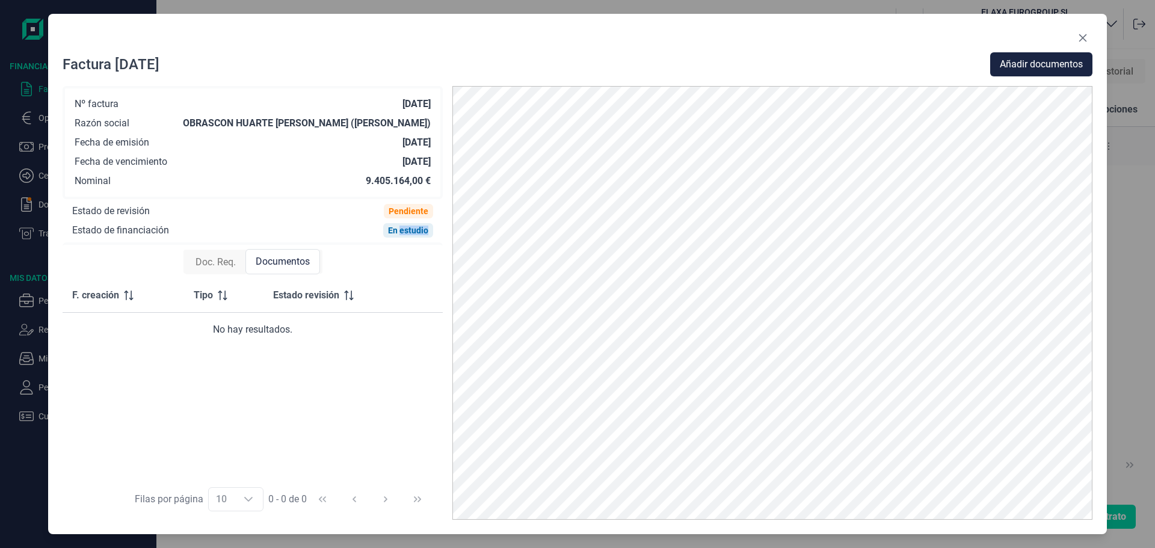
click at [216, 259] on span "Doc. Req." at bounding box center [215, 262] width 40 height 14
drag, startPoint x: 390, startPoint y: 182, endPoint x: 403, endPoint y: 189, distance: 14.9
click at [403, 189] on div "Nº factura [DATE] Razón social OBRASCON HUARTE [PERSON_NAME] ([PERSON_NAME]) Fe…" at bounding box center [253, 142] width 380 height 113
click at [402, 161] on div "[DATE]" at bounding box center [416, 162] width 28 height 12
click at [382, 130] on div "Nº factura [DATE] Razón social OBRASCON HUARTE [PERSON_NAME] ([PERSON_NAME]) Fe…" at bounding box center [253, 142] width 356 height 89
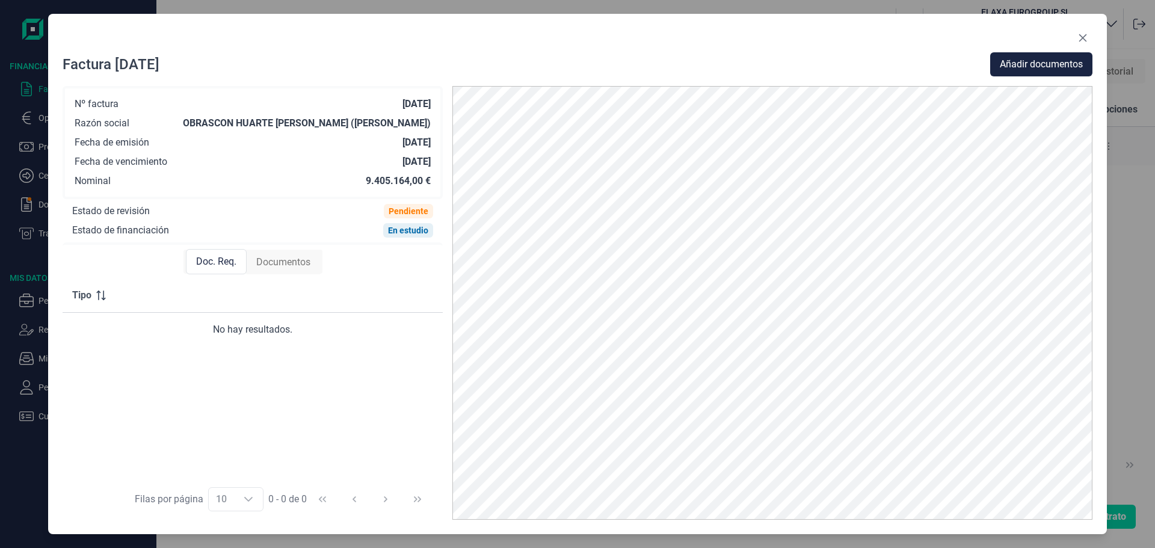
click at [402, 147] on div "[DATE]" at bounding box center [416, 143] width 28 height 12
click at [370, 114] on div "Nº factura [DATE] Razón social OBRASCON HUARTE [PERSON_NAME] ([PERSON_NAME]) Fe…" at bounding box center [253, 142] width 356 height 89
drag, startPoint x: 370, startPoint y: 114, endPoint x: 391, endPoint y: 108, distance: 21.5
drag, startPoint x: 391, startPoint y: 108, endPoint x: 294, endPoint y: 202, distance: 135.2
click at [294, 202] on div "Estado de revisión Pendiente" at bounding box center [253, 208] width 380 height 19
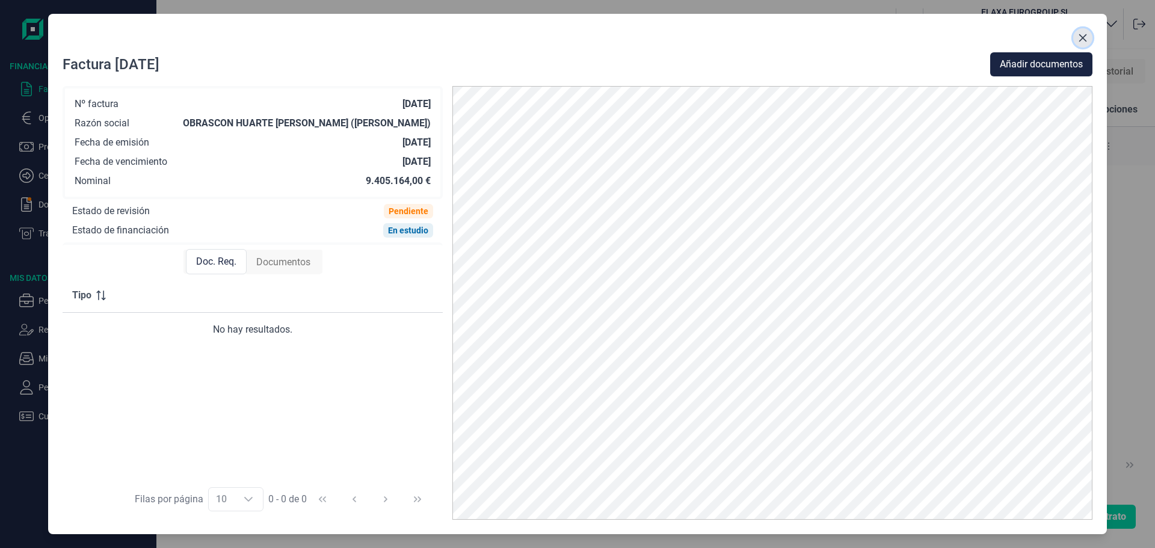
click at [1084, 41] on icon "Close" at bounding box center [1083, 38] width 10 height 10
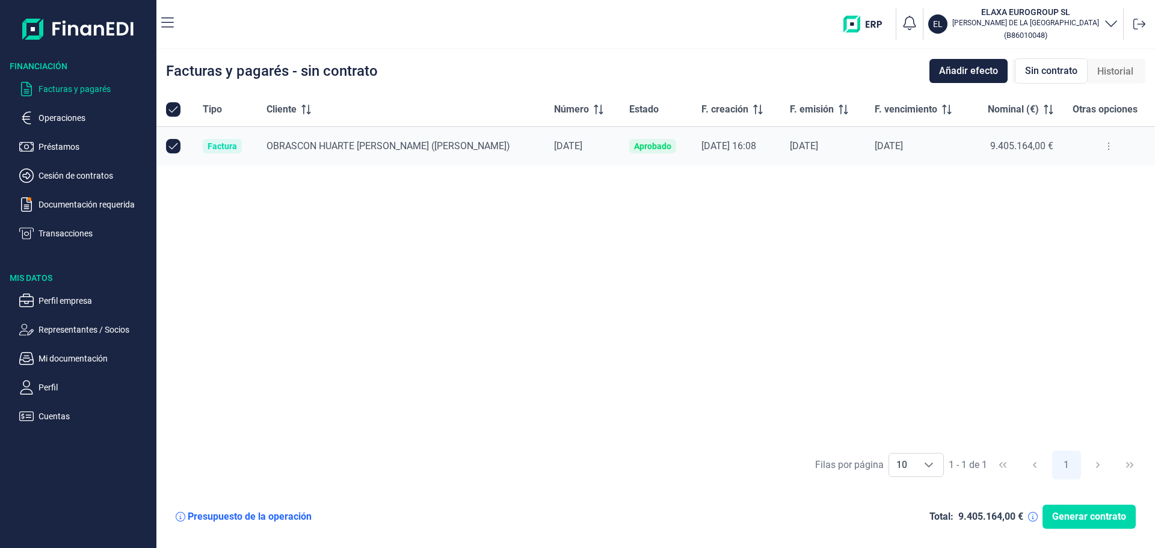
drag, startPoint x: 146, startPoint y: 33, endPoint x: 56, endPoint y: 33, distance: 89.6
click at [56, 33] on div at bounding box center [78, 24] width 156 height 48
checkbox input "true"
click at [619, 138] on td "Aprobado" at bounding box center [655, 146] width 72 height 39
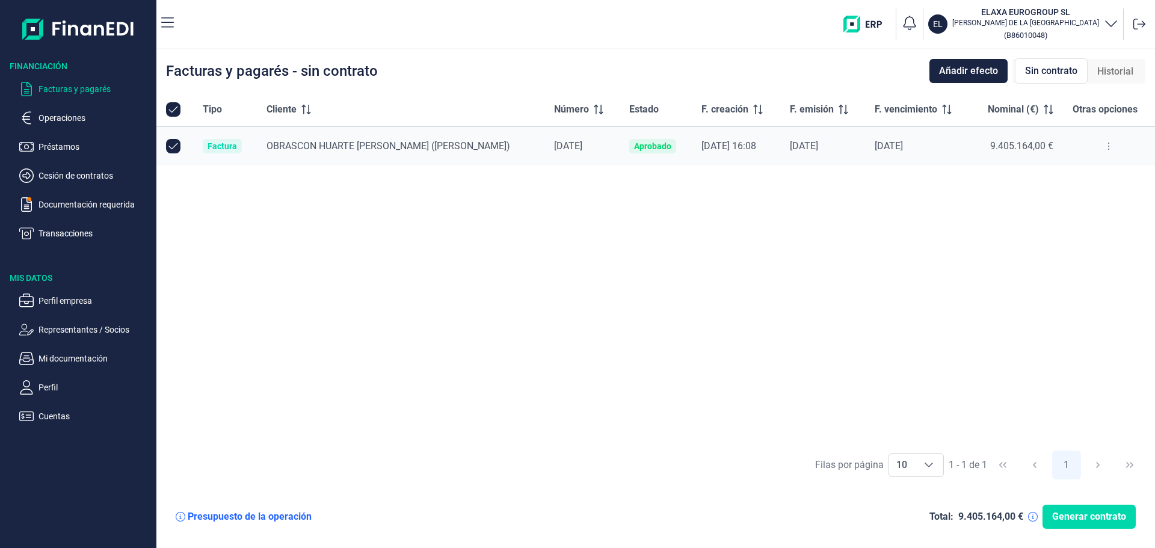
click at [634, 143] on div "Aprobado" at bounding box center [652, 146] width 37 height 10
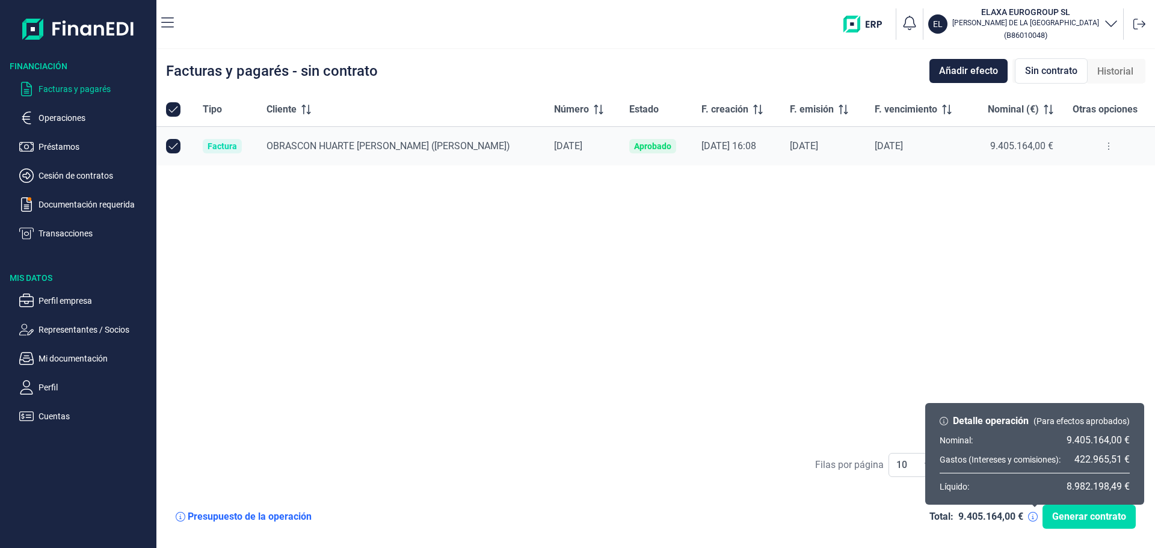
click at [1034, 519] on icon at bounding box center [1033, 517] width 10 height 10
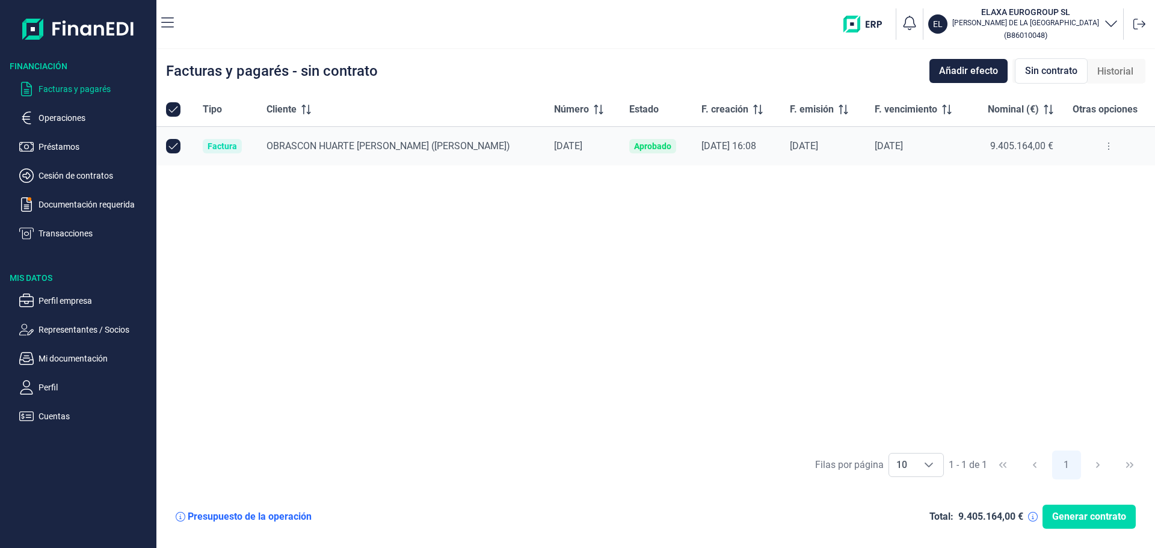
click at [1108, 149] on button at bounding box center [1108, 146] width 22 height 19
click at [1098, 79] on div "Historial" at bounding box center [1114, 72] width 55 height 24
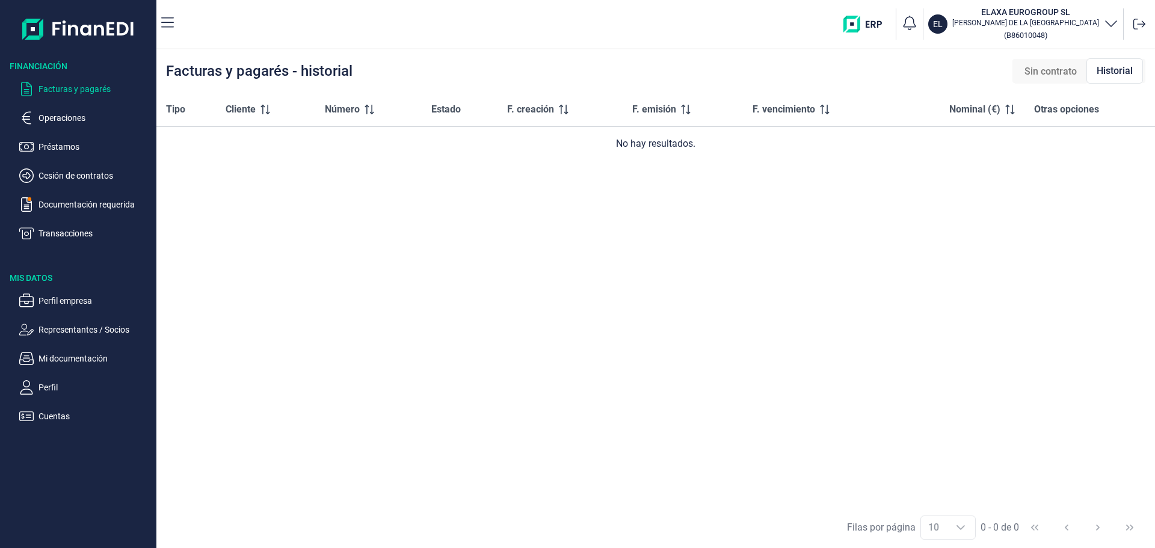
click at [1048, 73] on span "Sin contrato" at bounding box center [1050, 71] width 52 height 14
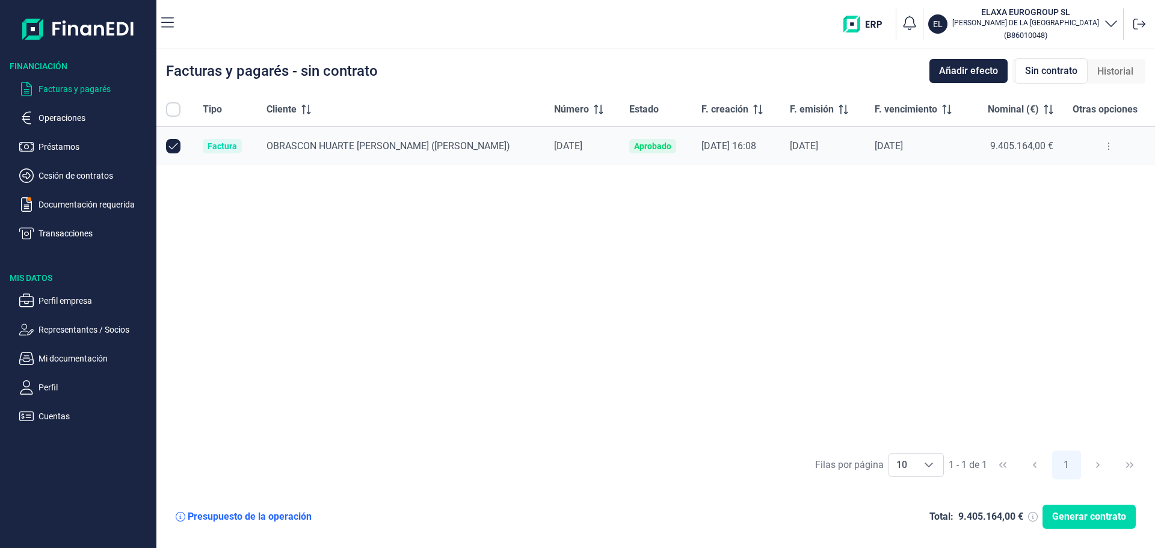
checkbox input "true"
click at [83, 200] on p "Documentación requerida" at bounding box center [94, 204] width 113 height 14
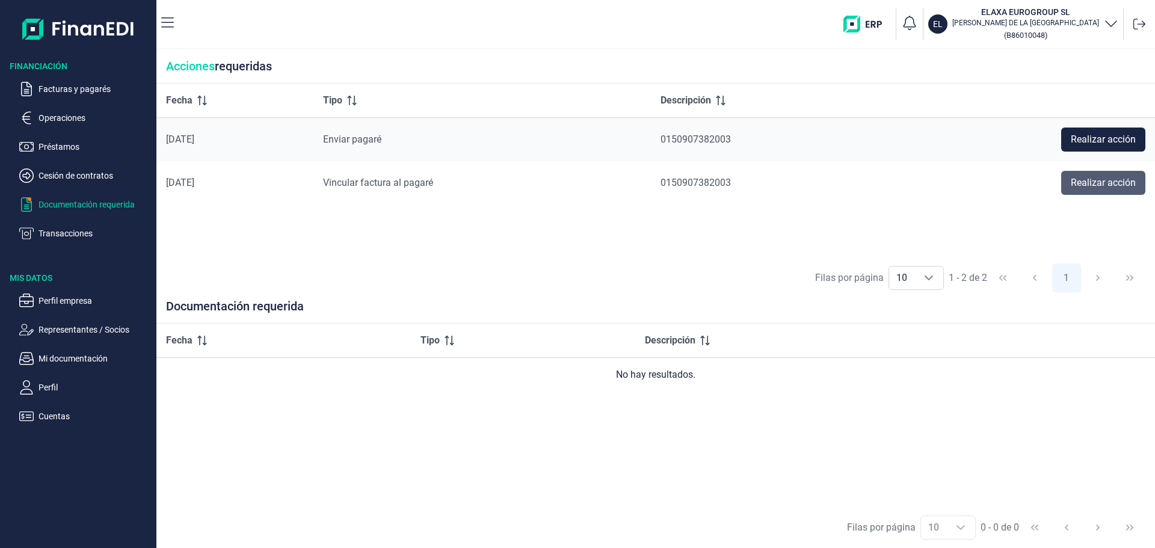
click at [1088, 186] on span "Realizar acción" at bounding box center [1102, 183] width 65 height 14
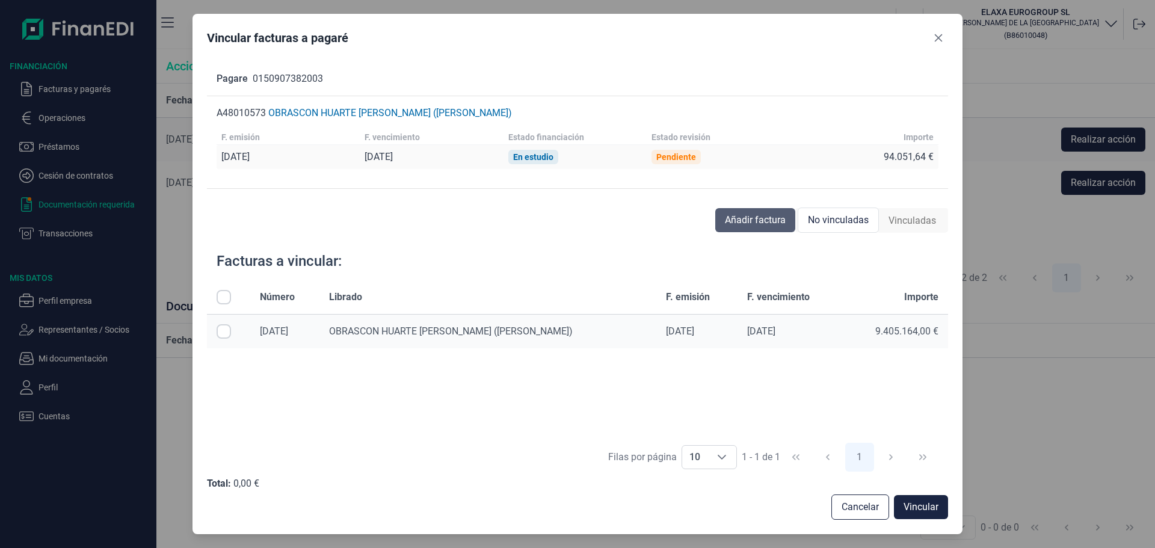
click at [757, 223] on span "Añadir factura" at bounding box center [755, 220] width 61 height 14
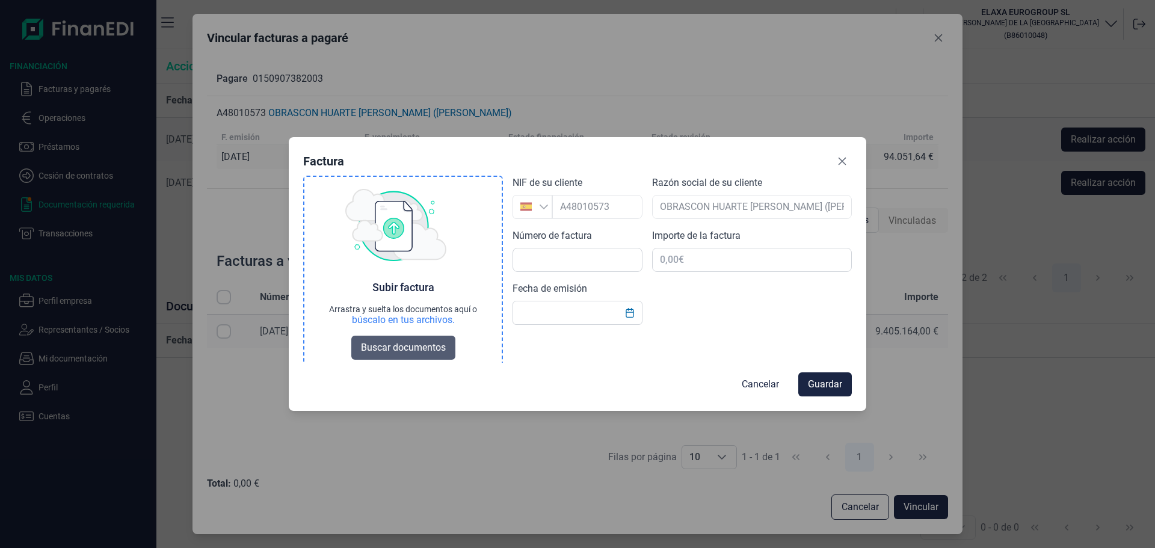
click at [425, 351] on span "Buscar documentos" at bounding box center [403, 347] width 85 height 14
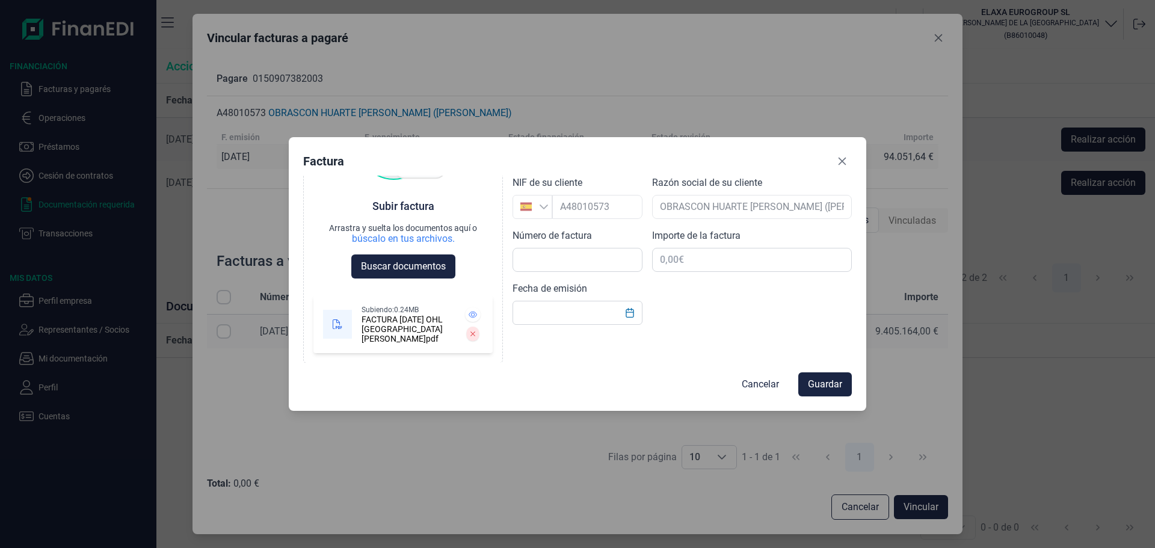
scroll to position [81, 0]
click at [591, 205] on div at bounding box center [597, 207] width 90 height 24
click at [677, 207] on div at bounding box center [752, 207] width 200 height 24
click at [566, 269] on input "text" at bounding box center [577, 260] width 130 height 24
type input "[DATE]"
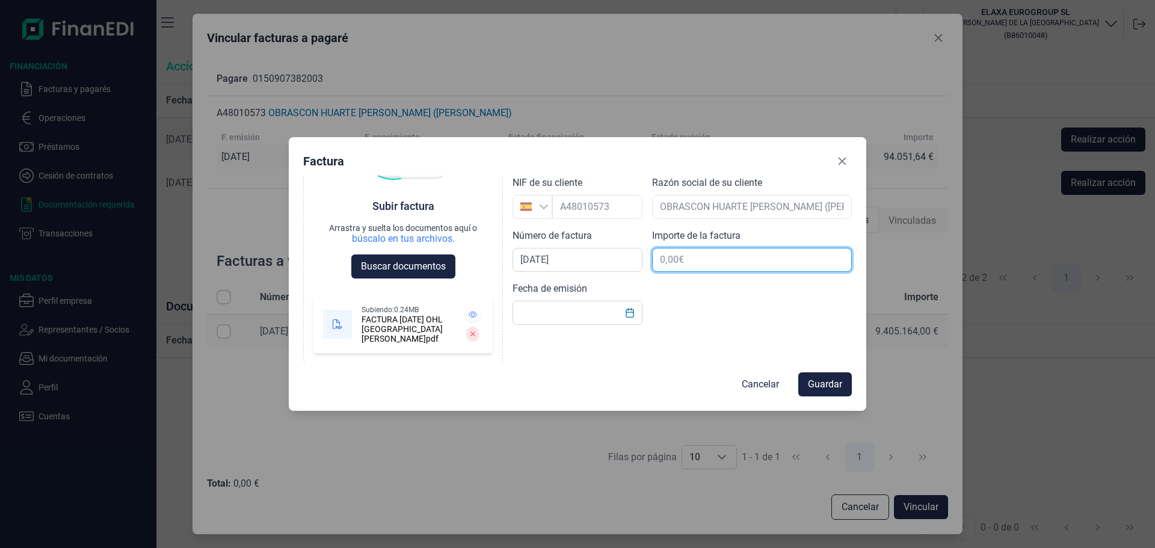
click at [707, 262] on input "text" at bounding box center [752, 260] width 200 height 24
type input "94.051,64 €"
click at [524, 324] on input "text" at bounding box center [577, 313] width 130 height 24
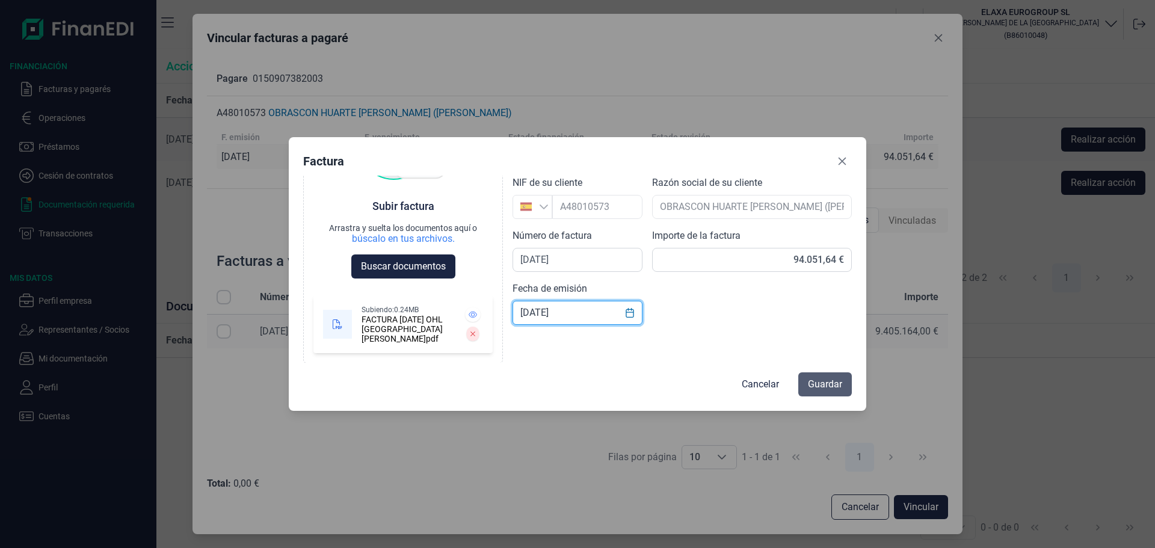
type input "[DATE]"
click at [814, 378] on span "Guardar" at bounding box center [825, 384] width 34 height 14
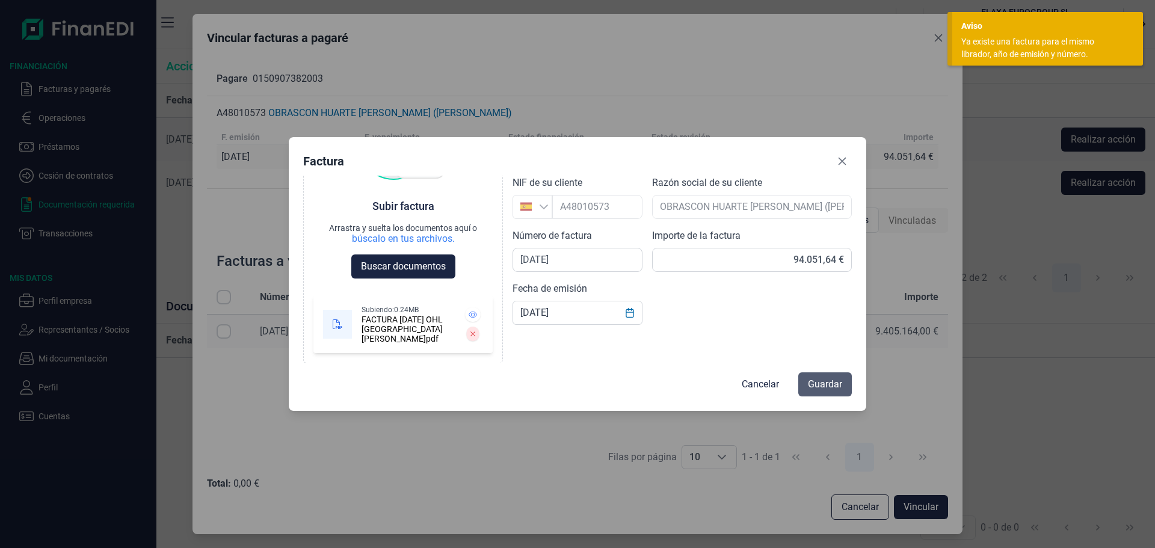
click at [841, 384] on span "Guardar" at bounding box center [825, 384] width 34 height 14
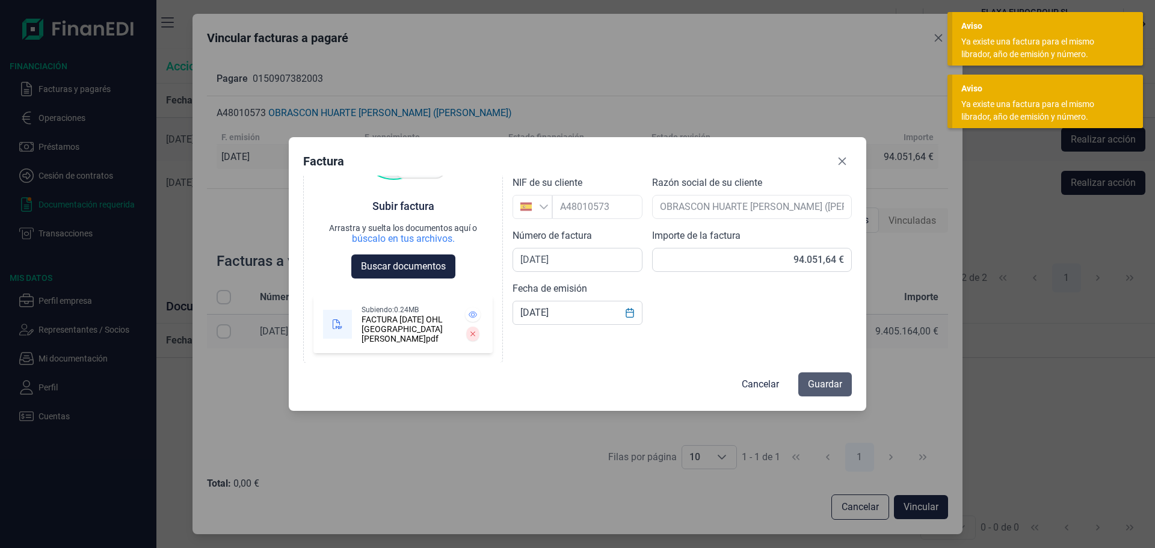
click at [835, 382] on span "Guardar" at bounding box center [825, 384] width 34 height 14
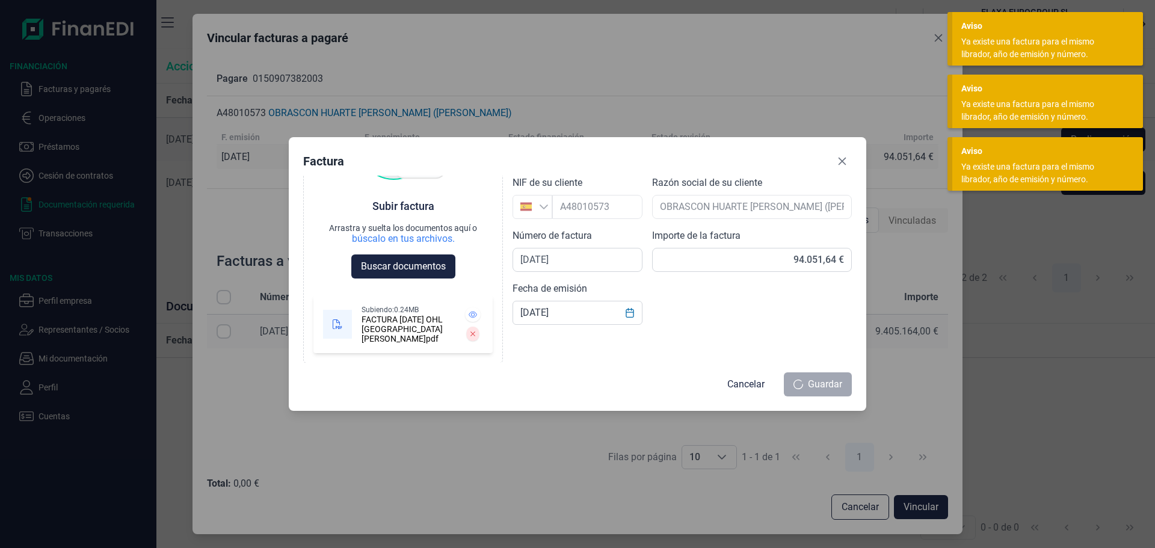
click at [835, 382] on div "Guardar" at bounding box center [818, 384] width 68 height 24
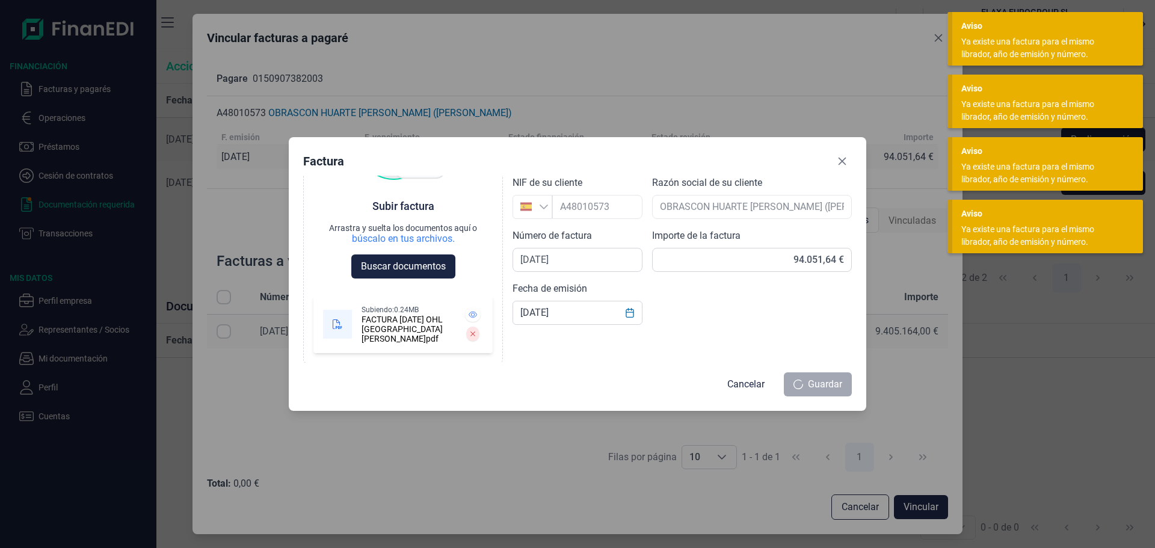
click at [835, 382] on div "Guardar" at bounding box center [818, 384] width 68 height 24
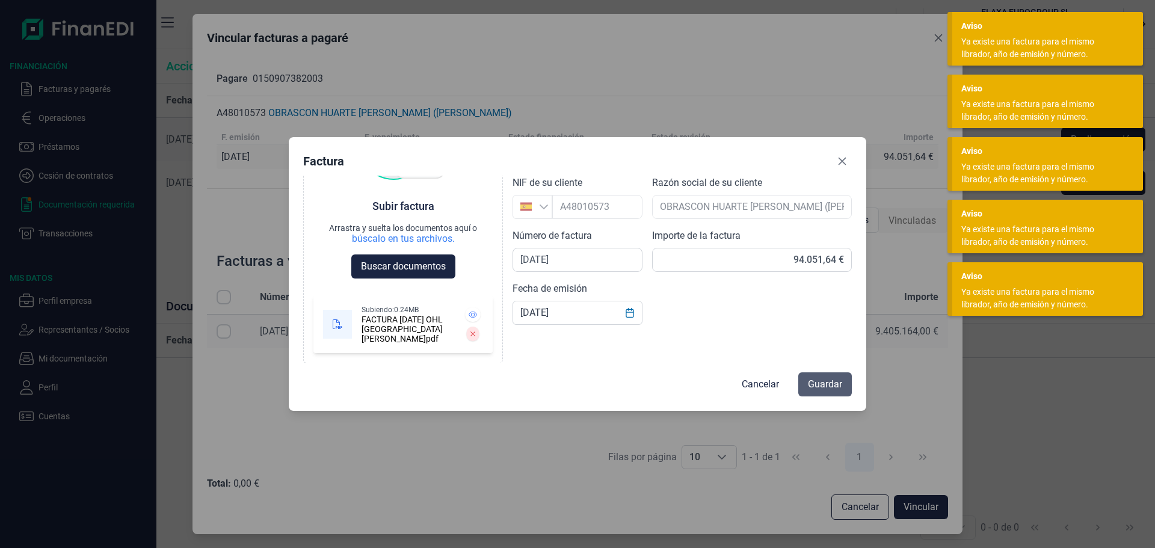
click at [833, 381] on span "Guardar" at bounding box center [825, 384] width 34 height 14
click at [831, 380] on div "Guardar" at bounding box center [818, 384] width 68 height 24
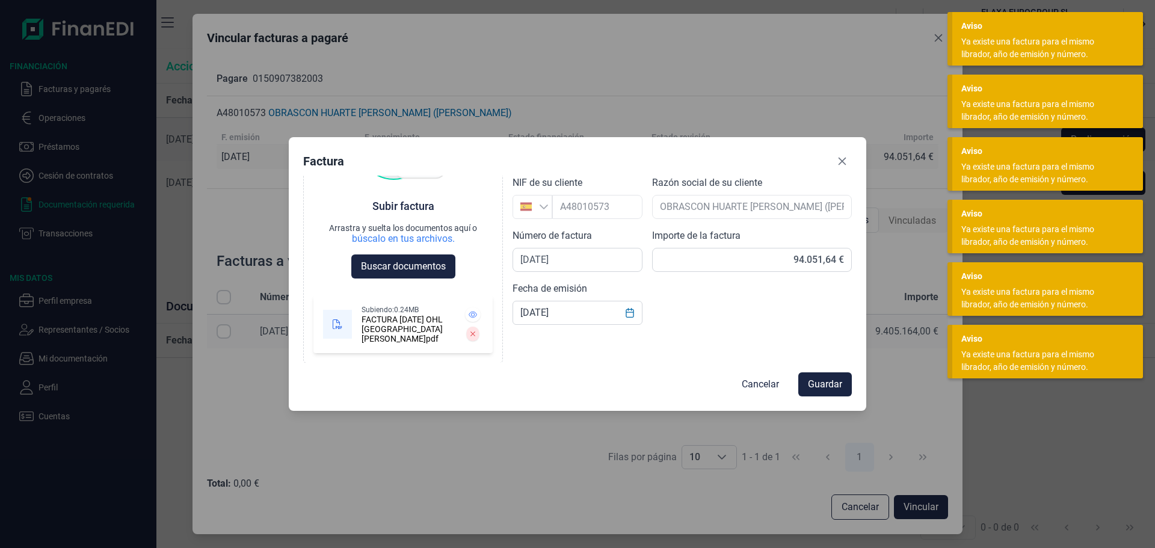
click at [830, 380] on span "Guardar" at bounding box center [825, 384] width 34 height 14
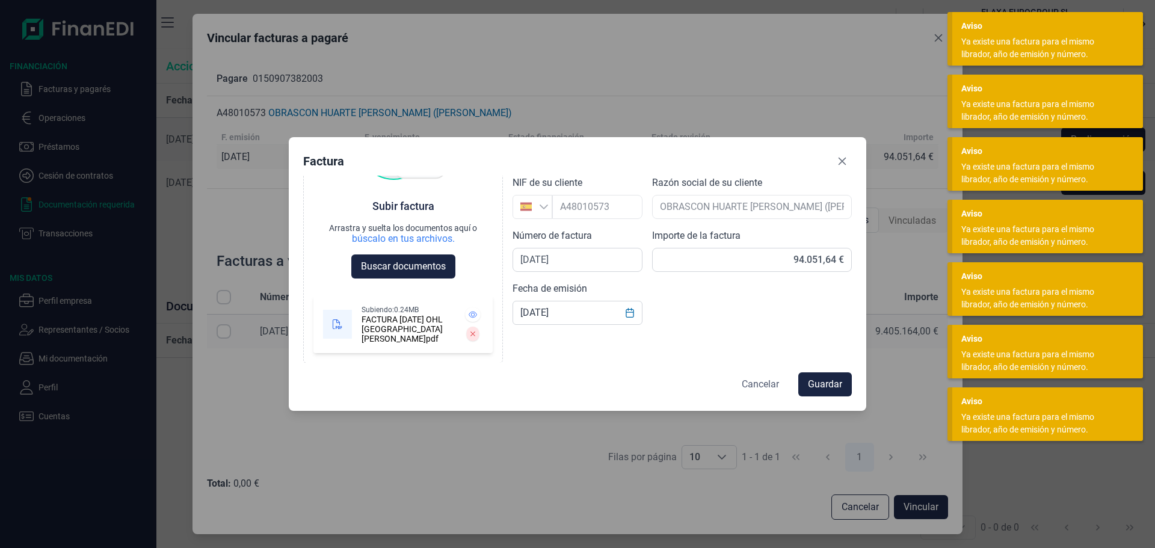
click at [764, 384] on span "Cancelar" at bounding box center [759, 384] width 37 height 14
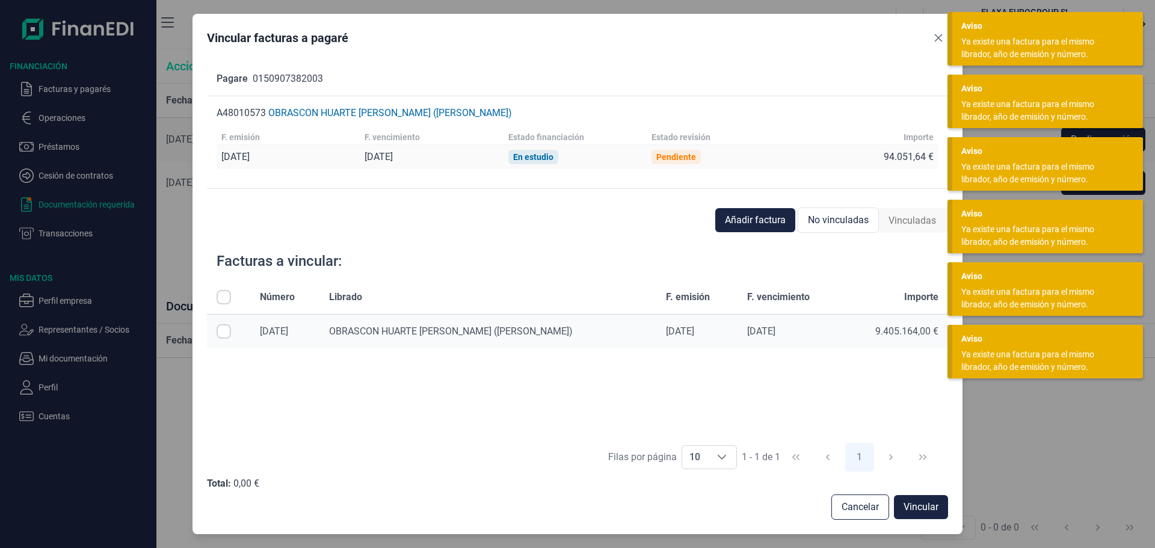
click at [550, 165] on div "[DATE] [DATE] En estudio Pendiente 94.051,64 €" at bounding box center [577, 157] width 722 height 24
click at [939, 43] on button "Close" at bounding box center [938, 37] width 19 height 19
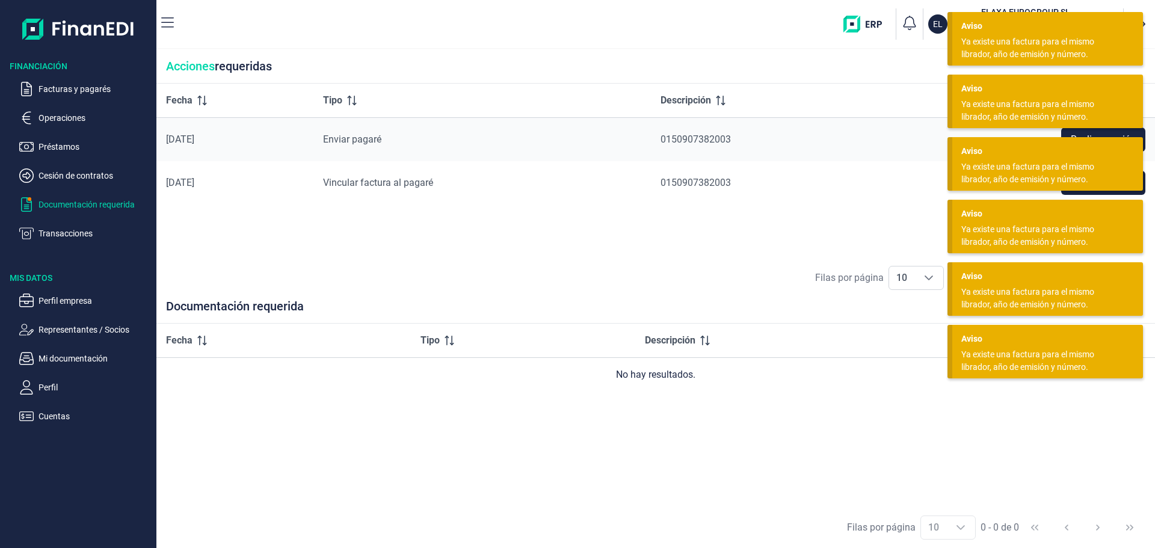
click at [407, 235] on div "Fecha Tipo Descripción [DATE] Enviar [PERSON_NAME] 0150907382003 Realizar acció…" at bounding box center [655, 171] width 998 height 174
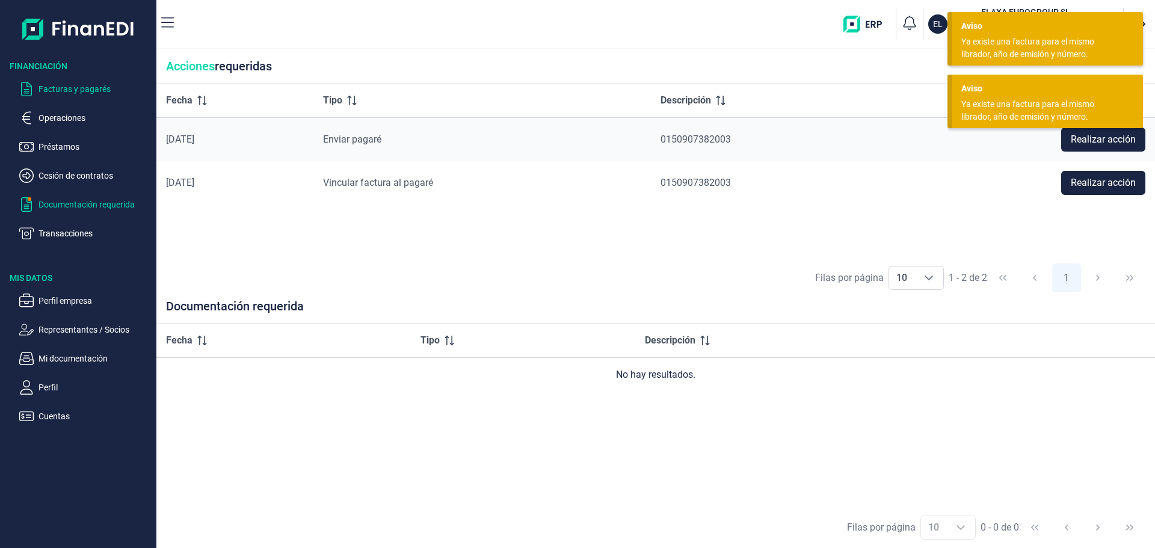
click at [66, 82] on p "Facturas y pagarés" at bounding box center [94, 89] width 113 height 14
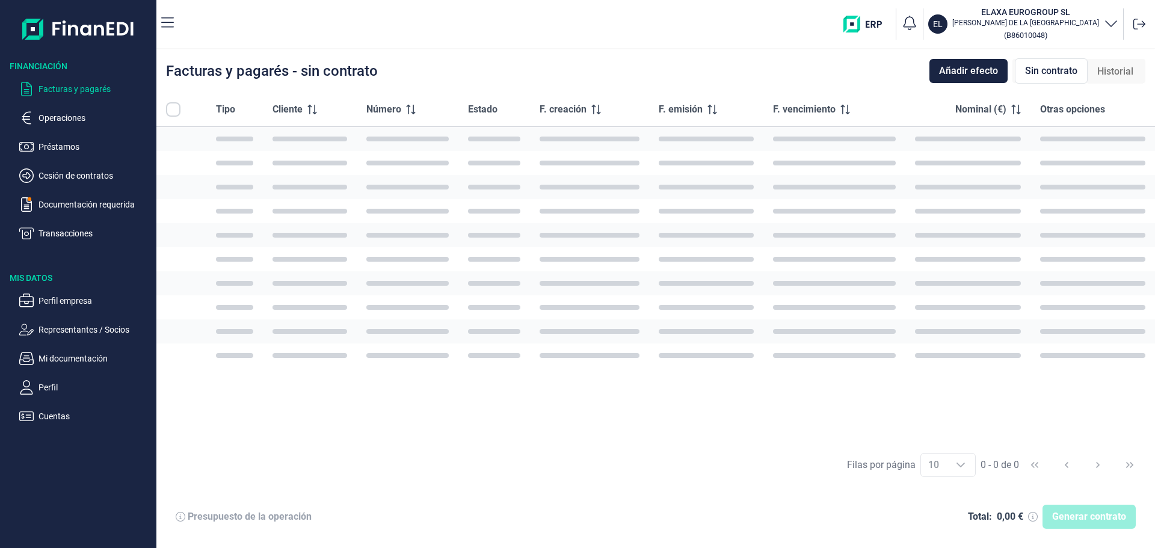
checkbox input "true"
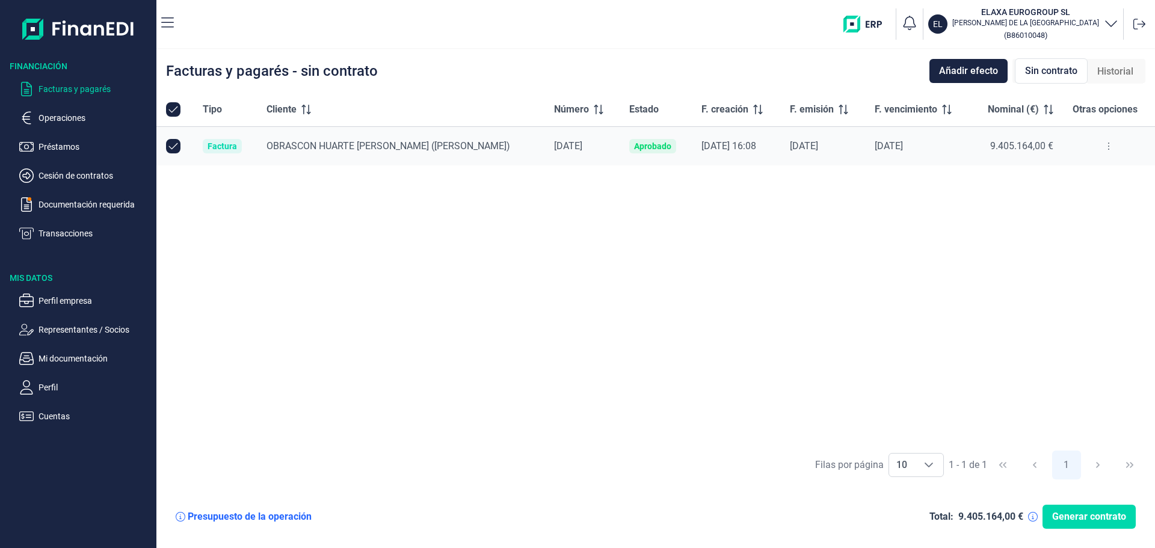
click at [174, 144] on input "Row Unselected null" at bounding box center [173, 146] width 14 height 14
checkbox input "false"
drag, startPoint x: 253, startPoint y: 136, endPoint x: 547, endPoint y: 142, distance: 294.1
click at [554, 149] on span "[DATE]" at bounding box center [568, 145] width 28 height 11
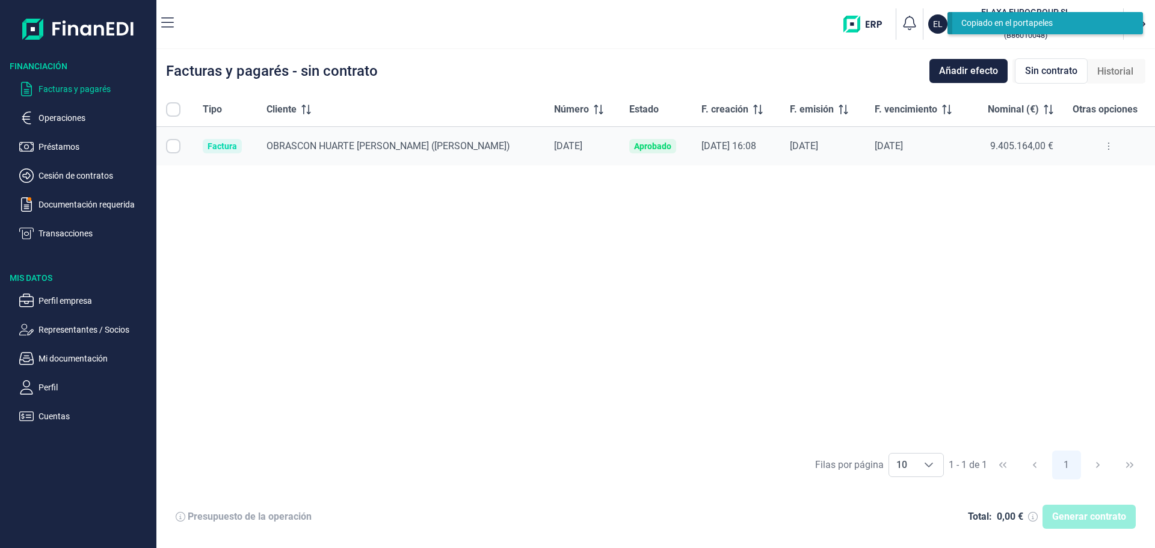
click at [780, 156] on td "[DATE]" at bounding box center [822, 146] width 85 height 39
click at [780, 155] on td "[DATE]" at bounding box center [822, 146] width 85 height 39
click at [692, 140] on td "[DATE] 16:08" at bounding box center [736, 146] width 88 height 39
click at [803, 140] on td "[DATE]" at bounding box center [822, 146] width 85 height 39
drag, startPoint x: 921, startPoint y: 140, endPoint x: 950, endPoint y: 156, distance: 32.6
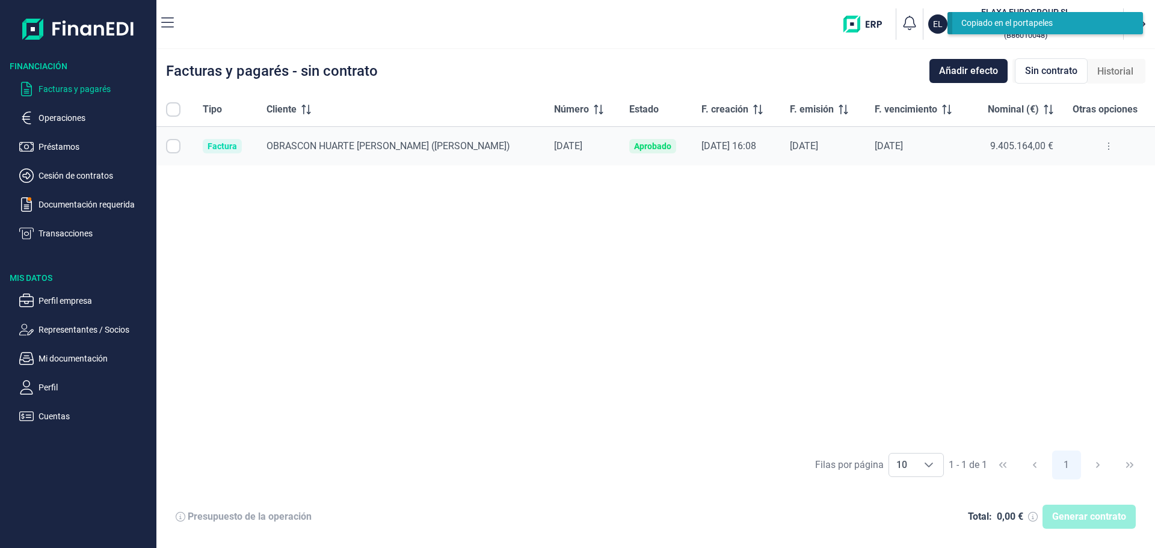
click at [922, 140] on div "[DATE]" at bounding box center [917, 146] width 86 height 12
drag, startPoint x: 990, startPoint y: 168, endPoint x: 1056, endPoint y: 156, distance: 67.3
click at [991, 168] on div "Tipo Cliente Número Estado F. creación F. emisión F. vencimiento Nominal (€) Ot…" at bounding box center [655, 268] width 998 height 351
click at [1025, 149] on span "9.405.164,00 €" at bounding box center [1021, 145] width 63 height 11
click at [1024, 149] on span "9.405.164,00 €" at bounding box center [1021, 145] width 63 height 11
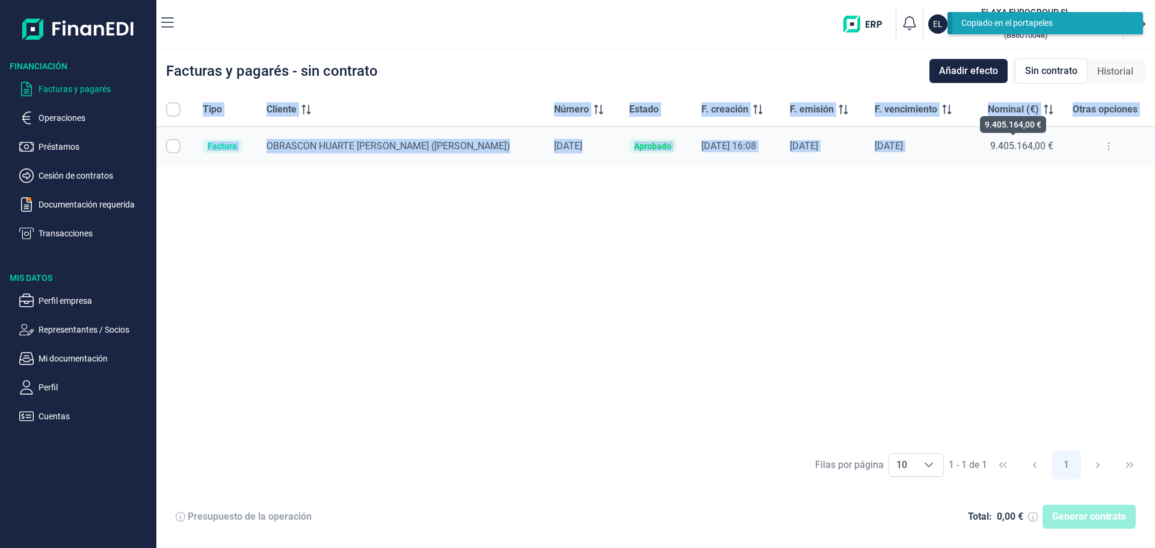
click at [1024, 149] on span "9.405.164,00 €" at bounding box center [1021, 145] width 63 height 11
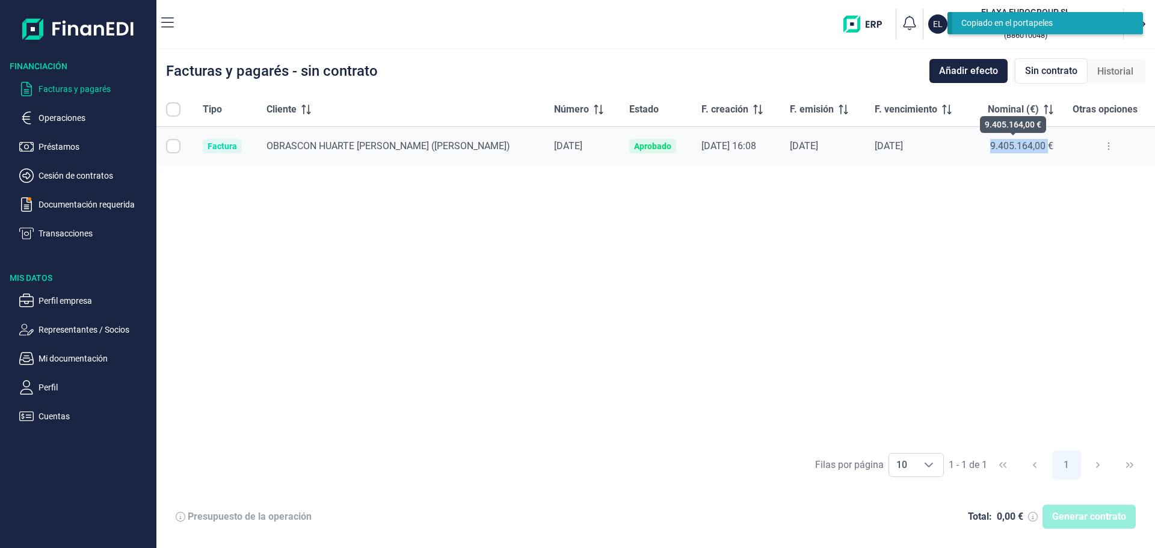
click at [1024, 149] on span "9.405.164,00 €" at bounding box center [1021, 145] width 63 height 11
click at [1099, 153] on button at bounding box center [1108, 146] width 22 height 19
click at [852, 238] on div "Tipo Cliente Número Estado F. creación F. emisión F. vencimiento Nominal (€) Ot…" at bounding box center [655, 268] width 998 height 351
click at [1112, 65] on span "Historial" at bounding box center [1115, 71] width 36 height 14
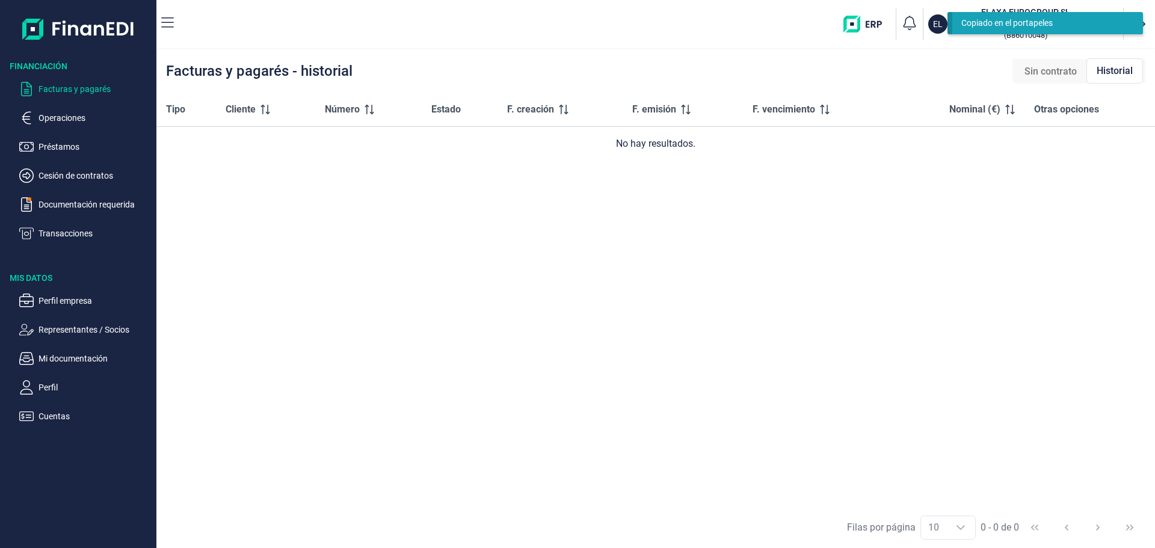
click at [1061, 67] on span "Sin contrato" at bounding box center [1050, 71] width 52 height 14
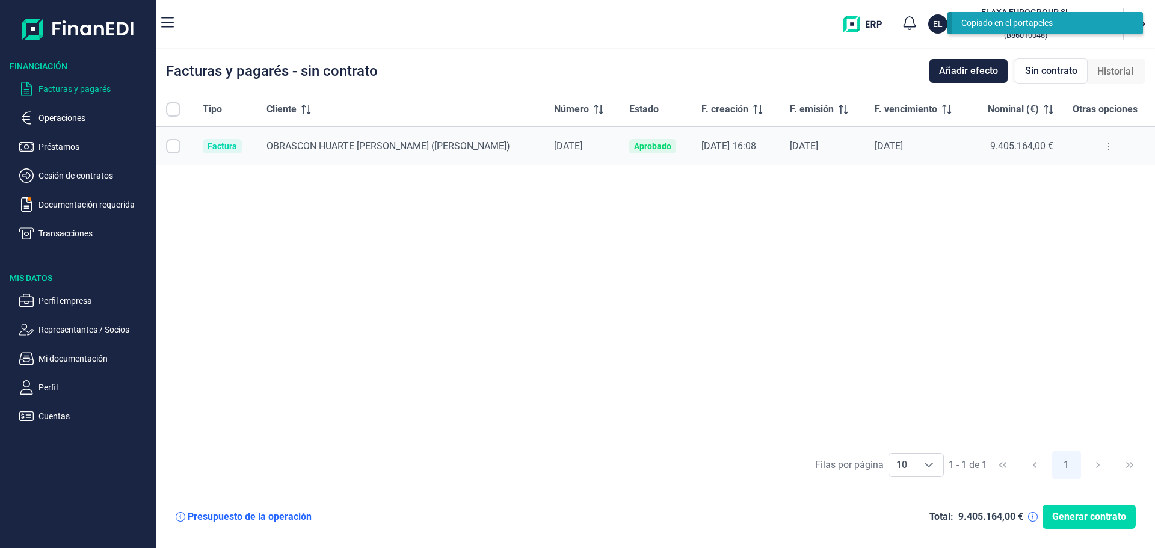
checkbox input "true"
click at [1097, 520] on span "Generar contrato" at bounding box center [1089, 516] width 74 height 14
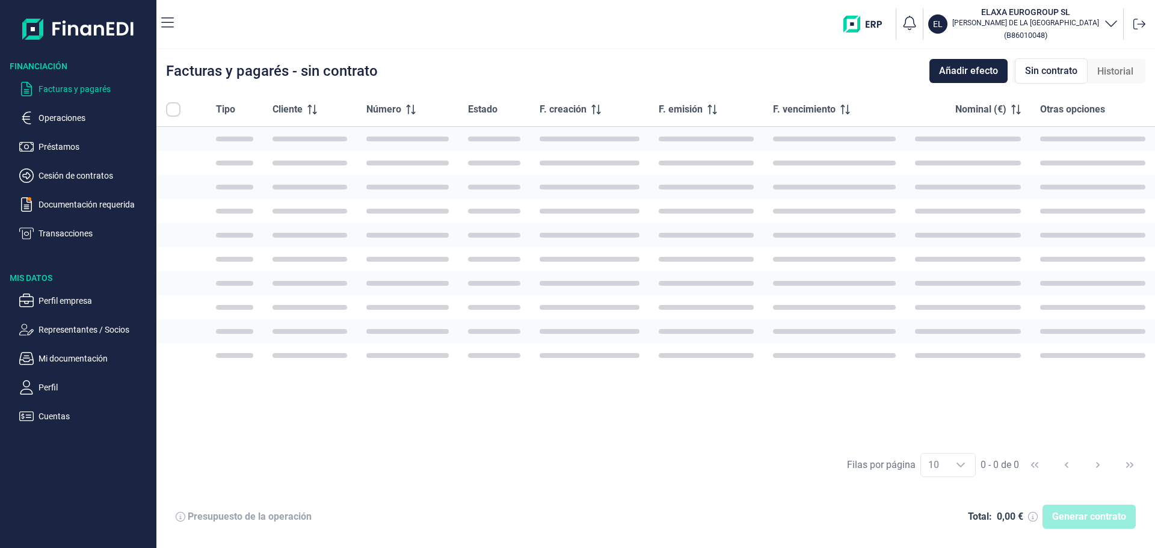
checkbox input "true"
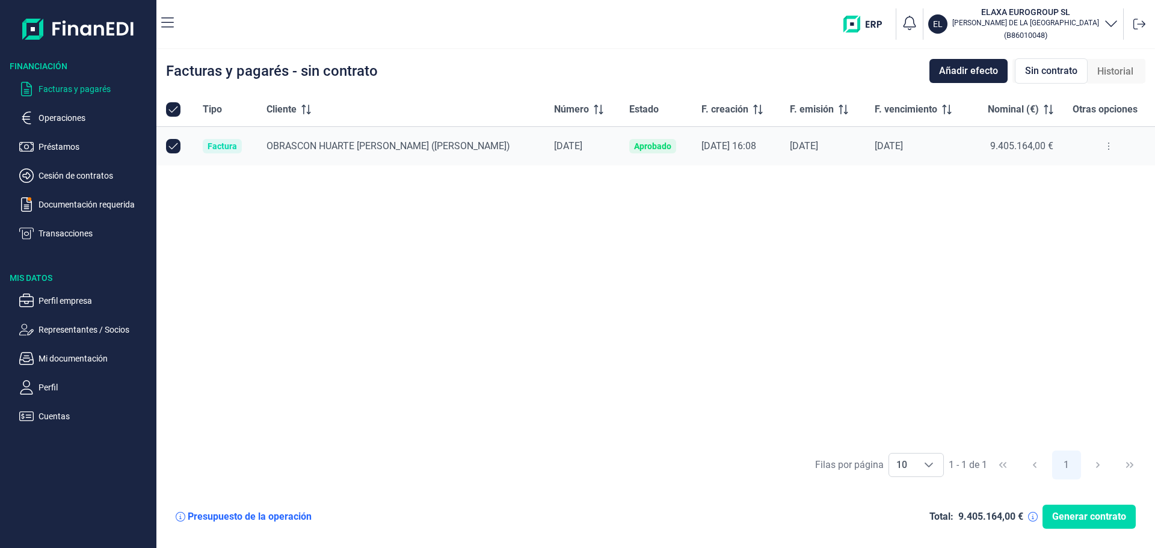
click at [621, 242] on div "Tipo Cliente Número Estado F. creación F. emisión F. vencimiento Nominal (€) Ot…" at bounding box center [655, 268] width 998 height 351
click at [84, 200] on p "Documentación requerida" at bounding box center [94, 204] width 113 height 14
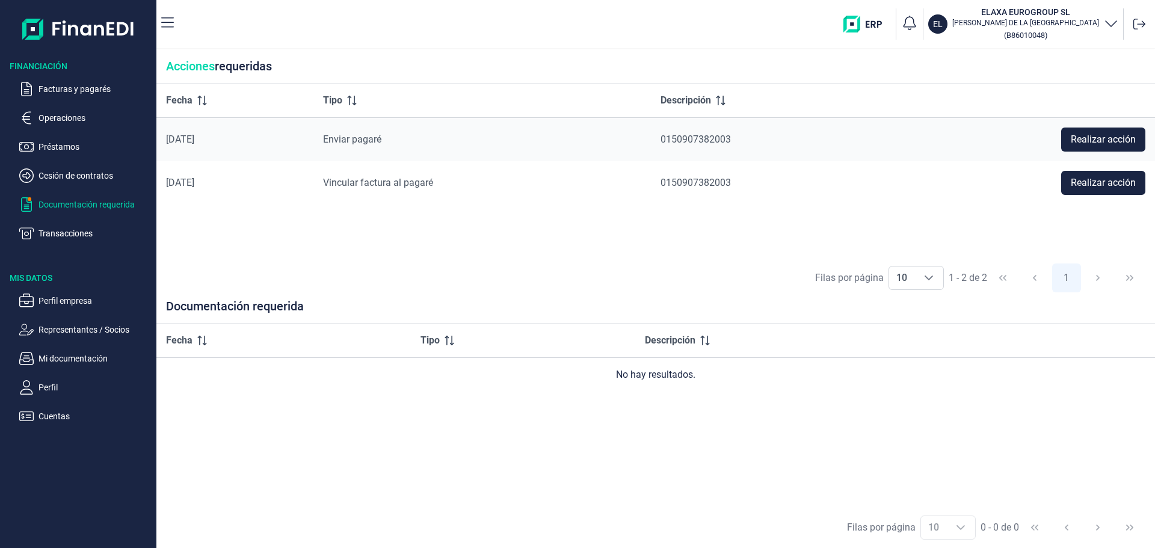
click at [475, 249] on div "Fecha Tipo Descripción [DATE] Enviar [PERSON_NAME] 0150907382003 Realizar acció…" at bounding box center [655, 171] width 998 height 174
click at [80, 149] on p "Préstamos" at bounding box center [94, 147] width 113 height 14
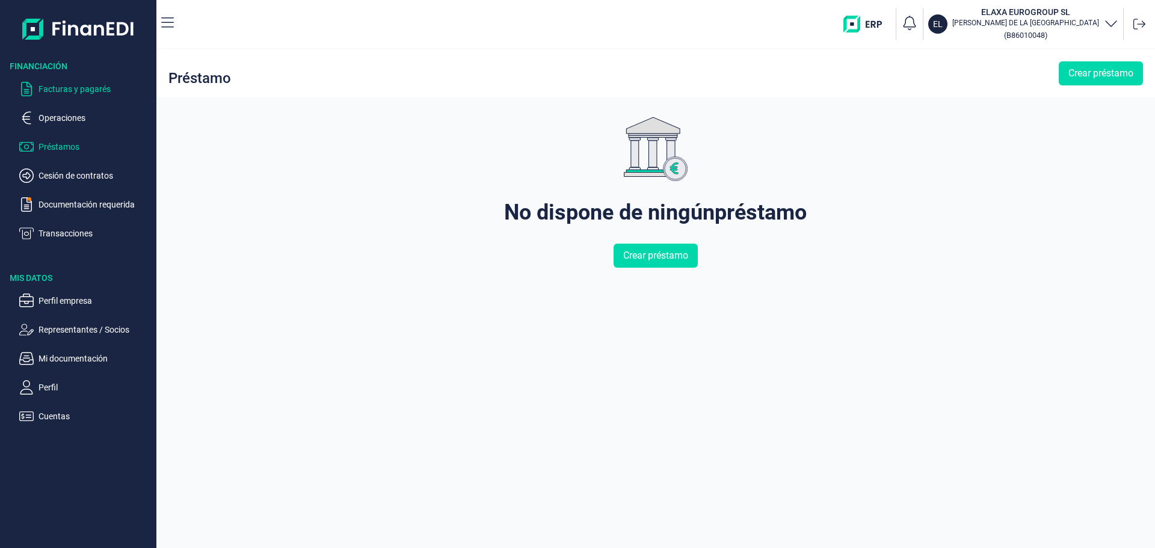
click at [55, 92] on p "Facturas y pagarés" at bounding box center [94, 89] width 113 height 14
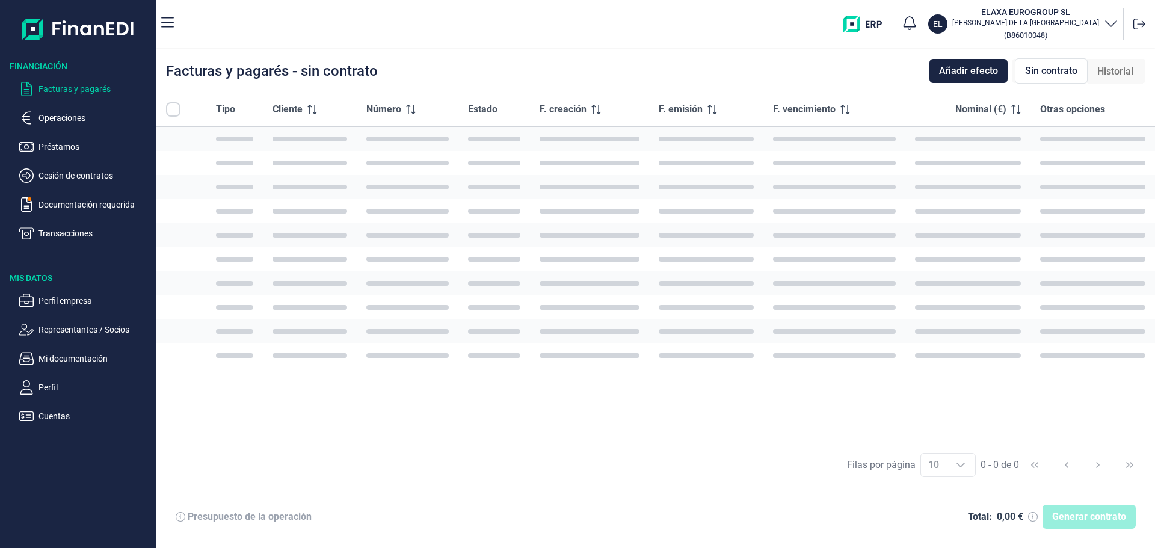
checkbox input "true"
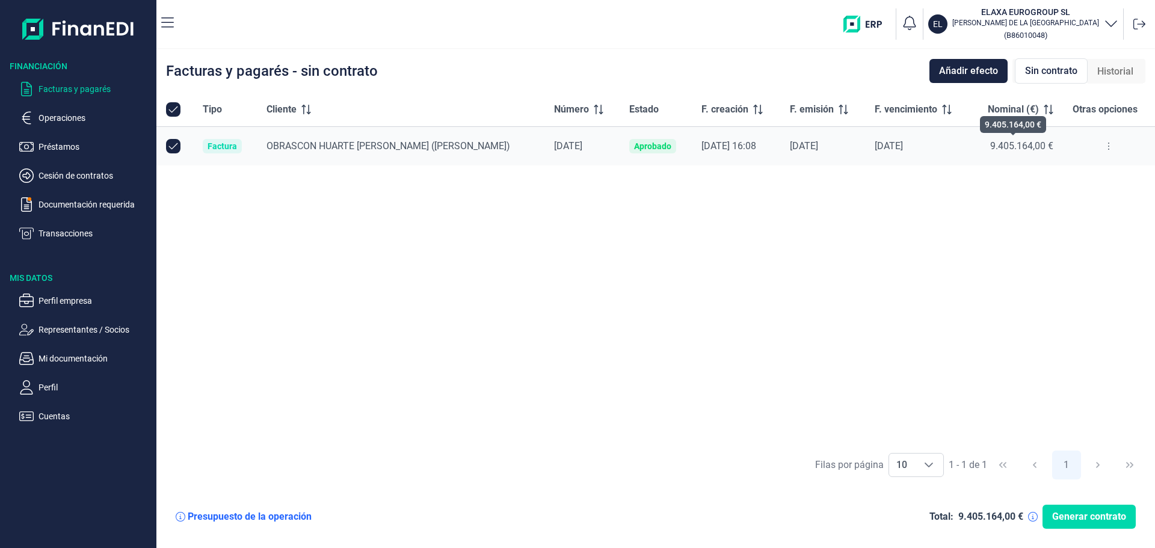
click at [1043, 146] on span "9.405.164,00 €" at bounding box center [1021, 145] width 63 height 11
click at [1042, 145] on span "9.405.164,00 €" at bounding box center [1021, 145] width 63 height 11
click at [1037, 205] on div "Tipo Cliente Número Estado F. creación F. emisión F. vencimiento Nominal (€) Ot…" at bounding box center [655, 268] width 998 height 351
click at [1102, 146] on button at bounding box center [1108, 146] width 22 height 19
click at [1103, 147] on button at bounding box center [1108, 146] width 22 height 19
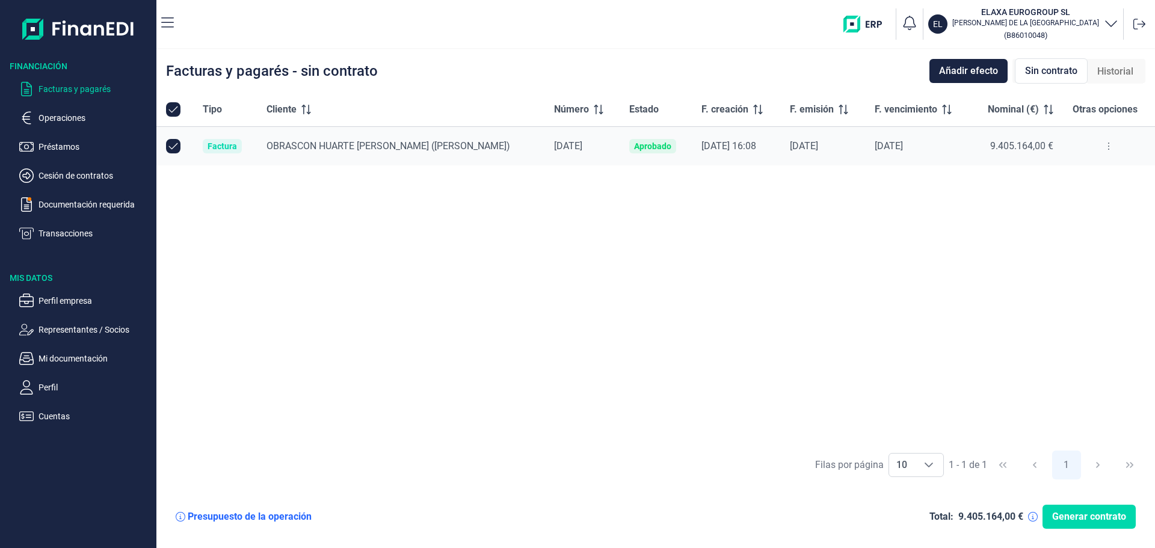
click at [1044, 227] on div "Tipo Cliente Número Estado F. creación F. emisión F. vencimiento Nominal (€) Ot…" at bounding box center [655, 268] width 998 height 351
click at [1107, 149] on icon at bounding box center [1108, 146] width 2 height 10
click at [981, 307] on div "Tipo Cliente Número Estado F. creación F. emisión F. vencimiento Nominal (€) Ot…" at bounding box center [655, 268] width 998 height 351
click at [84, 212] on ul "Facturas y pagarés Operaciones Préstamos Cesión de contratos Documentación requ…" at bounding box center [78, 156] width 156 height 168
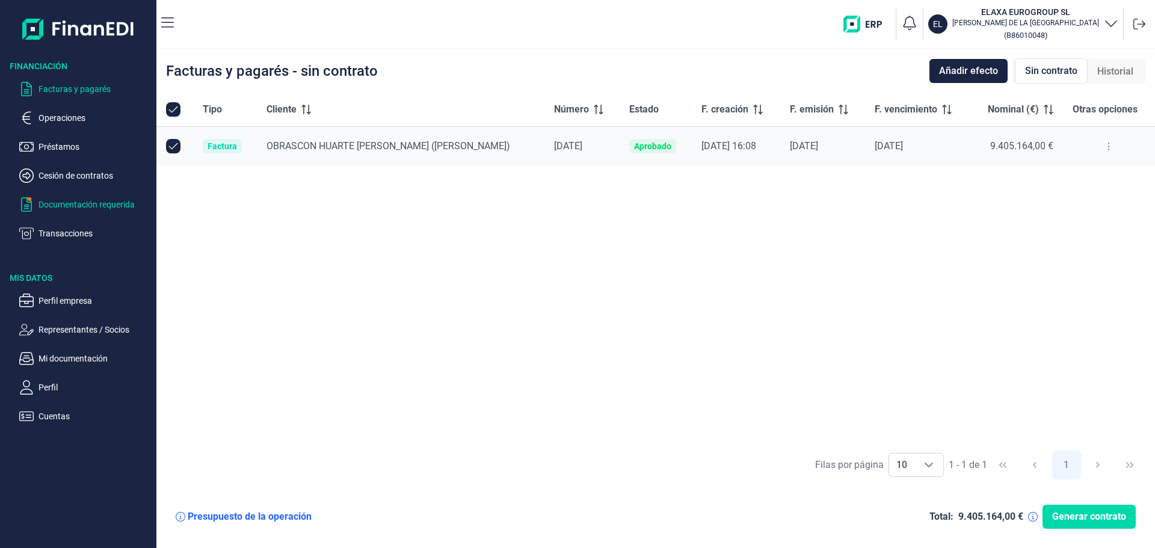
click at [81, 208] on p "Documentación requerida" at bounding box center [94, 204] width 113 height 14
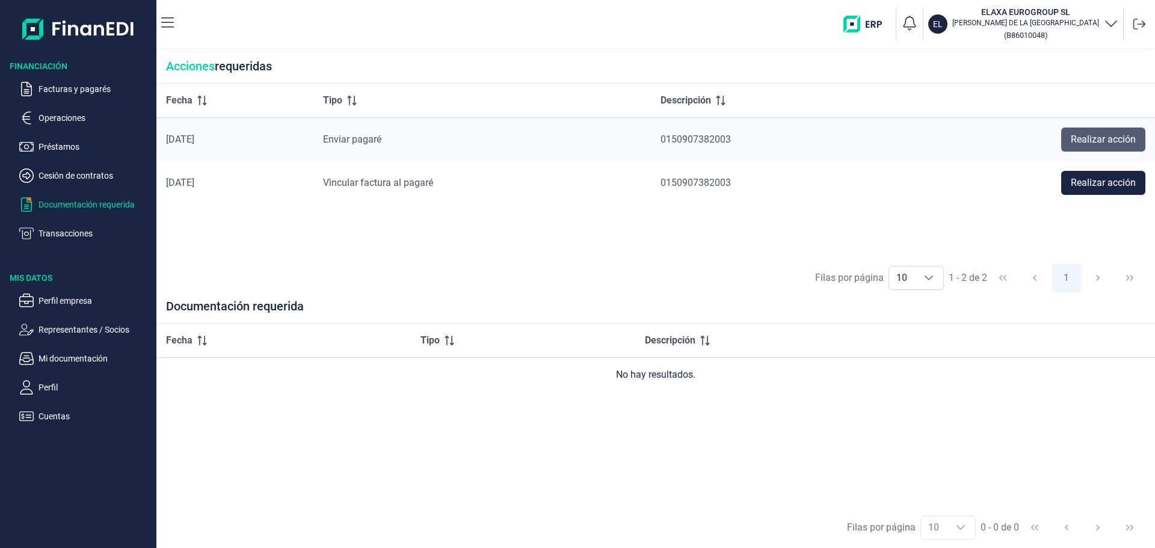
click at [1130, 136] on span "Realizar acción" at bounding box center [1102, 139] width 65 height 14
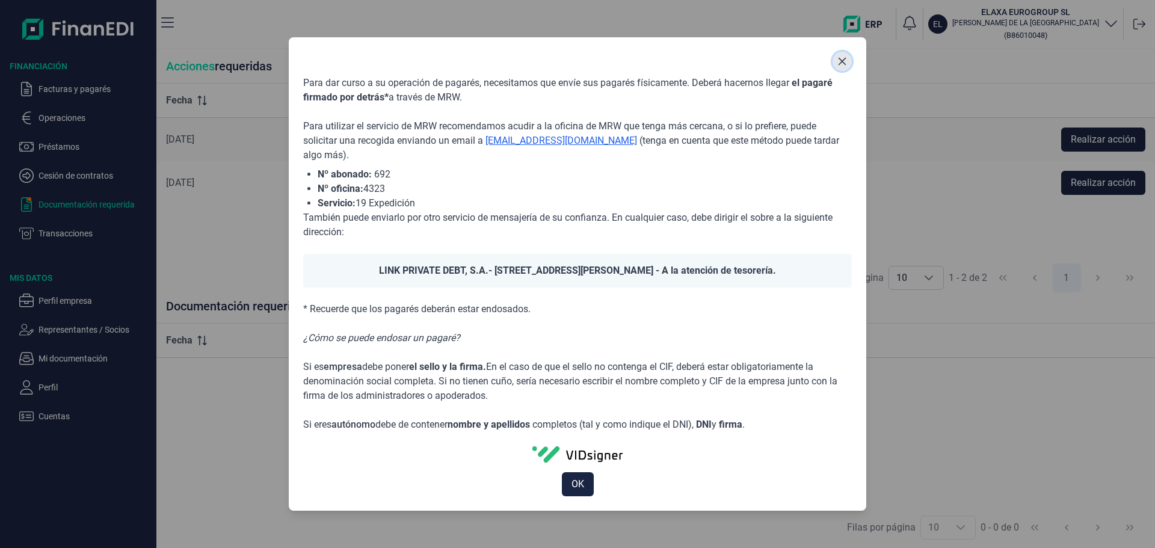
click at [847, 65] on button "Close" at bounding box center [841, 61] width 19 height 19
